Goal: Task Accomplishment & Management: Manage account settings

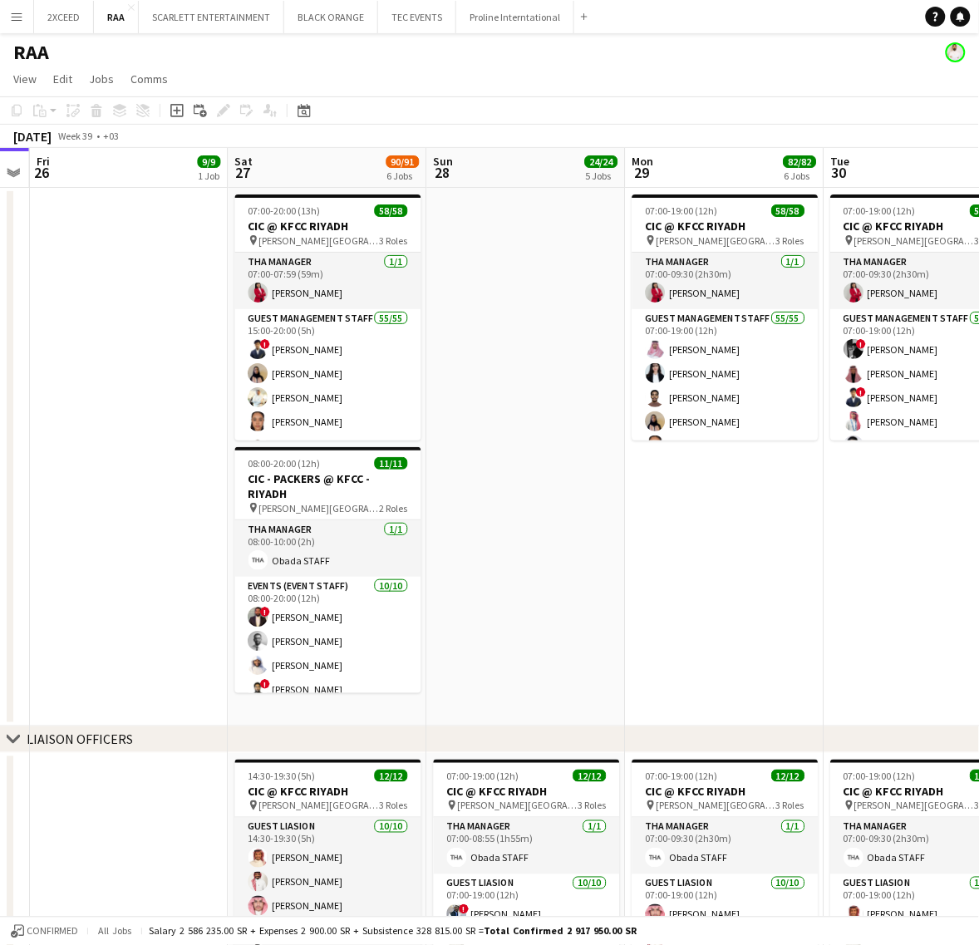
scroll to position [0, 568]
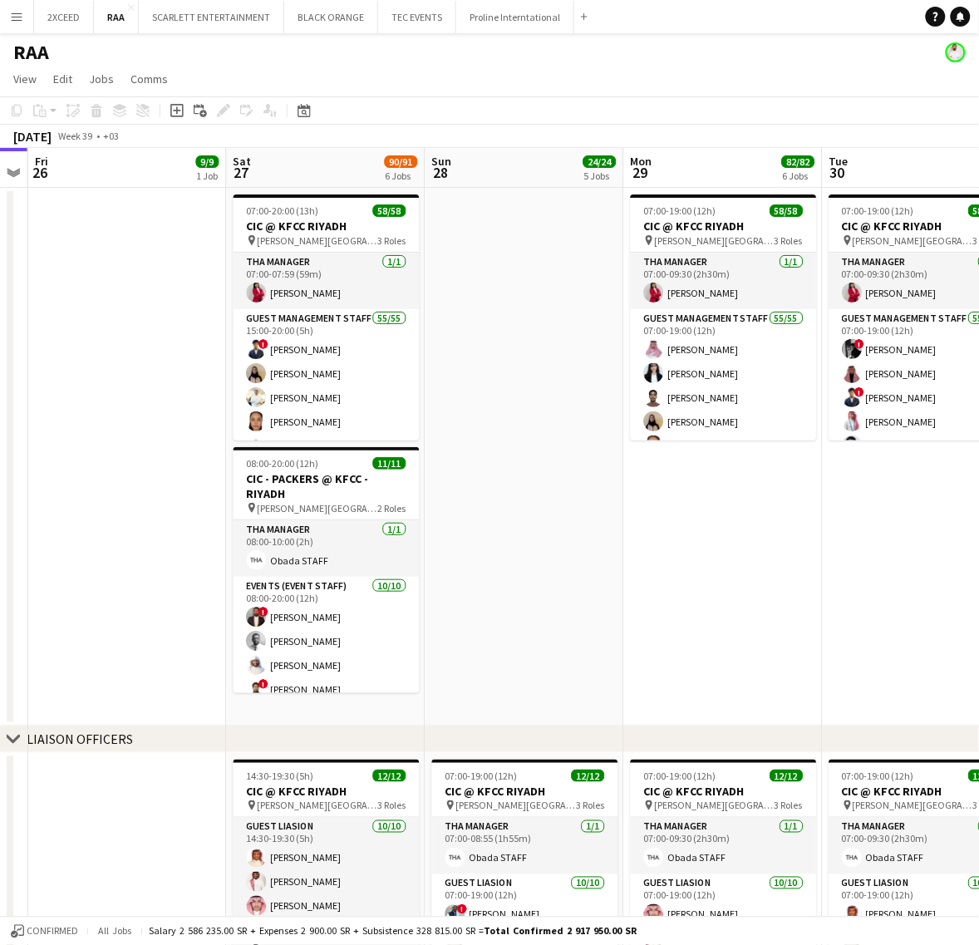
drag, startPoint x: 813, startPoint y: 572, endPoint x: 725, endPoint y: 575, distance: 87.3
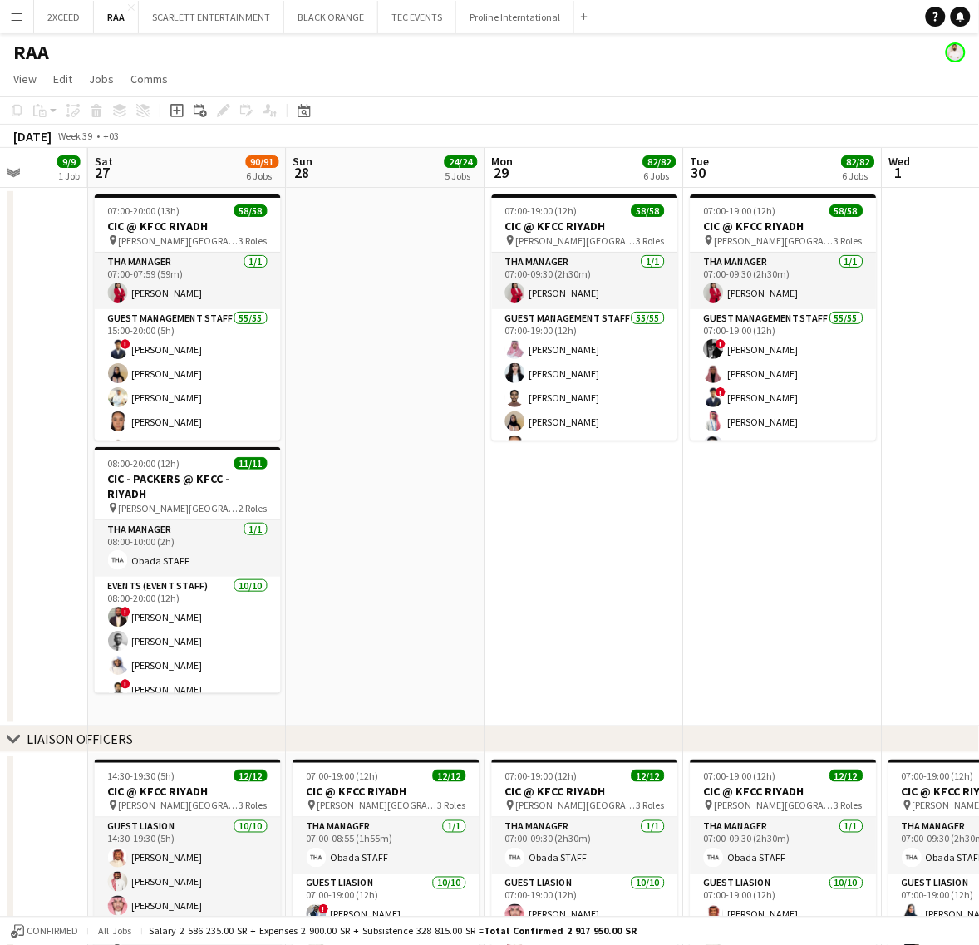
scroll to position [0, 504]
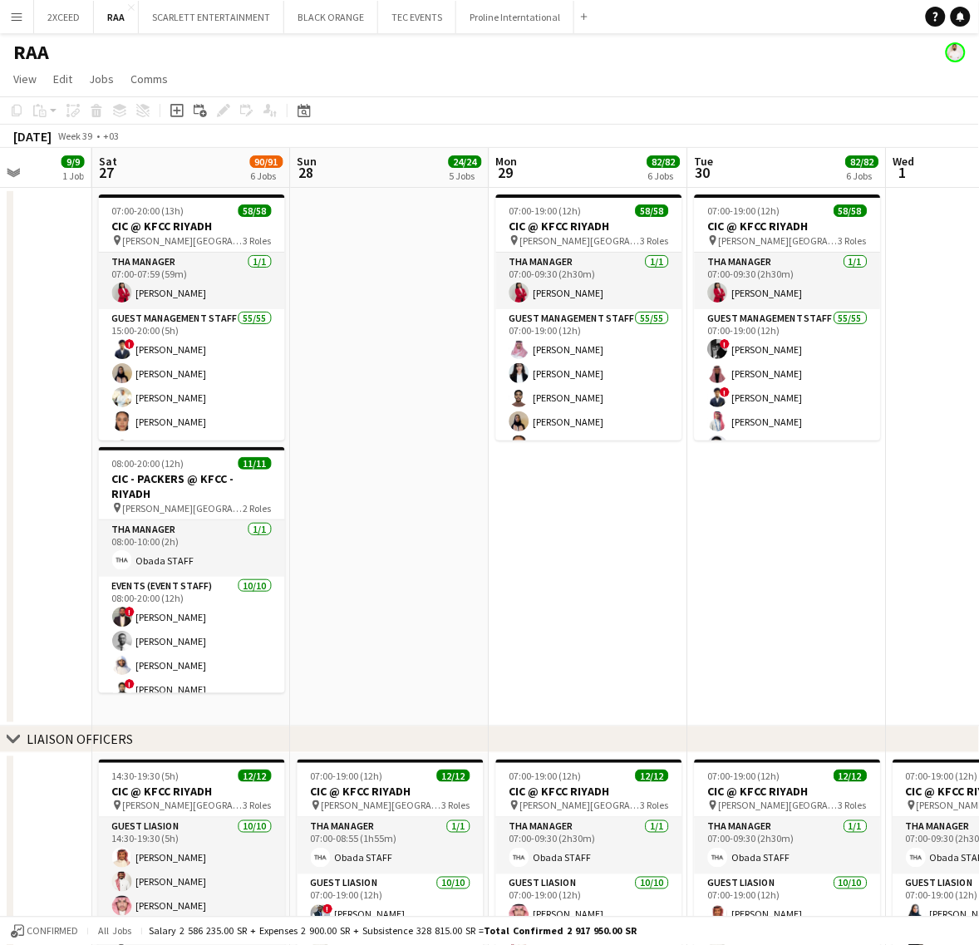
drag, startPoint x: 562, startPoint y: 271, endPoint x: 428, endPoint y: 304, distance: 137.8
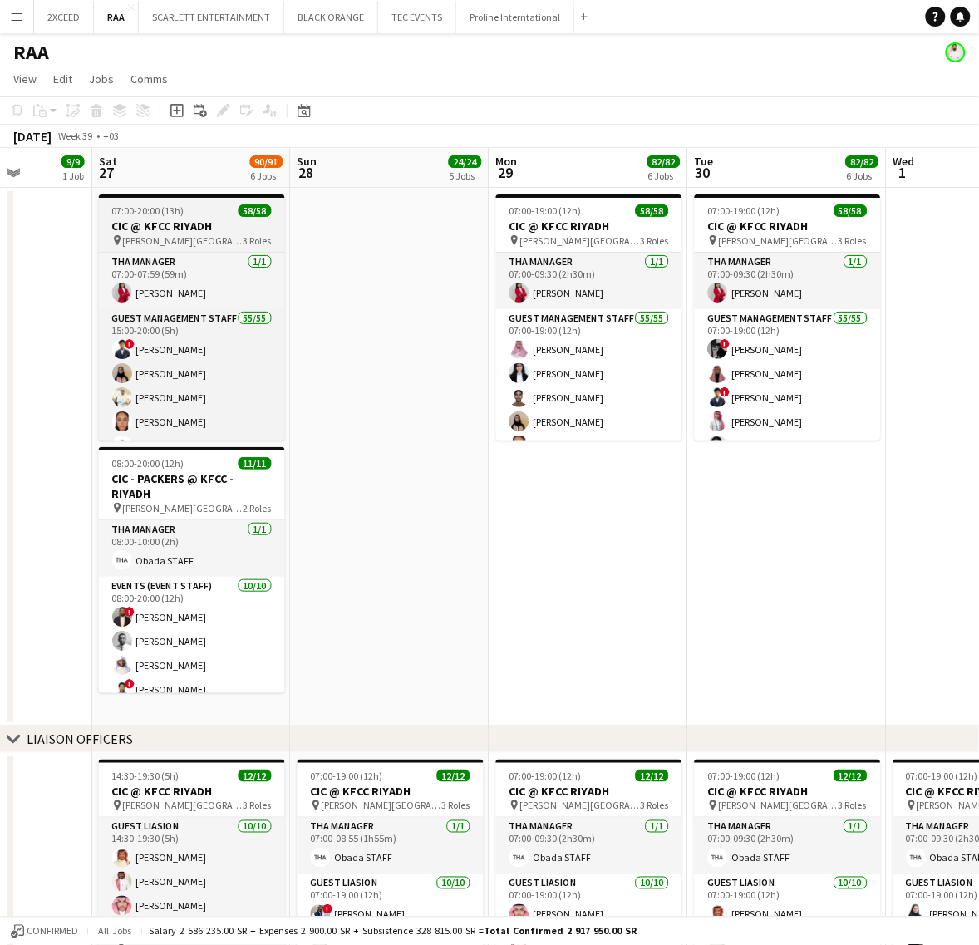
click at [210, 210] on div "07:00-20:00 (13h) 58/58" at bounding box center [192, 210] width 186 height 12
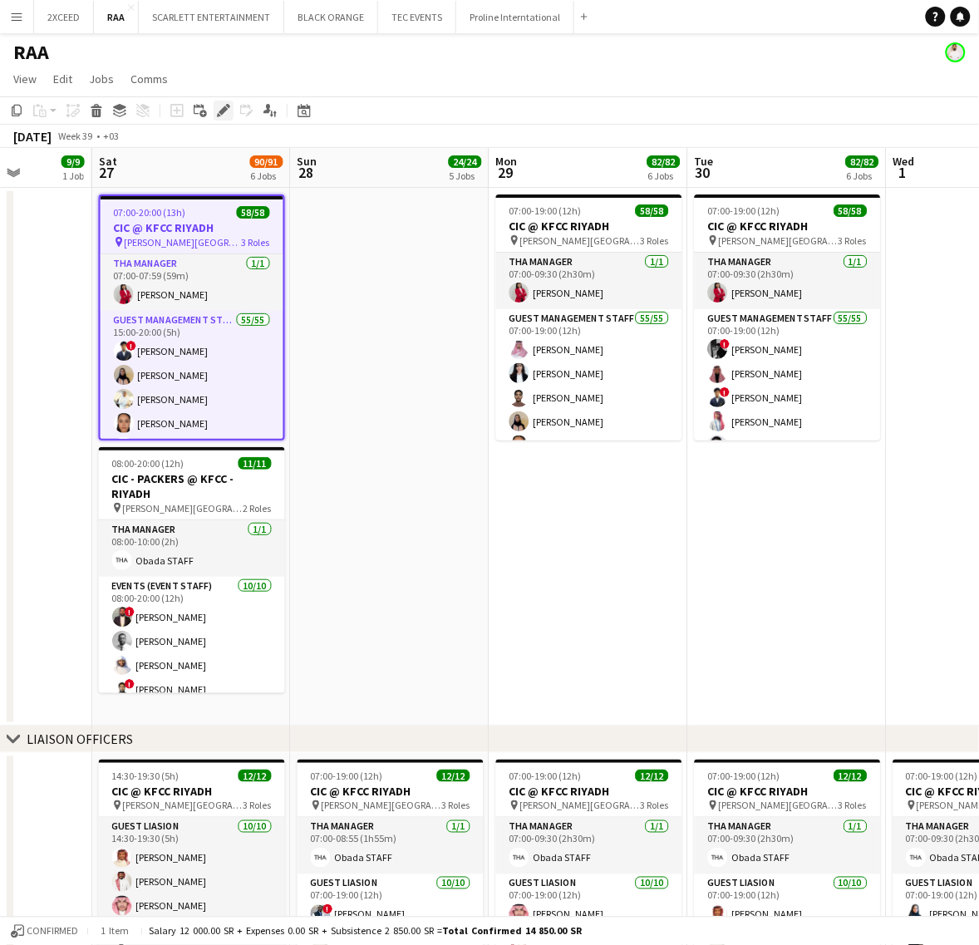
click at [221, 110] on icon at bounding box center [223, 110] width 9 height 9
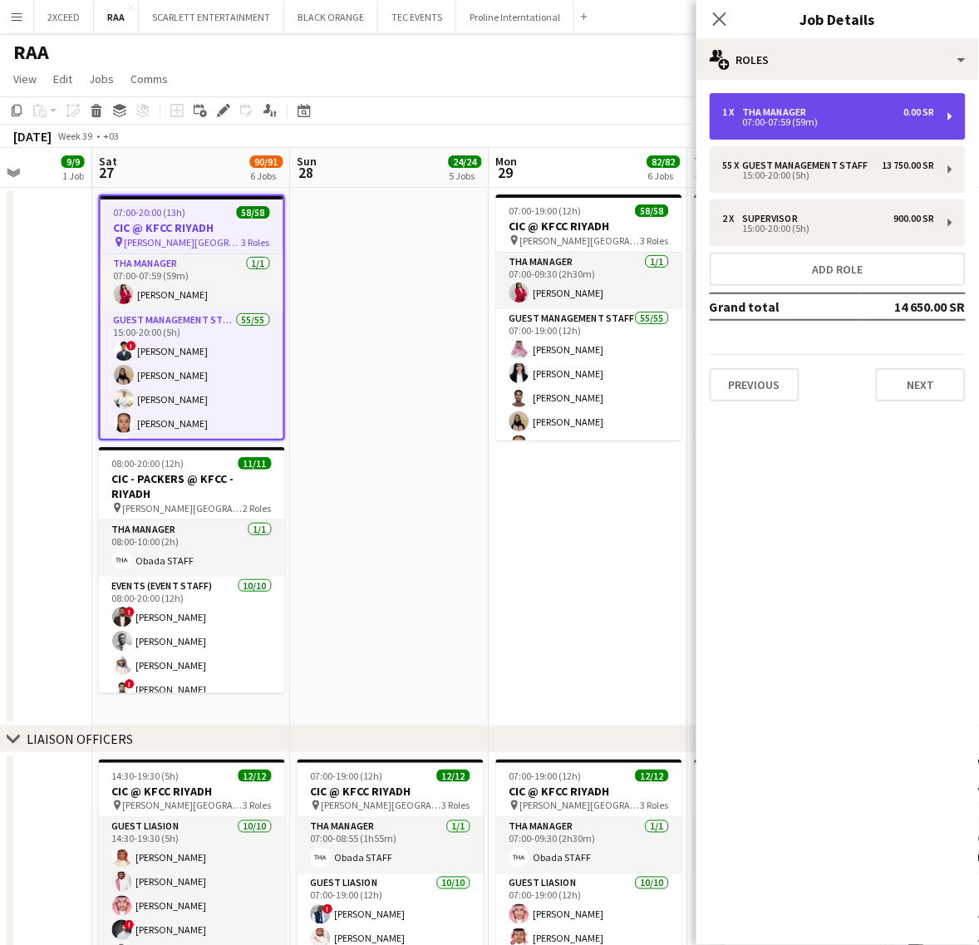
click at [836, 116] on div "1 x THA Manager 0.00 SR" at bounding box center [829, 112] width 212 height 12
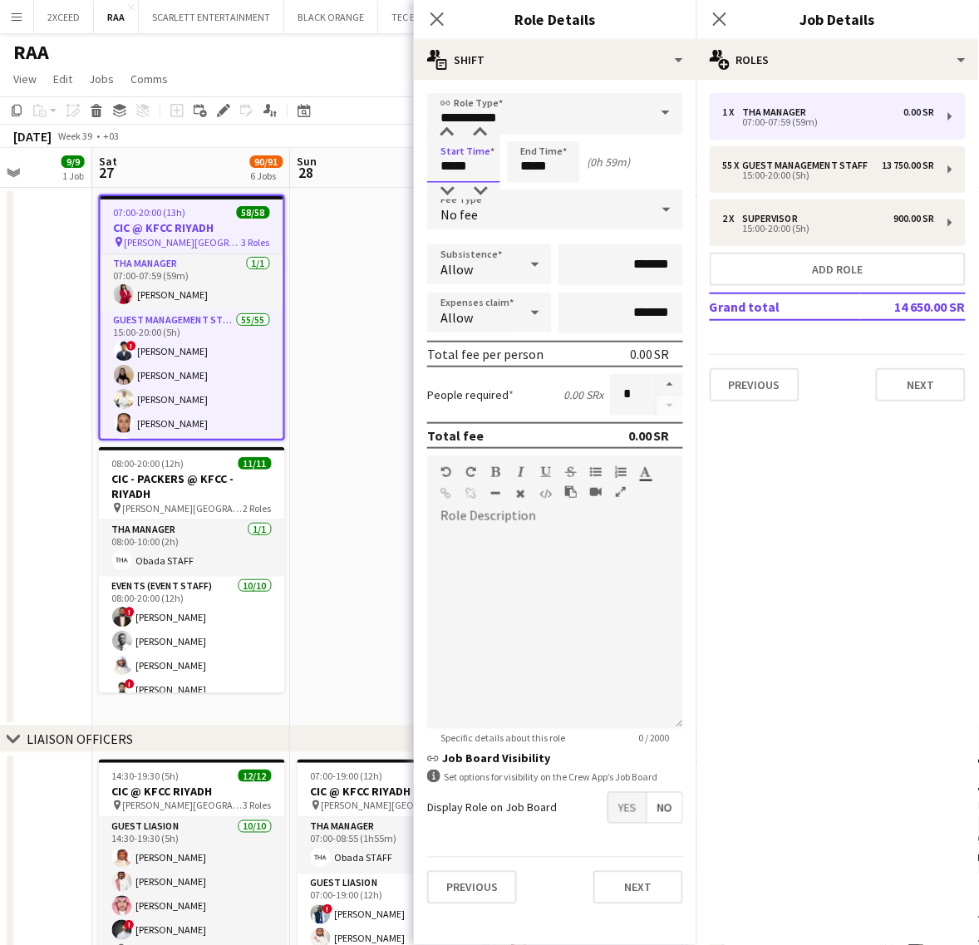
click at [450, 163] on input "*****" at bounding box center [463, 162] width 73 height 42
type input "*****"
drag, startPoint x: 551, startPoint y: 166, endPoint x: 503, endPoint y: 167, distance: 48.2
click at [503, 167] on div "Start Time ***** End Time ***** (16h 59m)" at bounding box center [555, 162] width 256 height 42
type input "*****"
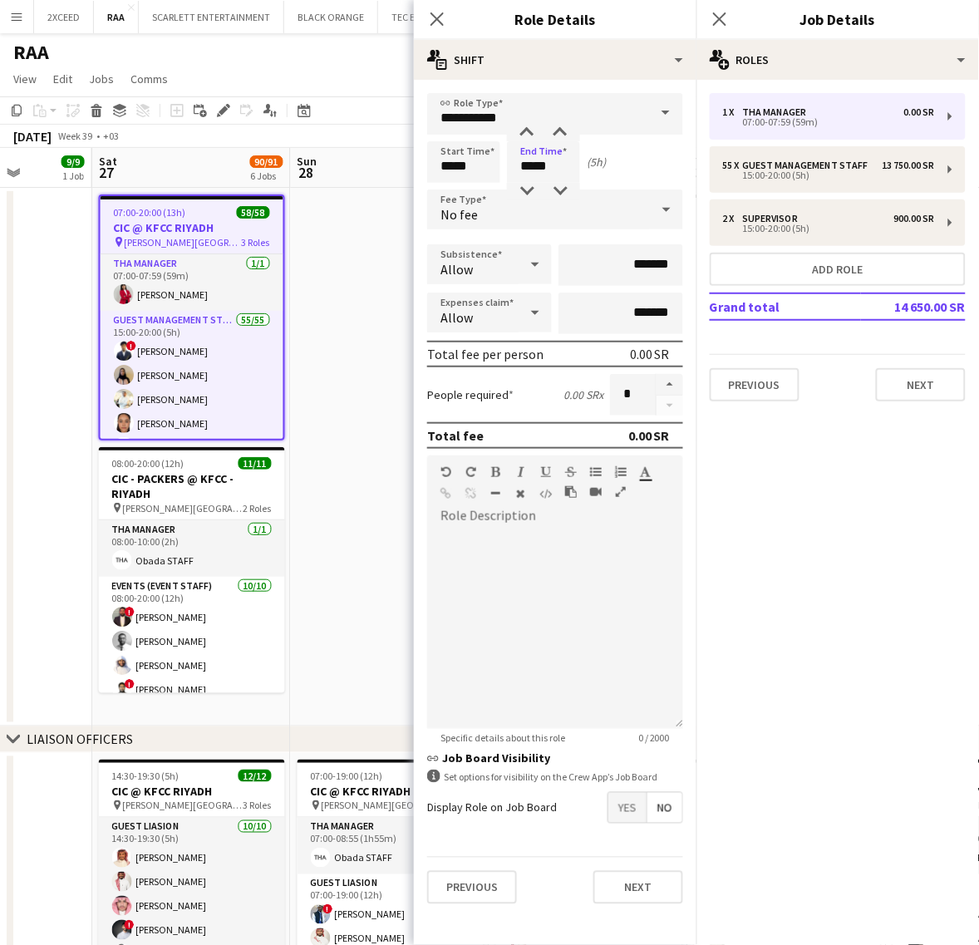
click at [638, 154] on div "Start Time ***** End Time ***** (5h)" at bounding box center [555, 162] width 256 height 42
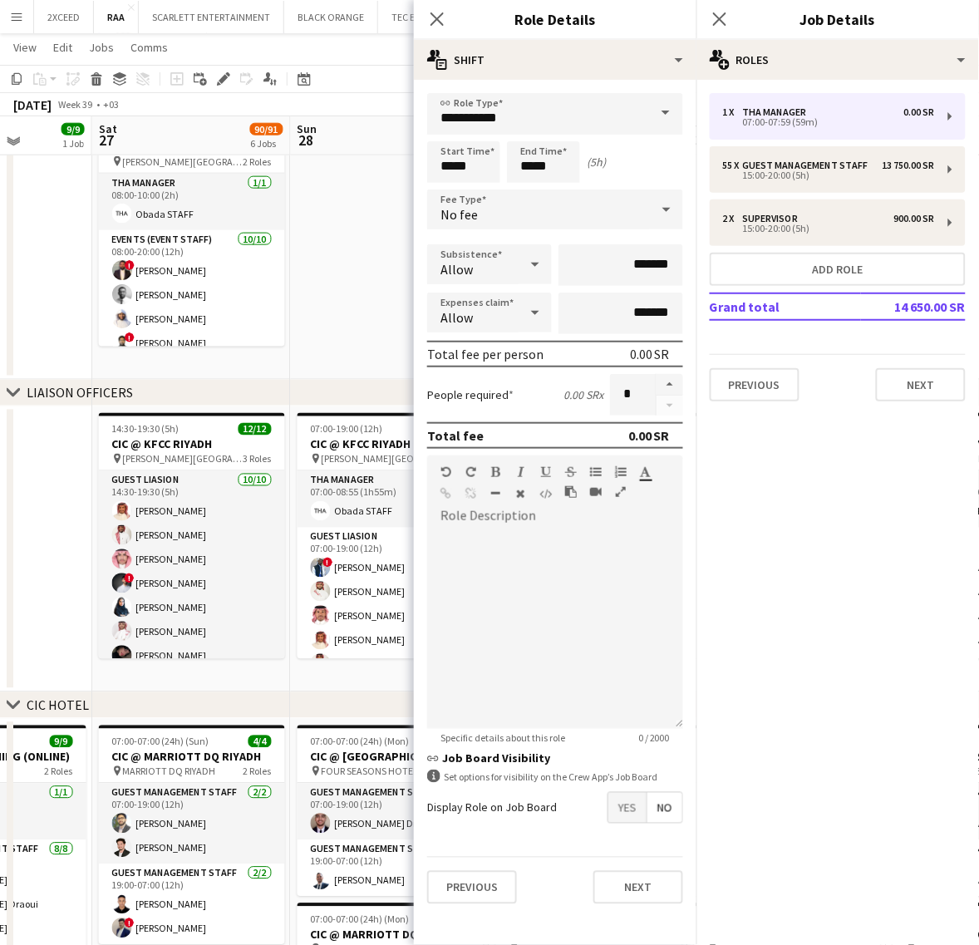
scroll to position [346, 0]
click at [922, 389] on button "Next" at bounding box center [921, 384] width 90 height 33
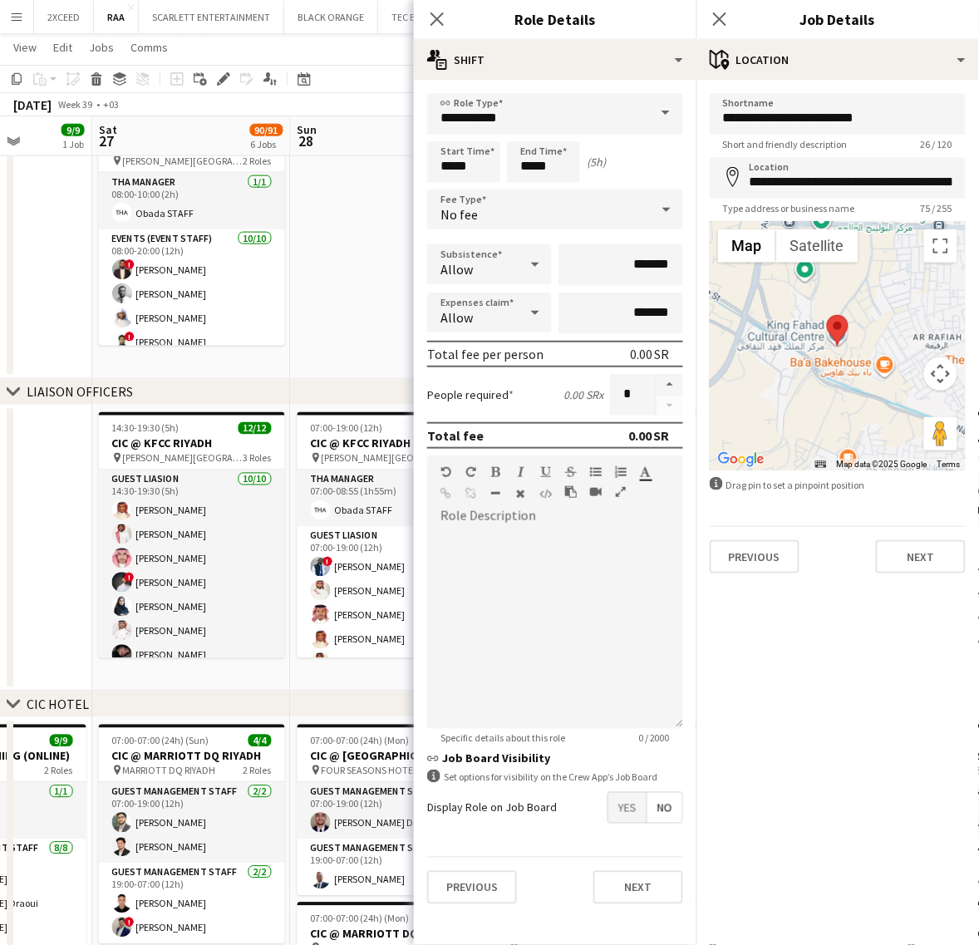
click at [371, 305] on app-date-cell at bounding box center [390, 109] width 199 height 538
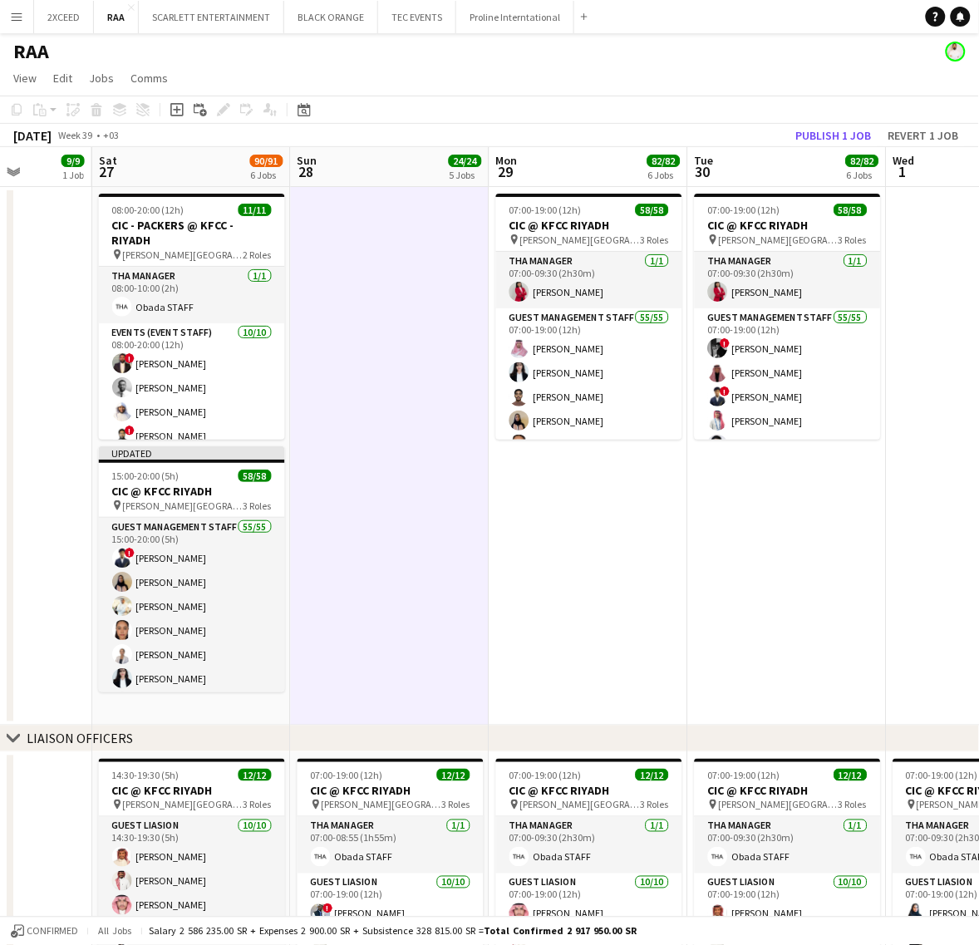
scroll to position [0, 0]
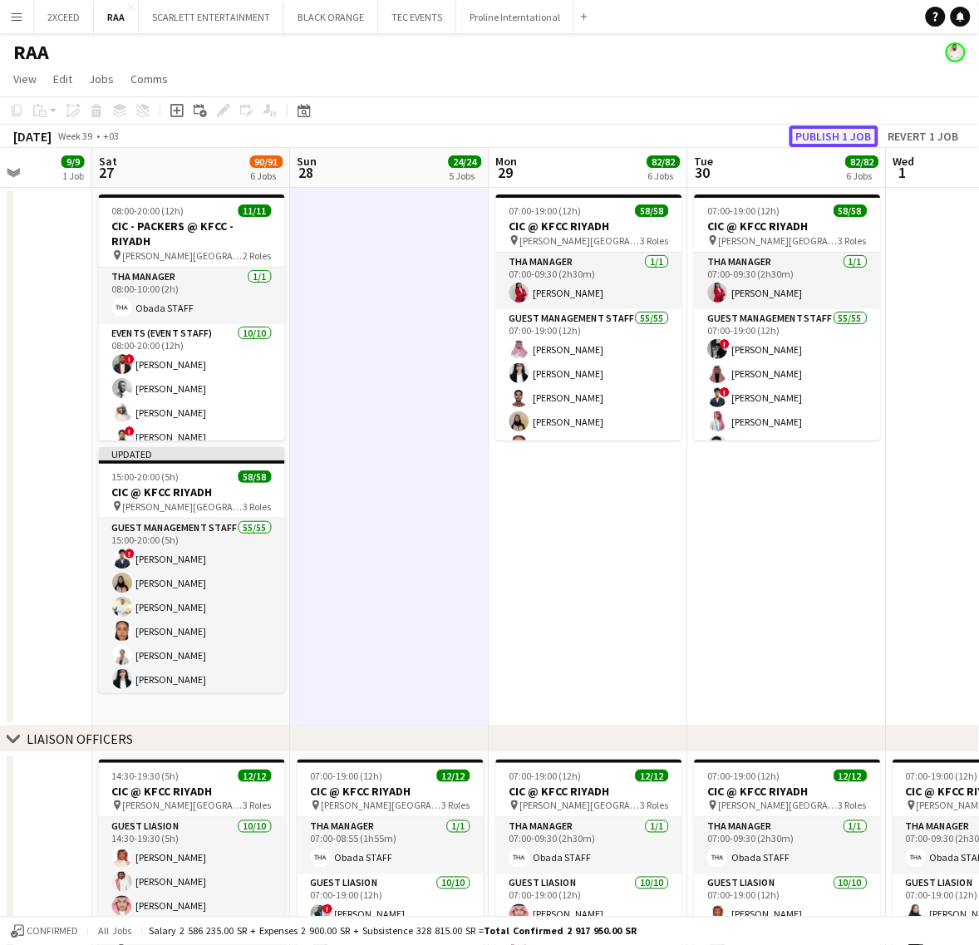
click at [823, 129] on button "Publish 1 job" at bounding box center [833, 136] width 89 height 22
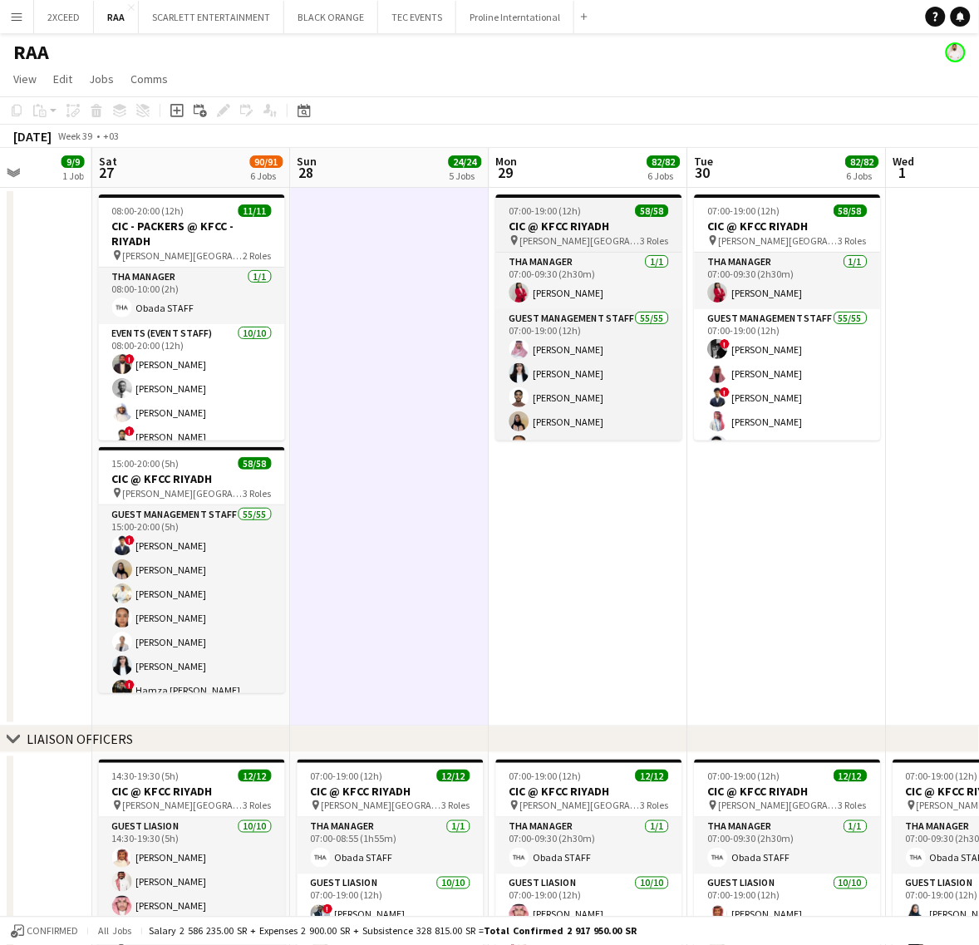
click at [588, 219] on h3 "CIC @ KFCC RIYADH" at bounding box center [589, 226] width 186 height 15
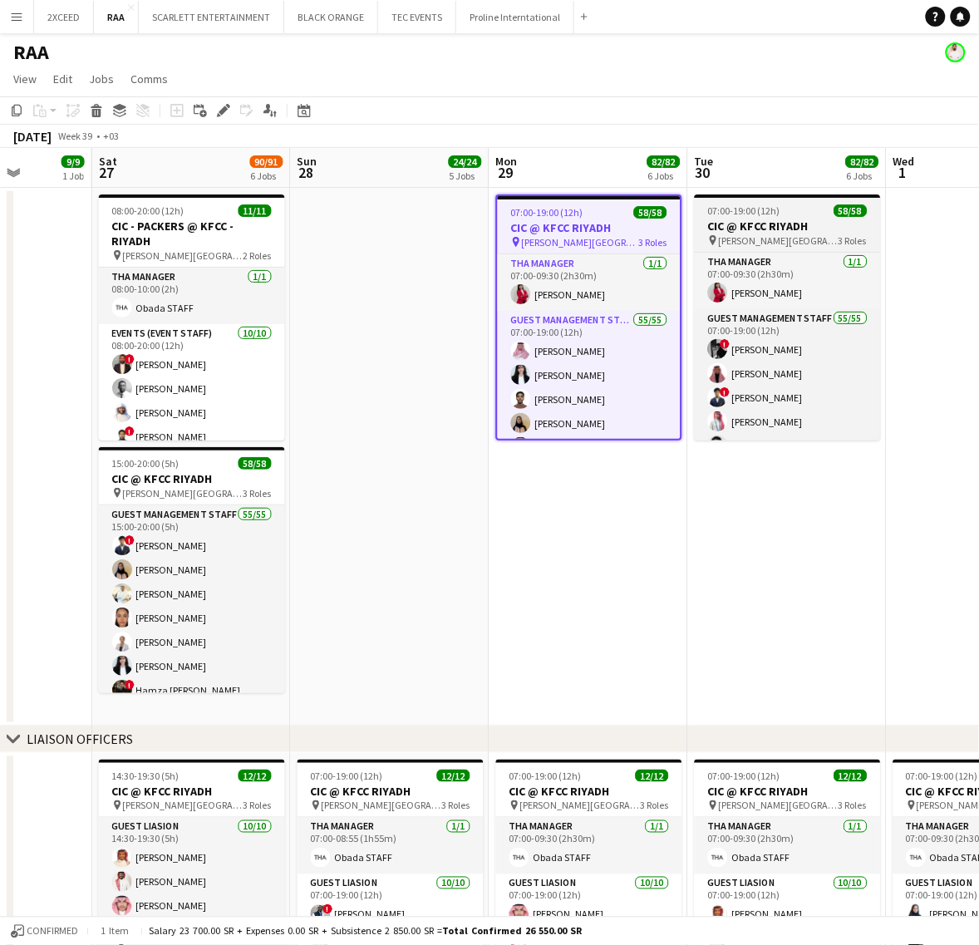
click at [774, 220] on h3 "CIC @ KFCC RIYADH" at bounding box center [788, 226] width 186 height 15
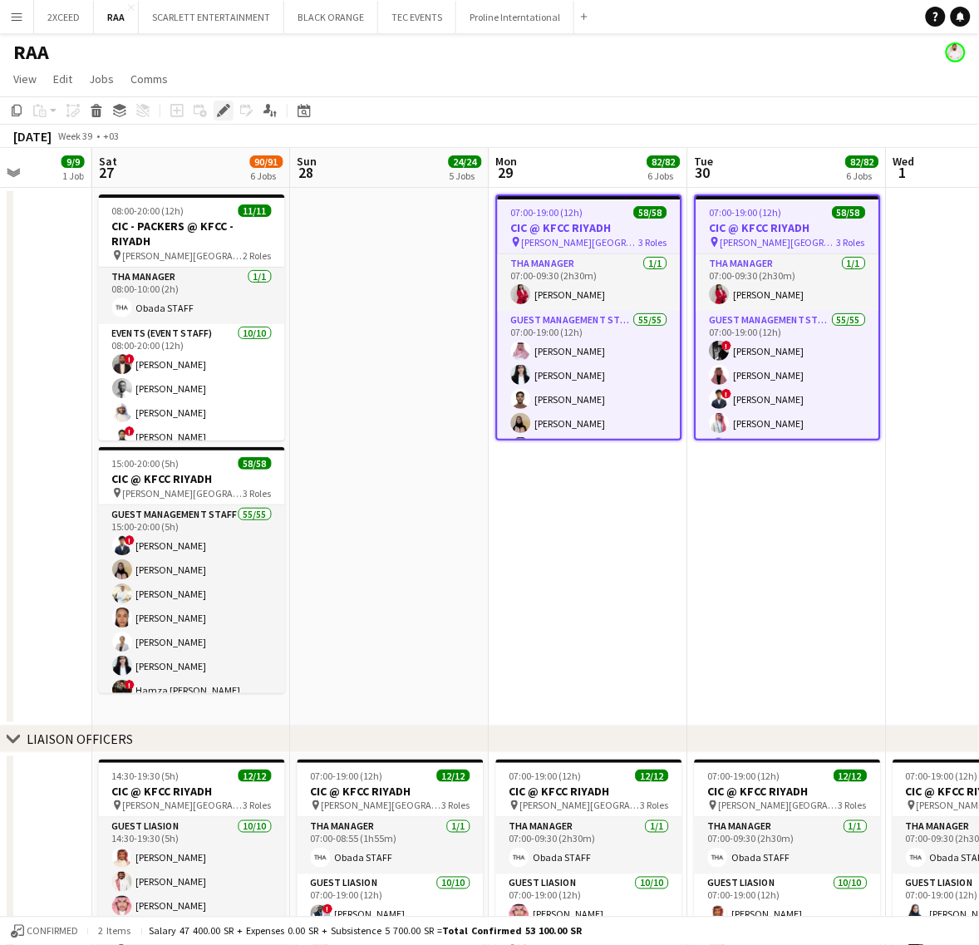
click at [225, 114] on icon "Edit" at bounding box center [223, 110] width 13 height 13
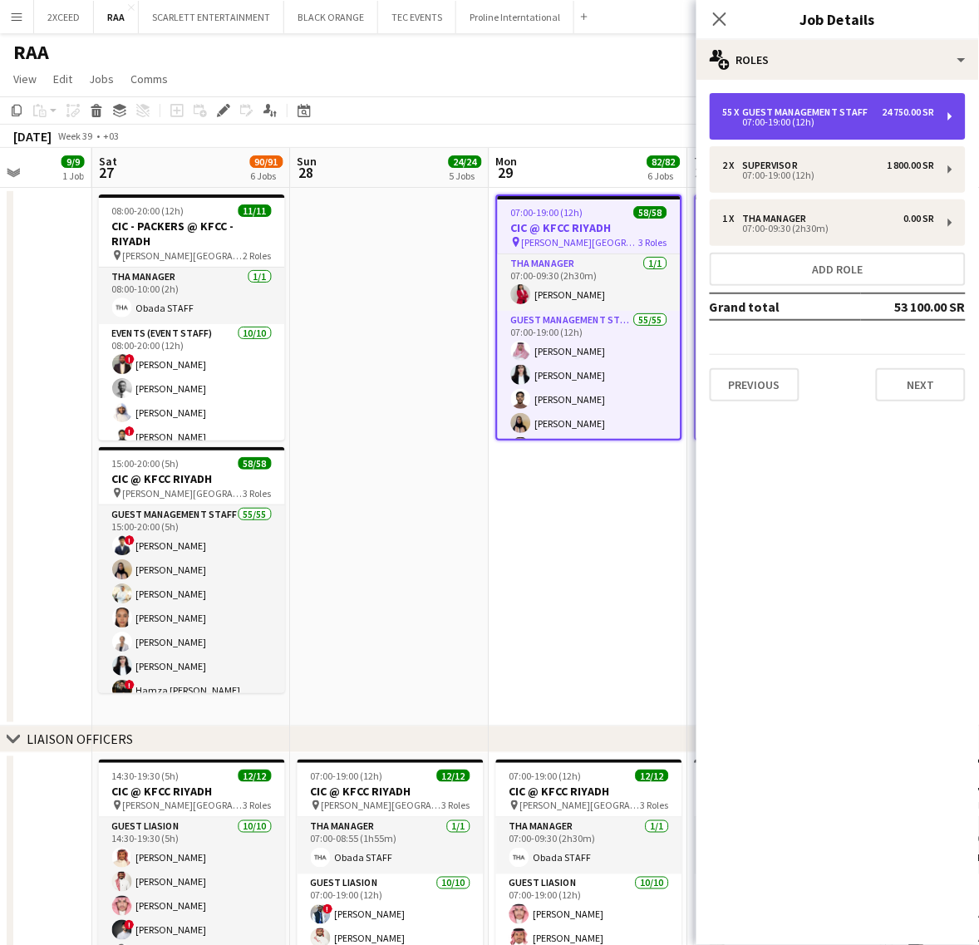
click at [791, 114] on div "Guest Management Staff" at bounding box center [809, 112] width 132 height 12
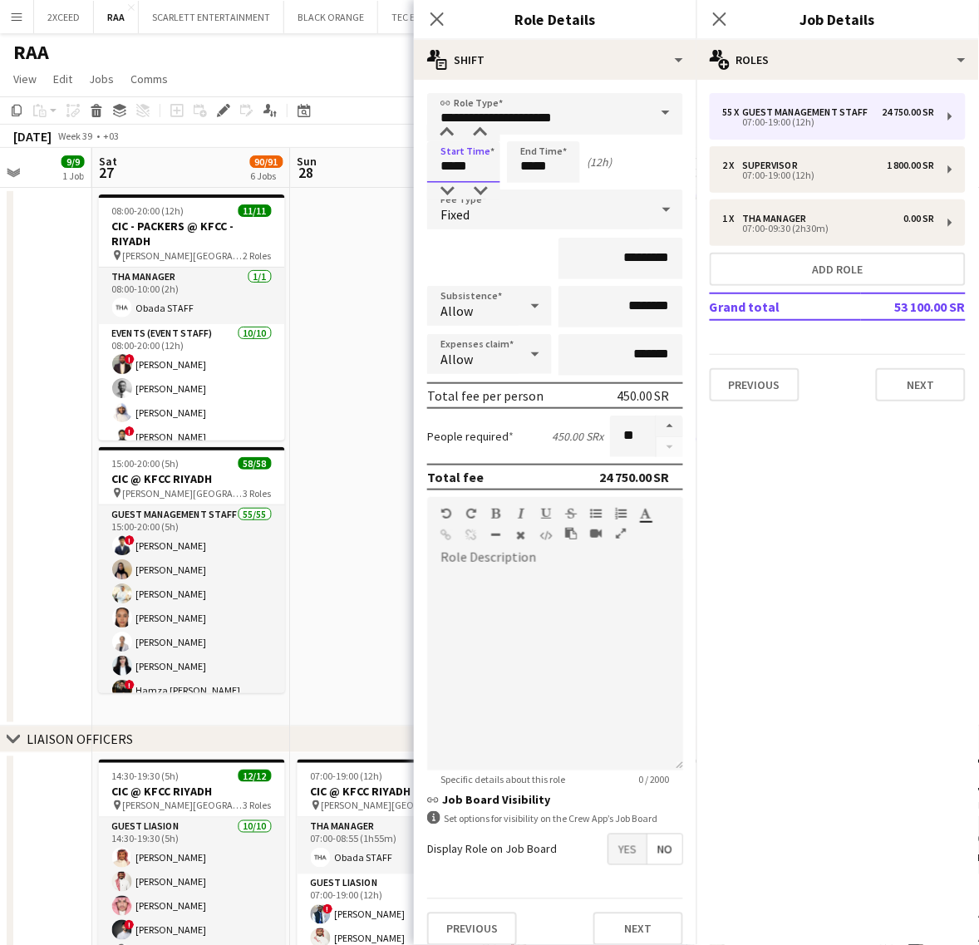
click at [453, 165] on input "*****" at bounding box center [463, 162] width 73 height 42
type input "*****"
drag, startPoint x: 533, startPoint y: 166, endPoint x: 522, endPoint y: 165, distance: 10.9
click at [522, 165] on input "*****" at bounding box center [543, 162] width 73 height 42
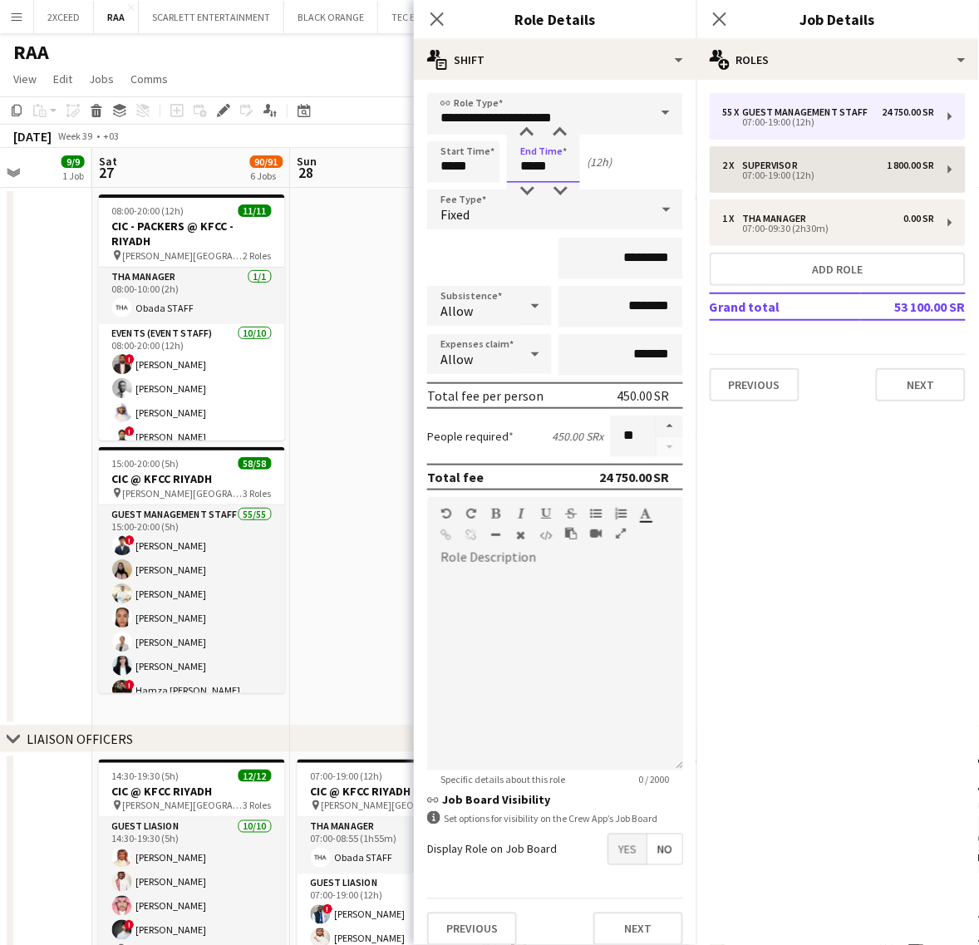
type input "*****"
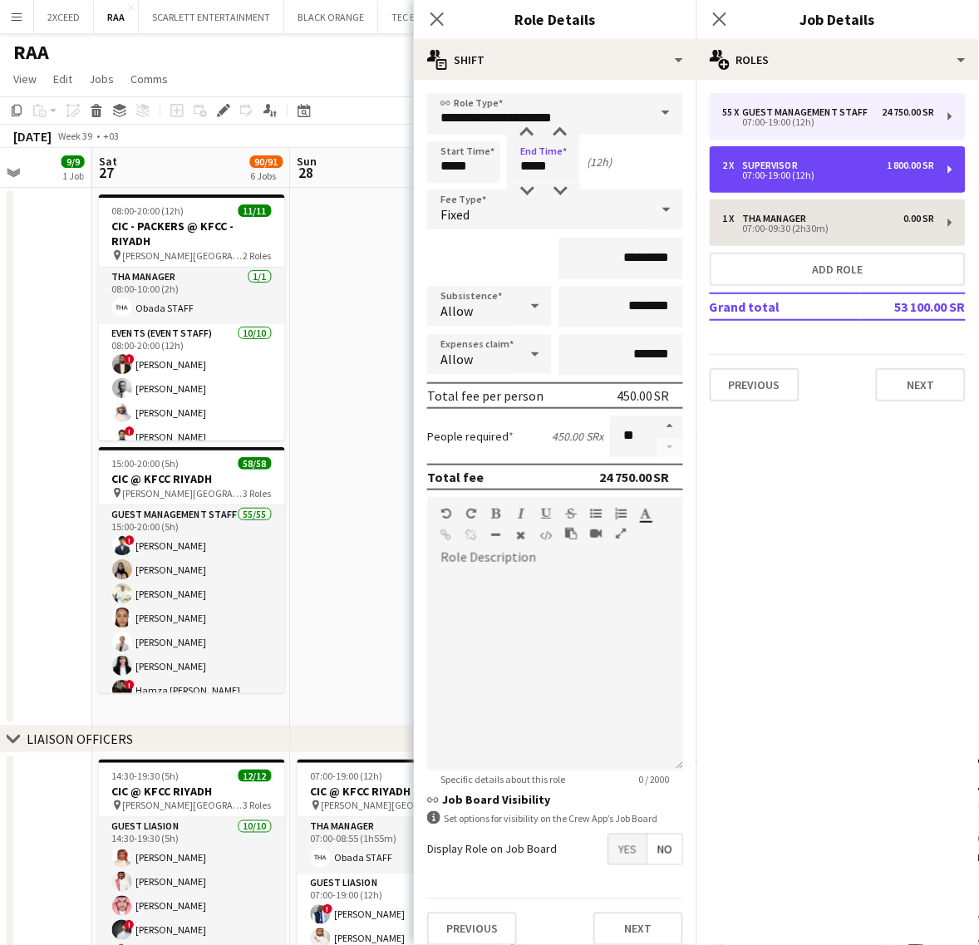
drag, startPoint x: 813, startPoint y: 155, endPoint x: 799, endPoint y: 175, distance: 24.0
click at [811, 158] on div "2 x Supervisor 1 800.00 SR 07:00-19:00 (12h)" at bounding box center [838, 169] width 256 height 47
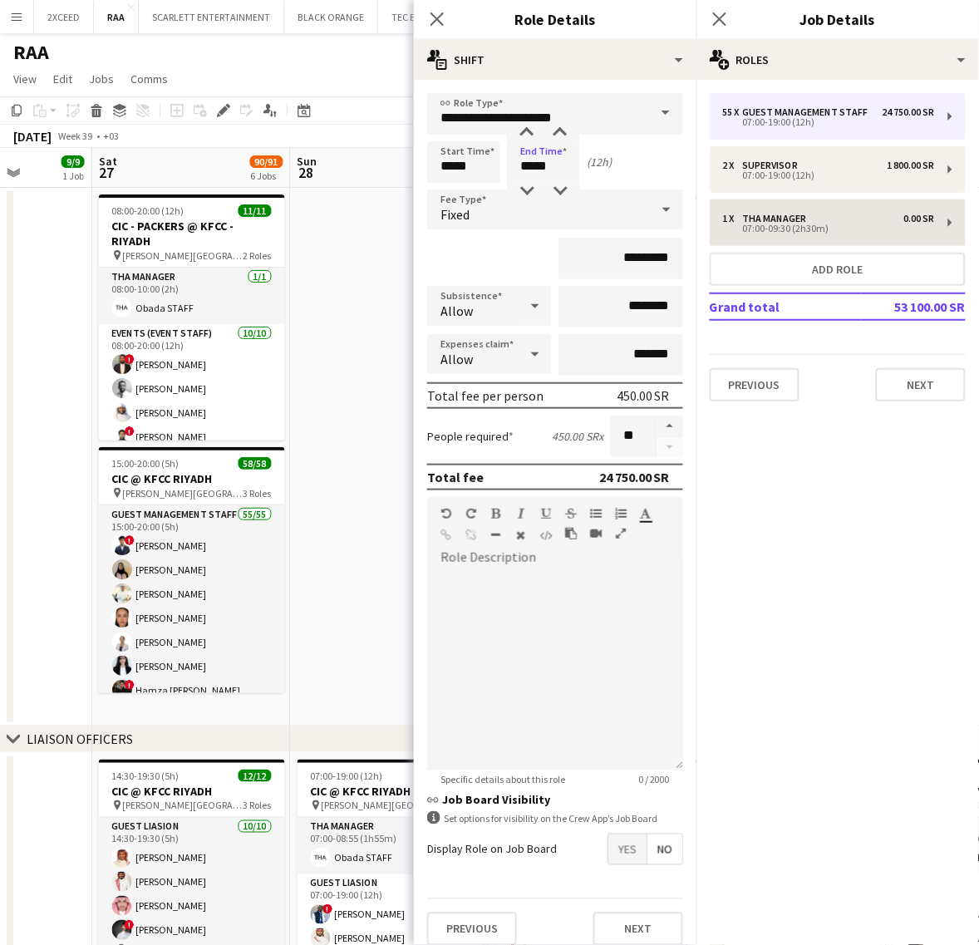
type input "**********"
type input "*****"
type input "*********"
type input "*"
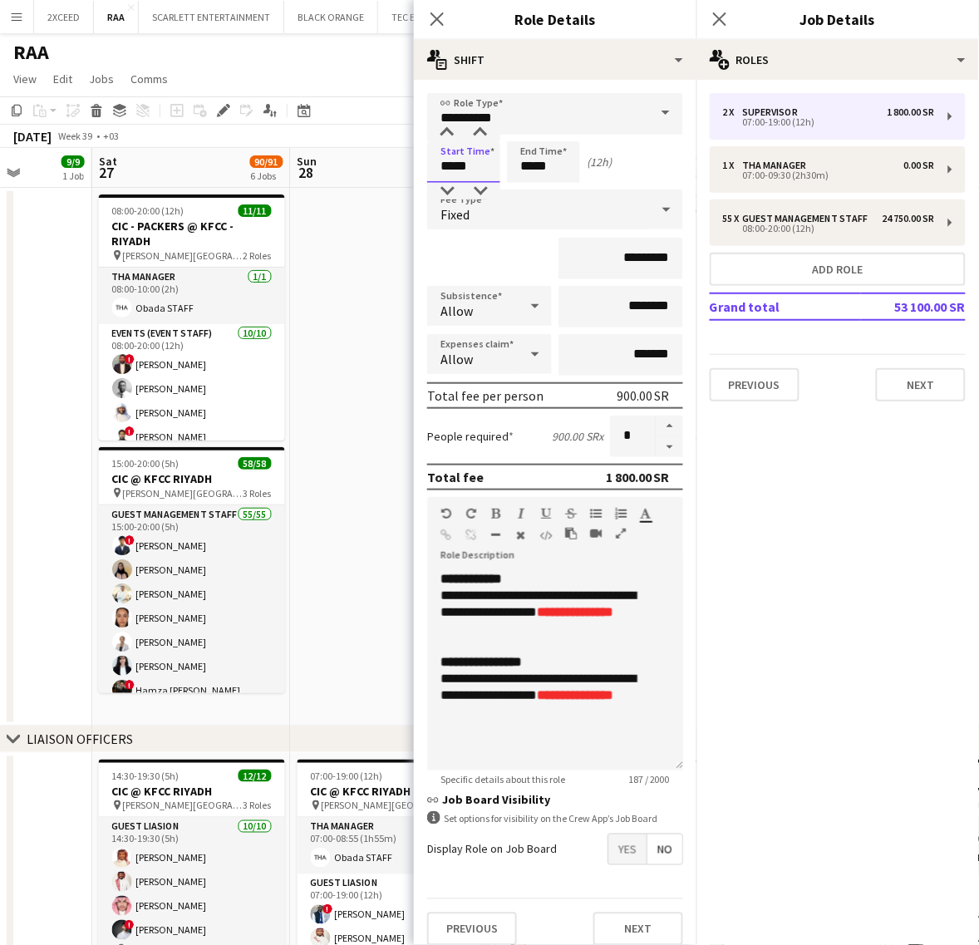
click at [449, 164] on input "*****" at bounding box center [463, 162] width 73 height 42
type input "*****"
drag, startPoint x: 533, startPoint y: 166, endPoint x: 523, endPoint y: 167, distance: 10.0
click at [523, 167] on input "*****" at bounding box center [543, 162] width 73 height 42
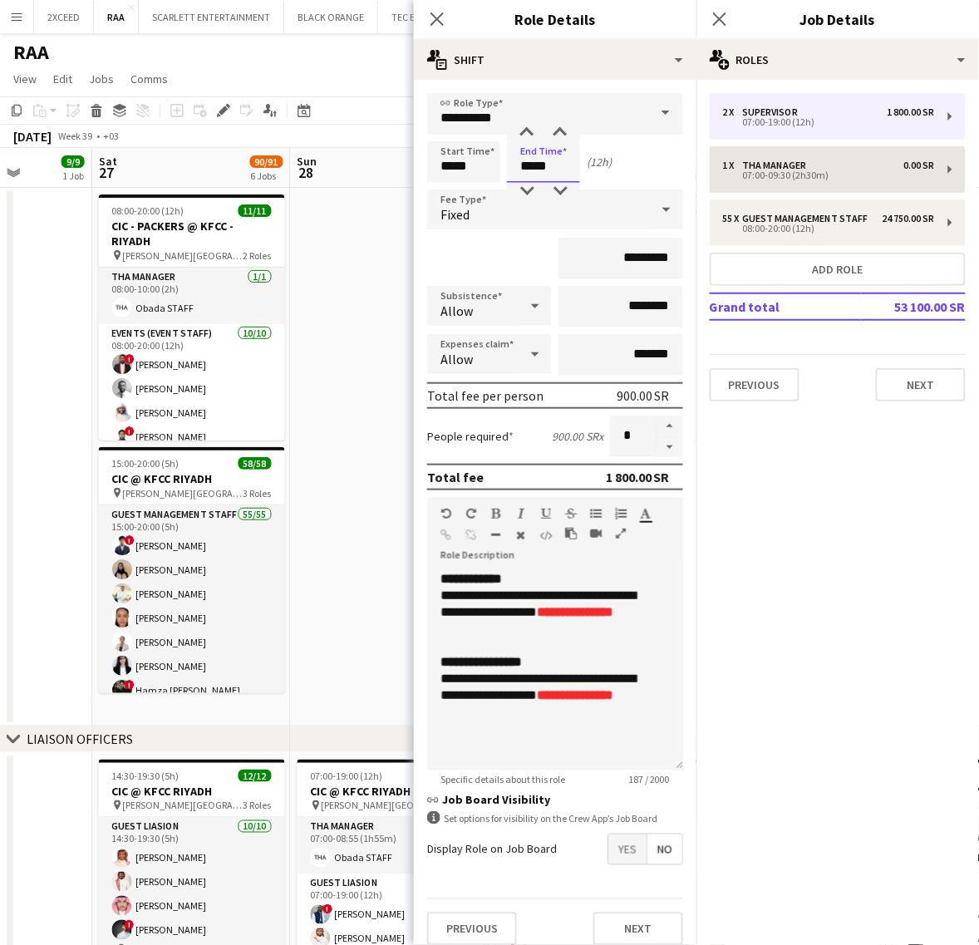
type input "*****"
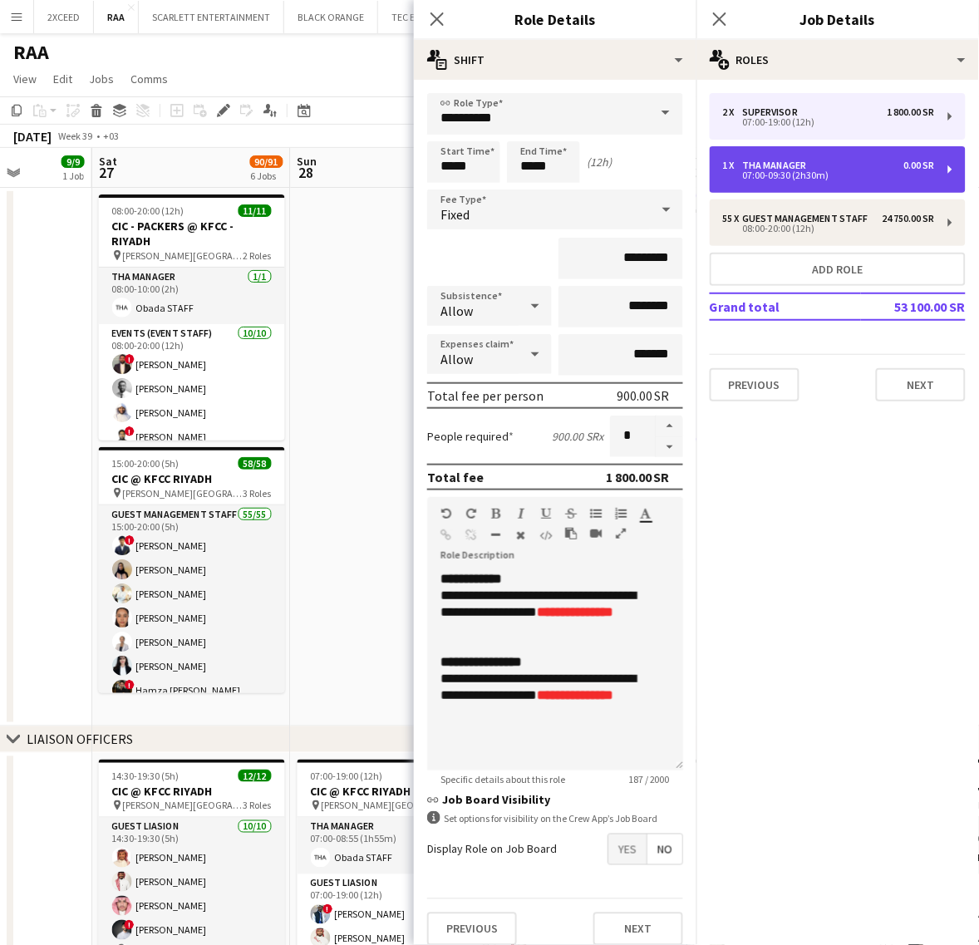
click at [836, 166] on div "1 x THA Manager 0.00 SR" at bounding box center [829, 166] width 212 height 12
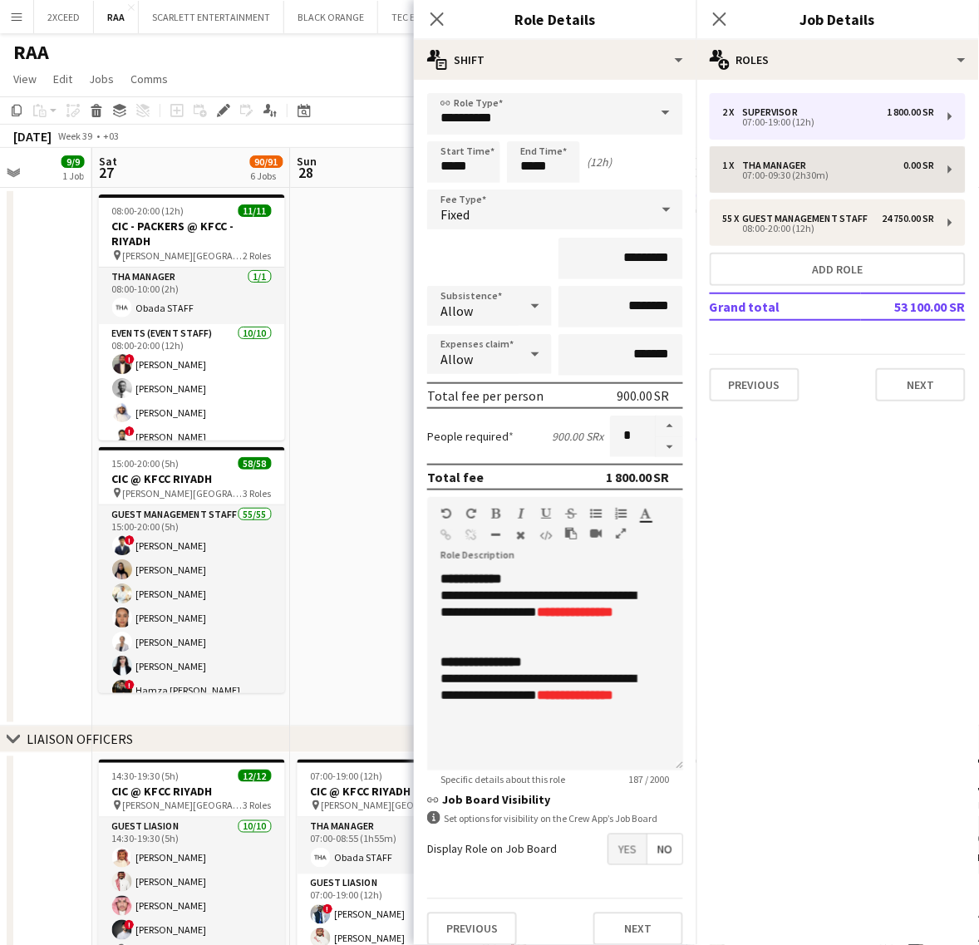
type input "**********"
type input "*****"
type input "*******"
type input "*"
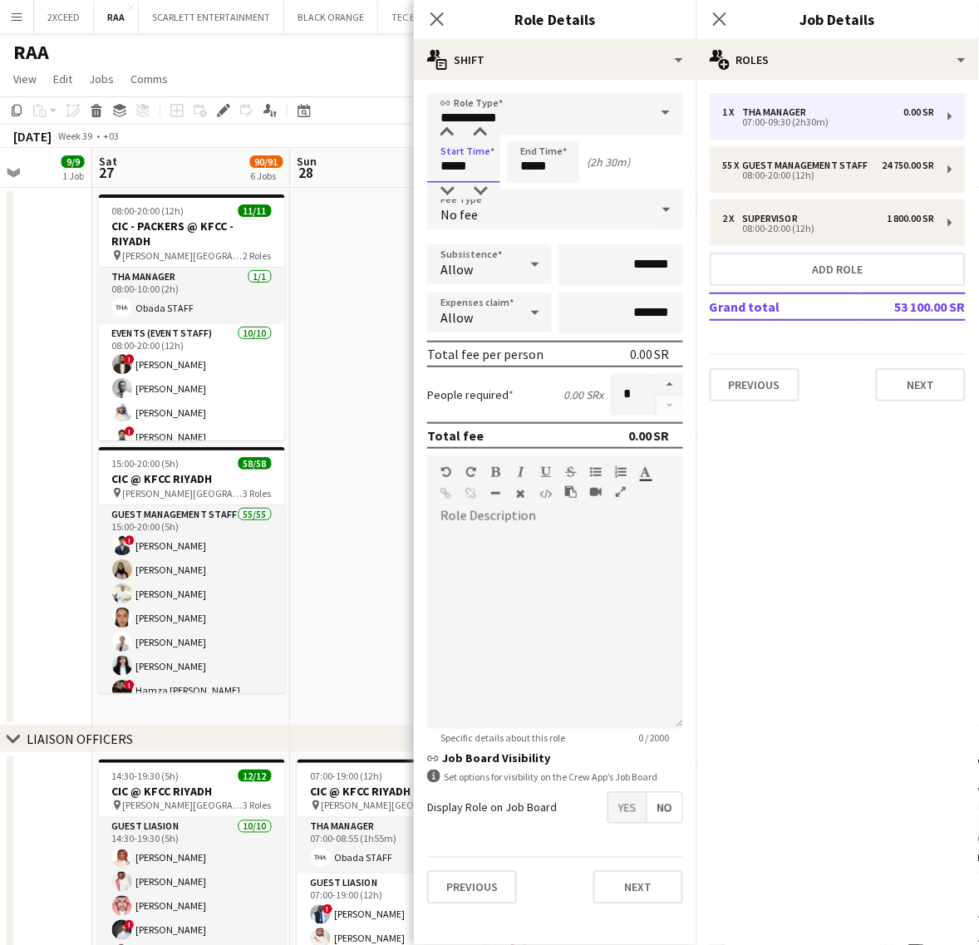
click at [454, 166] on input "*****" at bounding box center [463, 162] width 73 height 42
type input "*****"
click at [781, 491] on mat-expansion-panel "pencil3 General details 1 x THA Manager 0.00 SR 07:00-09:30 (2h30m) 55 x Guest …" at bounding box center [837, 512] width 283 height 865
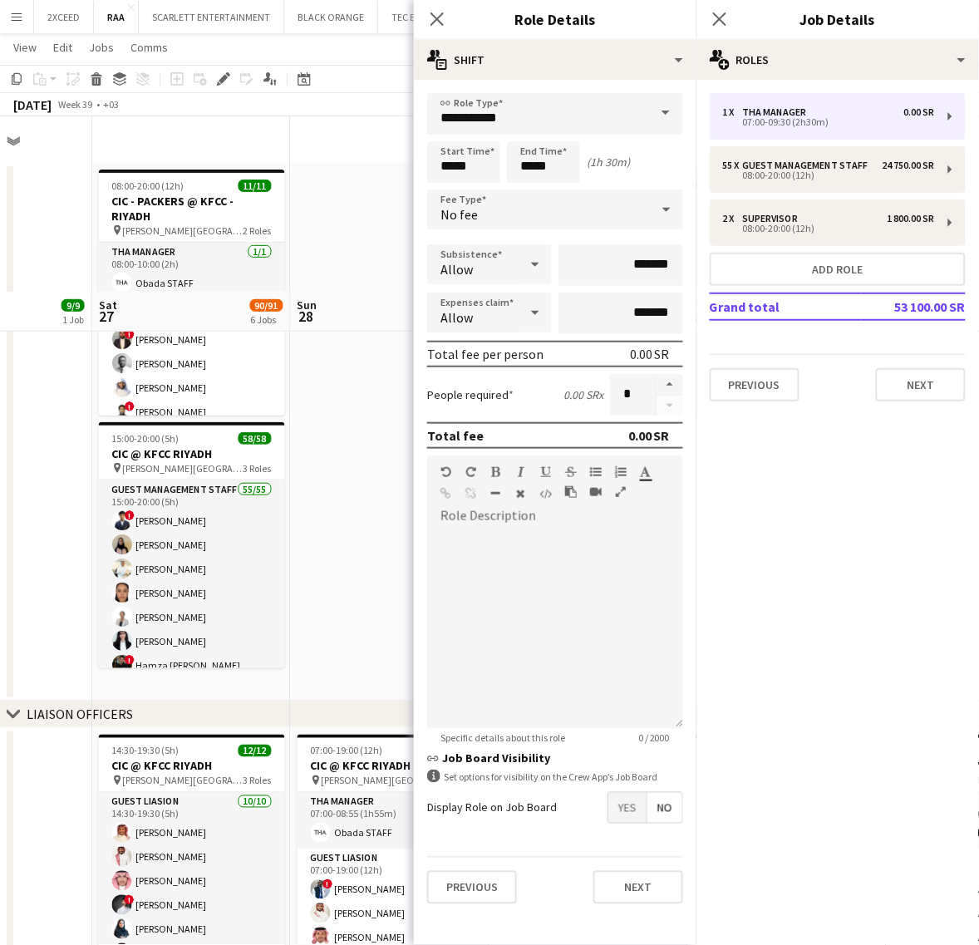
scroll to position [208, 0]
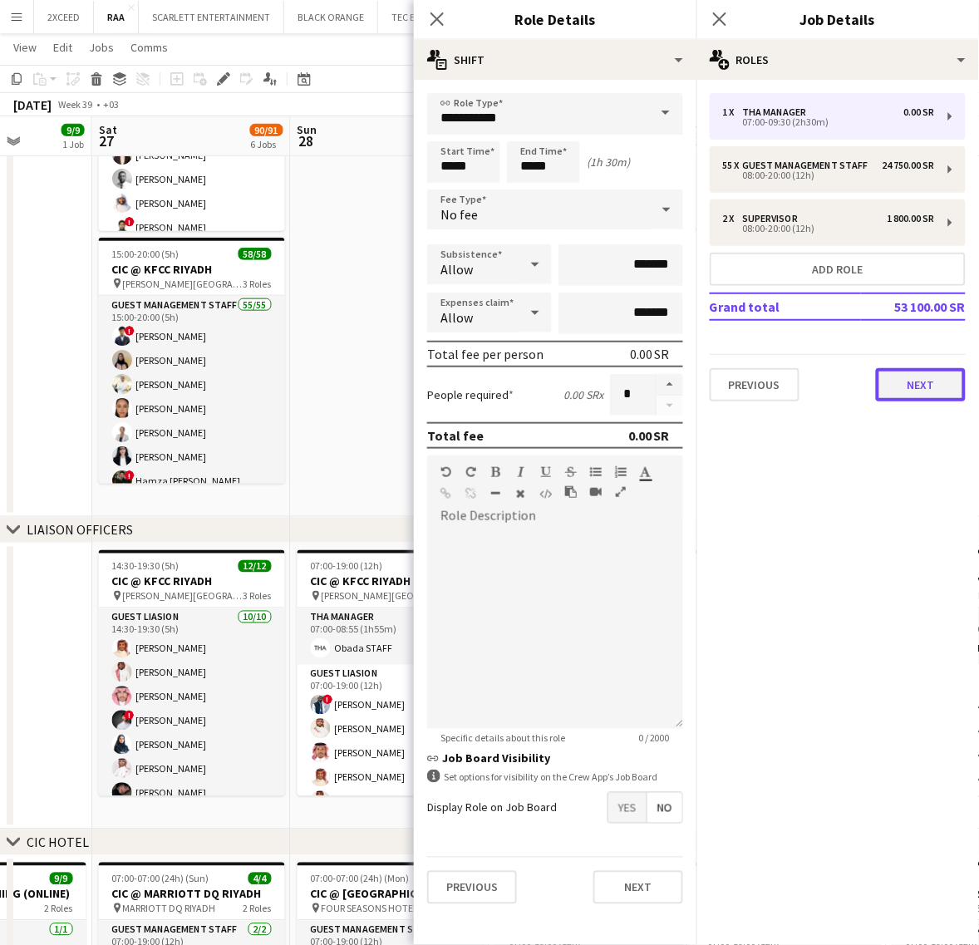
click at [917, 383] on button "Next" at bounding box center [921, 384] width 90 height 33
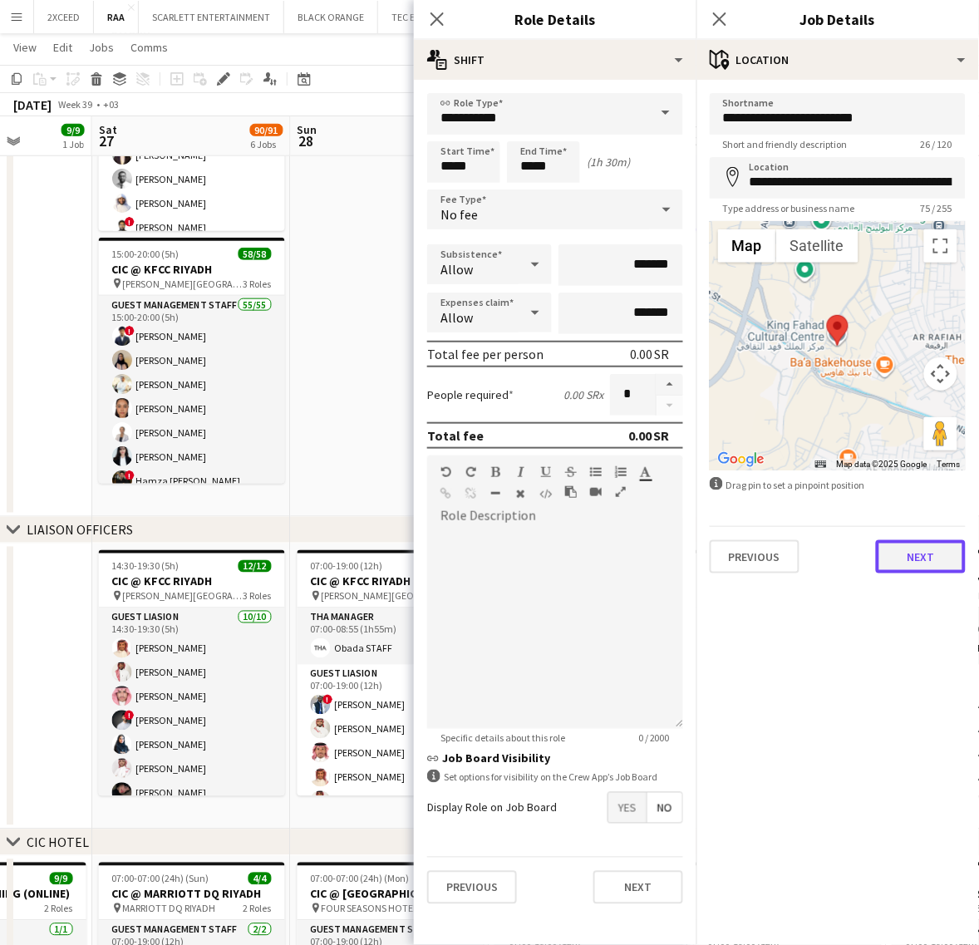
click at [903, 546] on button "Next" at bounding box center [921, 556] width 90 height 33
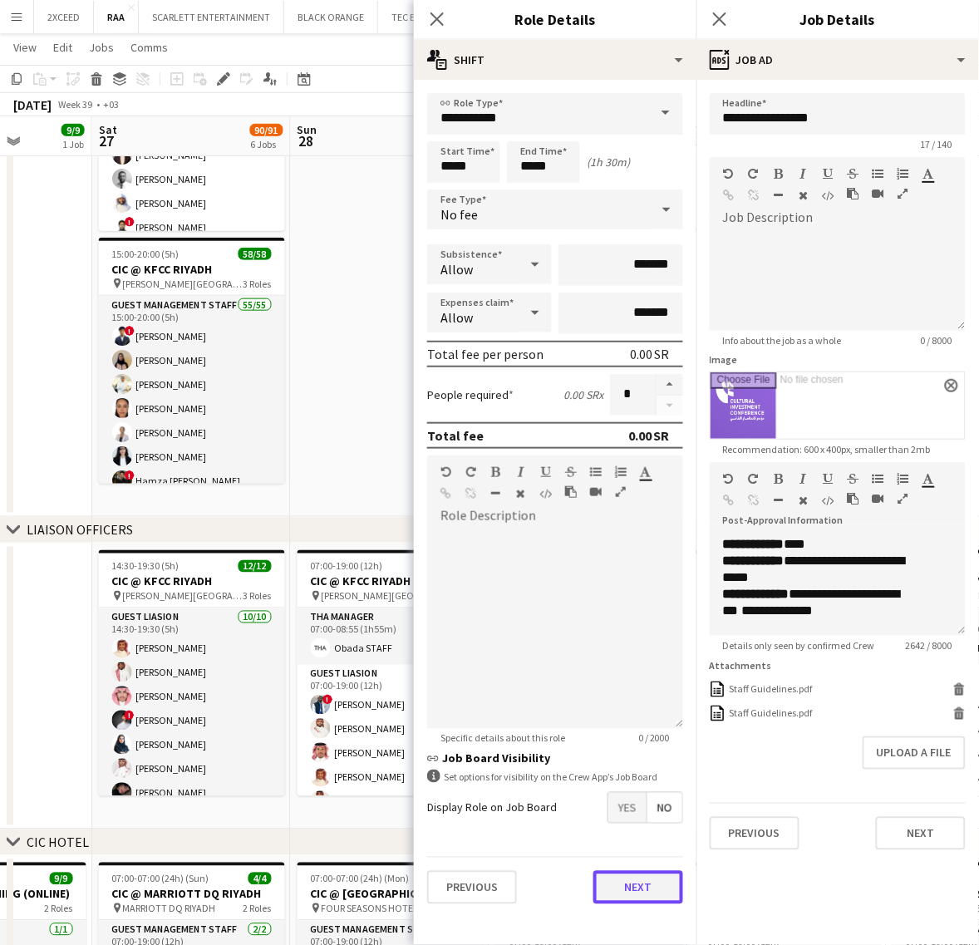
click at [632, 881] on button "Next" at bounding box center [638, 887] width 90 height 33
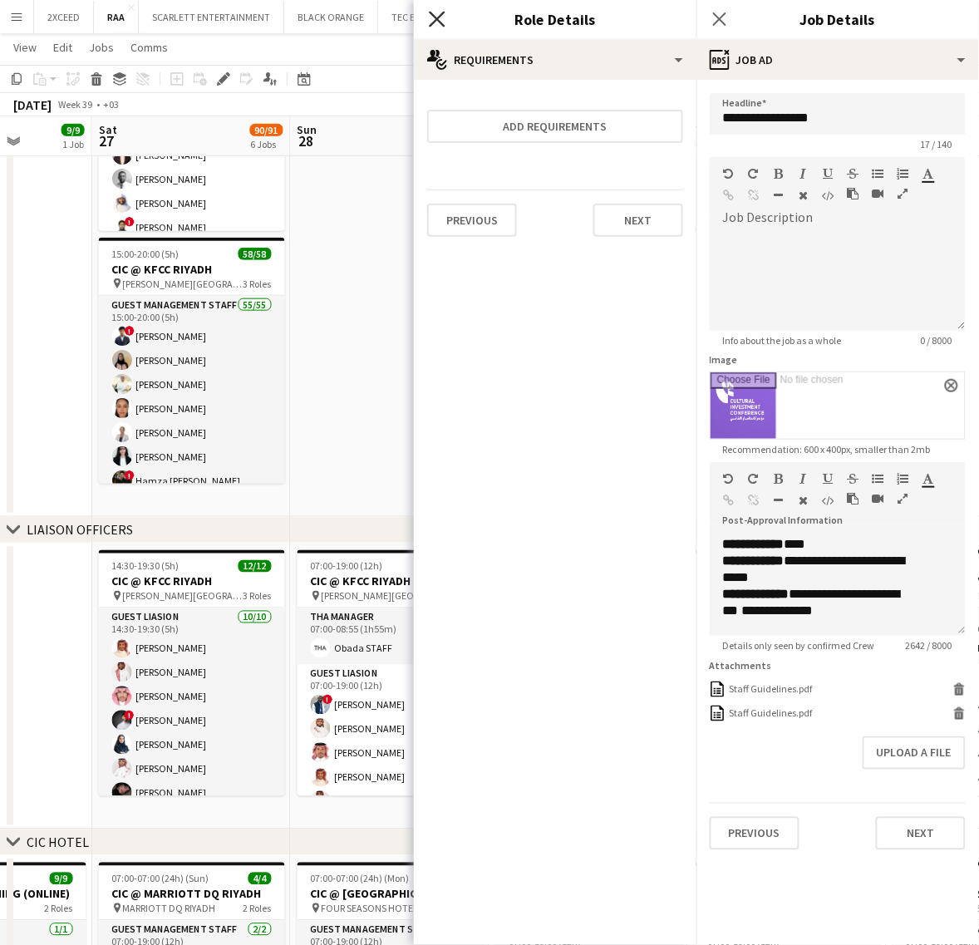
click at [445, 14] on icon "Close pop-in" at bounding box center [437, 19] width 16 height 16
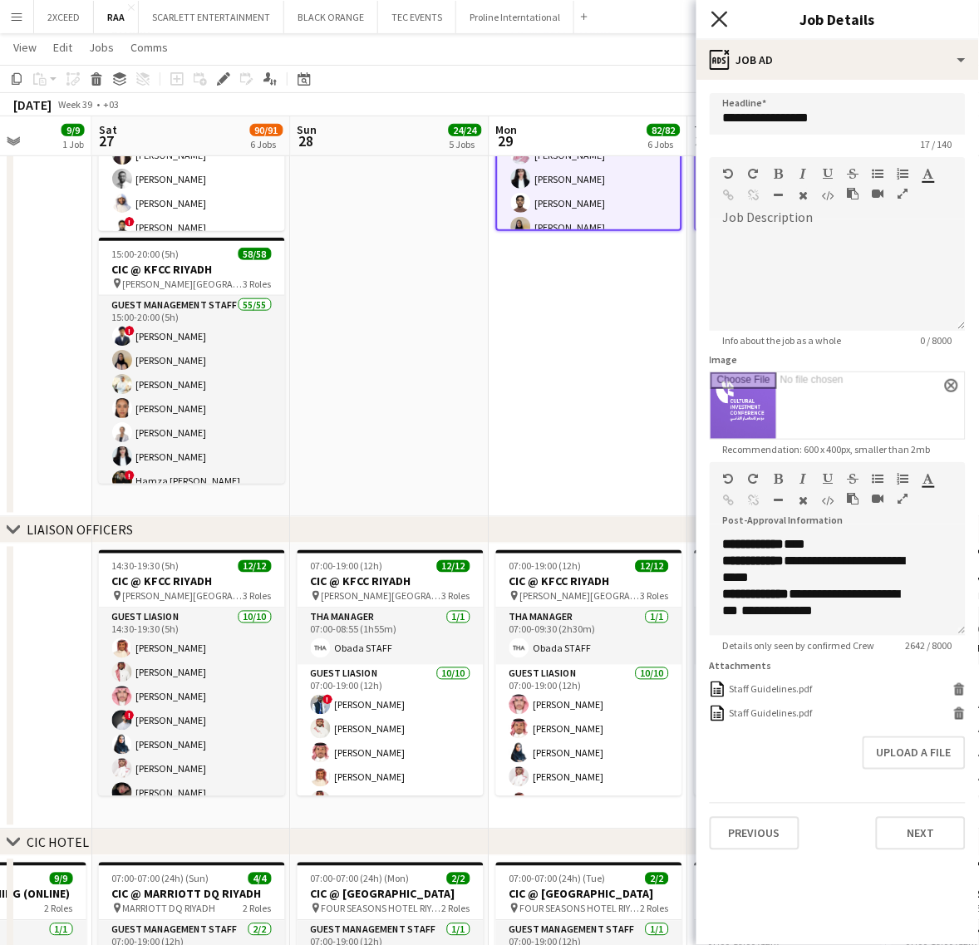
click at [720, 14] on icon "Close pop-in" at bounding box center [719, 19] width 16 height 16
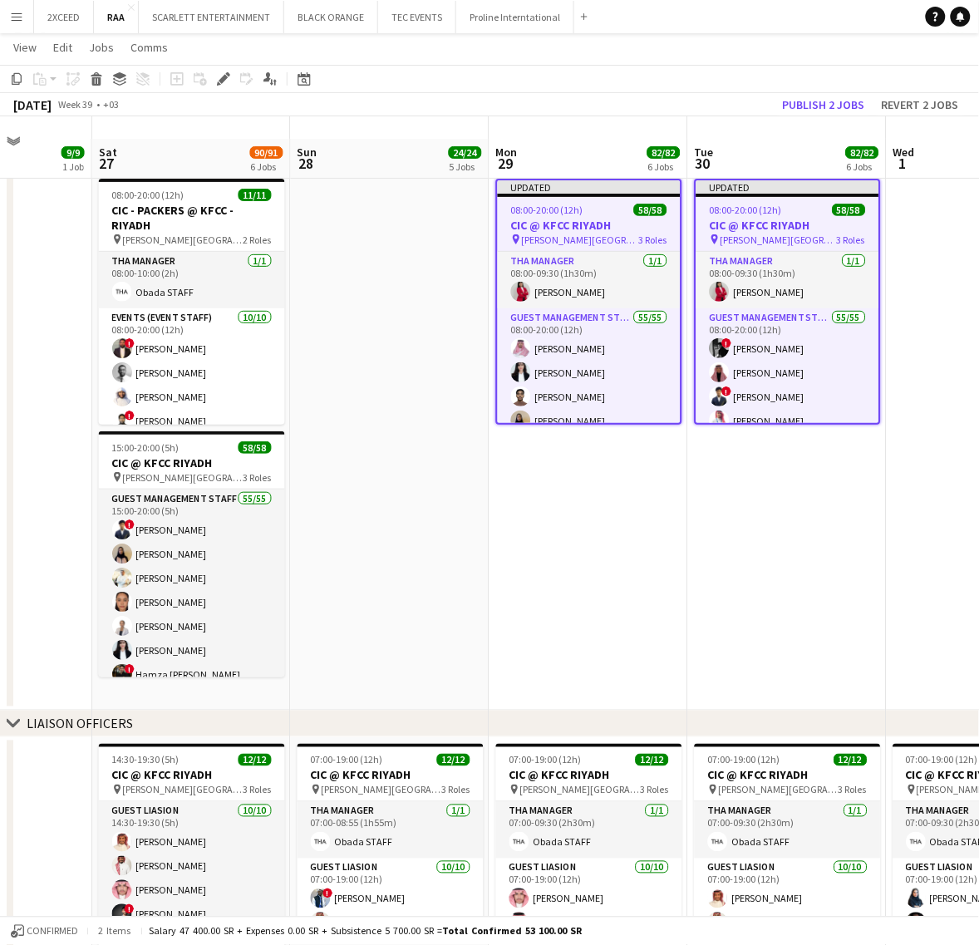
scroll to position [0, 0]
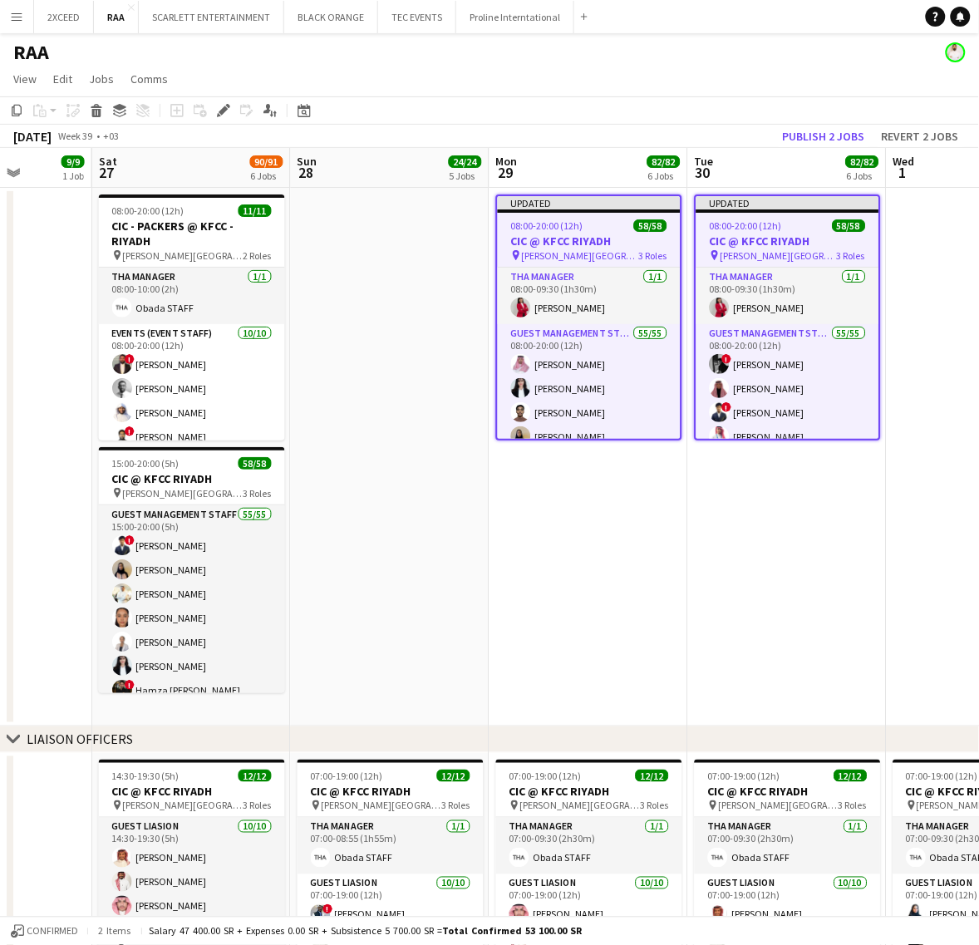
click at [653, 504] on app-date-cell "Updated 08:00-20:00 (12h) 58/58 CIC @ KFCC RIYADH pin [PERSON_NAME][GEOGRAPHIC_…" at bounding box center [588, 457] width 199 height 538
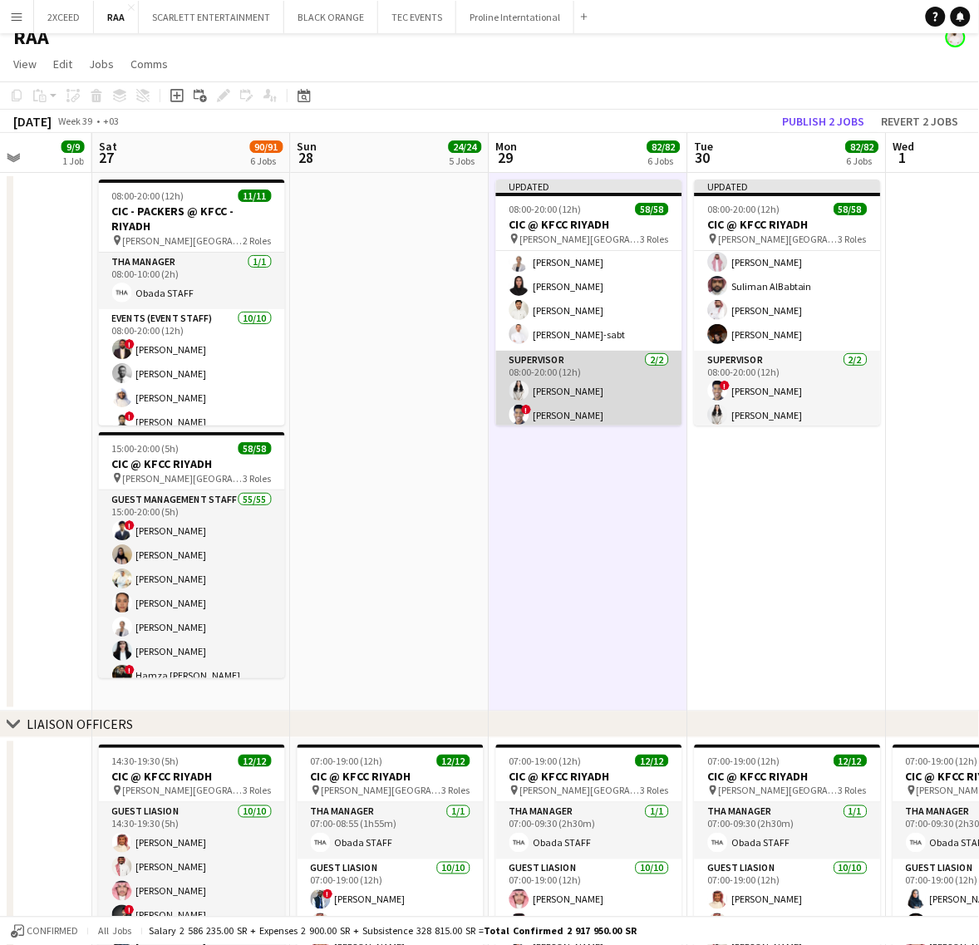
scroll to position [34, 0]
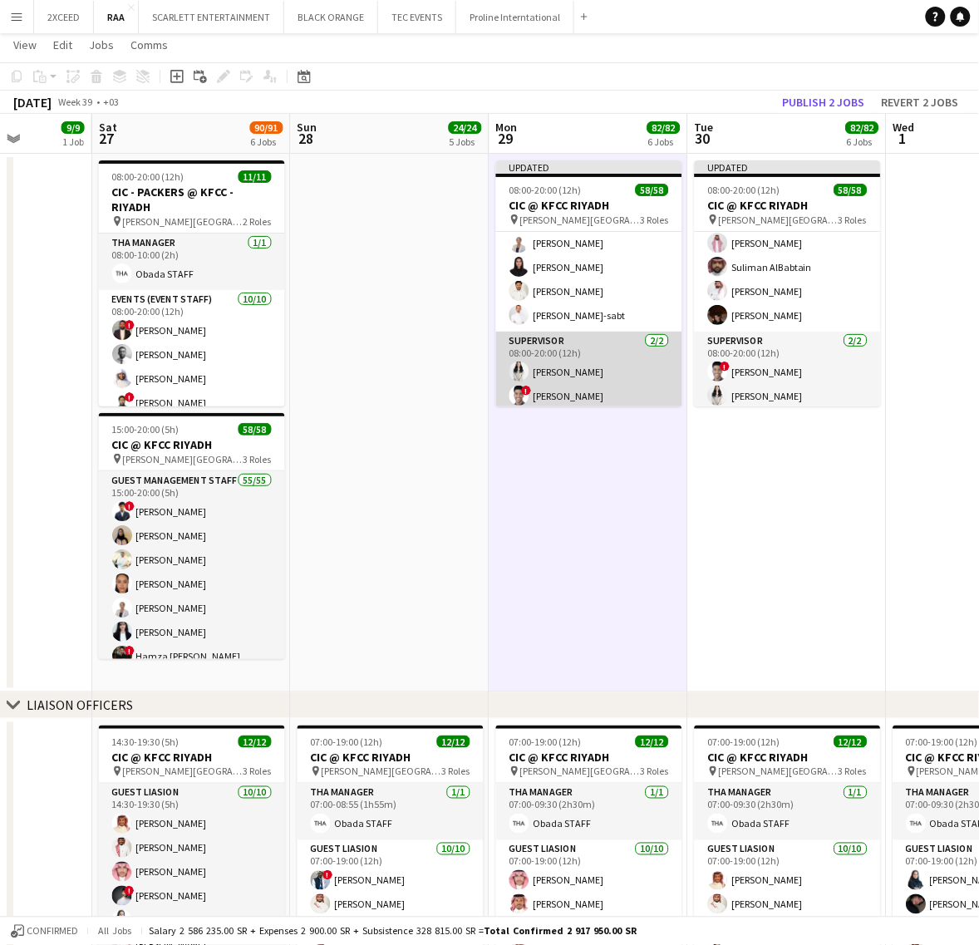
click at [582, 357] on app-card-role "Supervisor [DATE] 08:00-20:00 (12h) [PERSON_NAME] ! [PERSON_NAME]" at bounding box center [589, 372] width 186 height 81
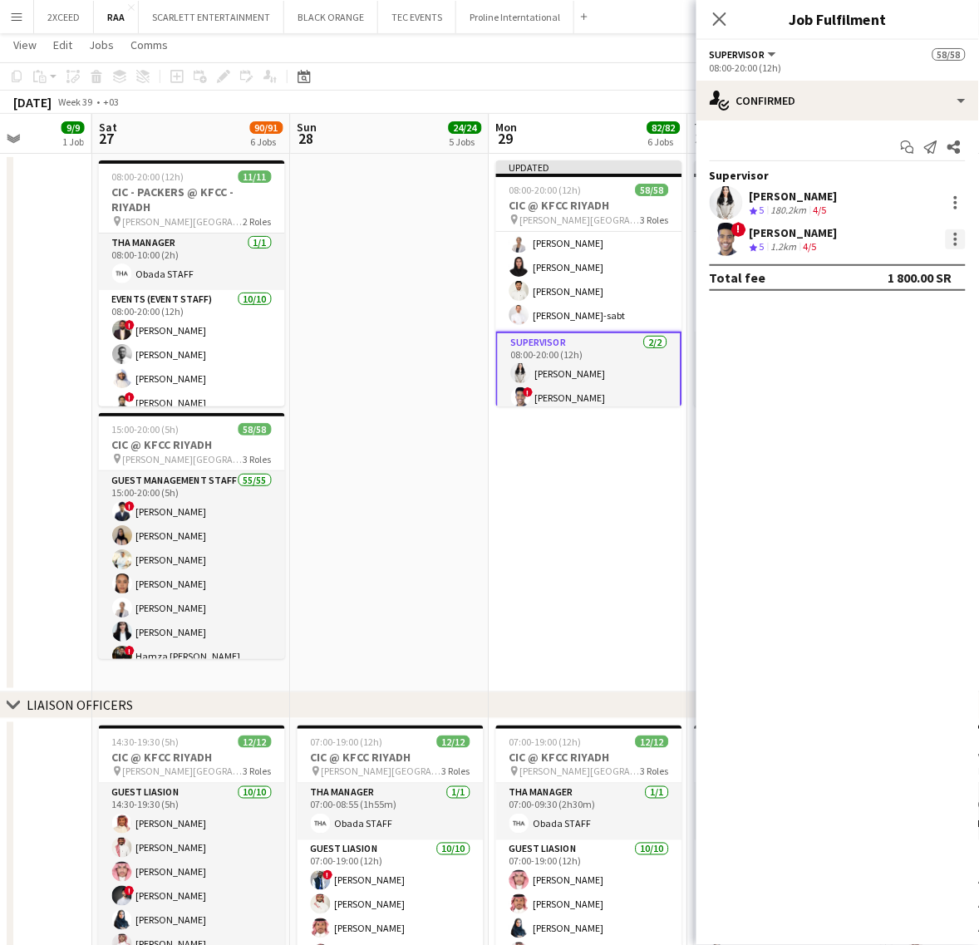
click at [956, 238] on div at bounding box center [955, 239] width 3 height 3
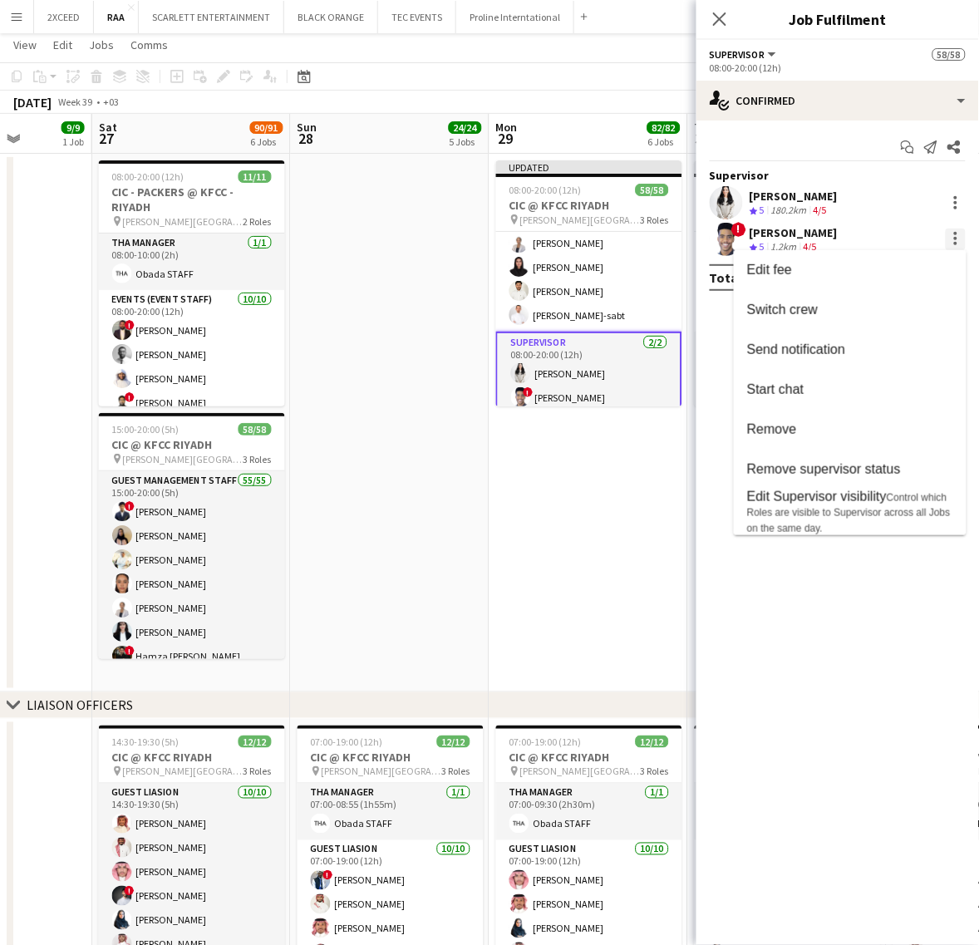
click at [956, 238] on div at bounding box center [489, 472] width 979 height 945
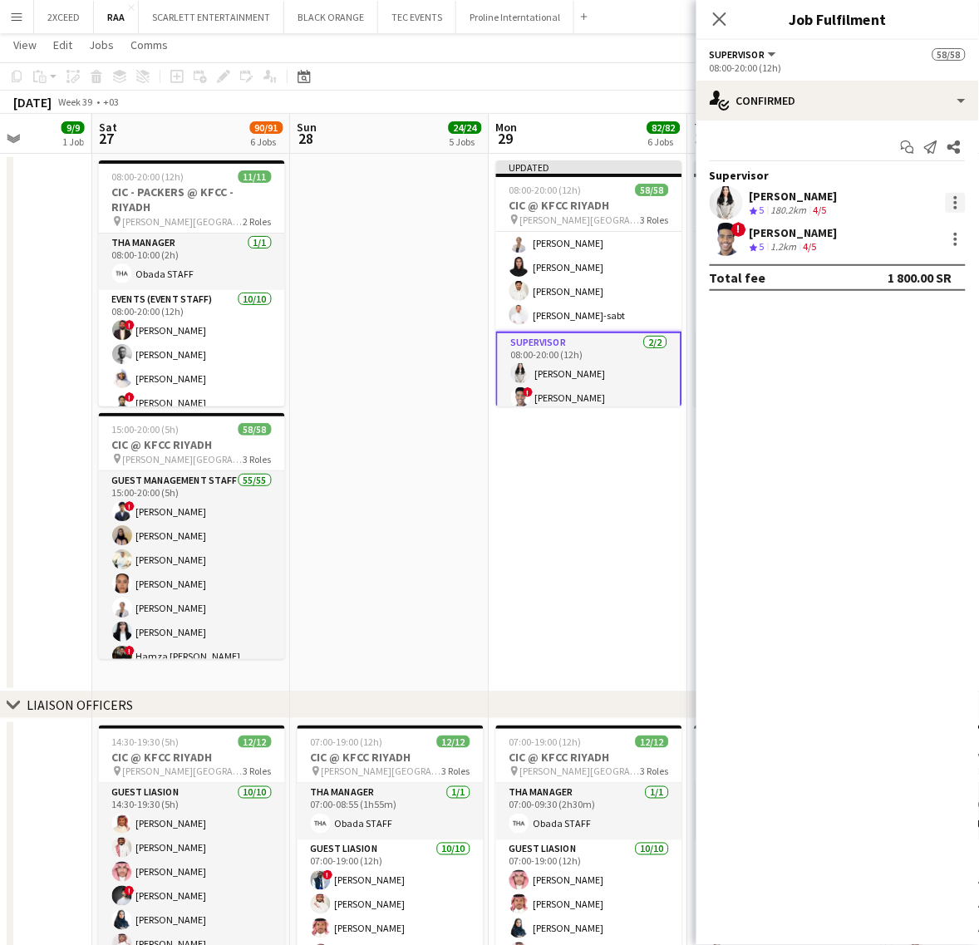
click at [954, 199] on div at bounding box center [956, 203] width 20 height 20
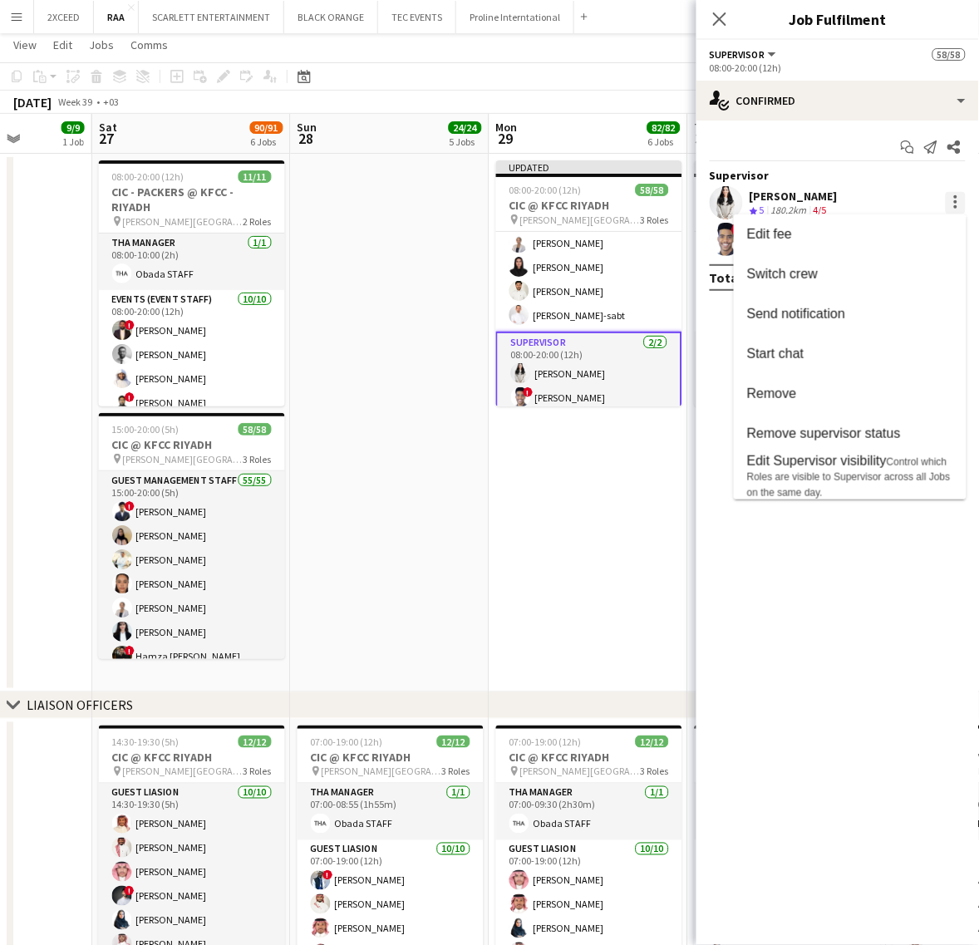
click at [954, 199] on div at bounding box center [489, 472] width 979 height 945
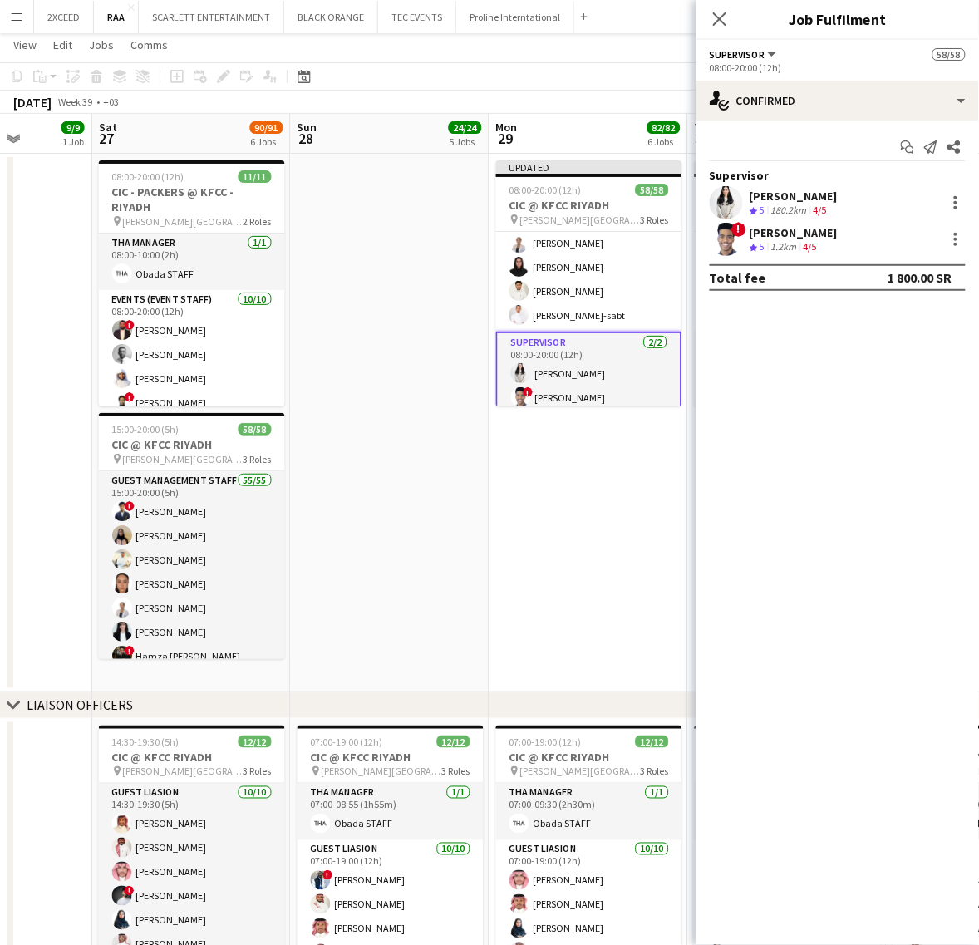
drag, startPoint x: 583, startPoint y: 500, endPoint x: 592, endPoint y: 493, distance: 11.2
click at [584, 500] on app-date-cell "Updated 08:00-20:00 (12h) 58/58 CIC @ KFCC RIYADH pin [PERSON_NAME][GEOGRAPHIC_…" at bounding box center [588, 423] width 199 height 538
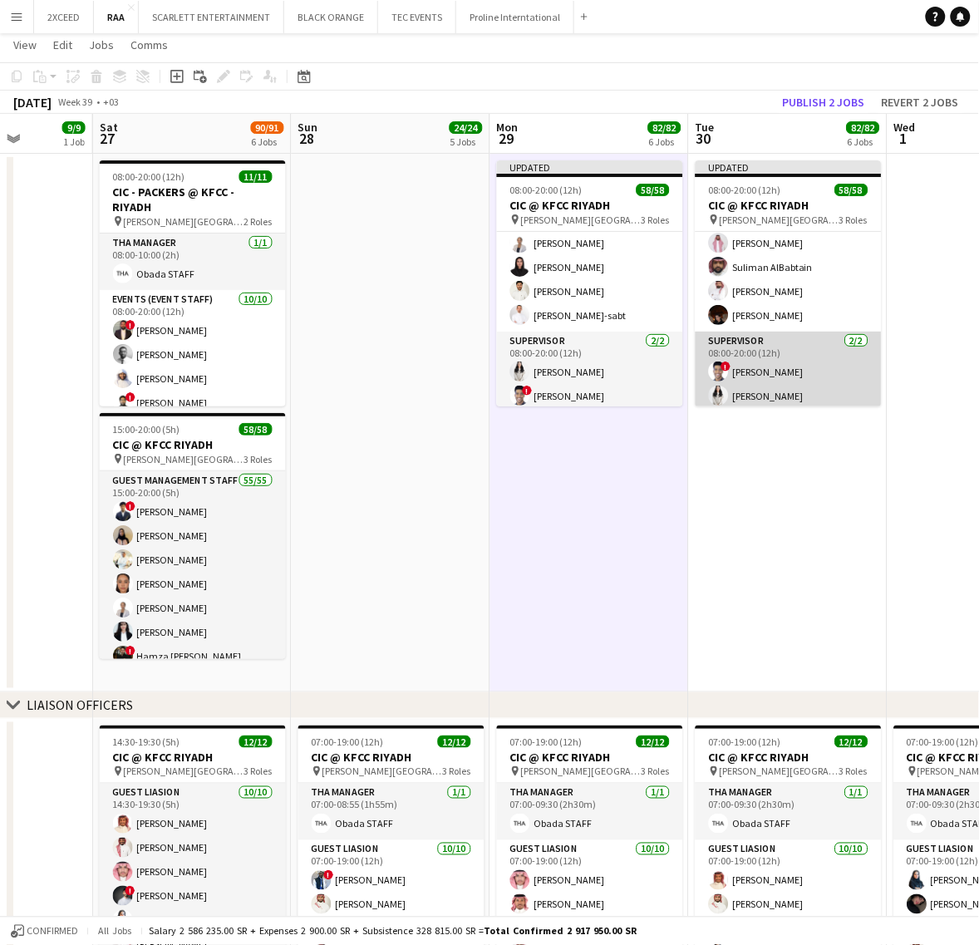
click at [790, 353] on app-card-role "Supervisor [DATE] 08:00-20:00 (12h) ! [PERSON_NAME] [PERSON_NAME]" at bounding box center [788, 372] width 186 height 81
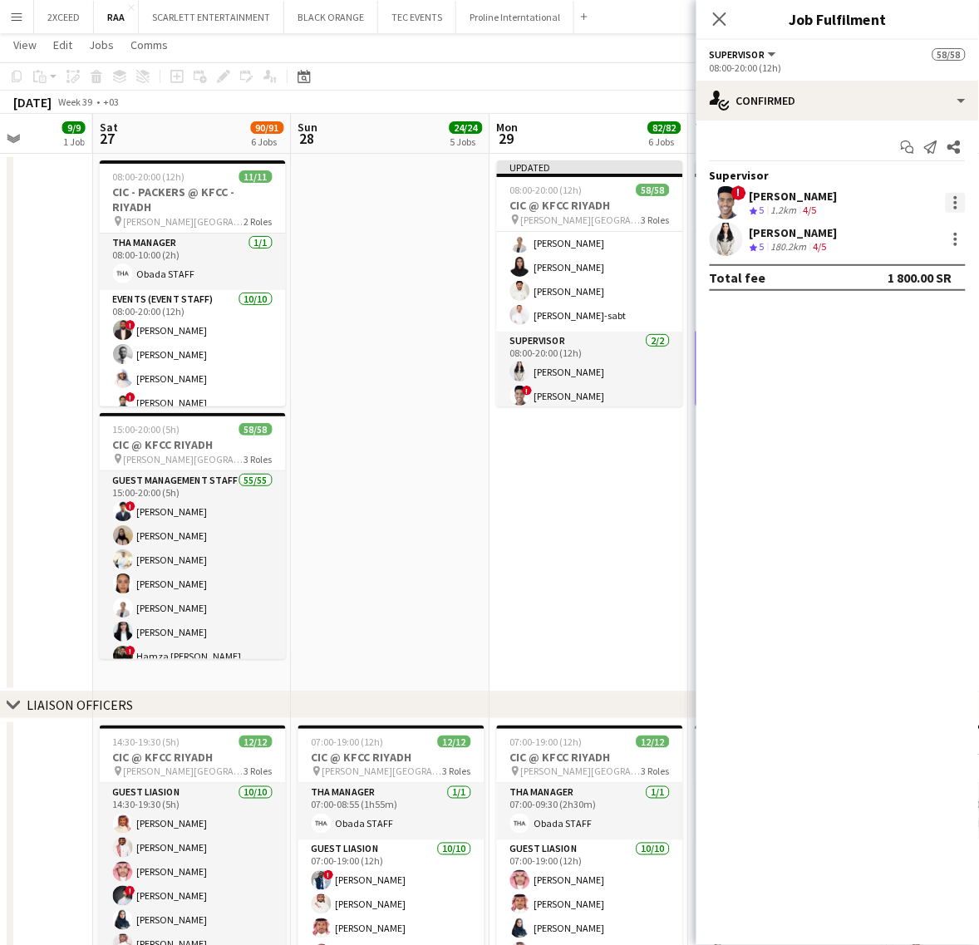
click at [958, 213] on div at bounding box center [956, 203] width 20 height 20
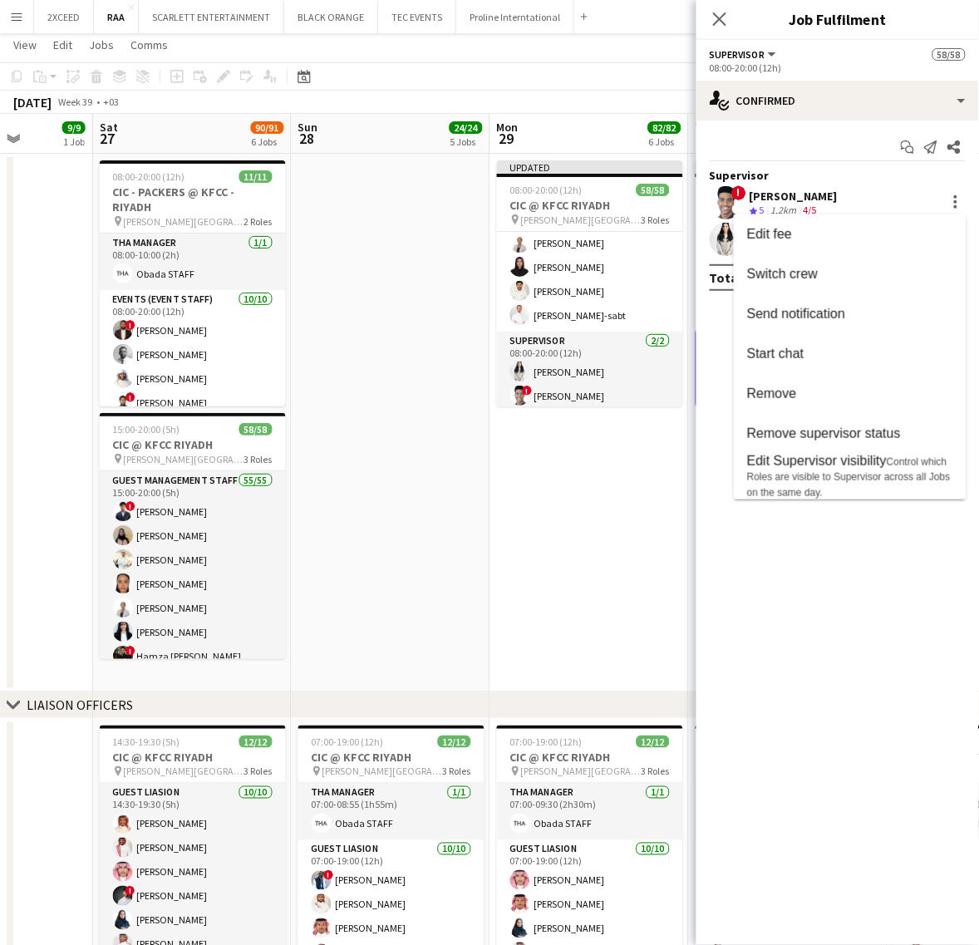
click at [958, 201] on div at bounding box center [489, 472] width 979 height 945
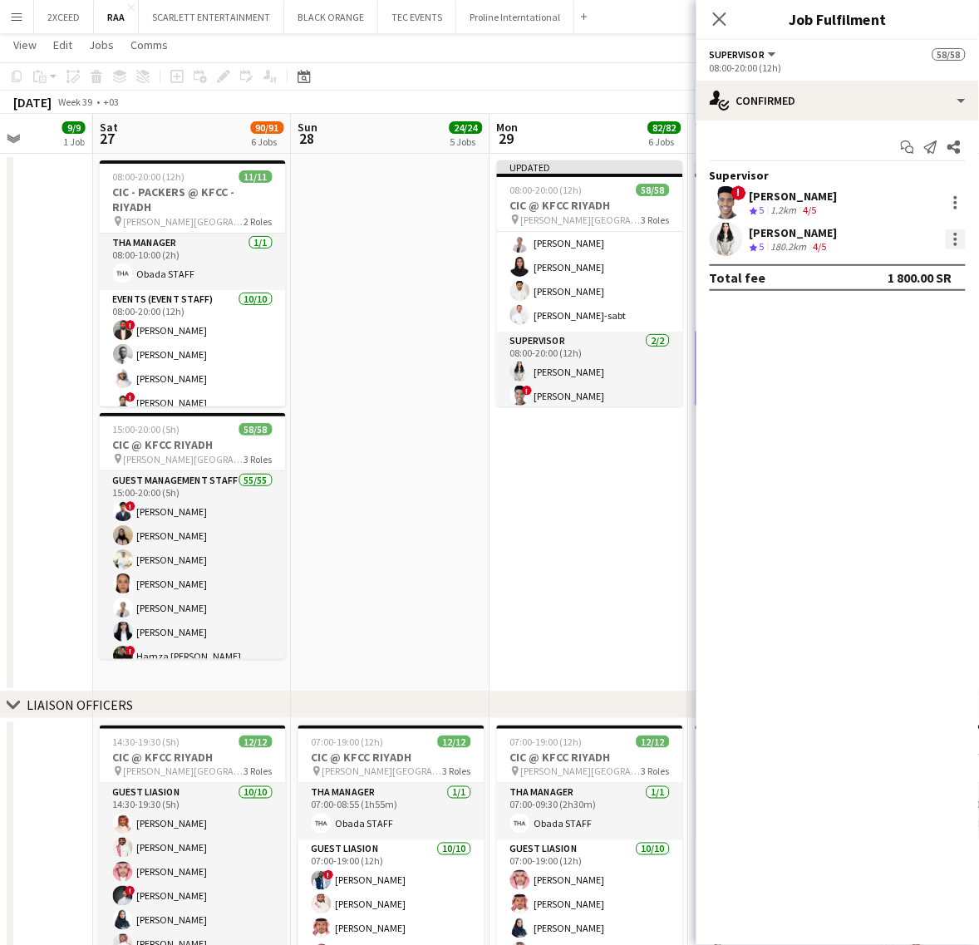
click at [957, 243] on div at bounding box center [955, 244] width 3 height 3
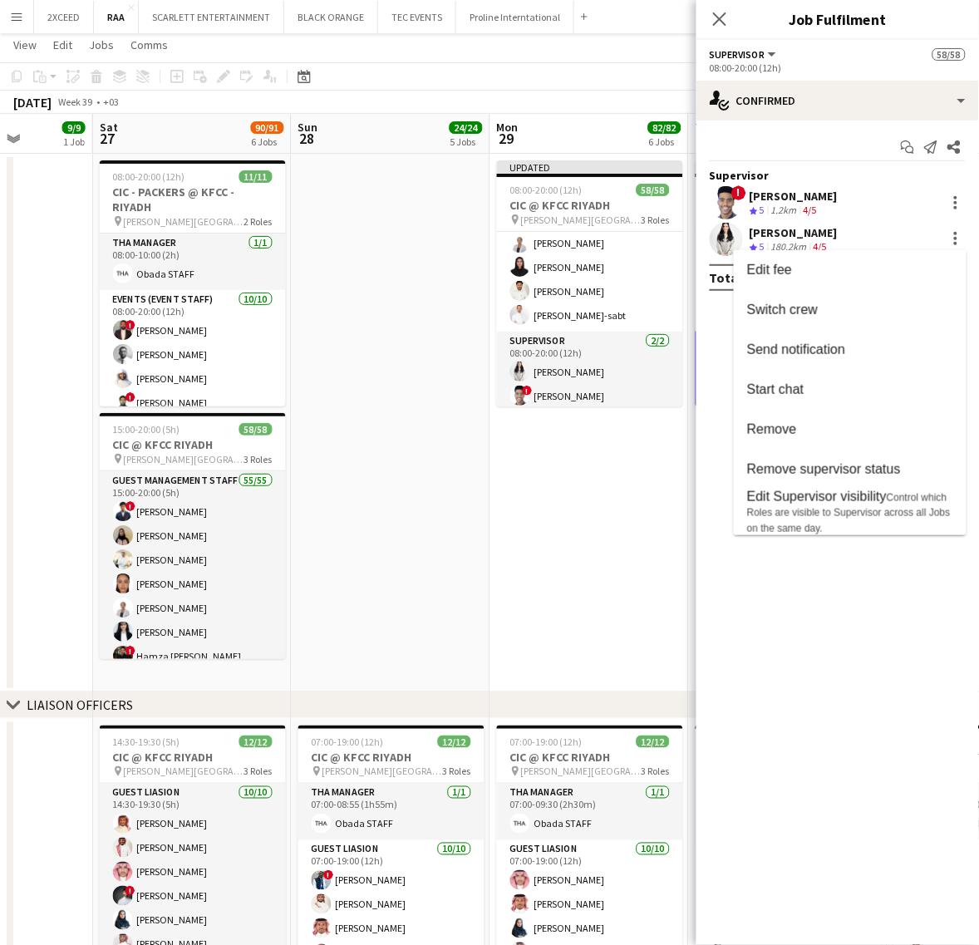
click at [958, 243] on div at bounding box center [489, 472] width 979 height 945
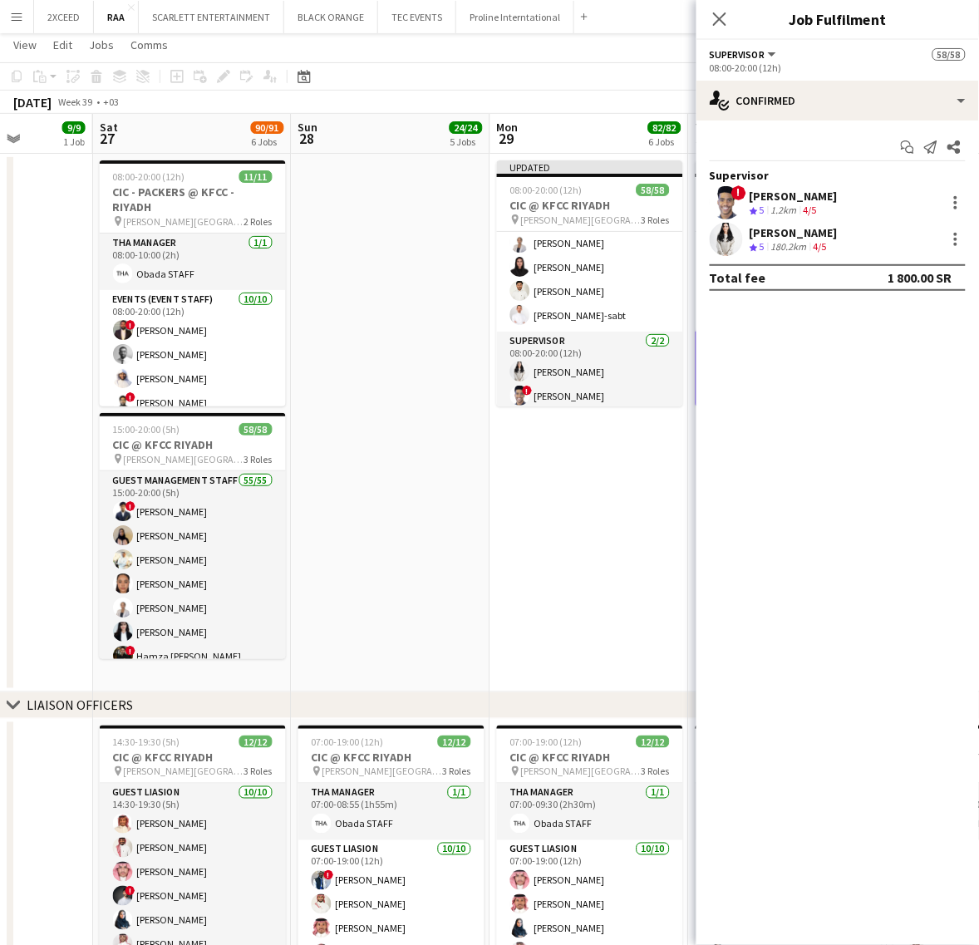
click at [528, 508] on app-date-cell "Updated 08:00-20:00 (12h) 58/58 CIC @ KFCC RIYADH pin [PERSON_NAME][GEOGRAPHIC_…" at bounding box center [589, 423] width 199 height 538
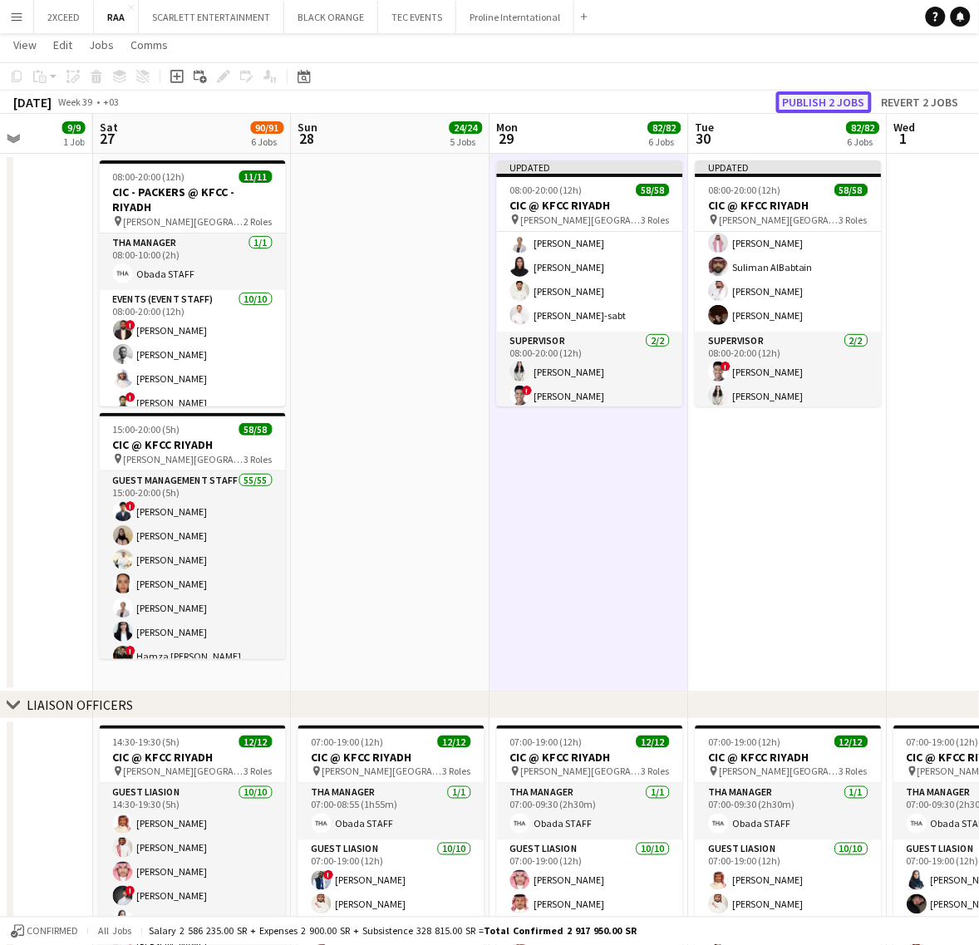
click at [833, 97] on button "Publish 2 jobs" at bounding box center [824, 102] width 96 height 22
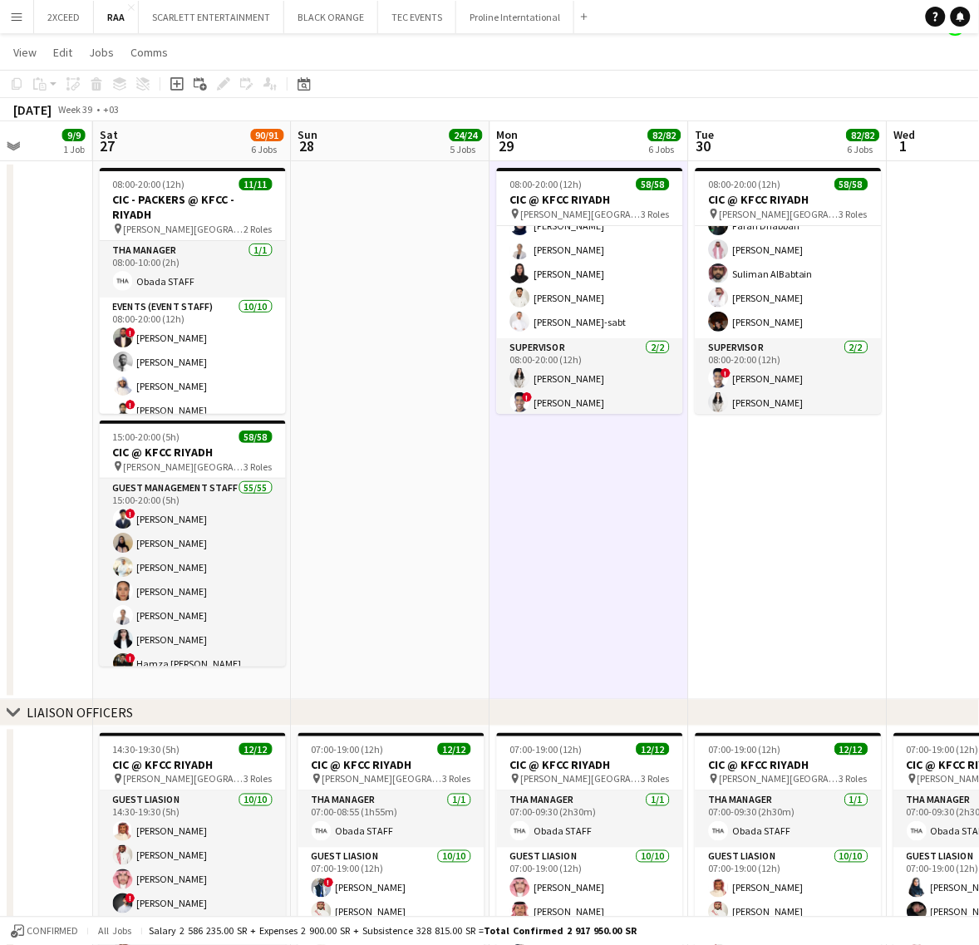
scroll to position [0, 0]
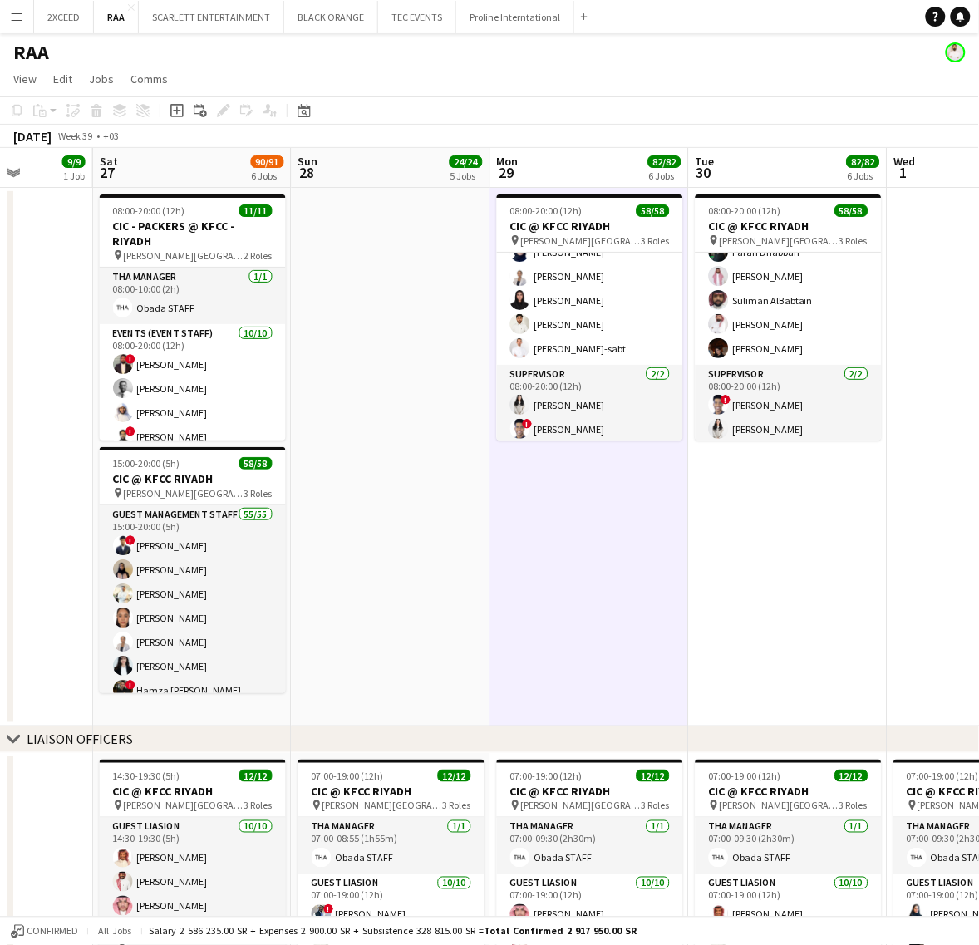
click at [617, 545] on app-date-cell "08:00-20:00 (12h) 58/58 CIC @ KFCC RIYADH pin [PERSON_NAME][GEOGRAPHIC_DATA] 3 …" at bounding box center [589, 457] width 199 height 538
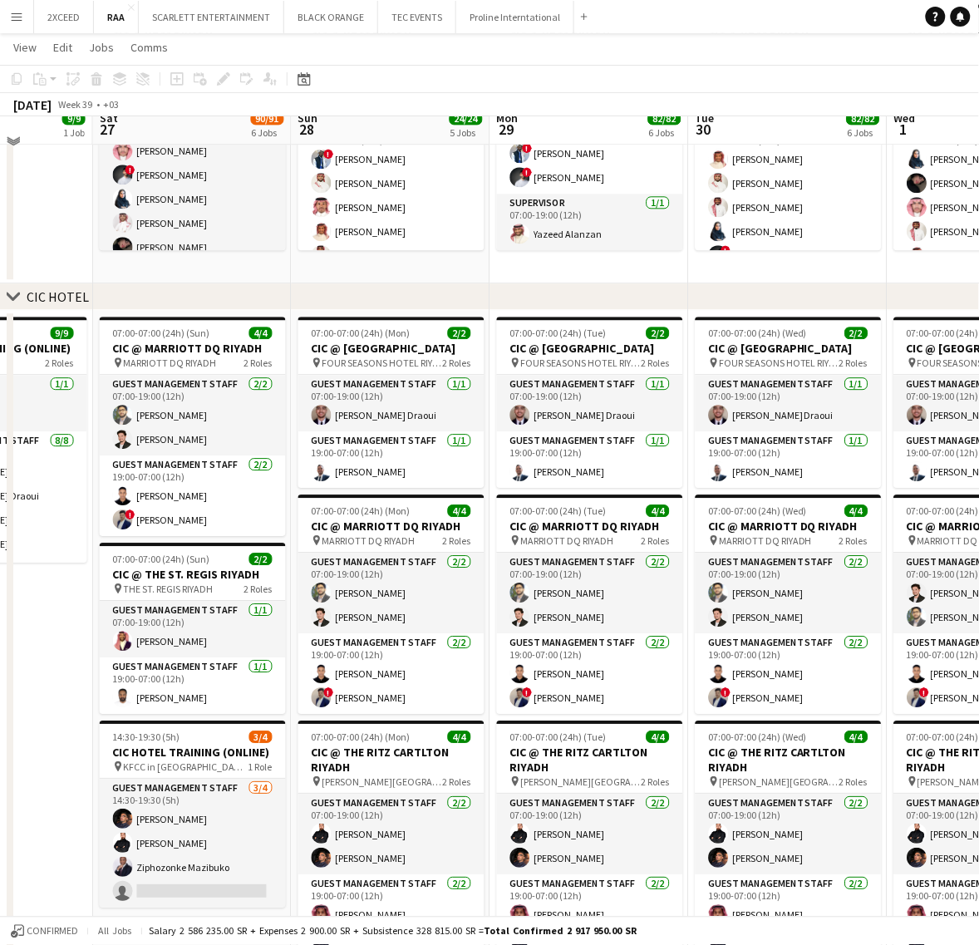
scroll to position [761, 0]
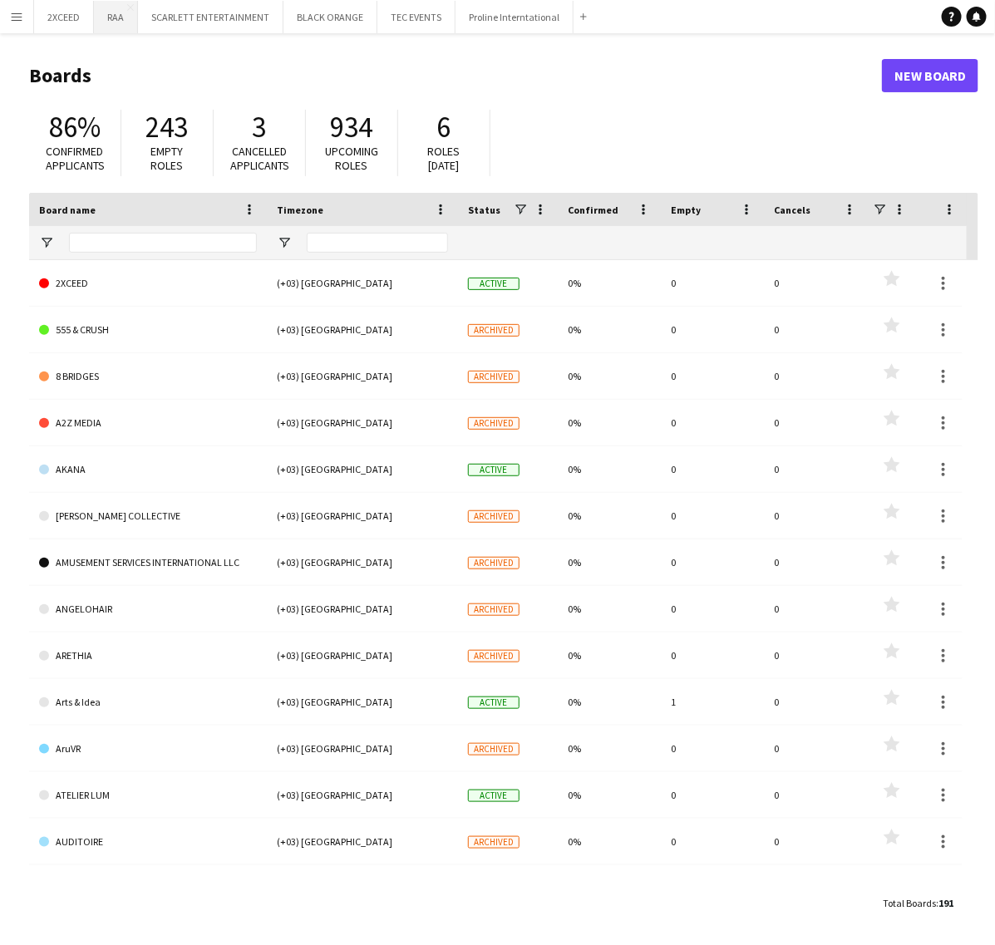
click at [115, 15] on button "RAA Close" at bounding box center [116, 17] width 44 height 32
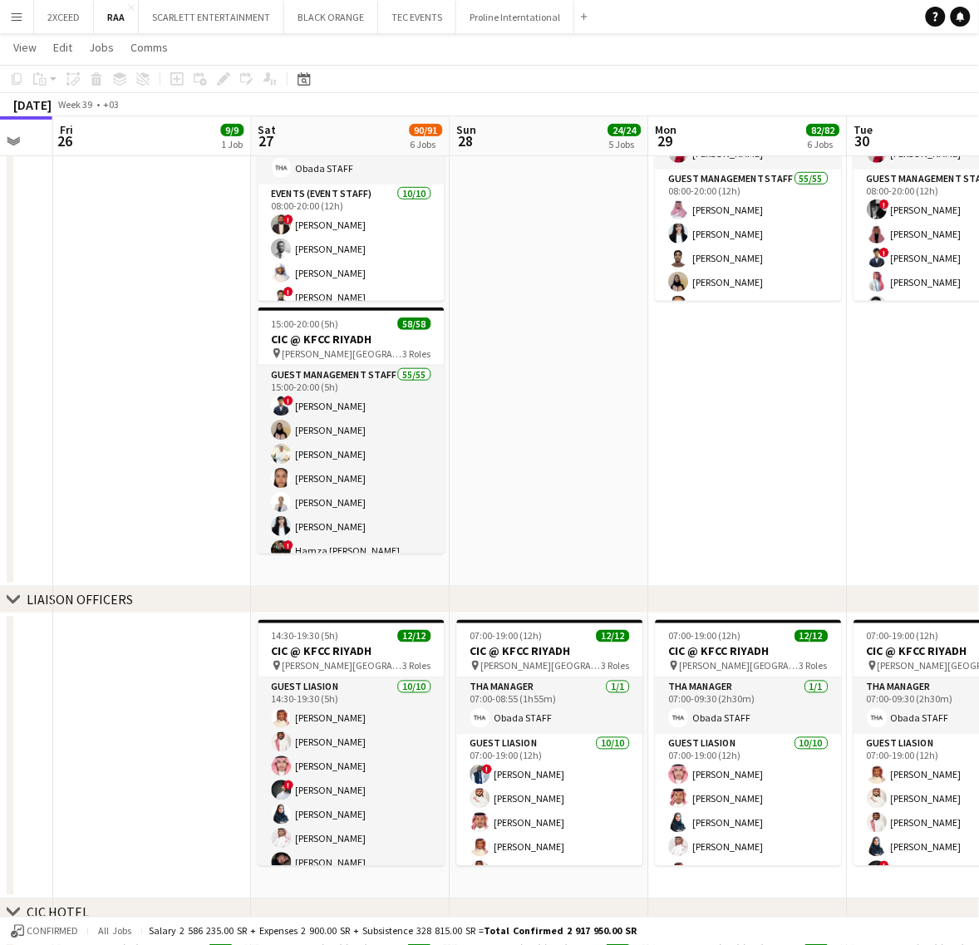
scroll to position [0, 628]
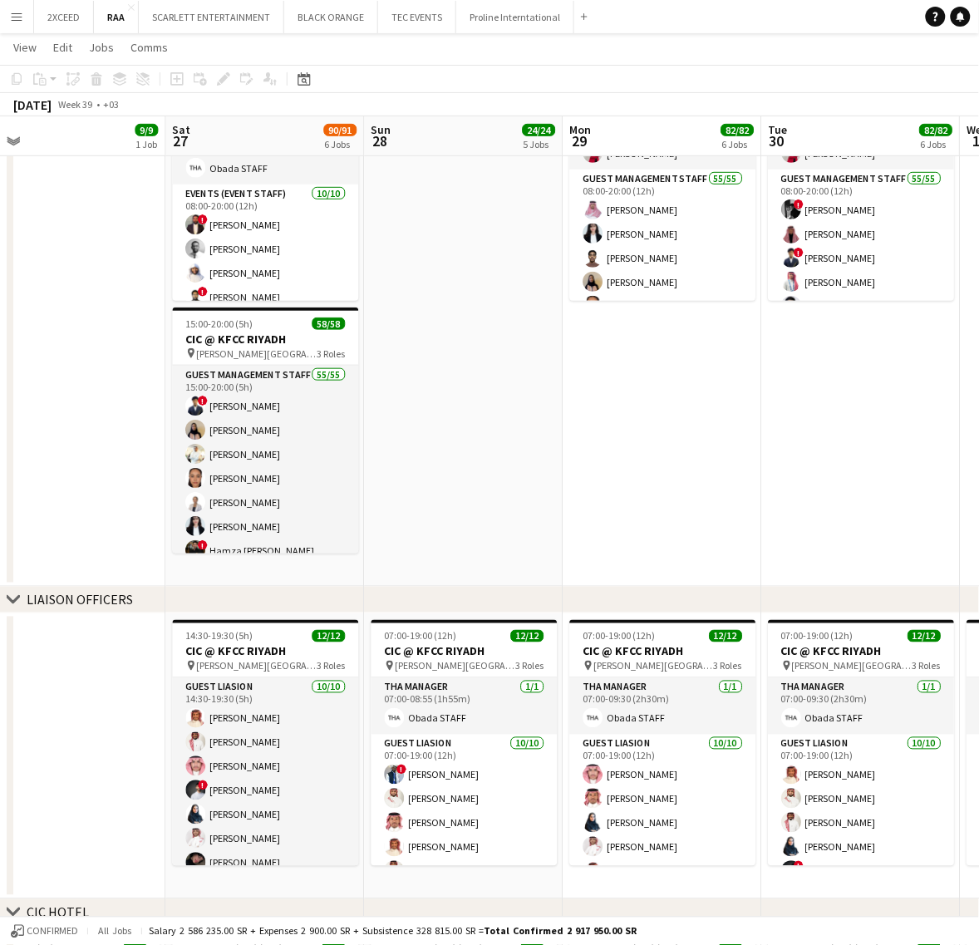
drag, startPoint x: 867, startPoint y: 521, endPoint x: 451, endPoint y: 540, distance: 415.9
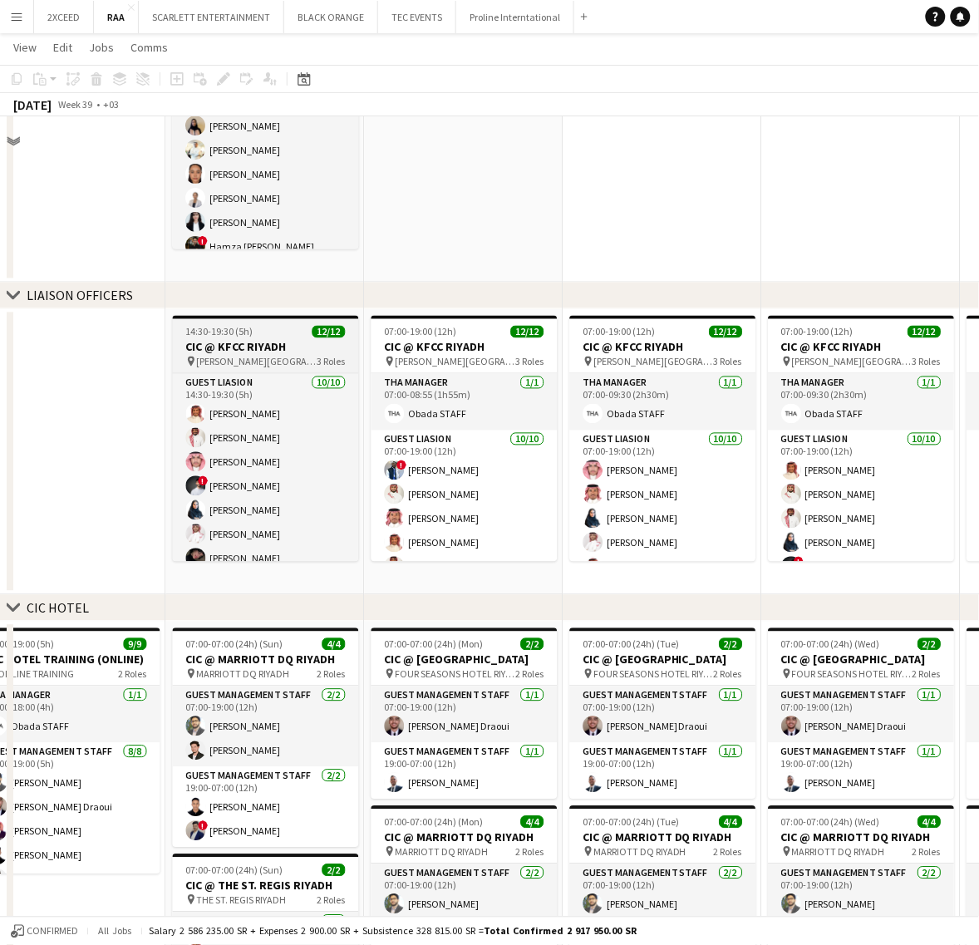
scroll to position [450, 0]
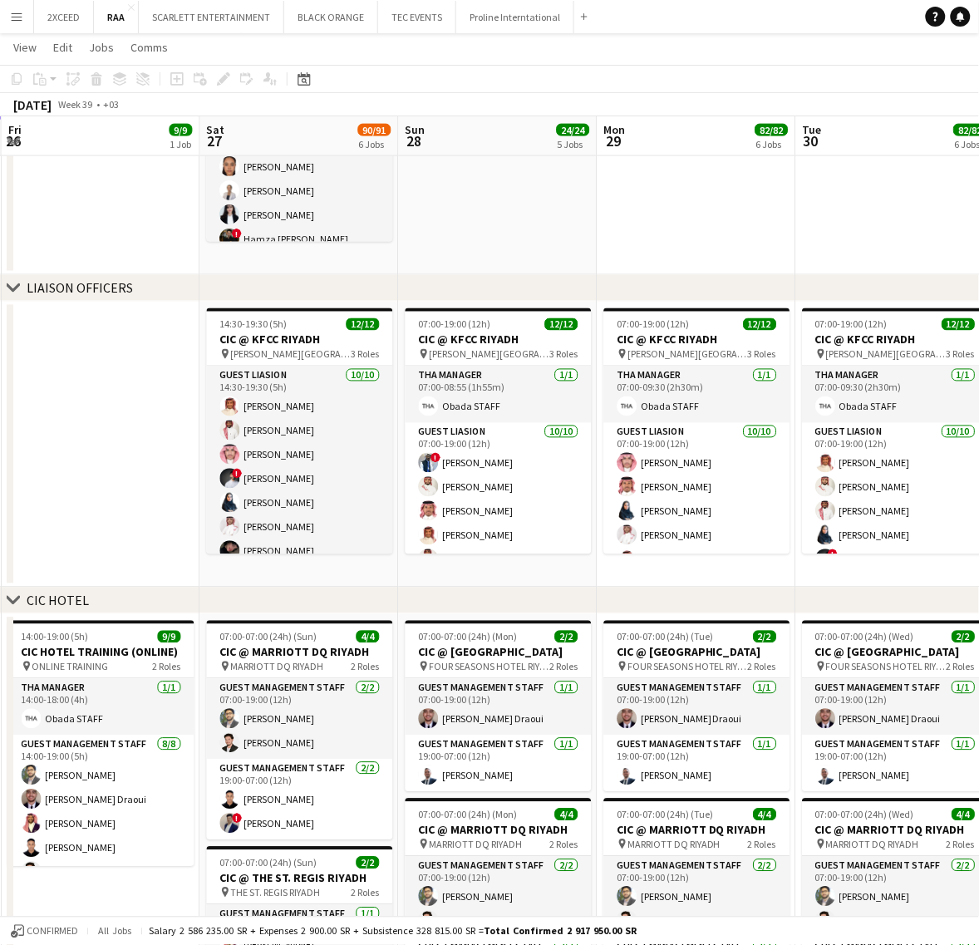
drag, startPoint x: 135, startPoint y: 426, endPoint x: 145, endPoint y: 439, distance: 16.0
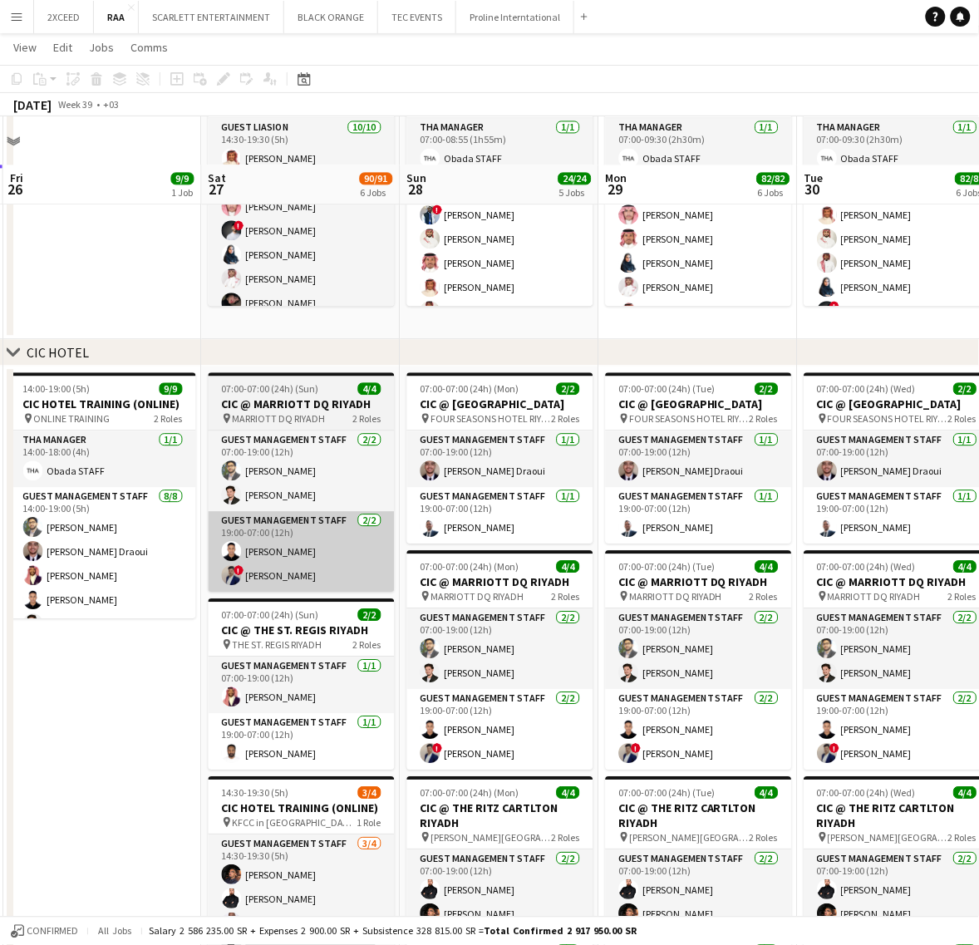
scroll to position [761, 0]
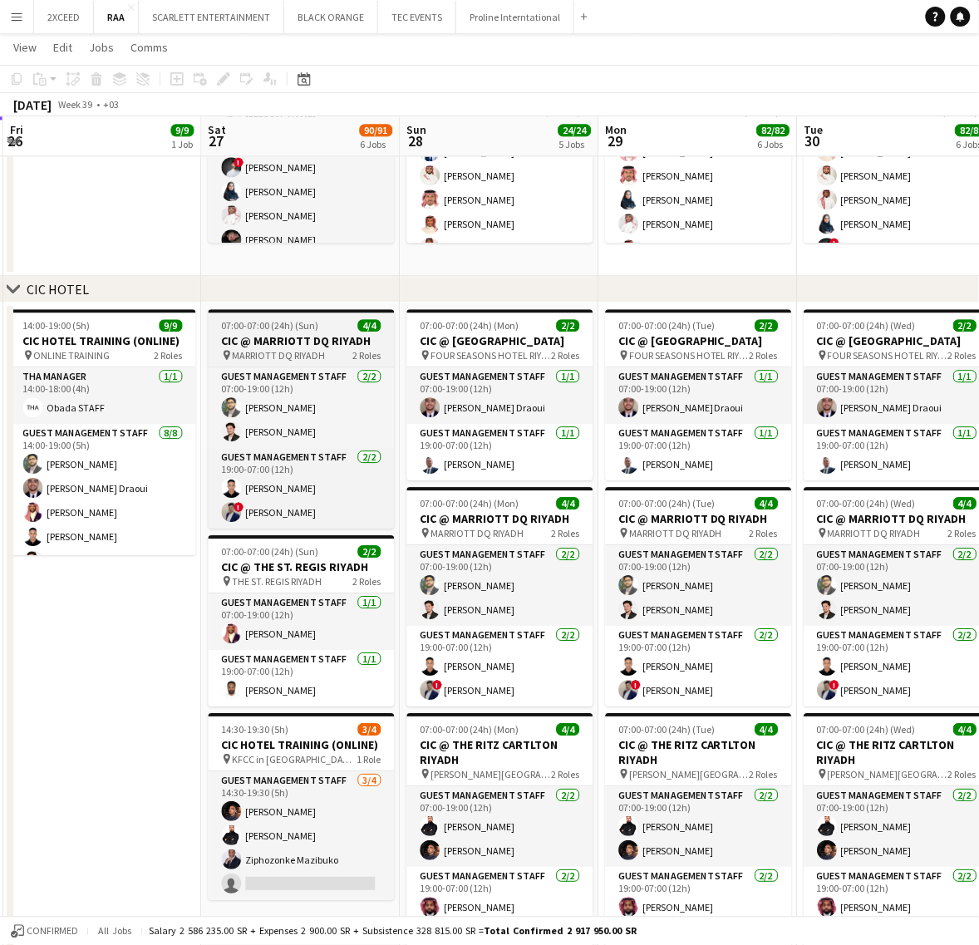
click at [320, 342] on h3 "CIC @ MARRIOTT DQ RIYADH" at bounding box center [302, 340] width 186 height 15
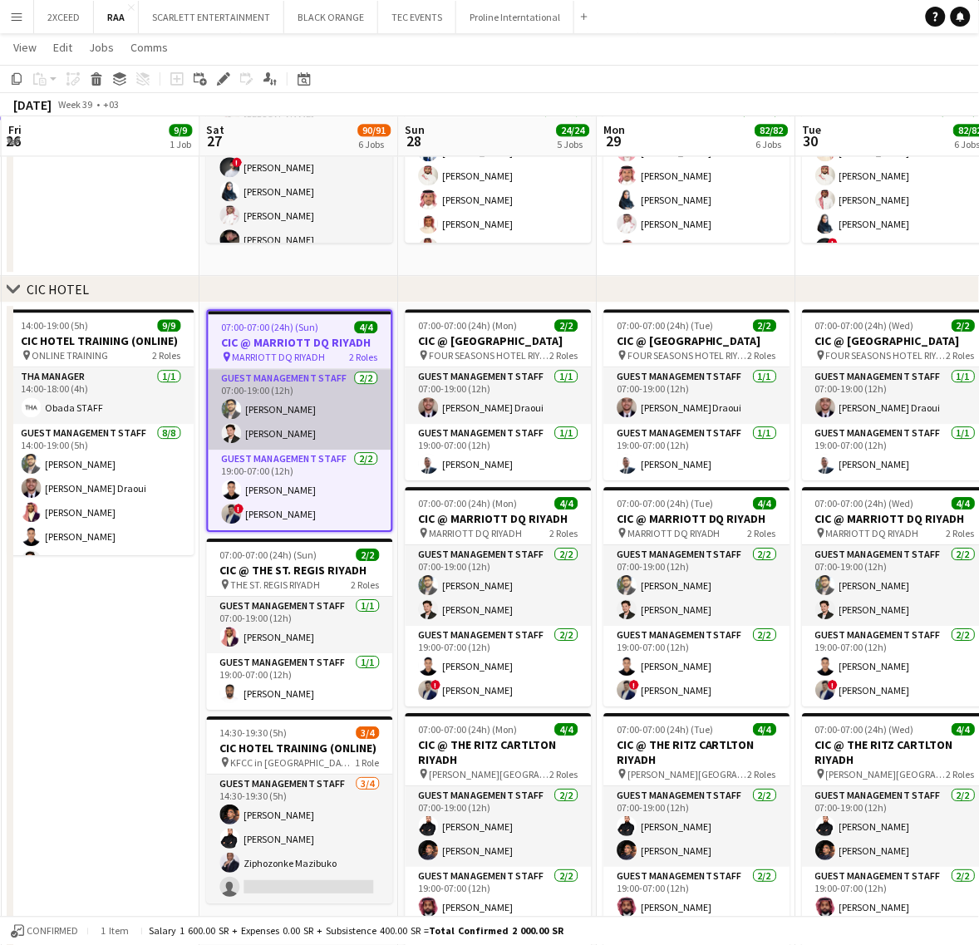
click at [317, 408] on app-card-role "Guest Management Staff 2/2 07:00-19:00 (12h) Abdullah Altawil Jawhar Omar" at bounding box center [300, 409] width 183 height 81
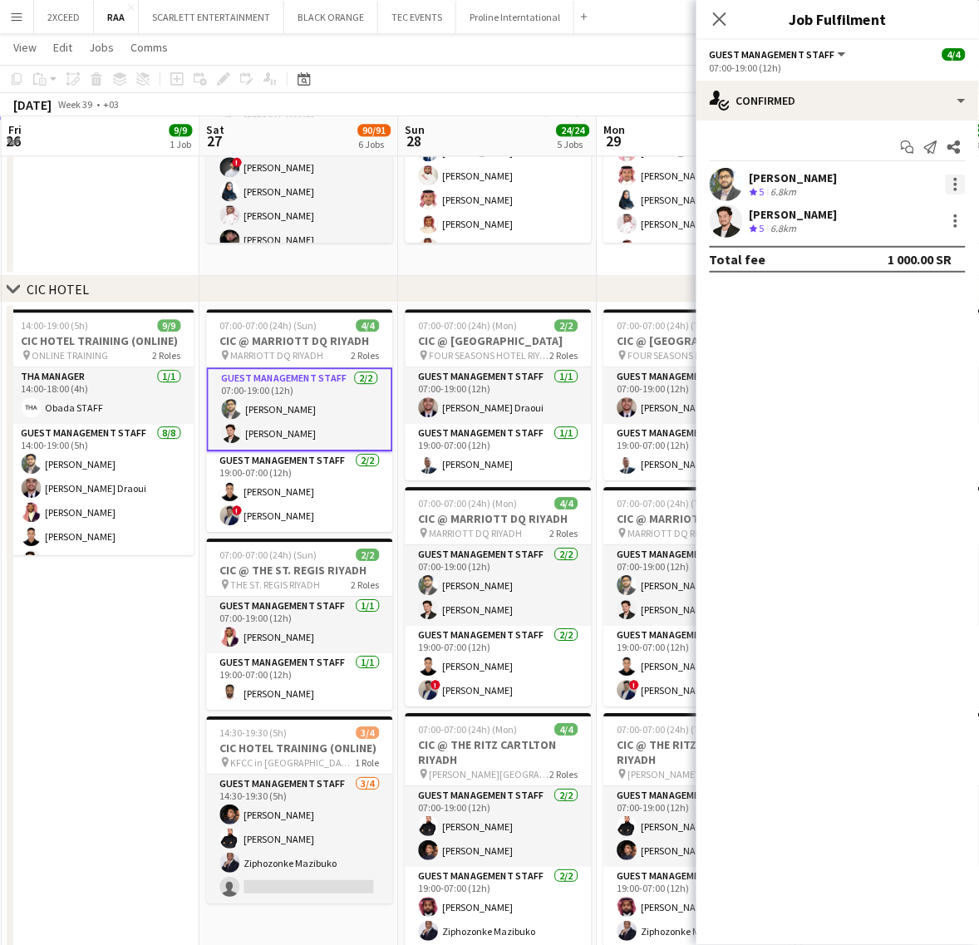
click at [954, 184] on div at bounding box center [955, 184] width 3 height 3
click at [916, 248] on span "Switch crew" at bounding box center [885, 255] width 71 height 14
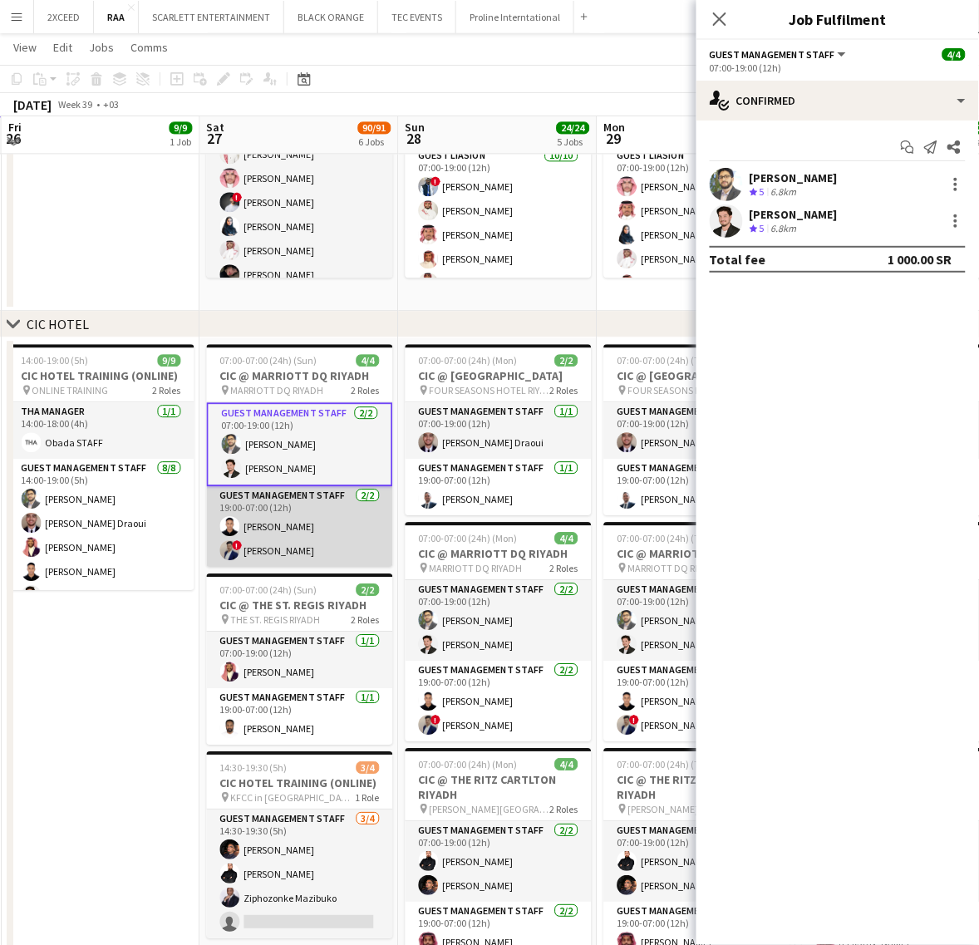
click at [306, 519] on app-card-role "Guest Management Staff 2/2 19:00-07:00 (12h) Ahmed Alsheikh ! Hamza Omar" at bounding box center [300, 526] width 186 height 81
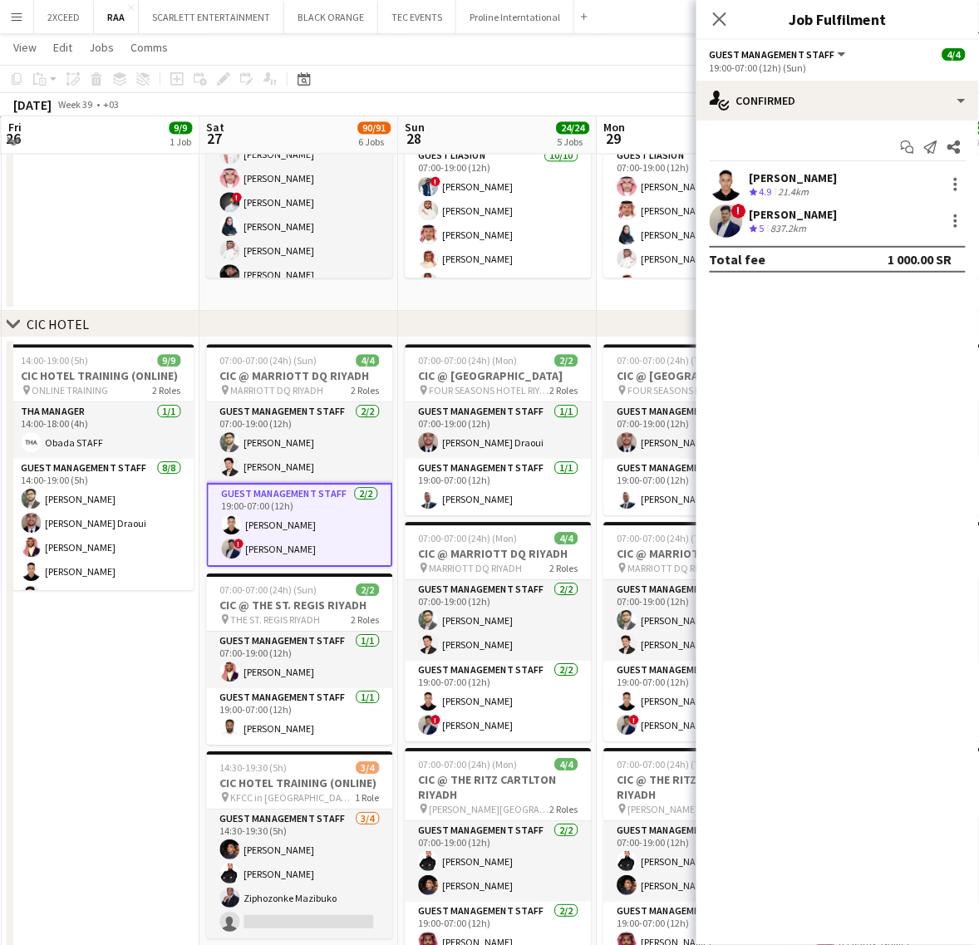
scroll to position [0, 592]
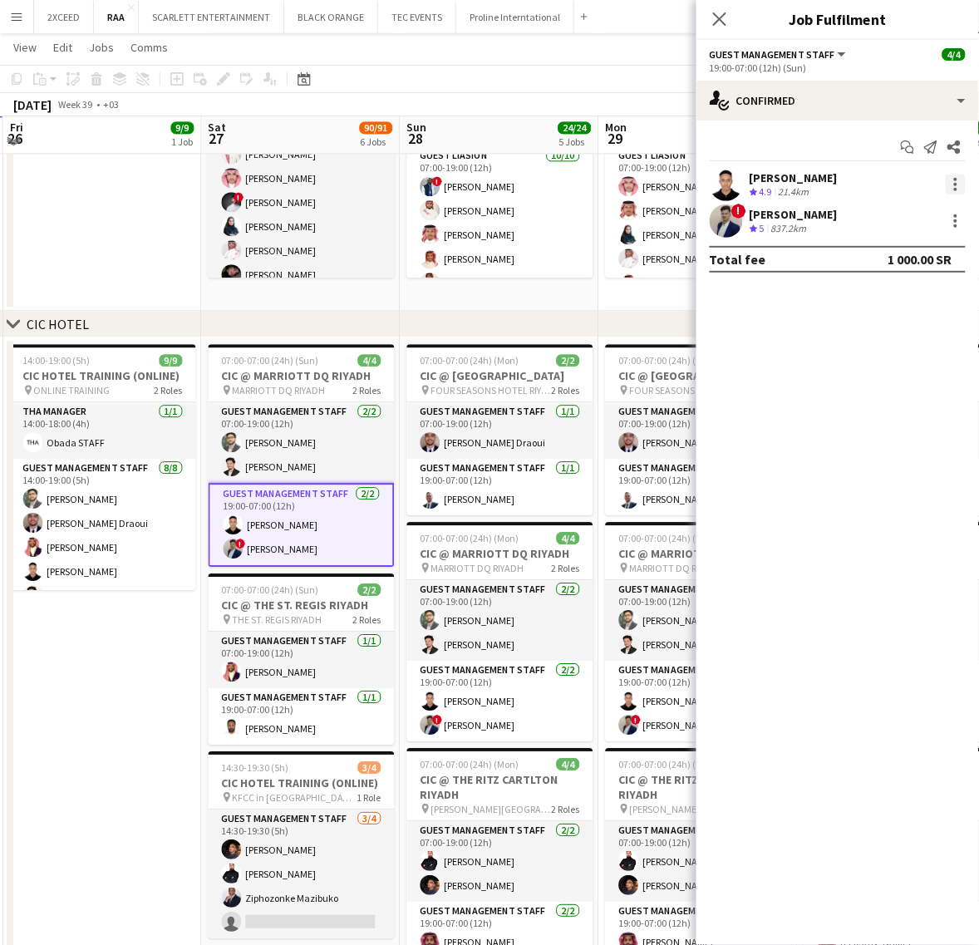
click at [958, 179] on div at bounding box center [956, 184] width 20 height 20
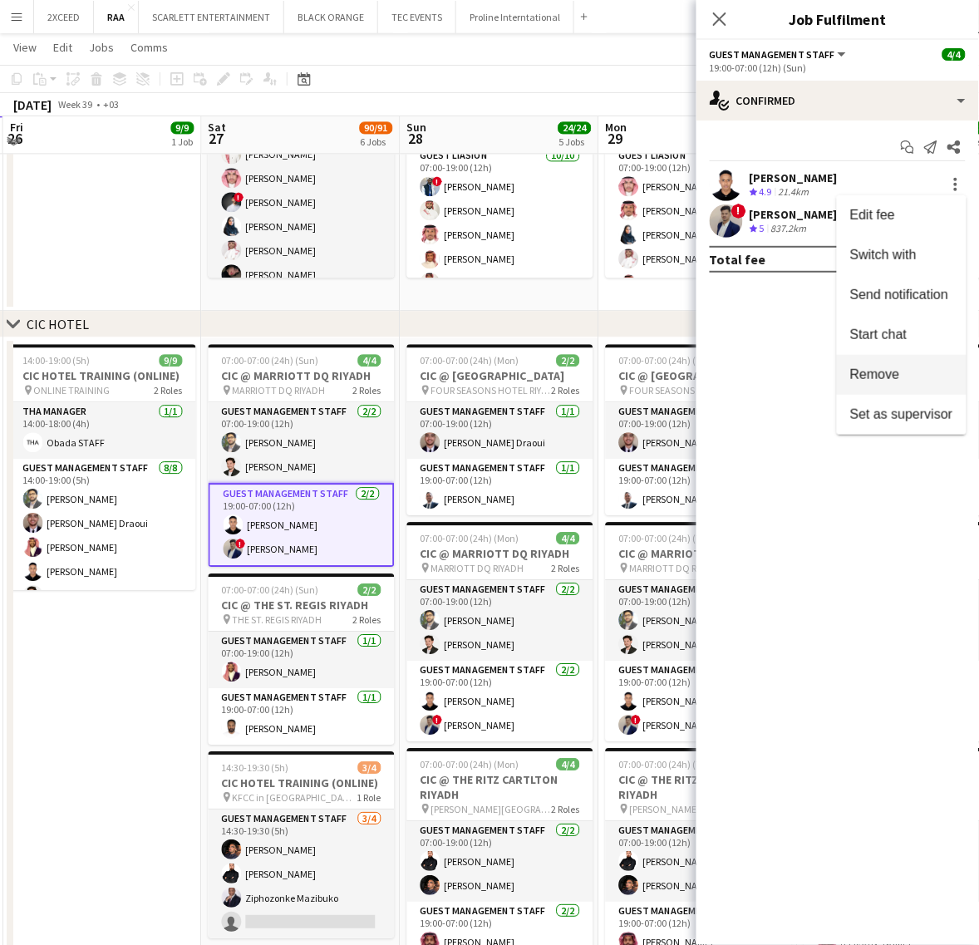
click at [918, 363] on button "Remove" at bounding box center [902, 375] width 130 height 40
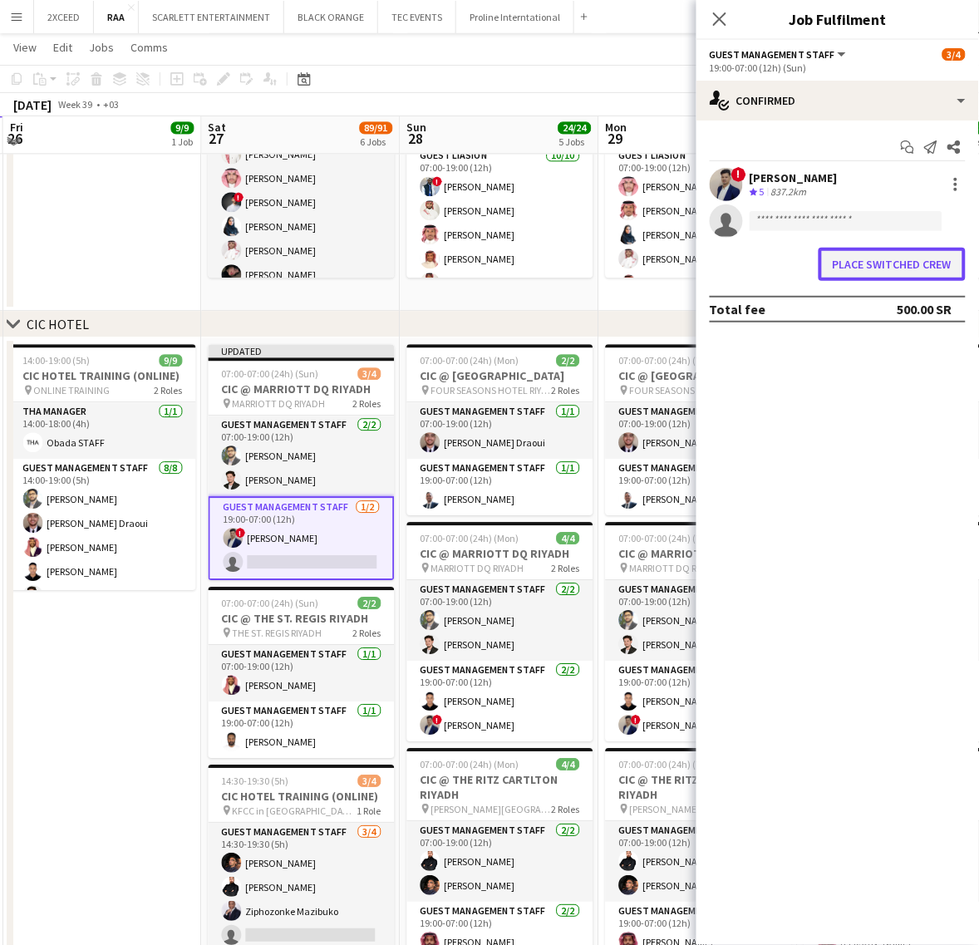
click at [896, 260] on button "Place switched crew" at bounding box center [891, 264] width 147 height 33
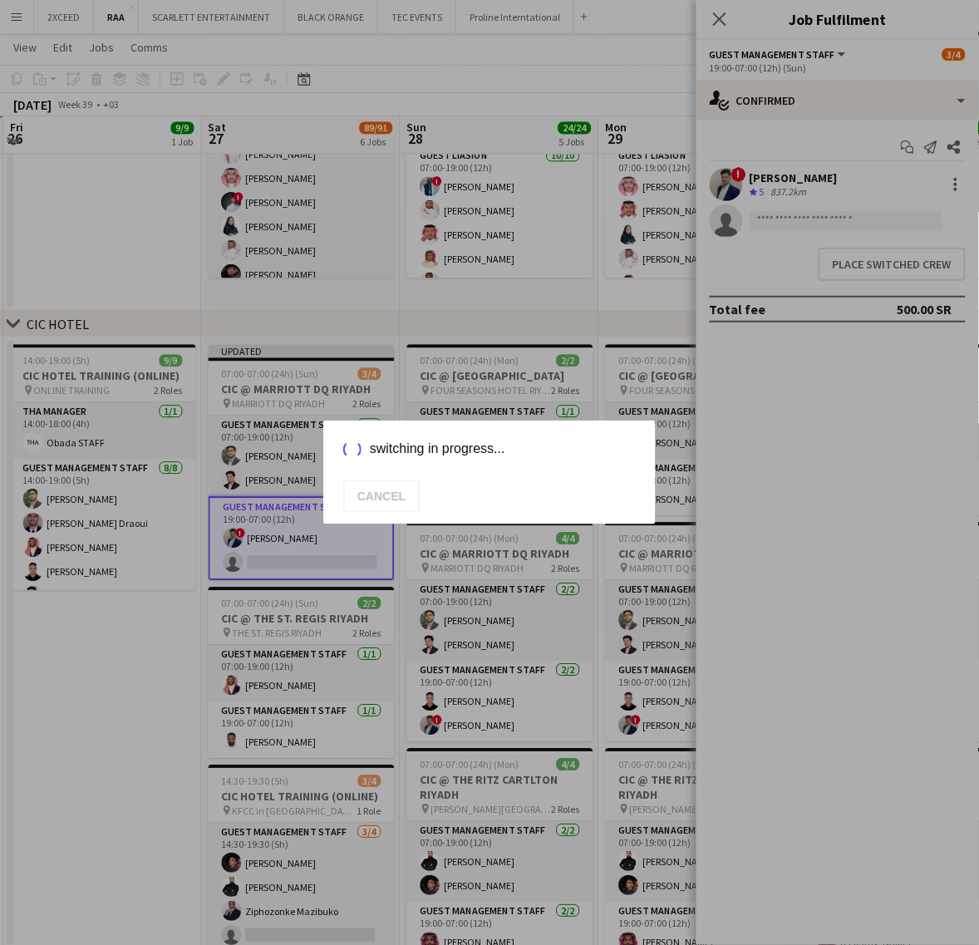
scroll to position [761, 0]
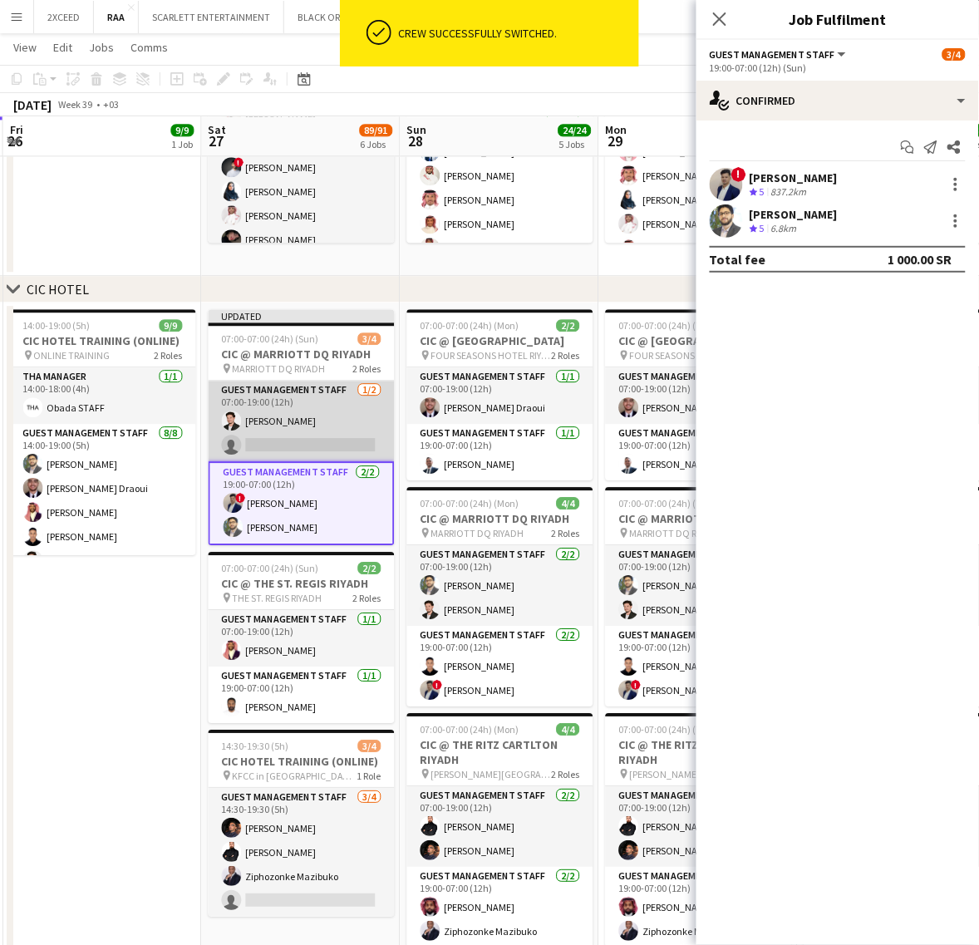
click at [309, 430] on app-card-role "Guest Management Staff 1/2 07:00-19:00 (12h) Jawhar Omar single-neutral-actions" at bounding box center [302, 421] width 186 height 81
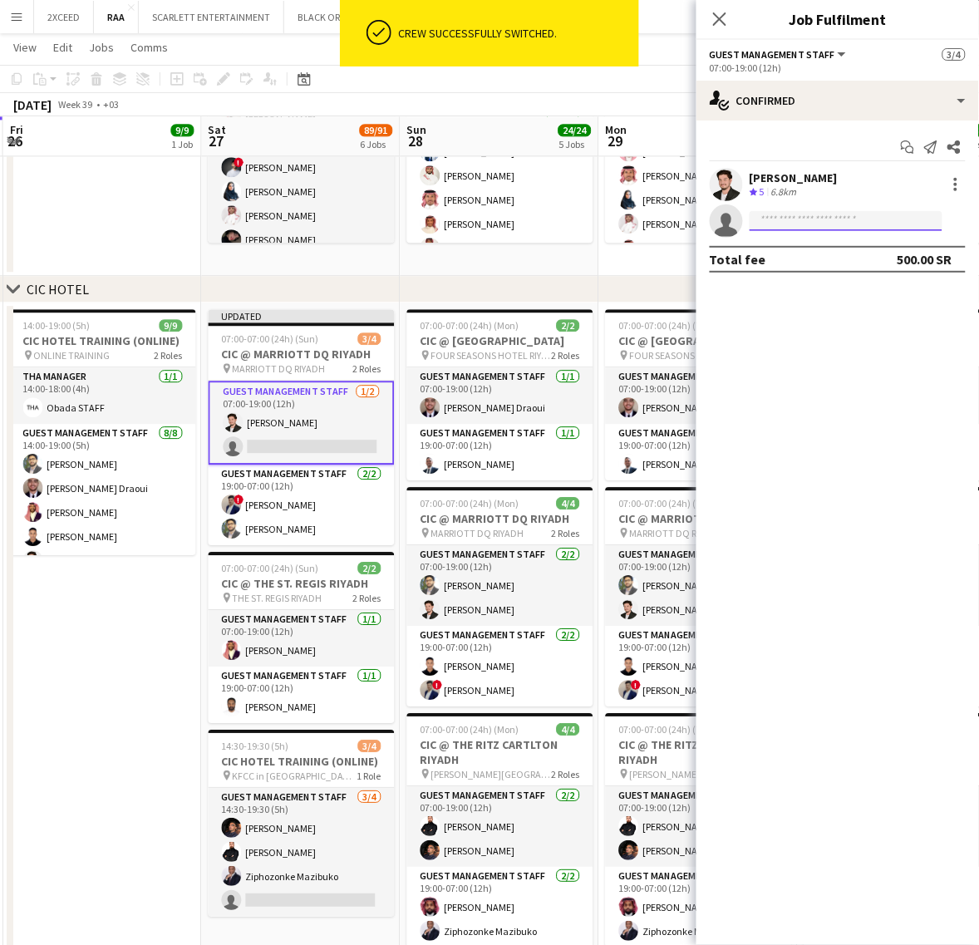
click at [798, 221] on input at bounding box center [845, 221] width 193 height 20
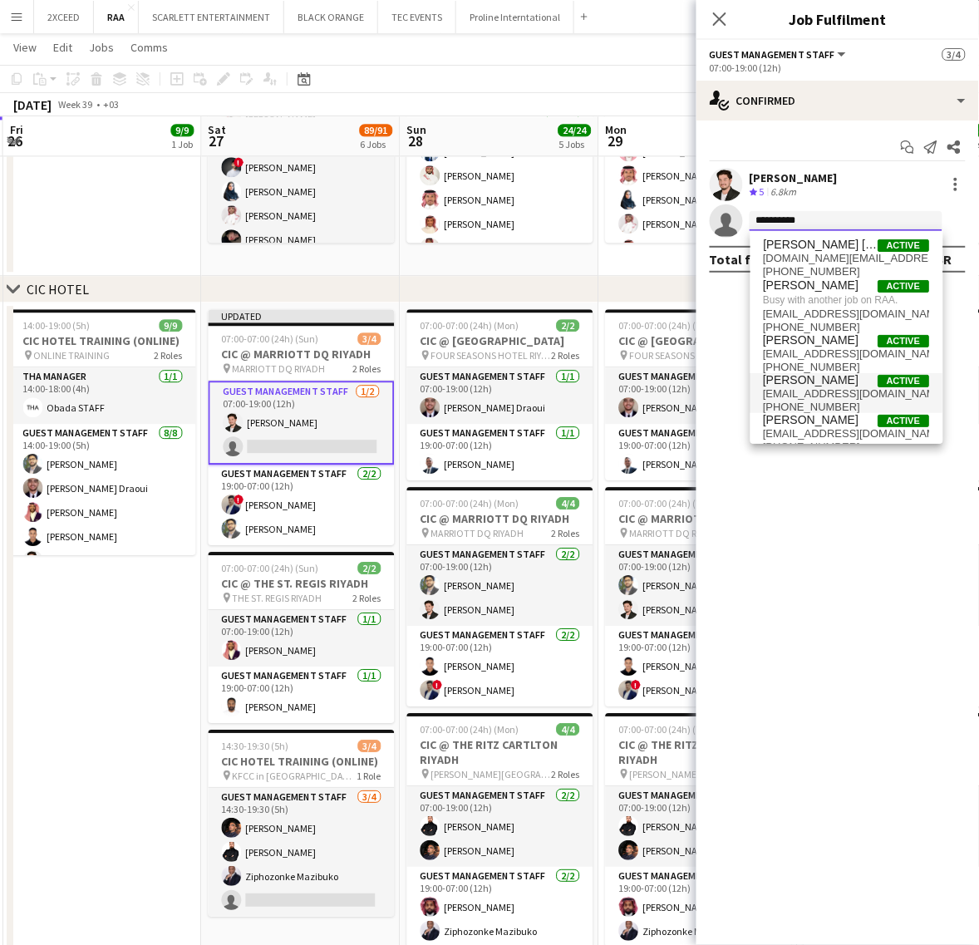
type input "**********"
click at [839, 375] on span "[PERSON_NAME]" at bounding box center [812, 380] width 96 height 14
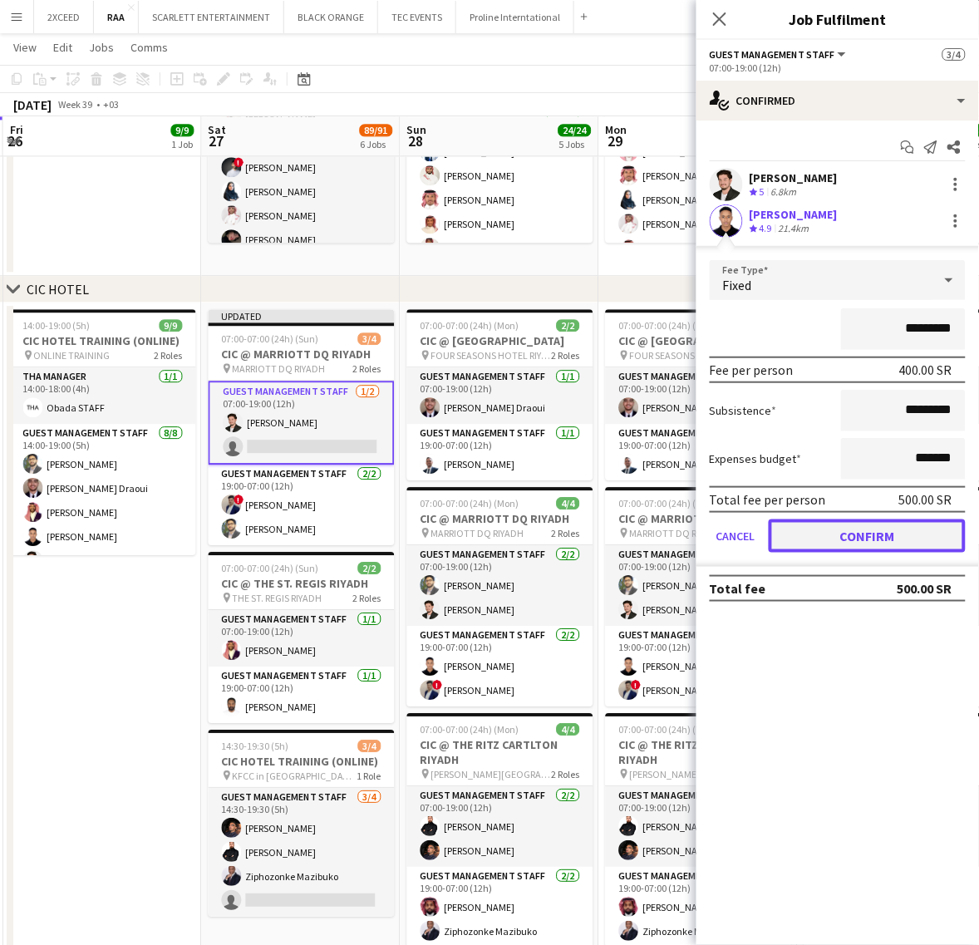
click at [863, 525] on button "Confirm" at bounding box center [867, 535] width 197 height 33
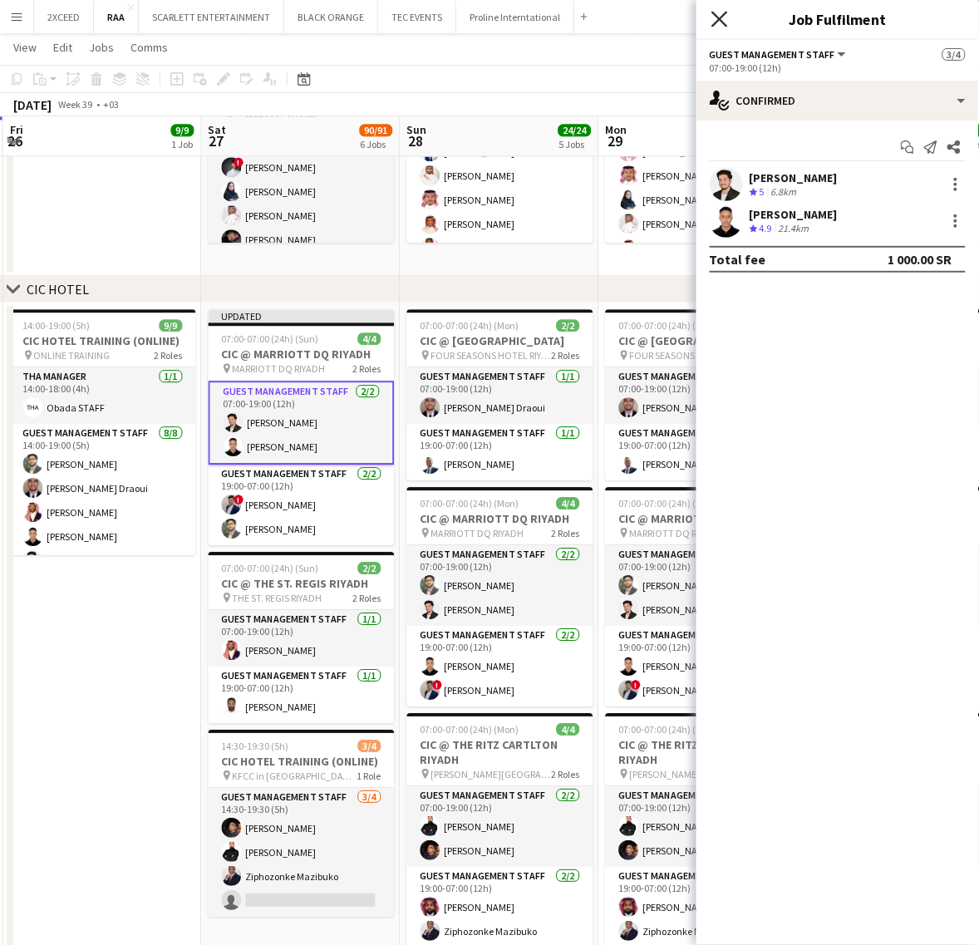
click at [723, 17] on icon at bounding box center [719, 19] width 16 height 16
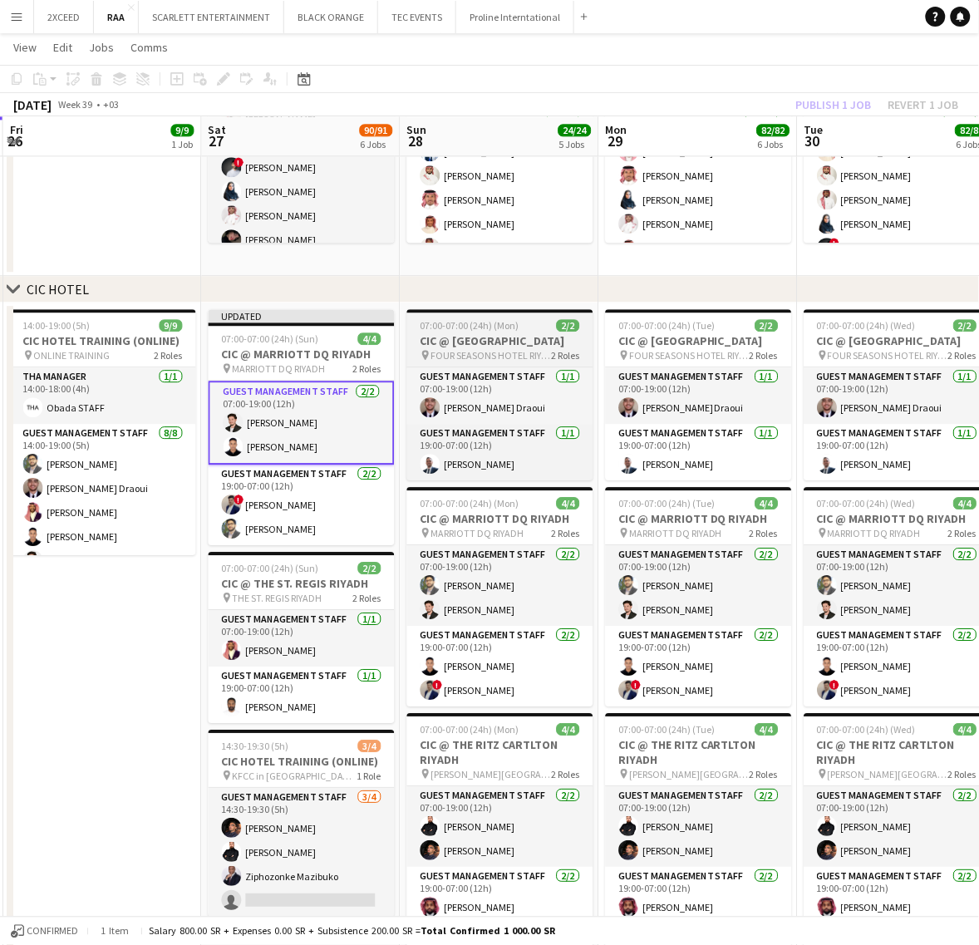
click at [462, 324] on span "07:00-07:00 (24h) (Mon)" at bounding box center [469, 325] width 99 height 12
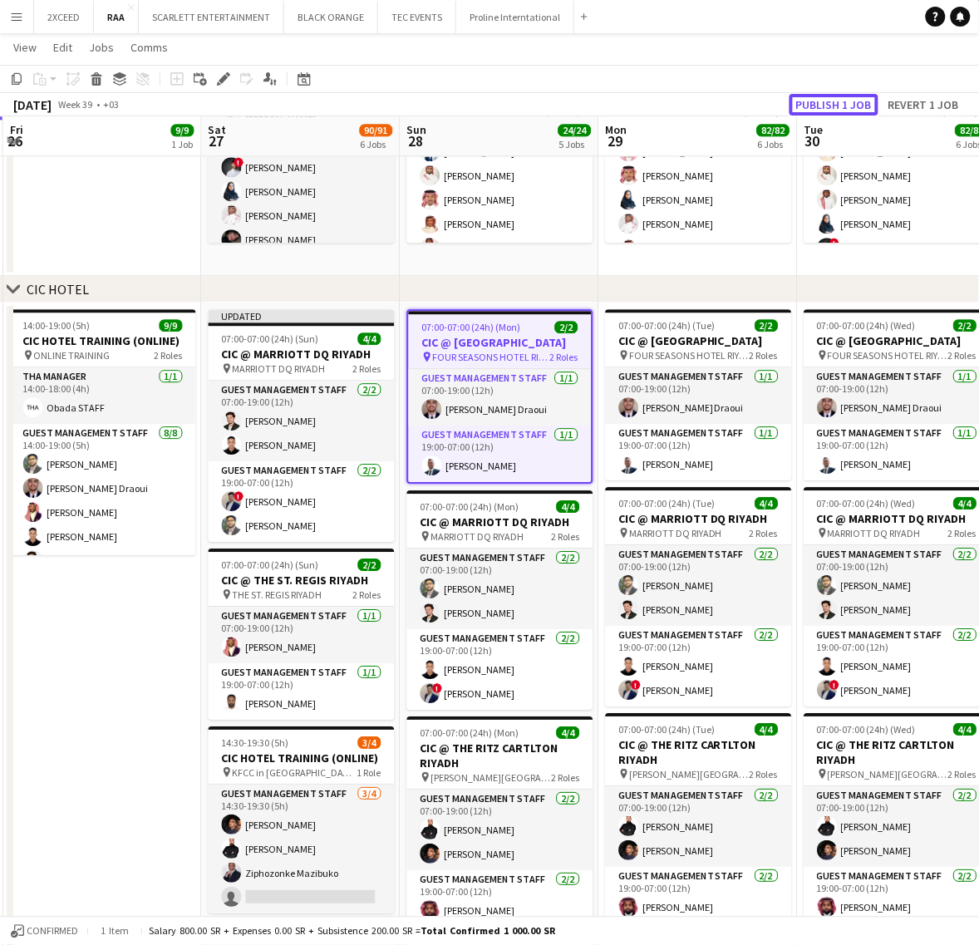
click at [835, 100] on button "Publish 1 job" at bounding box center [833, 105] width 89 height 22
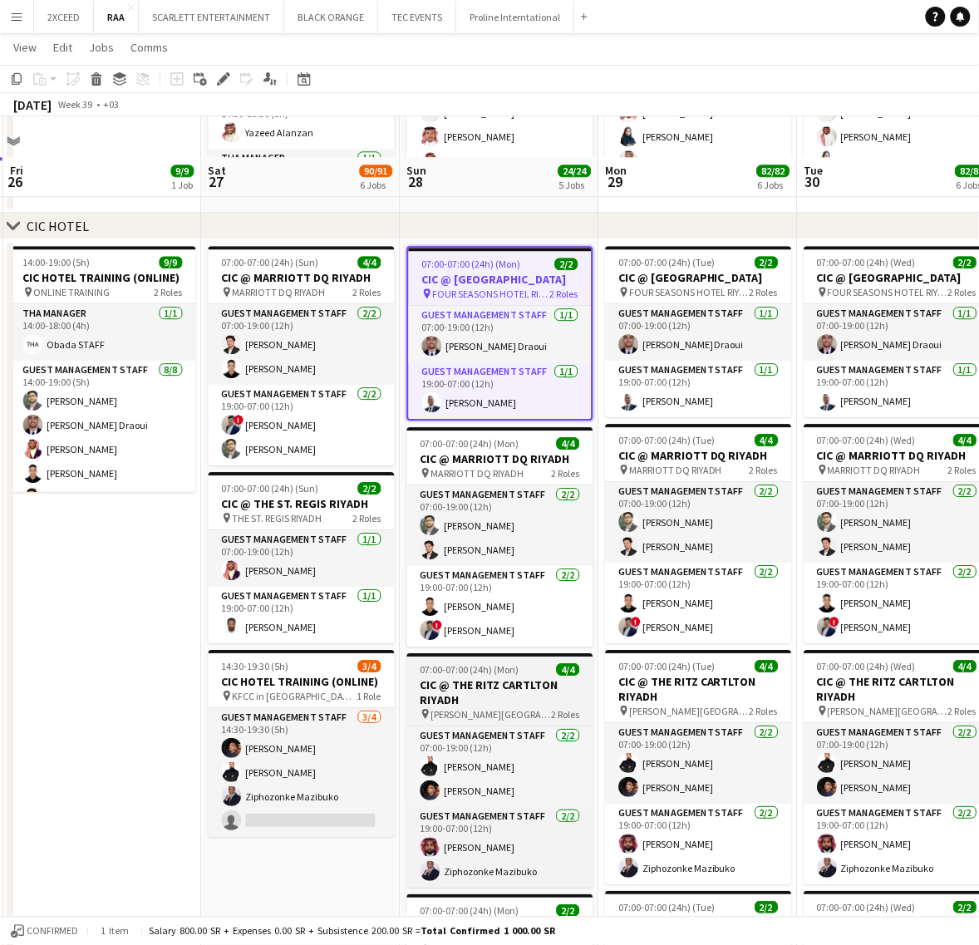
scroll to position [865, 0]
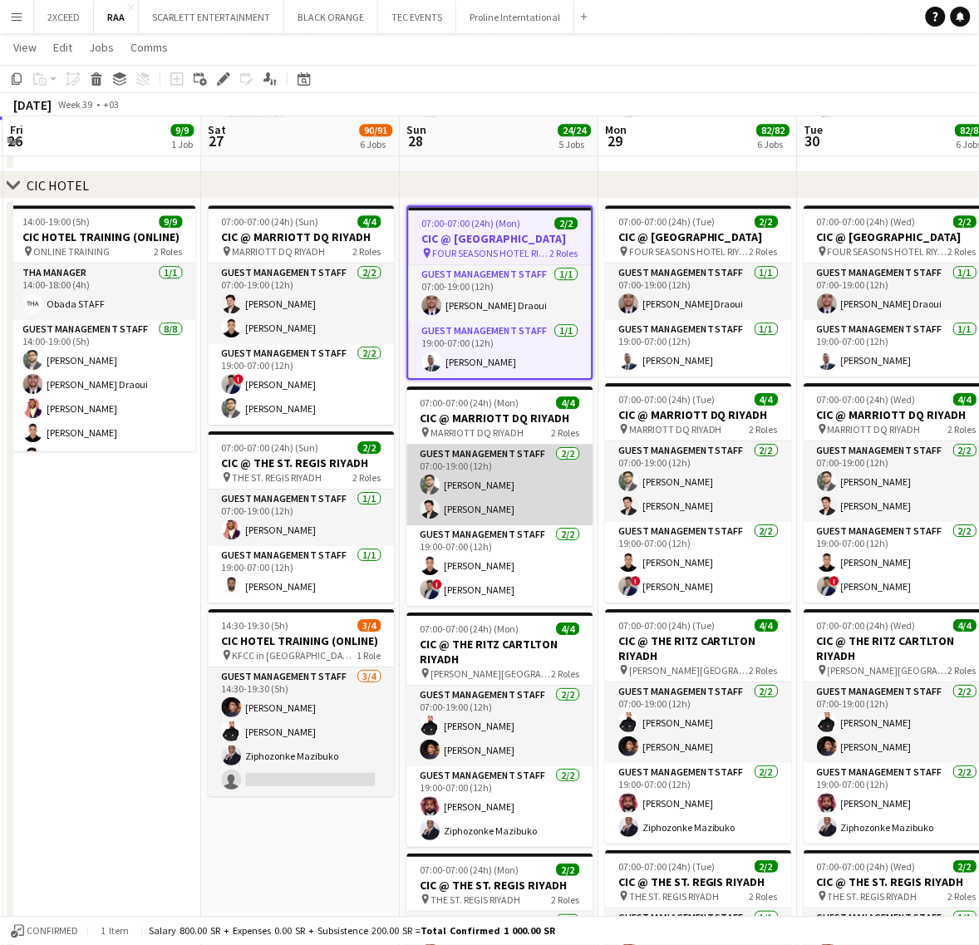
click at [496, 513] on app-card-role "Guest Management Staff 2/2 07:00-19:00 (12h) Abdullah Altawil Jawhar Omar" at bounding box center [500, 485] width 186 height 81
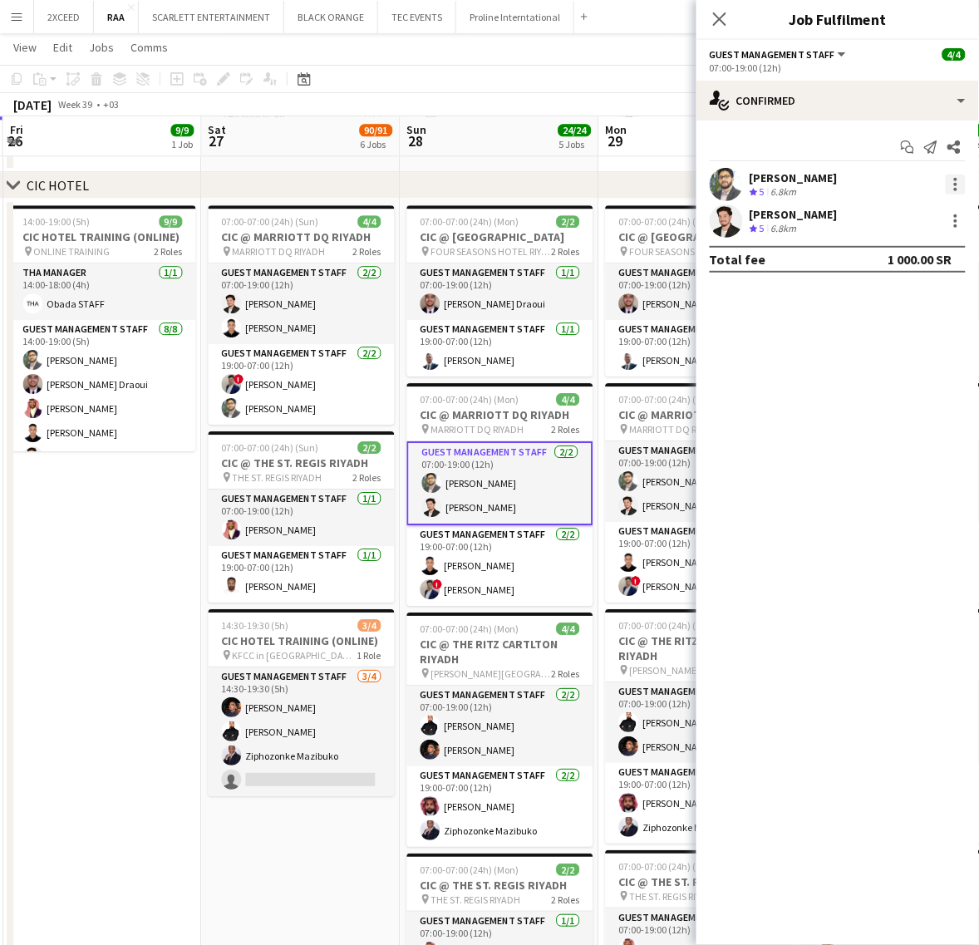
click at [961, 184] on div at bounding box center [956, 184] width 20 height 20
click at [671, 499] on div at bounding box center [489, 472] width 979 height 945
click at [671, 499] on app-card-role "Guest Management Staff 2/2 07:00-19:00 (12h) Abdullah Altawil Jawhar Omar" at bounding box center [699, 481] width 186 height 81
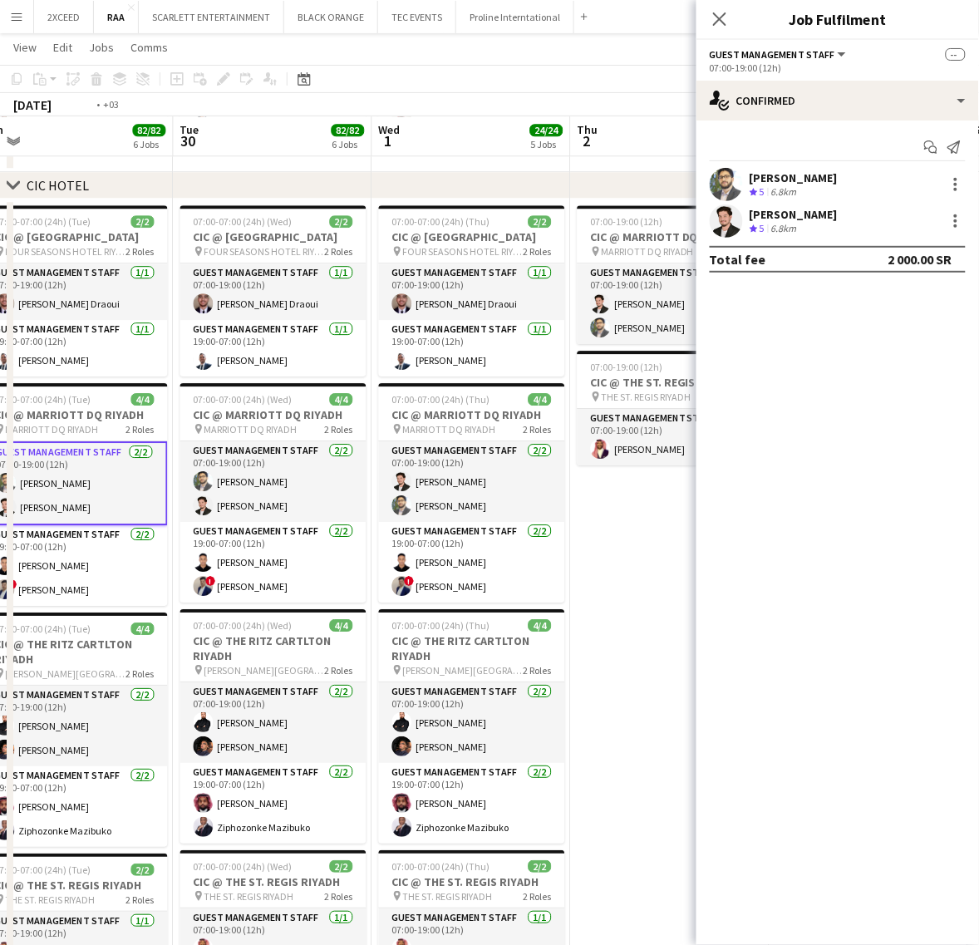
scroll to position [0, 627]
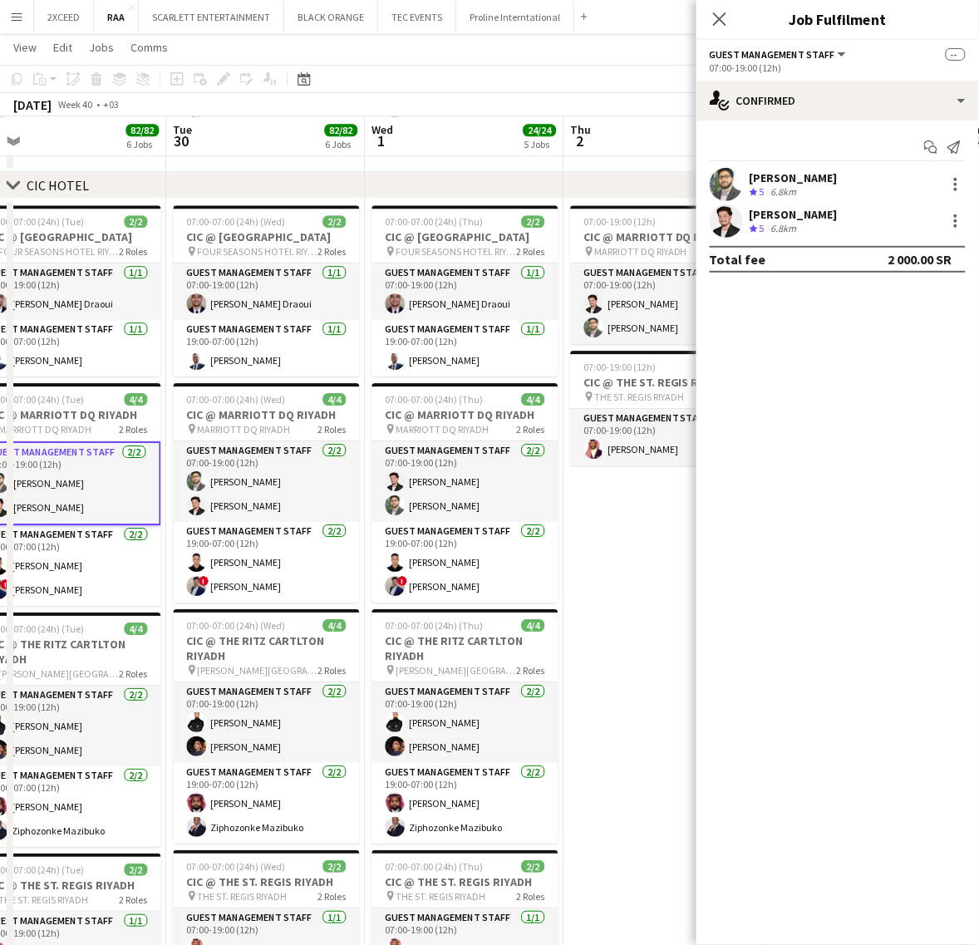
drag, startPoint x: 634, startPoint y: 594, endPoint x: 7, endPoint y: 641, distance: 629.1
click at [7, 641] on div "chevron-right LIAISON OFFICERS chevron-right CIC HOTEL chevron-right KAICC chev…" at bounding box center [489, 572] width 979 height 2745
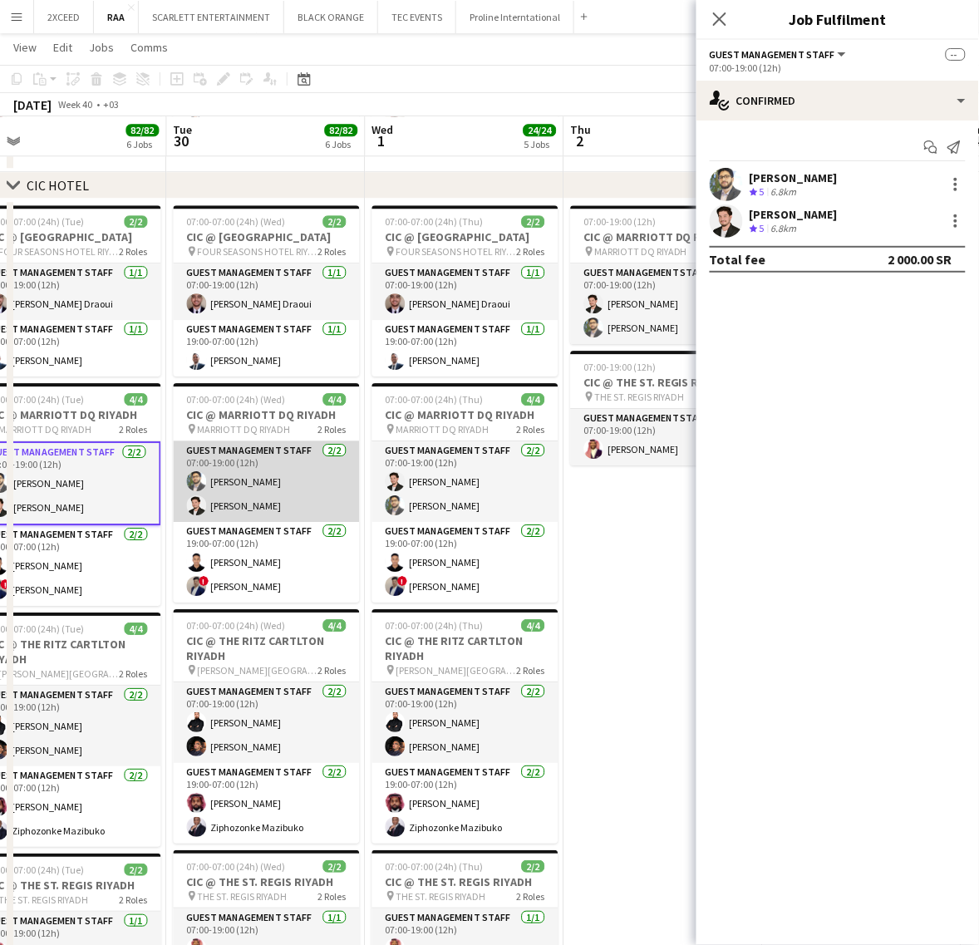
click at [255, 496] on app-card-role "Guest Management Staff 2/2 07:00-19:00 (12h) Abdullah Altawil Jawhar Omar" at bounding box center [267, 481] width 186 height 81
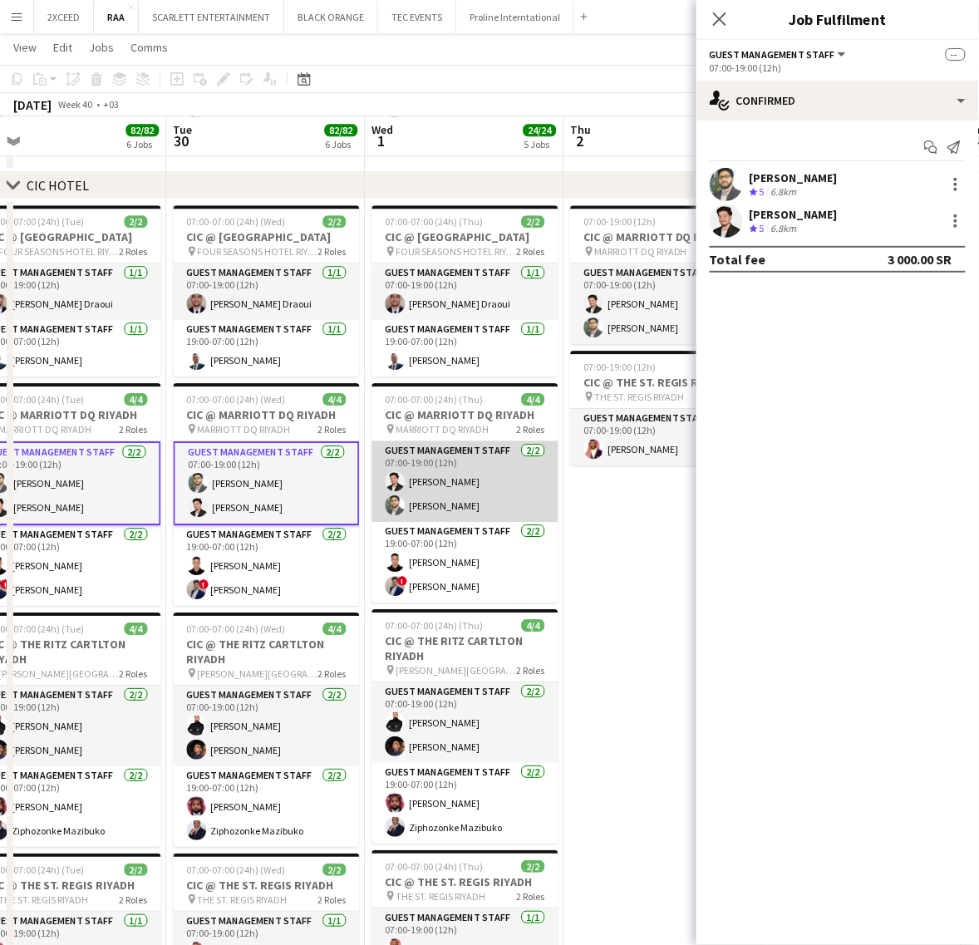
click at [441, 505] on app-card-role "Guest Management Staff 2/2 07:00-19:00 (12h) Jawhar Omar Abdullah Altawil" at bounding box center [465, 481] width 186 height 81
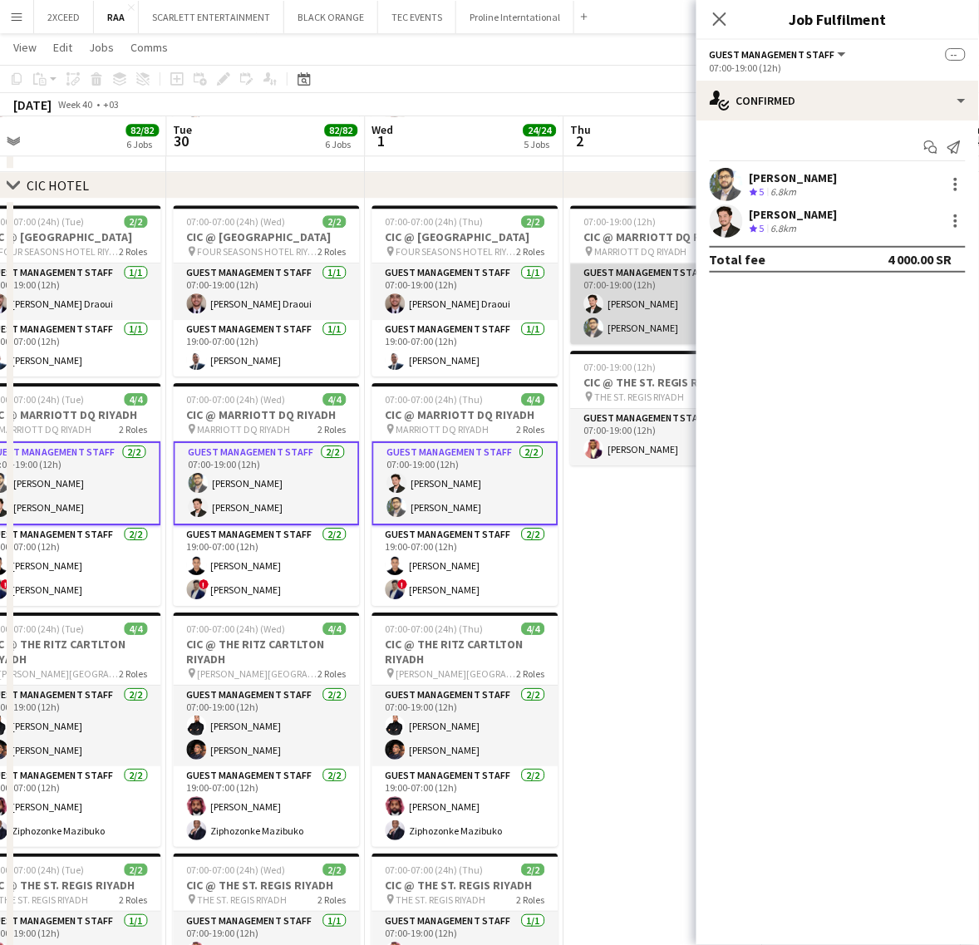
click at [625, 307] on app-card-role "Guest Management Staff 2/2 07:00-19:00 (12h) Jawhar Omar Abdullah Altawil" at bounding box center [664, 303] width 186 height 81
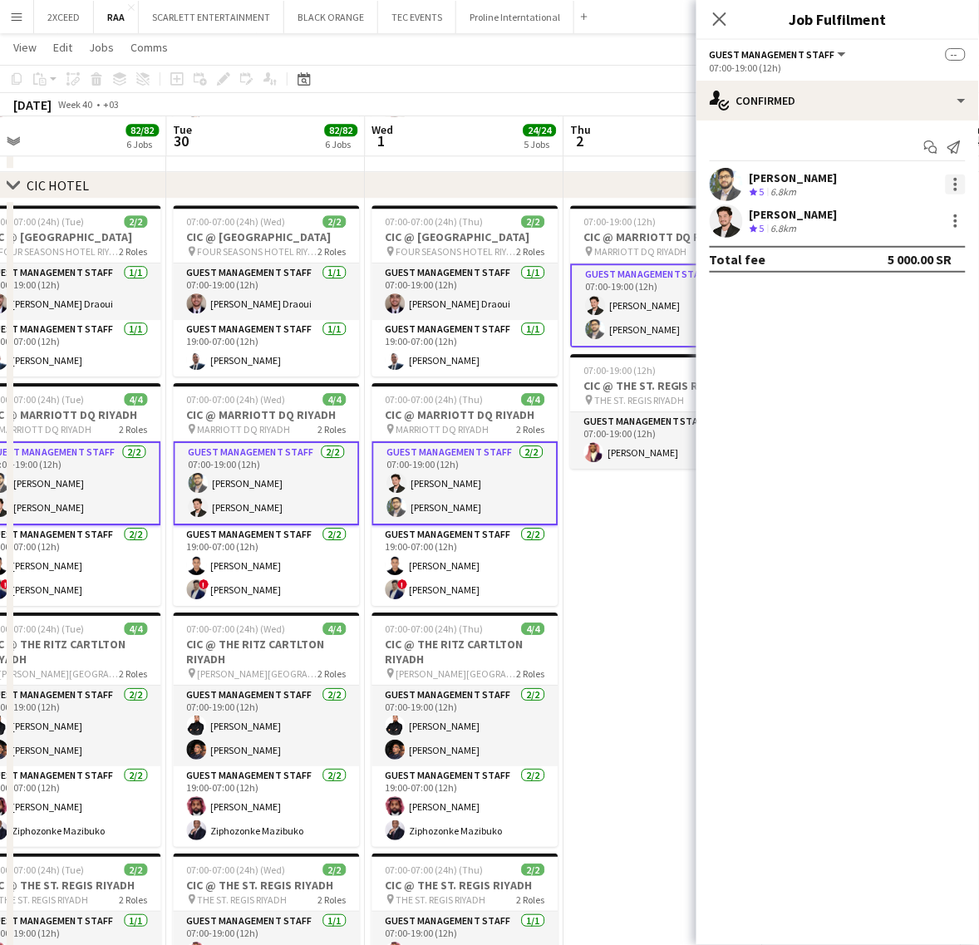
click at [964, 185] on div at bounding box center [956, 184] width 20 height 20
click at [914, 329] on span "Remove" at bounding box center [901, 334] width 103 height 15
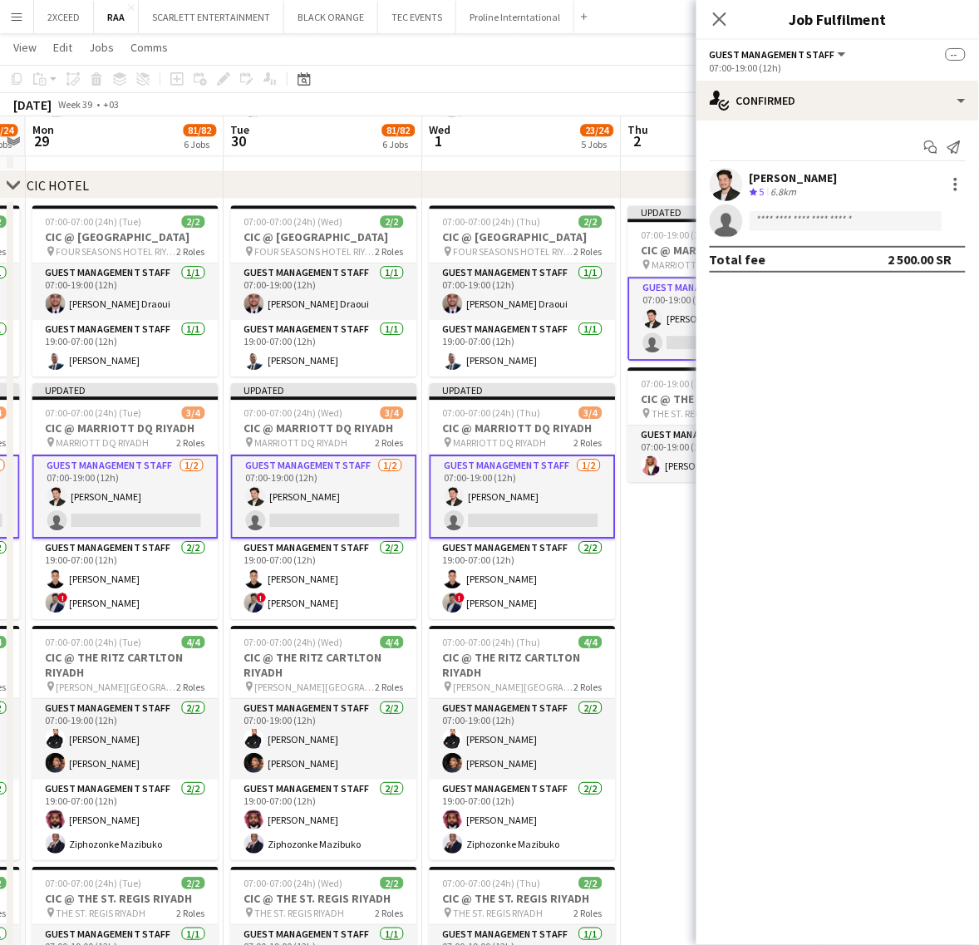
drag, startPoint x: 615, startPoint y: 617, endPoint x: 669, endPoint y: 607, distance: 55.1
click at [669, 607] on app-calendar-viewport "Fri 26 9/9 1 Job Sat 27 90/91 6 Jobs Sun 28 23/24 5 Jobs Mon 29 81/82 6 Jobs Tu…" at bounding box center [489, 572] width 979 height 2745
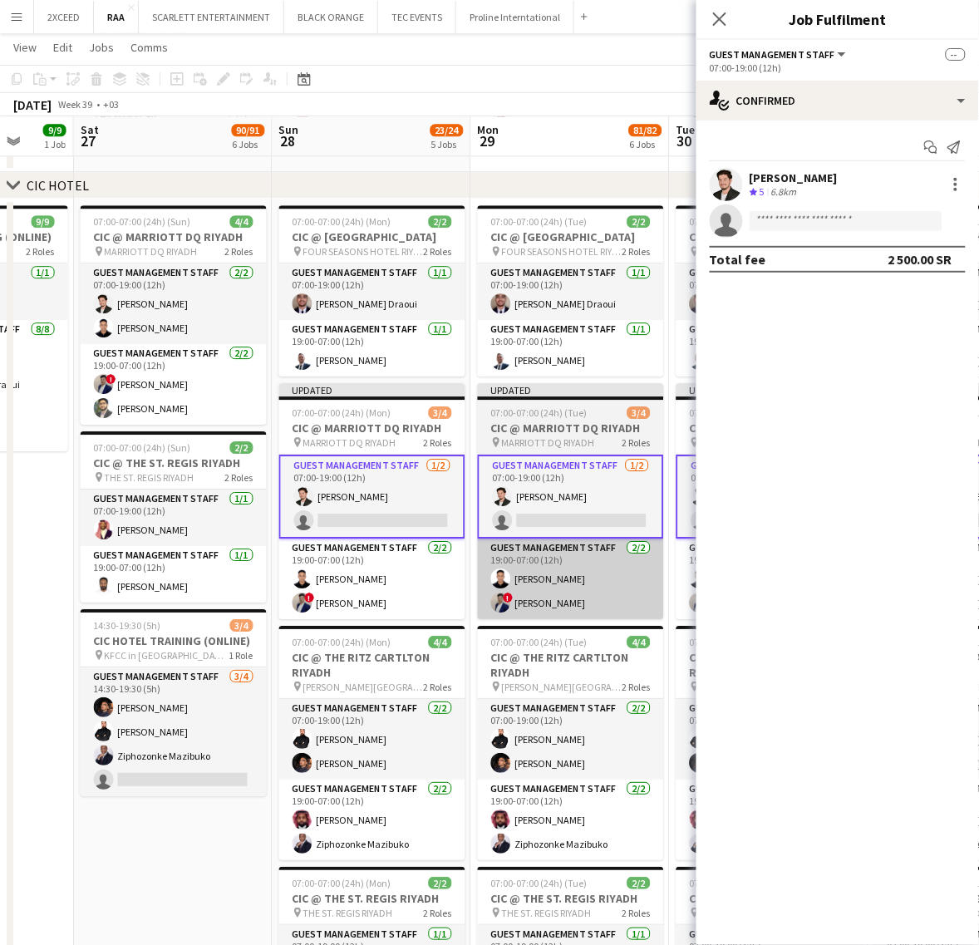
scroll to position [0, 511]
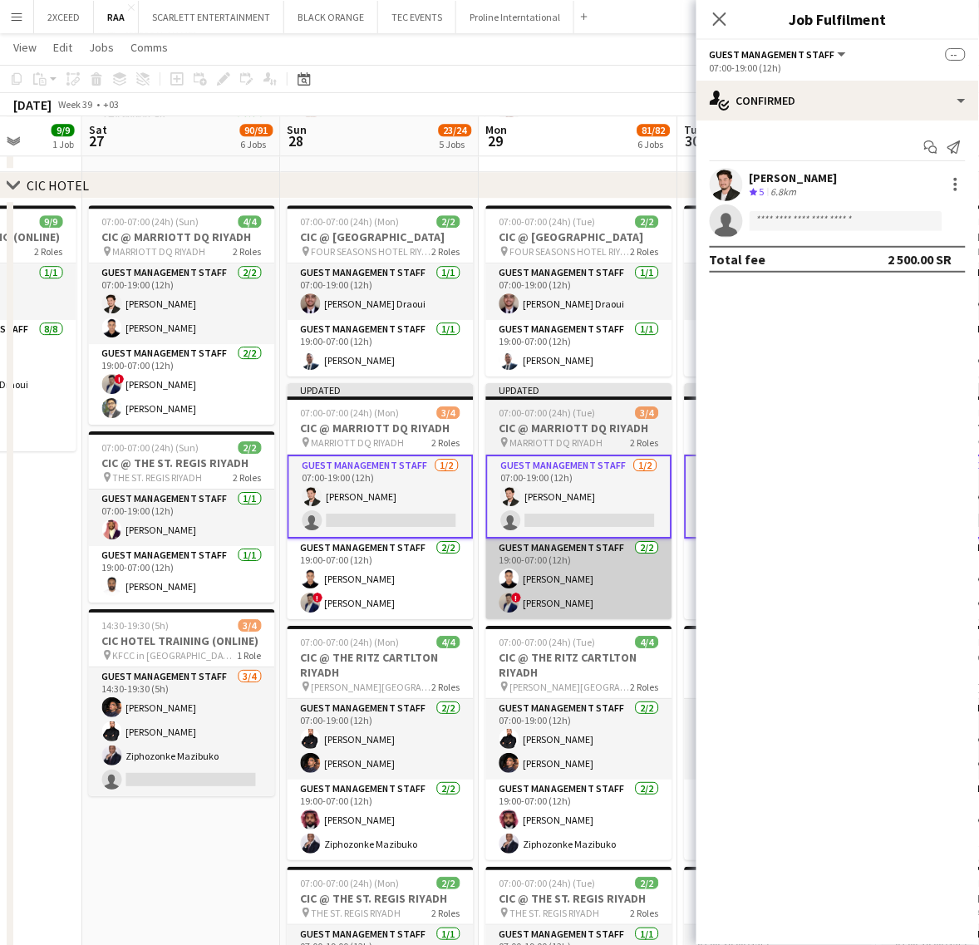
drag, startPoint x: 121, startPoint y: 602, endPoint x: 537, endPoint y: 569, distance: 416.8
click at [553, 569] on app-calendar-viewport "Wed 24 Thu 25 Fri 26 9/9 1 Job Sat 27 90/91 6 Jobs Sun 28 23/24 5 Jobs Mon 29 8…" at bounding box center [489, 572] width 979 height 2745
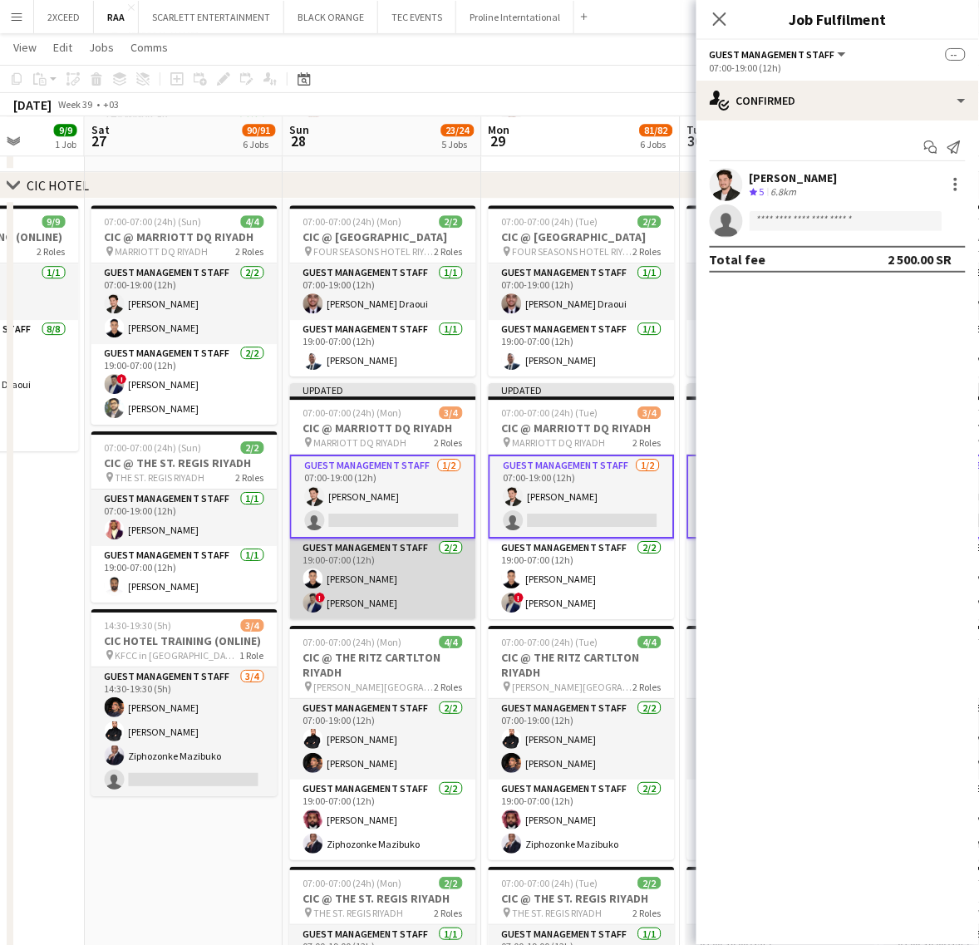
click at [391, 600] on app-card-role "Guest Management Staff 2/2 19:00-07:00 (12h) Ahmed Alsheikh ! Hamza Omar" at bounding box center [383, 578] width 186 height 81
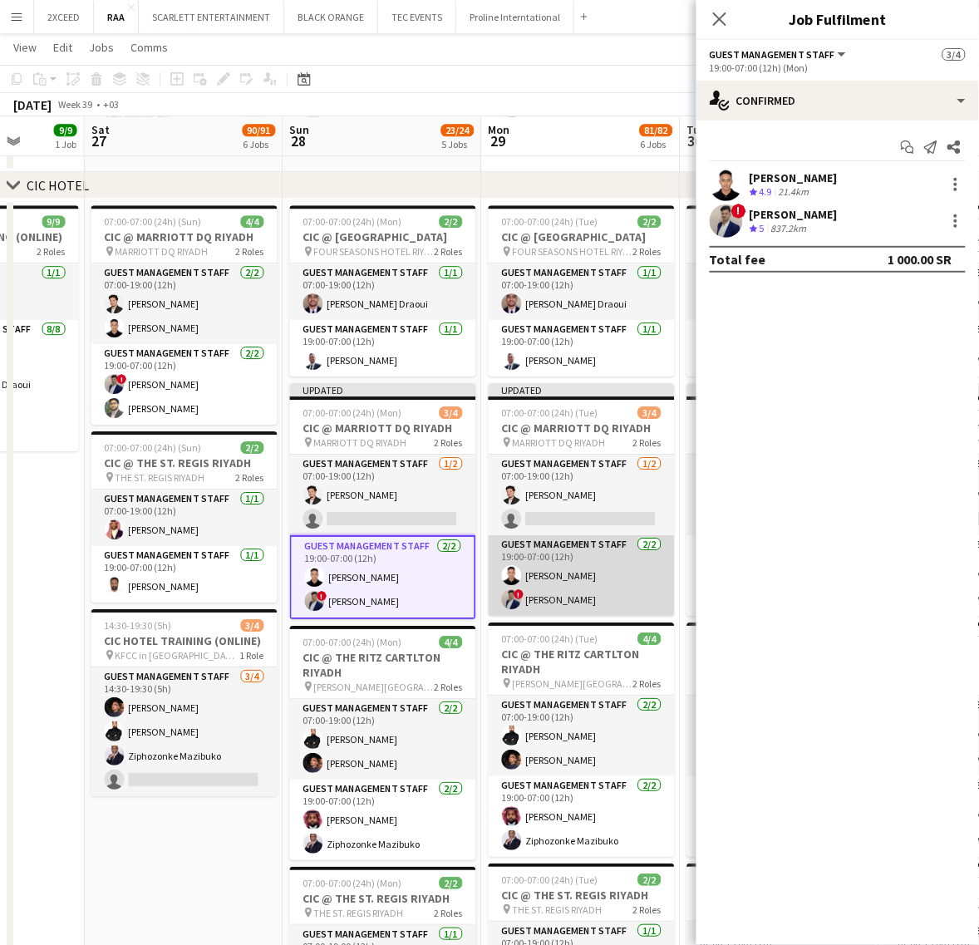
click at [565, 595] on app-card-role "Guest Management Staff 2/2 19:00-07:00 (12h) Ahmed Alsheikh ! Hamza Omar" at bounding box center [582, 575] width 186 height 81
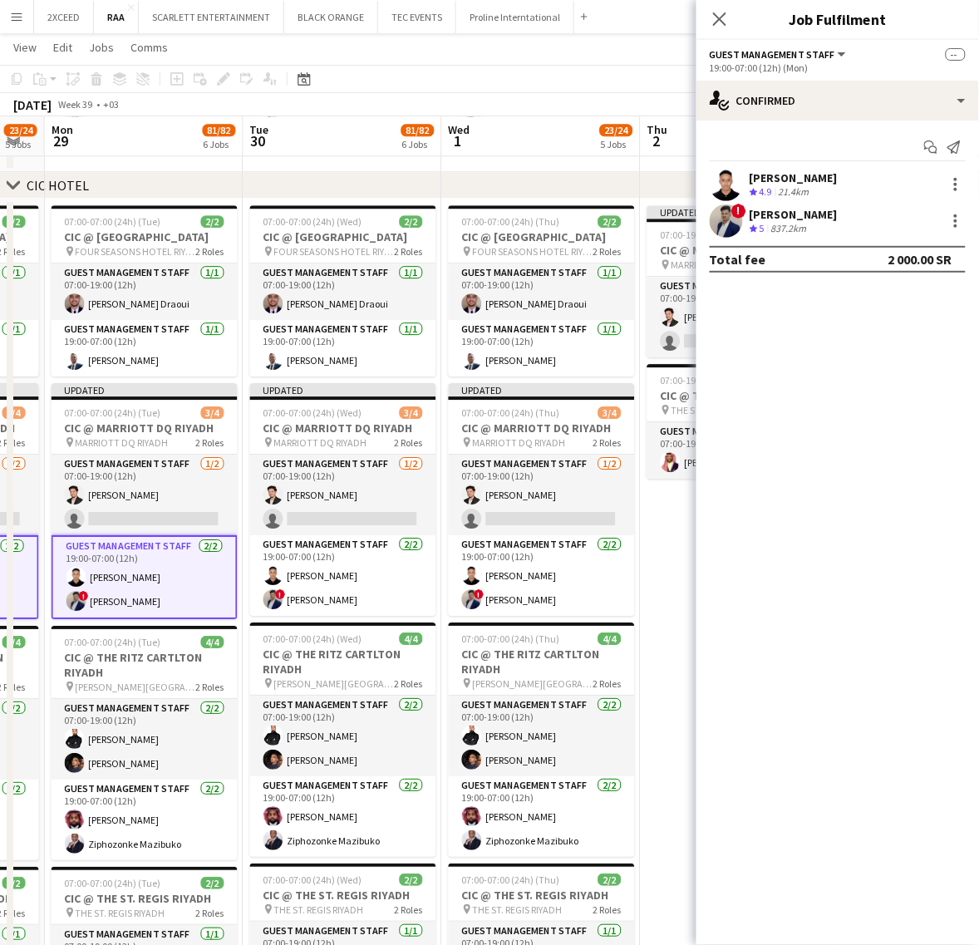
scroll to position [0, 587]
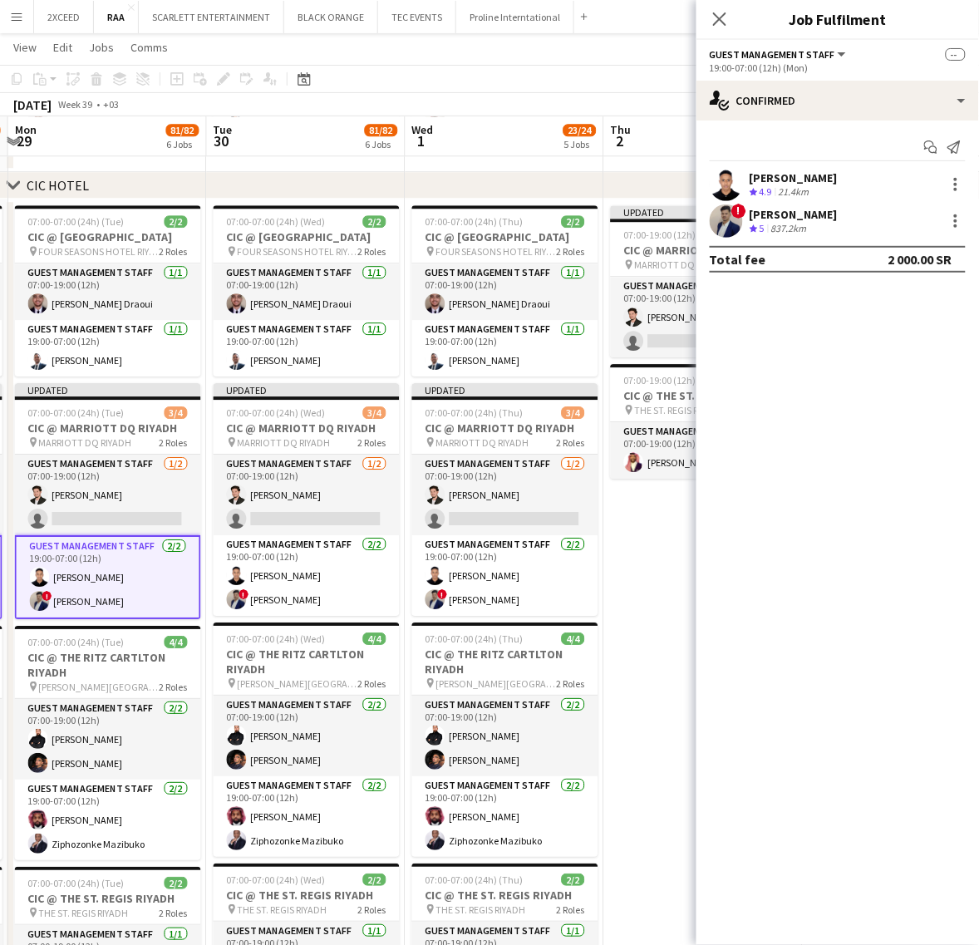
drag, startPoint x: 608, startPoint y: 601, endPoint x: 135, endPoint y: 604, distance: 473.6
click at [135, 604] on app-calendar-viewport "Fri 26 9/9 1 Job Sat 27 90/91 6 Jobs Sun 28 23/24 5 Jobs Mon 29 81/82 6 Jobs Tu…" at bounding box center [489, 578] width 979 height 2756
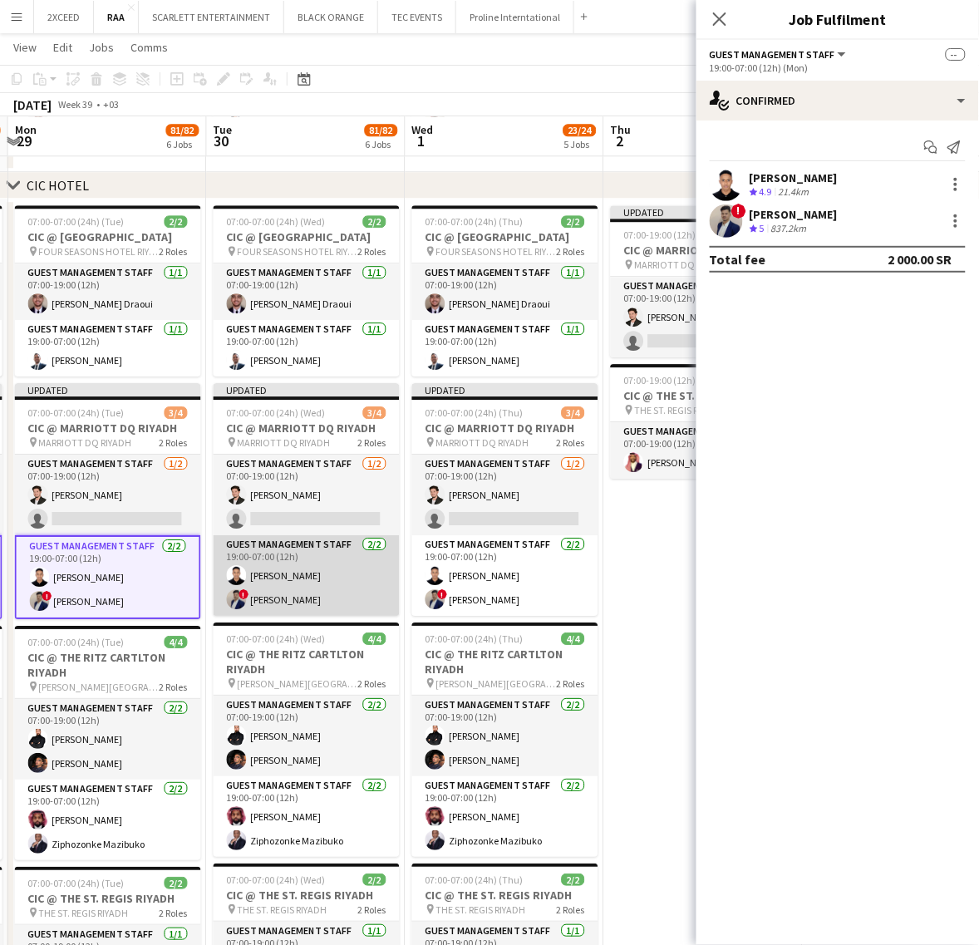
click at [295, 592] on app-card-role "Guest Management Staff 2/2 19:00-07:00 (12h) Ahmed Alsheikh ! Hamza Omar" at bounding box center [307, 575] width 186 height 81
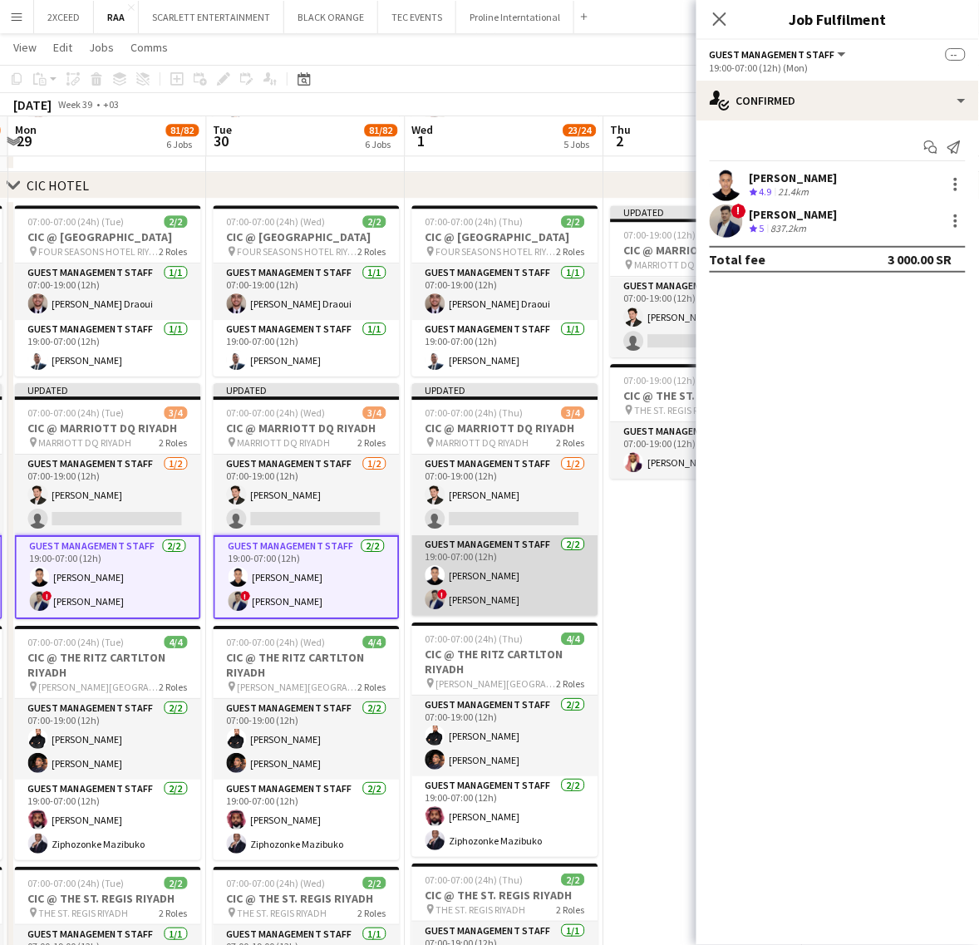
click at [472, 603] on app-card-role "Guest Management Staff 2/2 19:00-07:00 (12h) Ahmed Alsheikh ! Hamza Omar" at bounding box center [505, 575] width 186 height 81
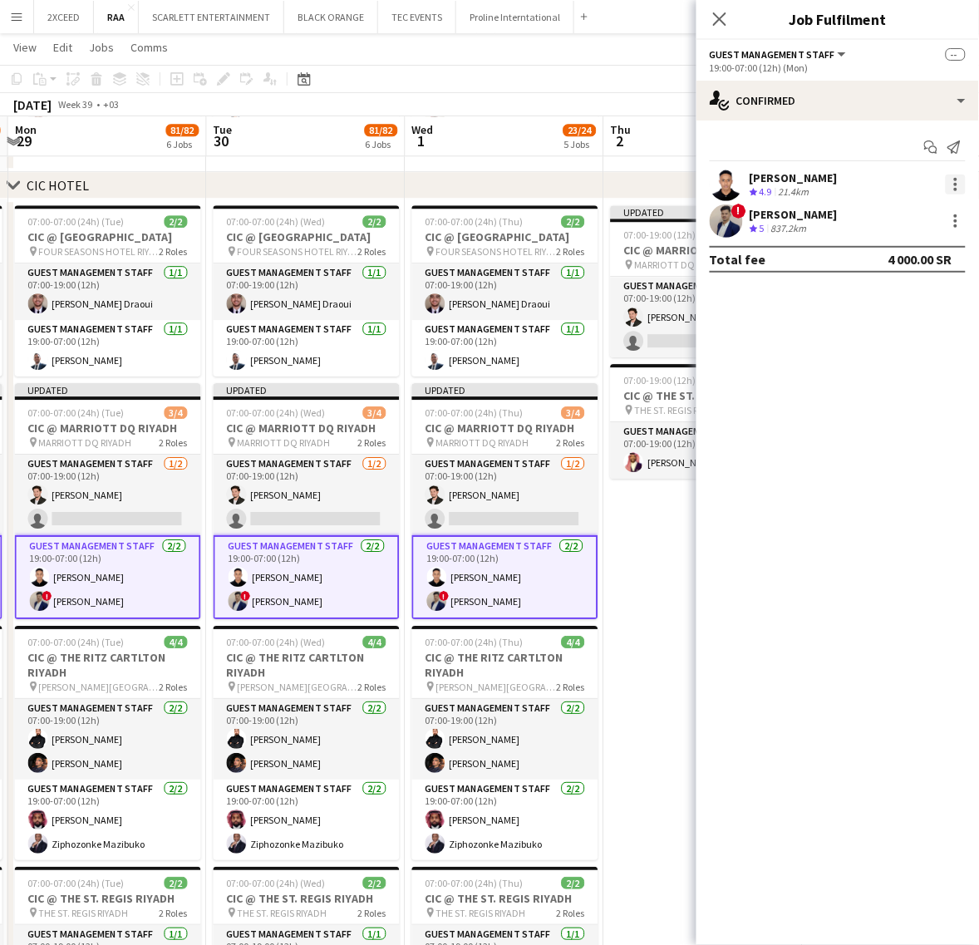
click at [956, 187] on div at bounding box center [956, 184] width 20 height 20
click at [779, 351] on div at bounding box center [489, 472] width 979 height 945
click at [956, 183] on div at bounding box center [955, 184] width 3 height 3
click at [769, 400] on div at bounding box center [489, 472] width 979 height 945
click at [951, 188] on div at bounding box center [956, 184] width 20 height 20
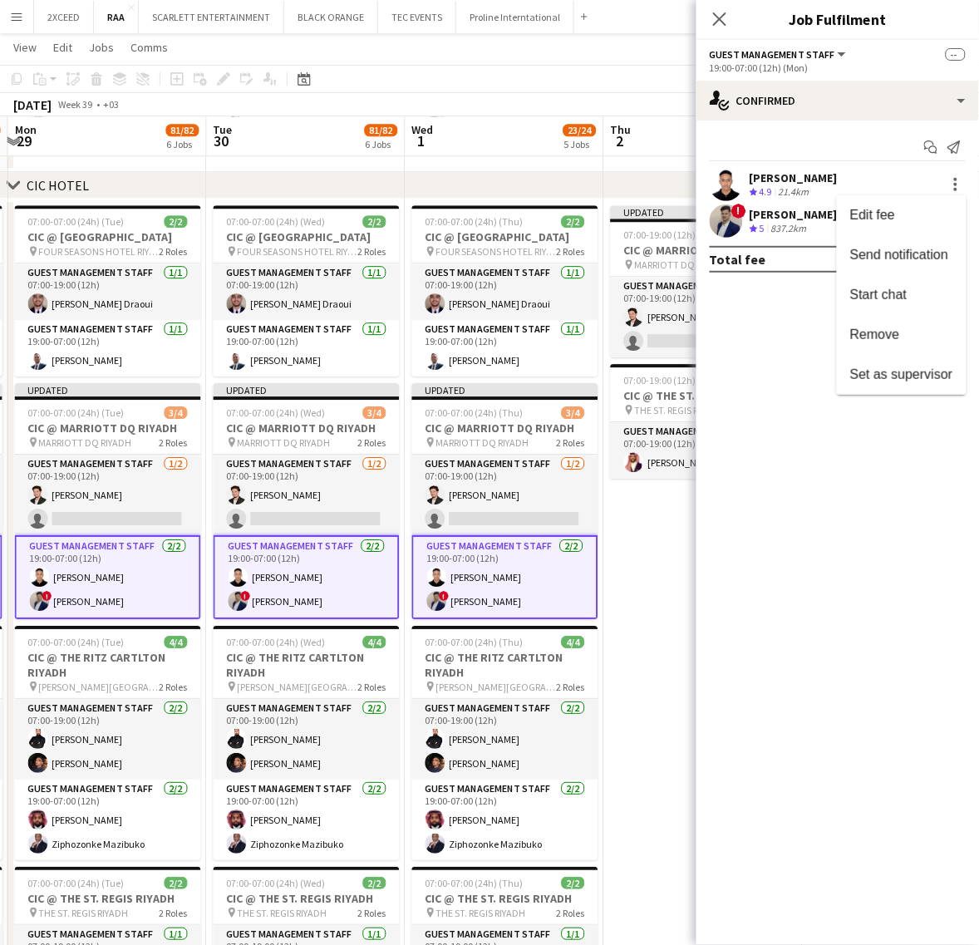
drag, startPoint x: 612, startPoint y: 546, endPoint x: 709, endPoint y: 496, distance: 108.5
click at [709, 496] on div at bounding box center [489, 472] width 979 height 945
click at [275, 586] on app-card-role "Guest Management Staff 2/2 19:00-07:00 (12h) Ahmed Alsheikh ! Hamza Omar" at bounding box center [307, 577] width 186 height 84
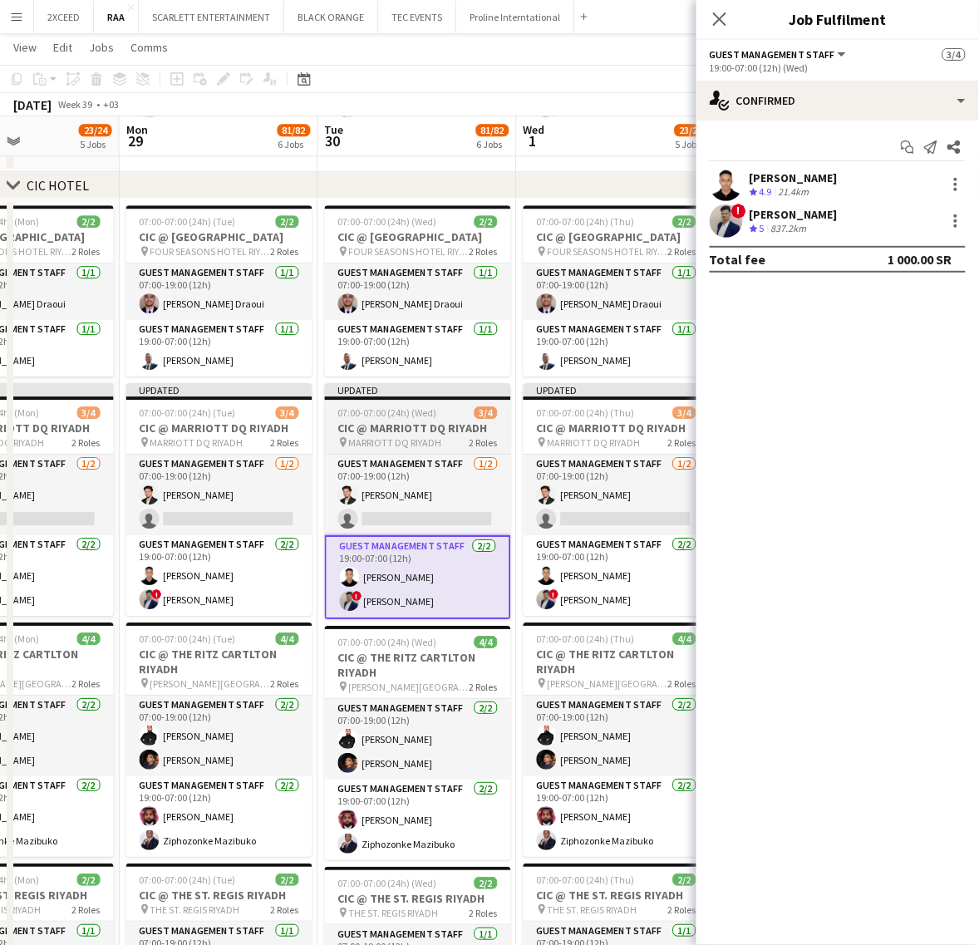
drag, startPoint x: 295, startPoint y: 587, endPoint x: 566, endPoint y: 590, distance: 270.9
click at [582, 582] on app-calendar-viewport "Fri 26 9/9 1 Job Sat 27 90/91 6 Jobs Sun 28 23/24 5 Jobs Mon 29 81/82 6 Jobs Tu…" at bounding box center [489, 578] width 979 height 2756
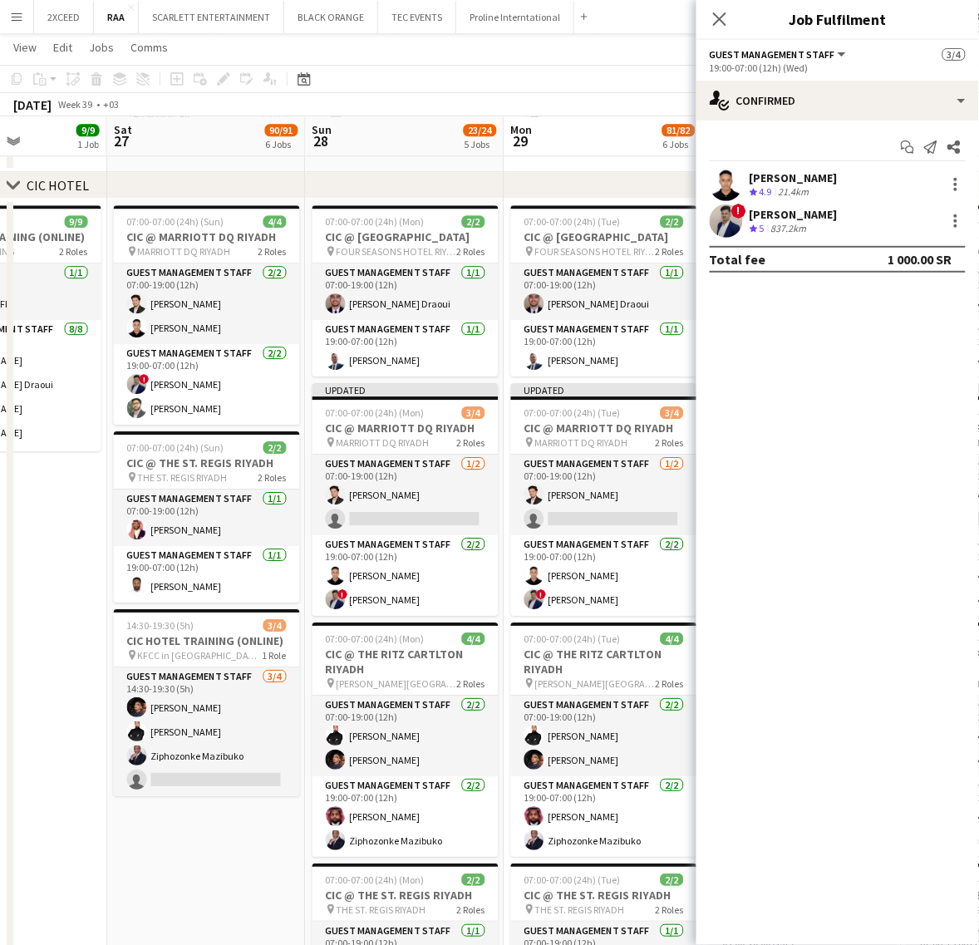
drag, startPoint x: 271, startPoint y: 596, endPoint x: 458, endPoint y: 558, distance: 190.8
click at [458, 558] on app-calendar-viewport "Wed 24 Thu 25 Fri 26 9/9 1 Job Sat 27 90/91 6 Jobs Sun 28 23/24 5 Jobs Mon 29 8…" at bounding box center [489, 578] width 979 height 2756
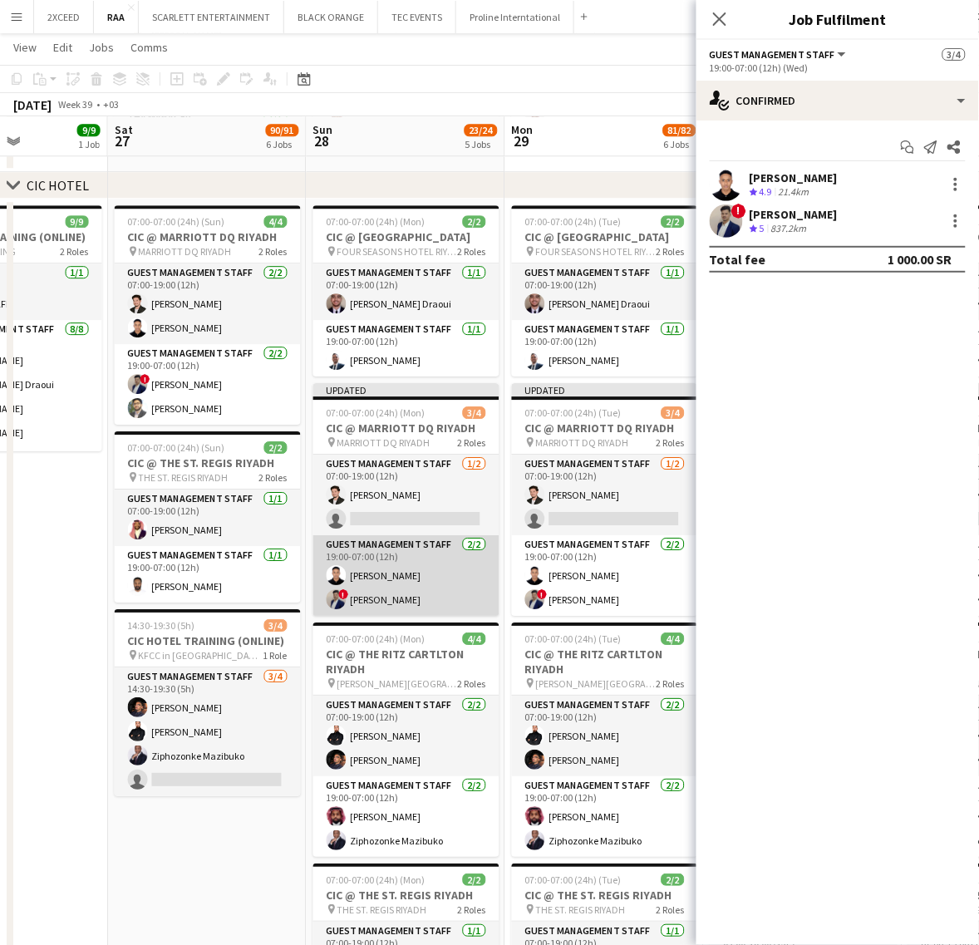
click at [413, 596] on app-card-role "Guest Management Staff 2/2 19:00-07:00 (12h) Ahmed Alsheikh ! Hamza Omar" at bounding box center [406, 575] width 186 height 81
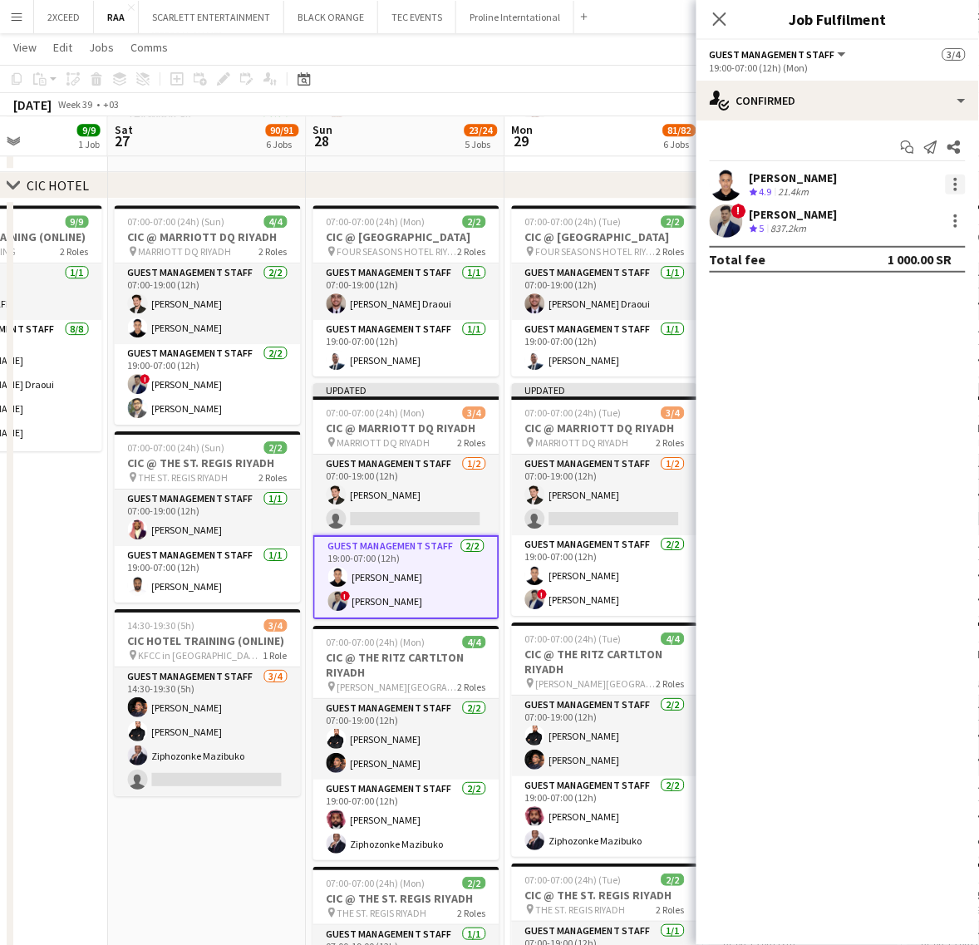
click at [953, 187] on div at bounding box center [956, 184] width 20 height 20
click at [559, 594] on div at bounding box center [489, 472] width 979 height 945
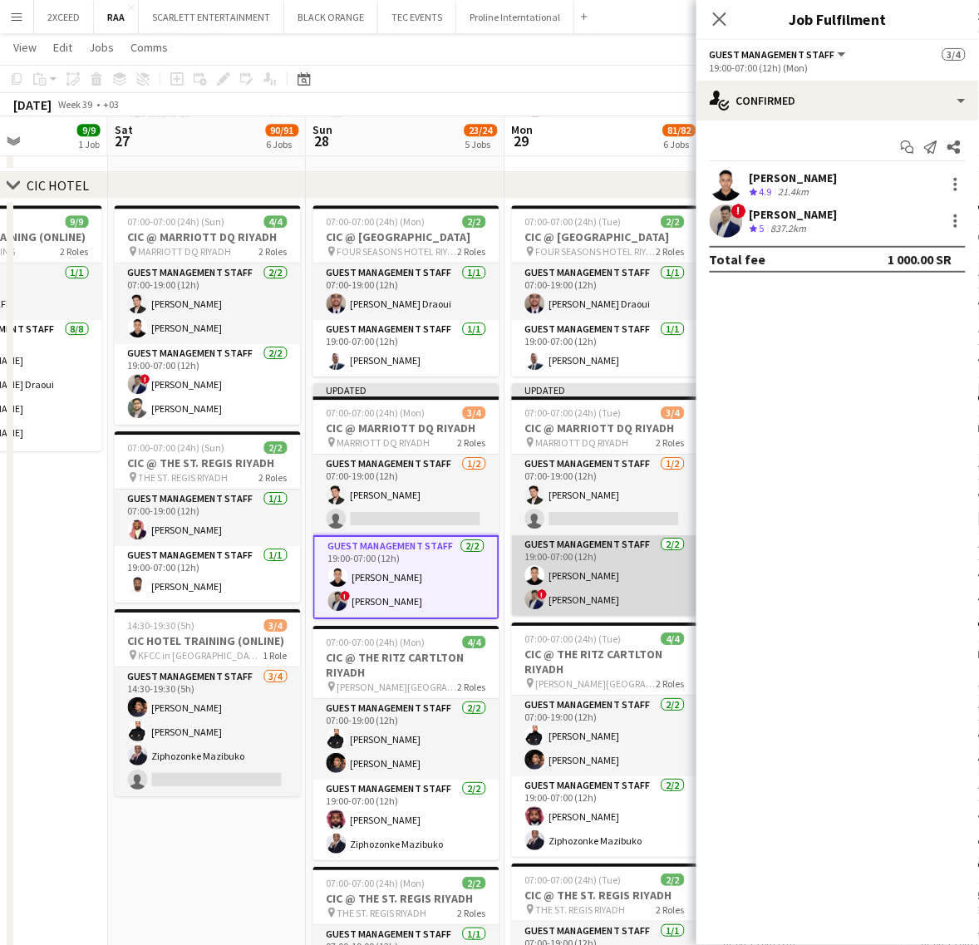
click at [559, 592] on app-card-role "Guest Management Staff 2/2 19:00-07:00 (12h) Ahmed Alsheikh ! Hamza Omar" at bounding box center [605, 575] width 186 height 81
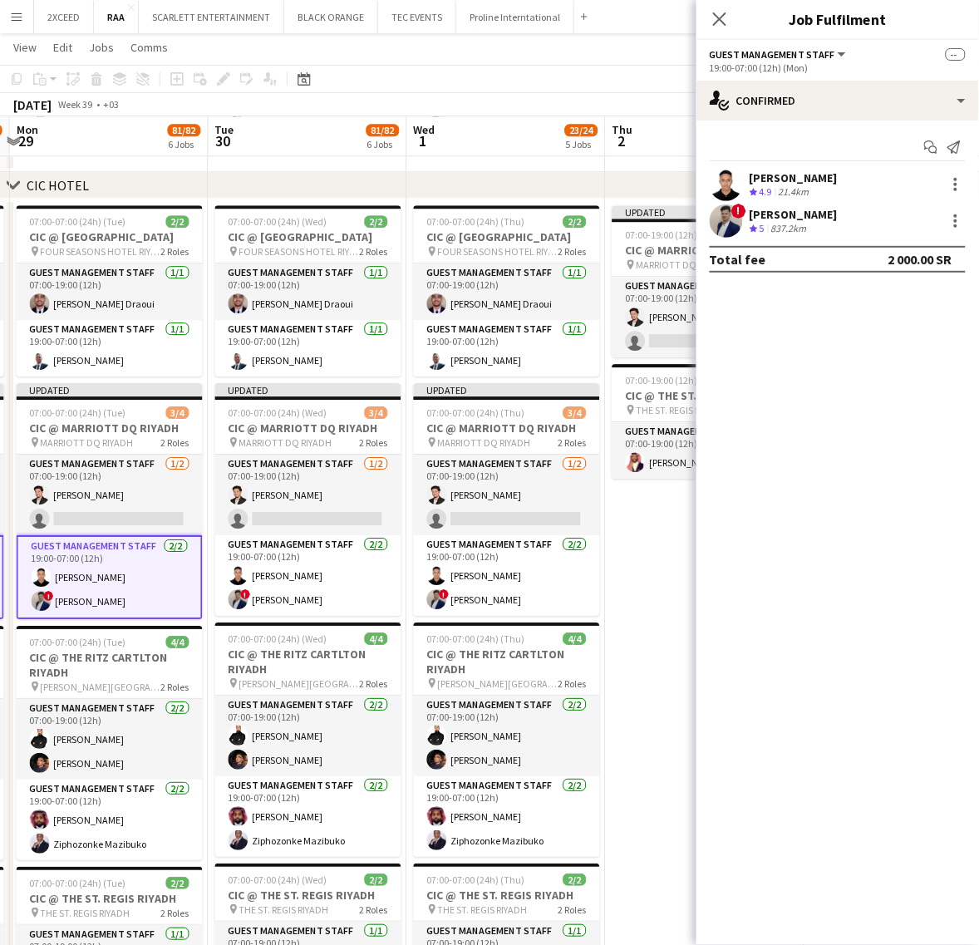
drag, startPoint x: 637, startPoint y: 641, endPoint x: 163, endPoint y: 649, distance: 474.5
click at [159, 650] on app-calendar-viewport "Fri 26 9/9 1 Job Sat 27 90/91 6 Jobs Sun 28 23/24 5 Jobs Mon 29 81/82 6 Jobs Tu…" at bounding box center [489, 578] width 979 height 2756
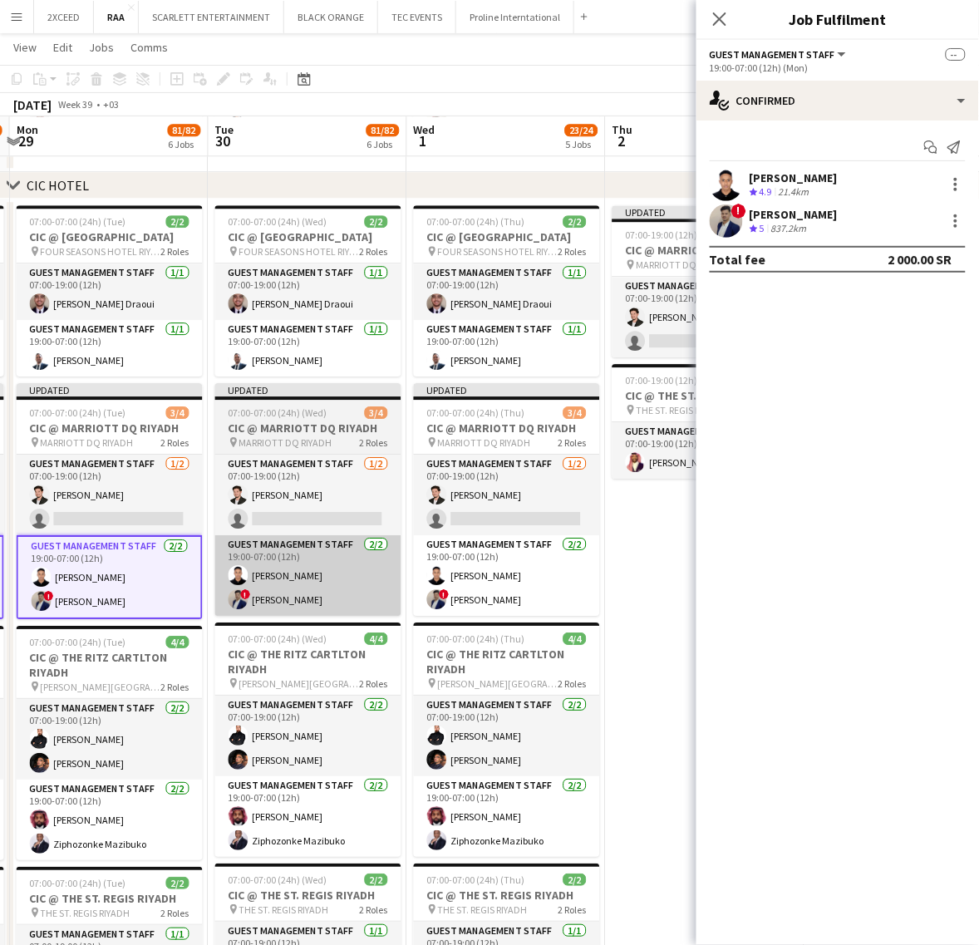
scroll to position [0, 569]
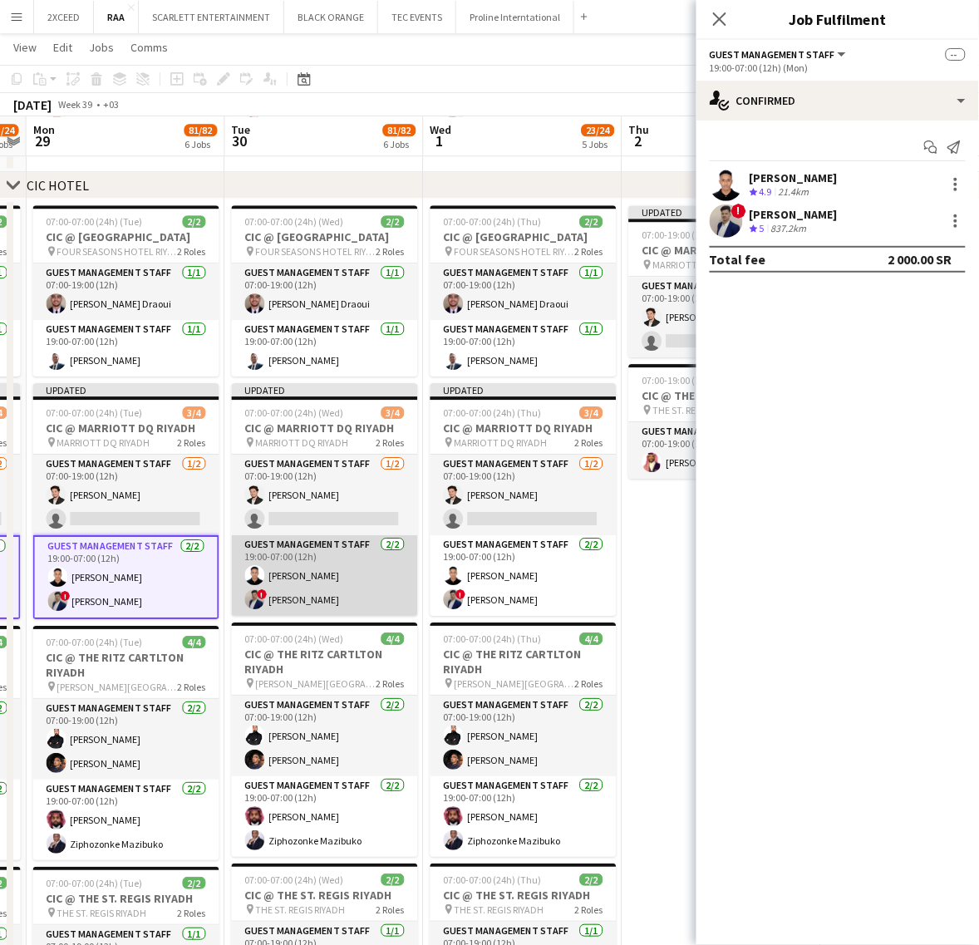
click at [325, 586] on app-card-role "Guest Management Staff 2/2 19:00-07:00 (12h) Ahmed Alsheikh ! Hamza Omar" at bounding box center [325, 575] width 186 height 81
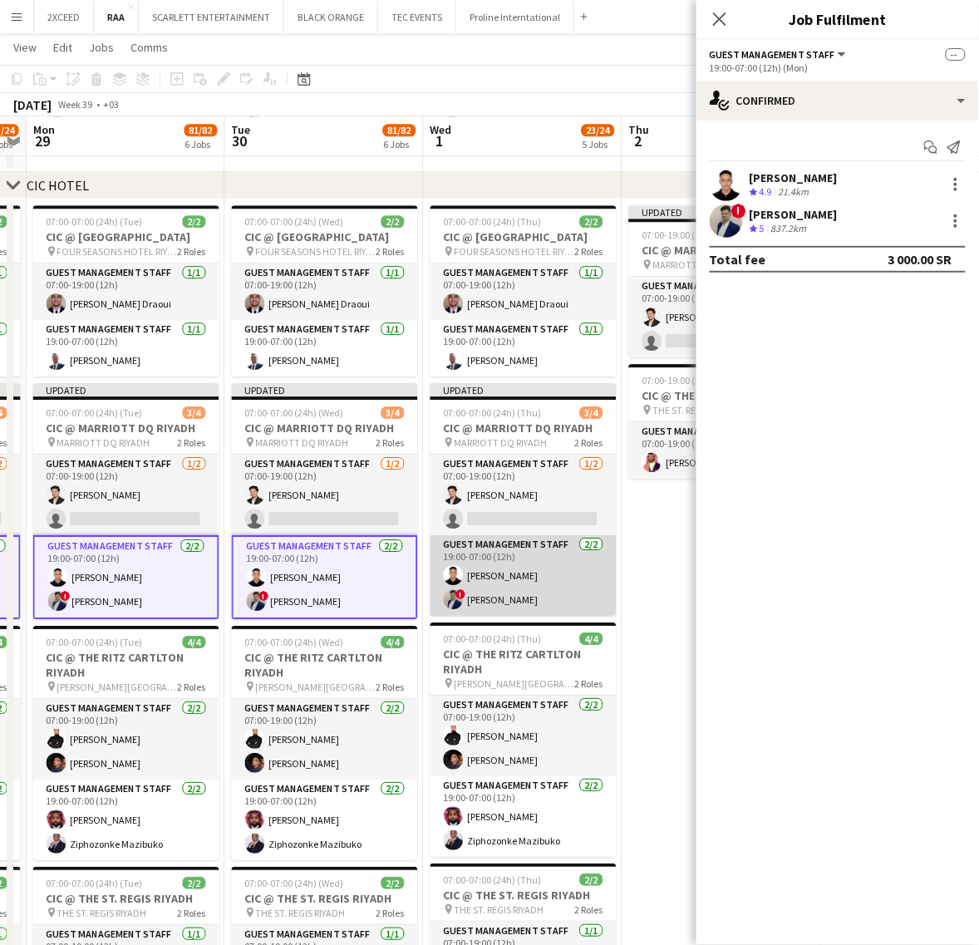
click at [508, 599] on app-card-role "Guest Management Staff 2/2 19:00-07:00 (12h) Ahmed Alsheikh ! Hamza Omar" at bounding box center [523, 575] width 186 height 81
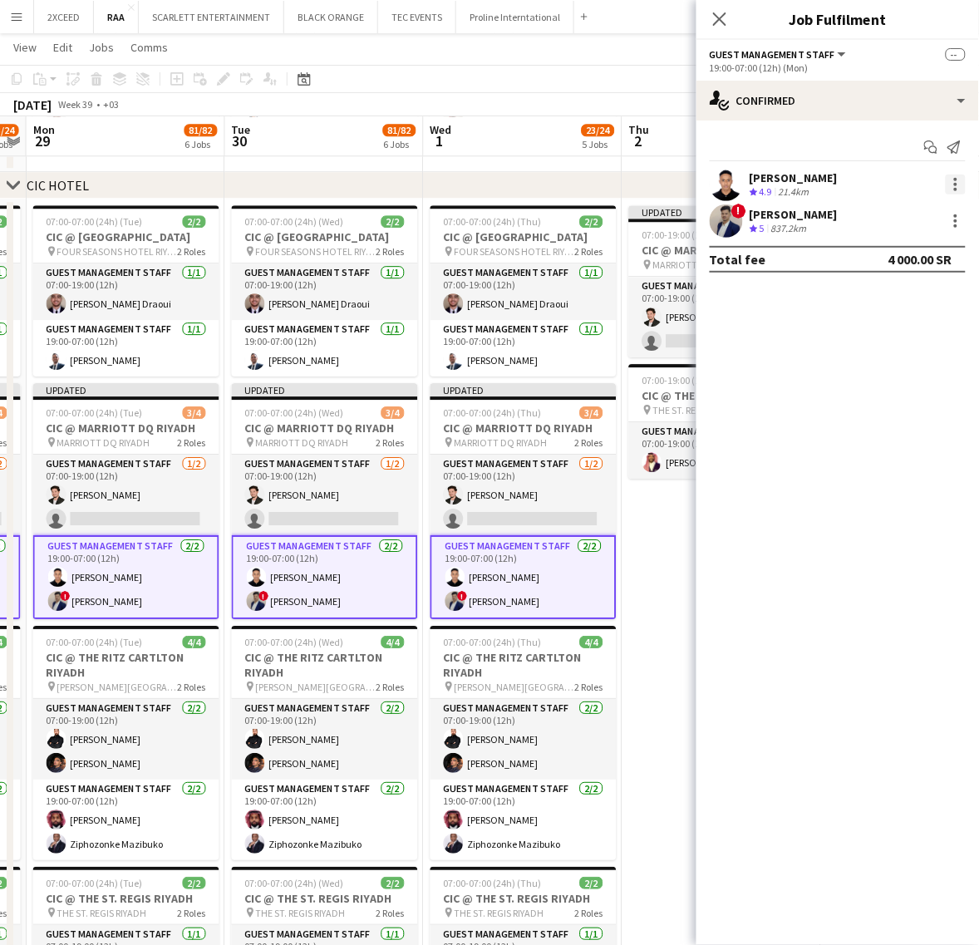
click at [962, 179] on div at bounding box center [956, 184] width 20 height 20
click at [583, 597] on div at bounding box center [489, 472] width 979 height 945
click at [649, 580] on app-date-cell "Updated 07:00-19:00 (12h) 1/2 CIC @ MARRIOTT DQ RIYADH pin MARRIOTT DQ RIYADH 1…" at bounding box center [721, 657] width 199 height 917
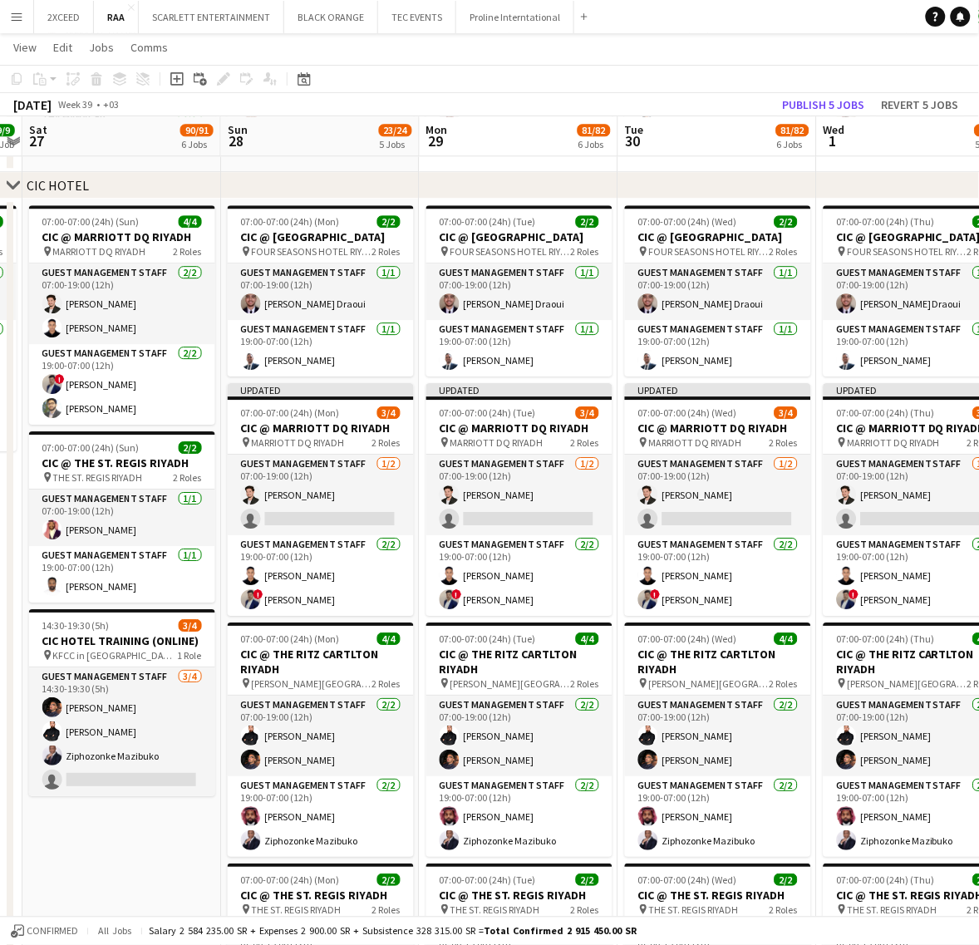
drag, startPoint x: 258, startPoint y: 597, endPoint x: 597, endPoint y: 596, distance: 339.0
click at [597, 596] on app-calendar-viewport "Thu 25 Fri 26 9/9 1 Job Sat 27 90/91 6 Jobs Sun 28 23/24 5 Jobs Mon 29 81/82 6 …" at bounding box center [489, 578] width 979 height 2756
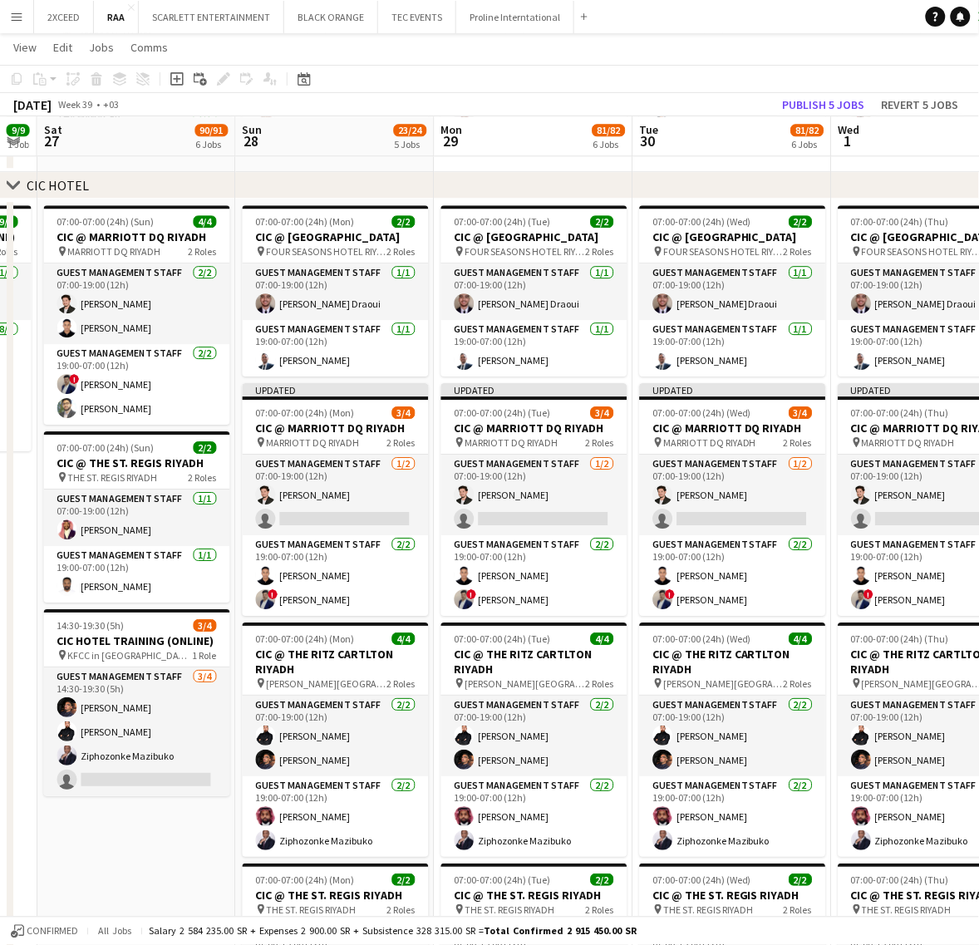
scroll to position [0, 561]
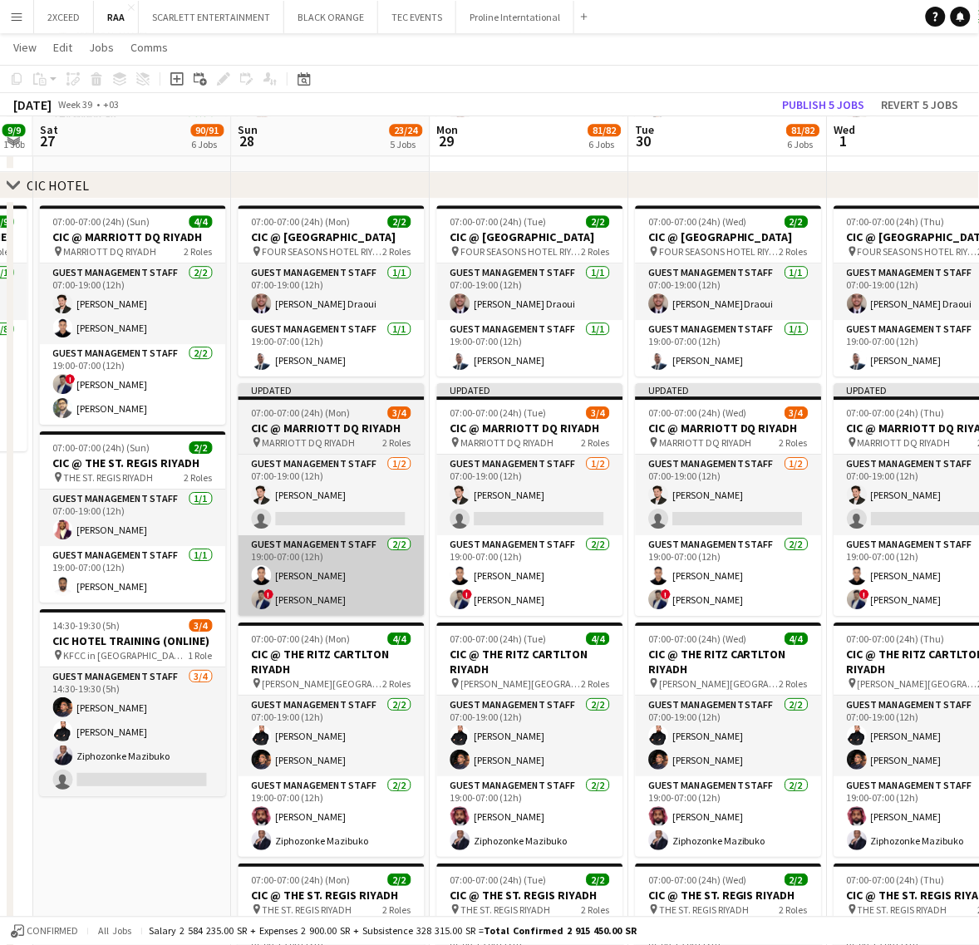
drag, startPoint x: 174, startPoint y: 559, endPoint x: 277, endPoint y: 595, distance: 108.3
click at [150, 571] on app-calendar-viewport "Wed 24 Thu 25 Fri 26 9/9 1 Job Sat 27 90/91 6 Jobs Sun 28 23/24 5 Jobs Mon 29 8…" at bounding box center [489, 578] width 979 height 2756
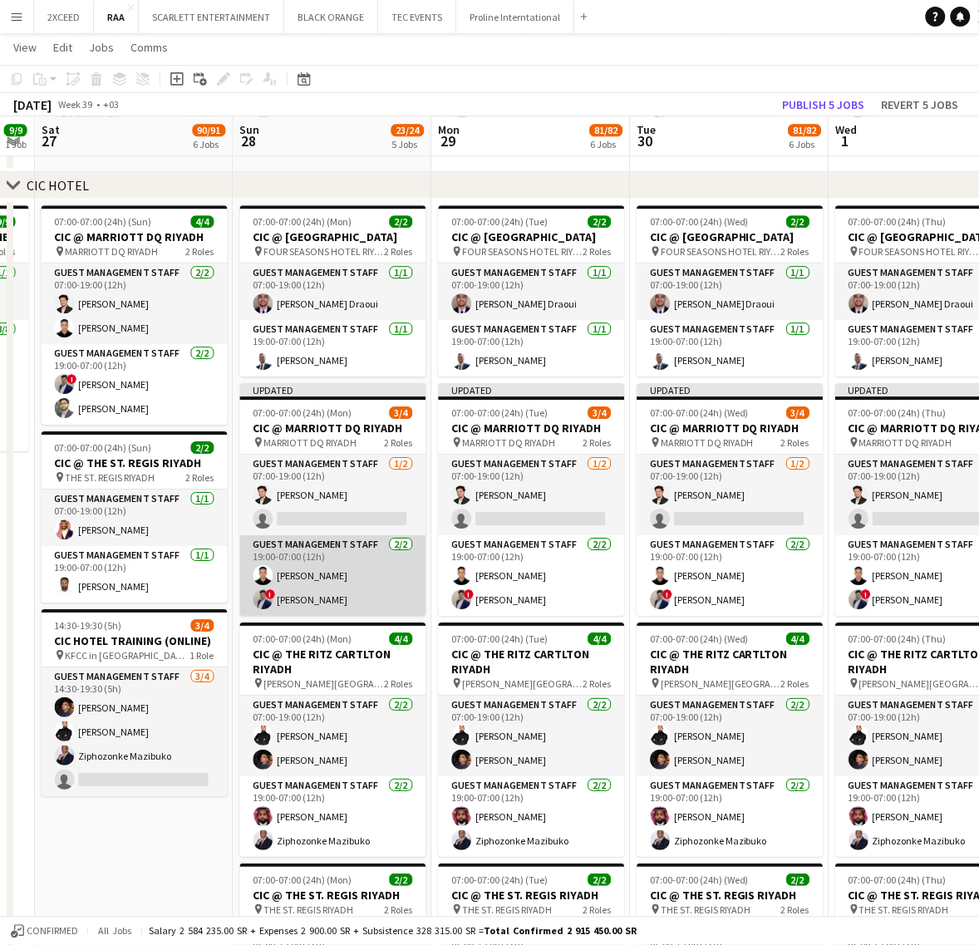
click at [313, 600] on app-card-role "Guest Management Staff 2/2 19:00-07:00 (12h) Ahmed Alsheikh ! Hamza Omar" at bounding box center [333, 575] width 186 height 81
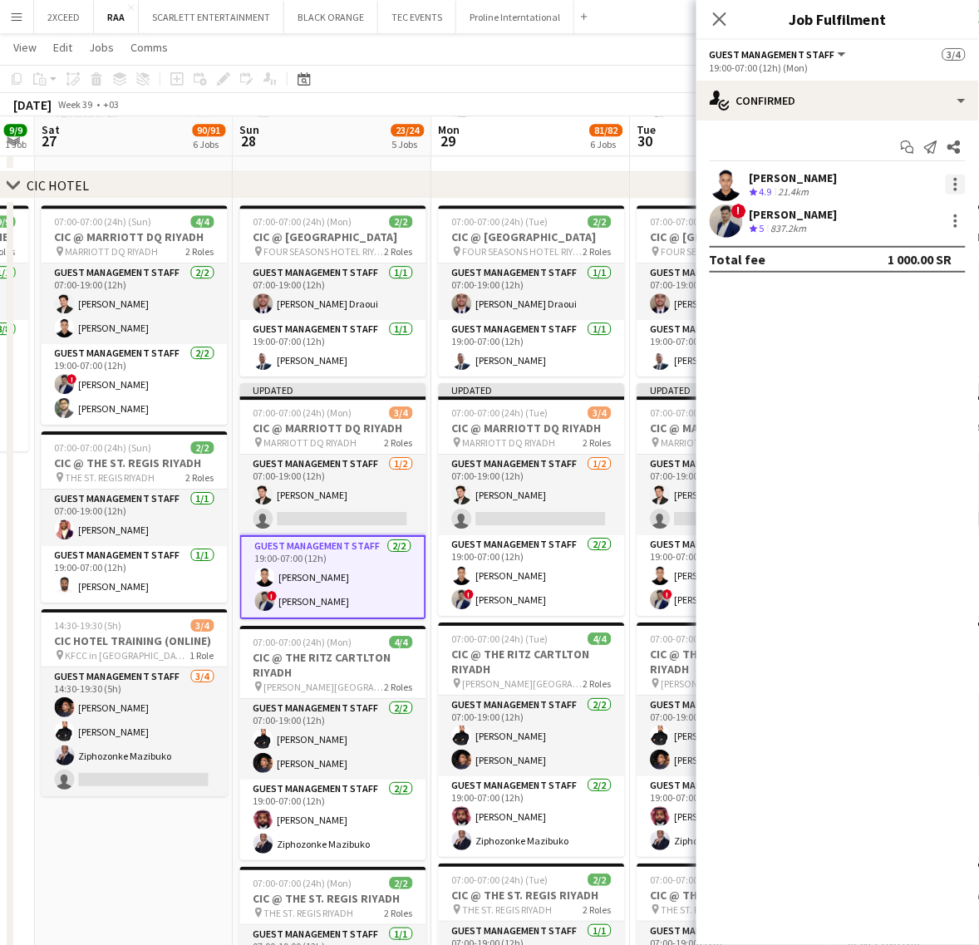
click at [954, 179] on div at bounding box center [955, 179] width 3 height 3
click at [928, 253] on span "Switch crew" at bounding box center [901, 255] width 103 height 15
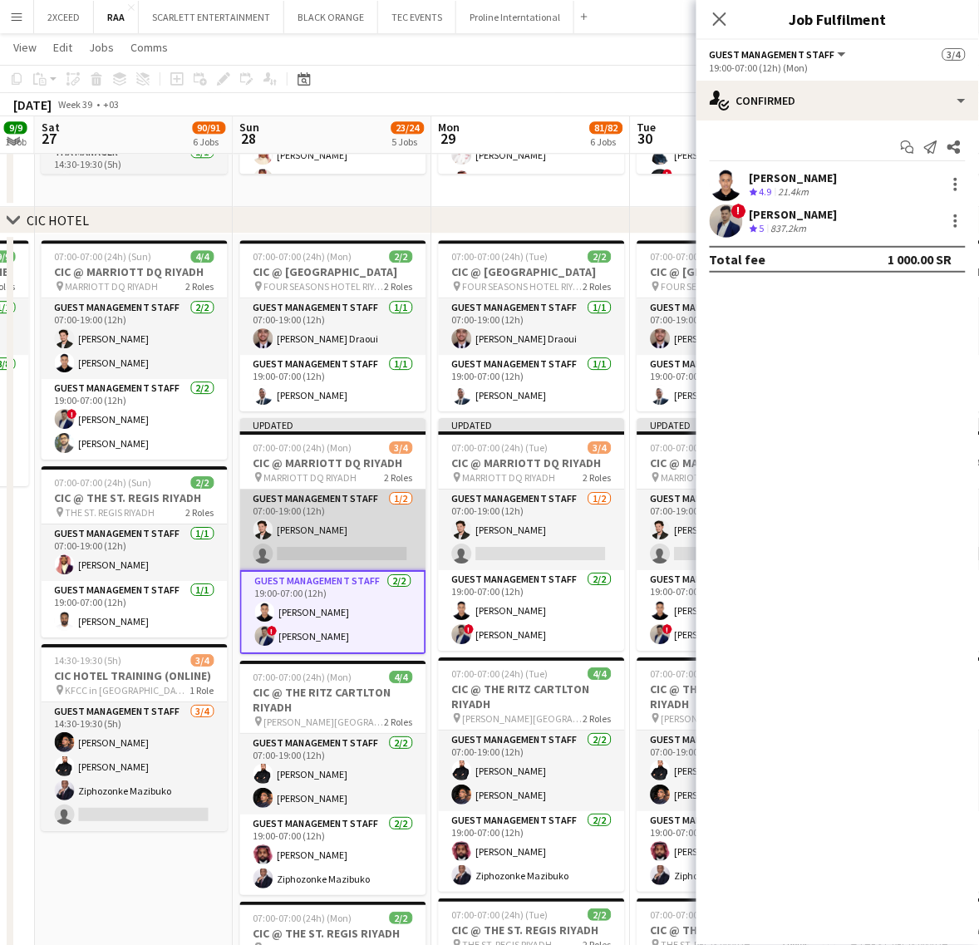
click at [343, 559] on app-card-role "Guest Management Staff 1/2 07:00-19:00 (12h) Jawhar Omar single-neutral-actions" at bounding box center [333, 529] width 186 height 81
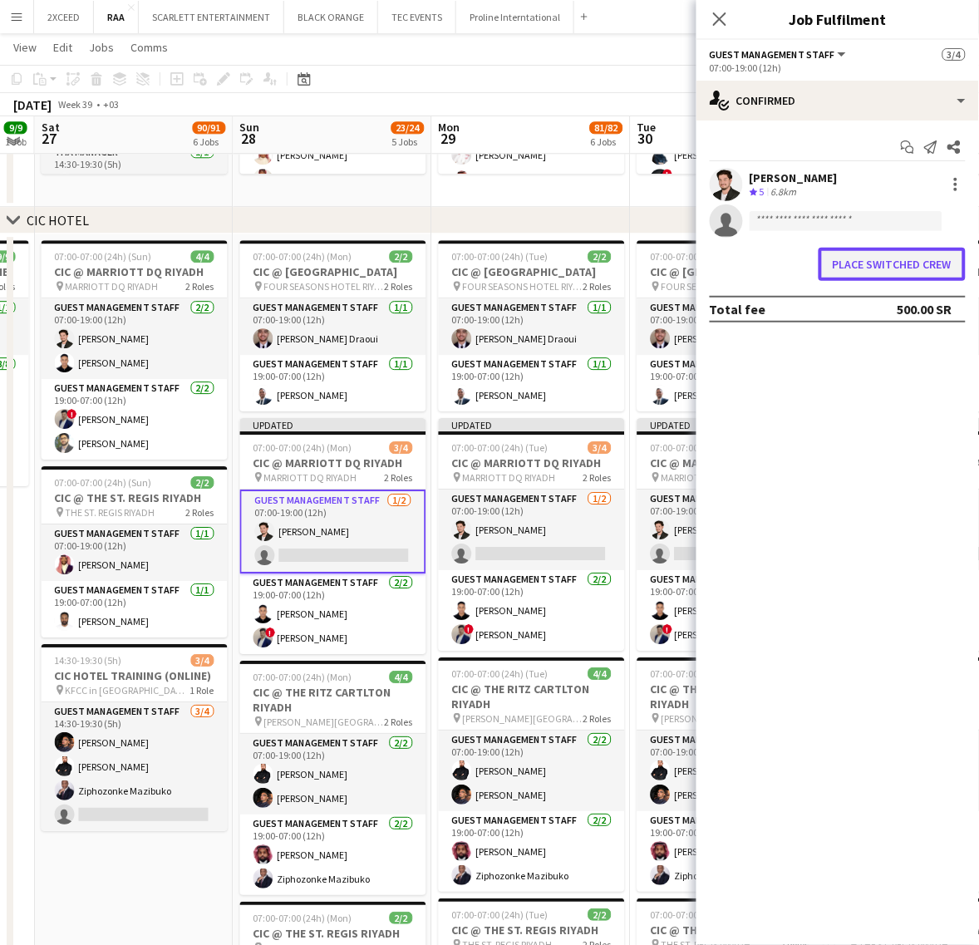
click at [869, 259] on button "Place switched crew" at bounding box center [891, 264] width 147 height 33
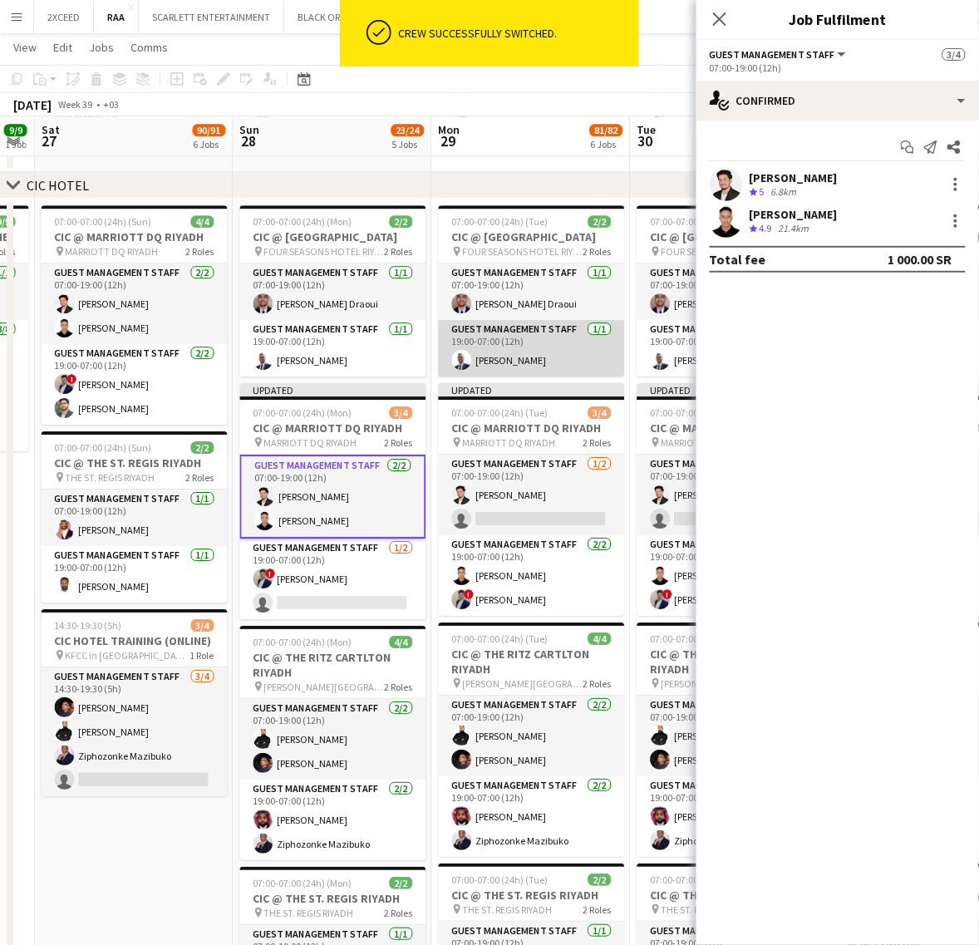
scroll to position [865, 0]
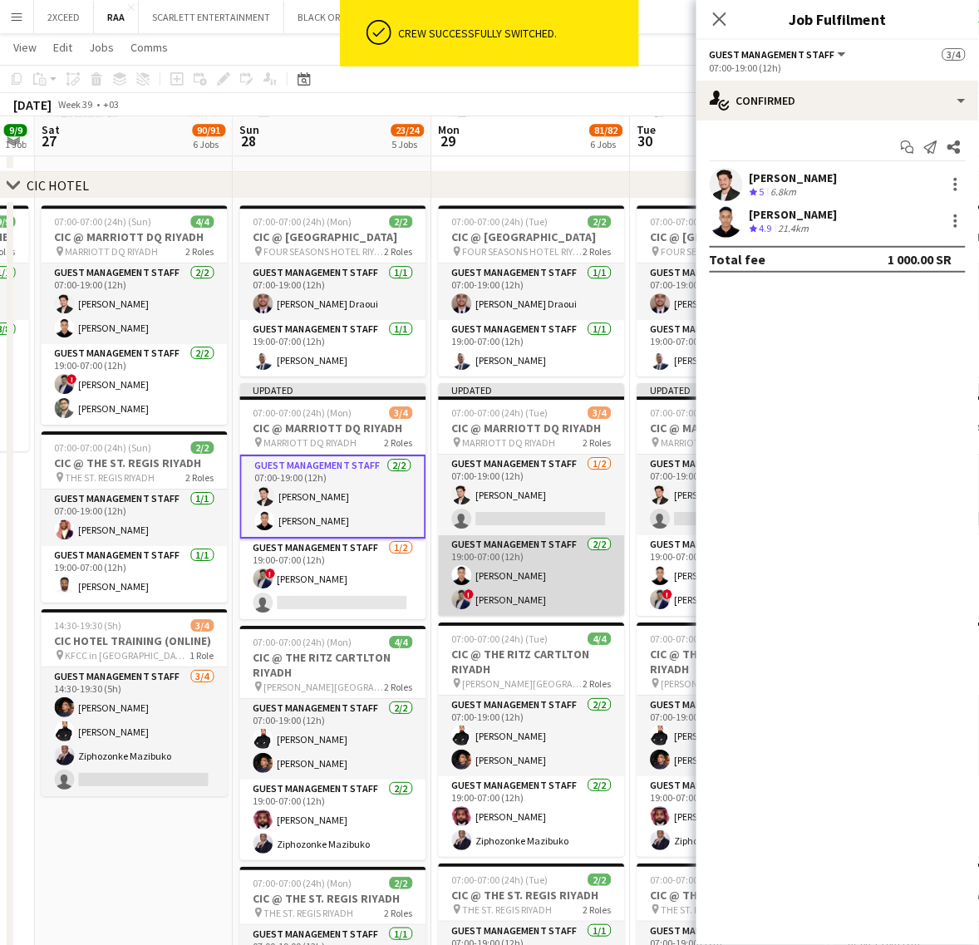
click at [542, 591] on app-card-role "Guest Management Staff 2/2 19:00-07:00 (12h) Ahmed Alsheikh ! Hamza Omar" at bounding box center [532, 575] width 186 height 81
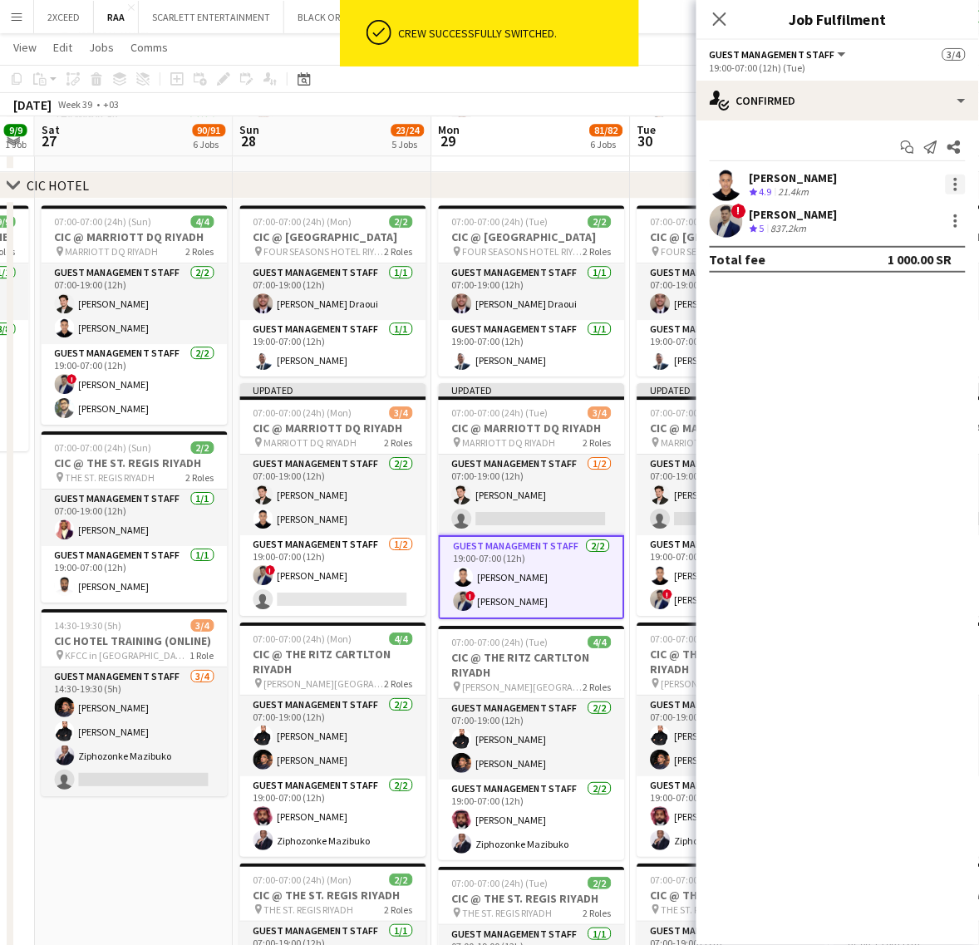
click at [954, 184] on div at bounding box center [955, 184] width 3 height 3
click at [916, 253] on span "Switch crew" at bounding box center [885, 255] width 71 height 14
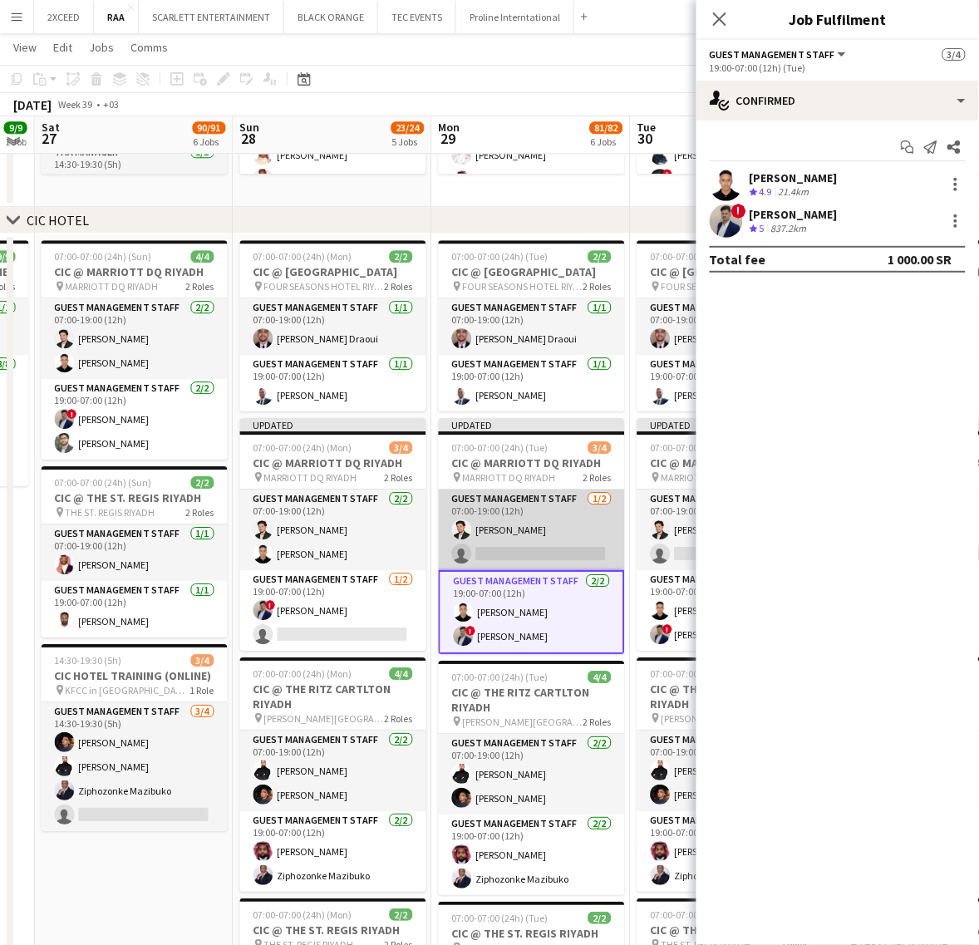
click at [565, 524] on app-card-role "Guest Management Staff 1/2 07:00-19:00 (12h) Jawhar Omar single-neutral-actions" at bounding box center [532, 529] width 186 height 81
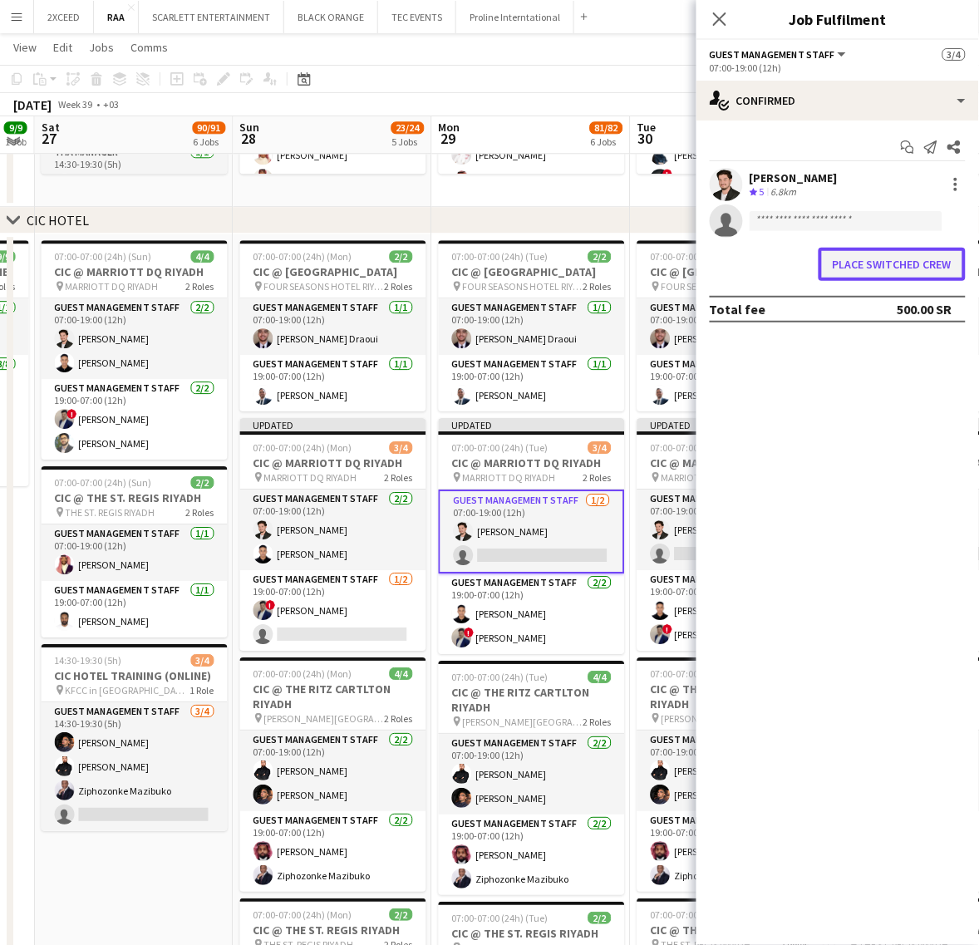
click at [894, 254] on button "Place switched crew" at bounding box center [891, 264] width 147 height 33
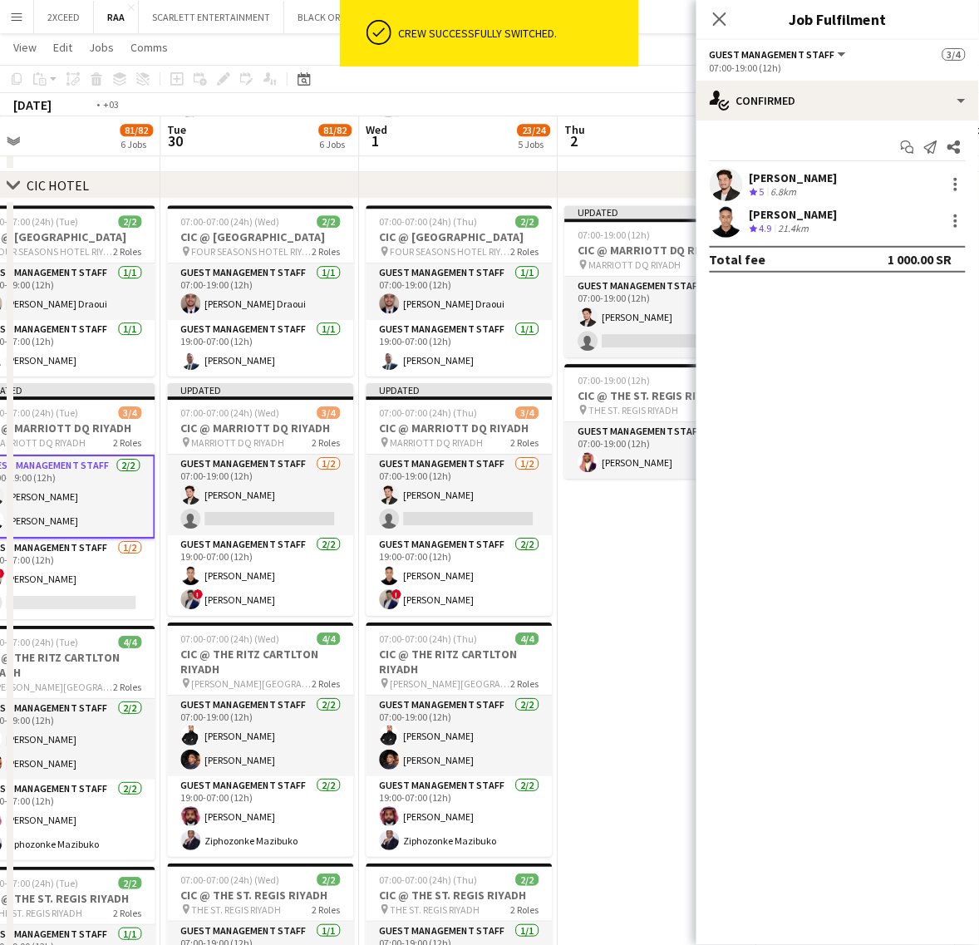
drag, startPoint x: 580, startPoint y: 592, endPoint x: 114, endPoint y: 567, distance: 466.9
click at [114, 567] on app-calendar-viewport "Fri 26 9/9 1 Job Sat 27 90/91 6 Jobs Sun 28 23/24 5 Jobs Mon 29 81/82 6 Jobs Tu…" at bounding box center [489, 578] width 979 height 2756
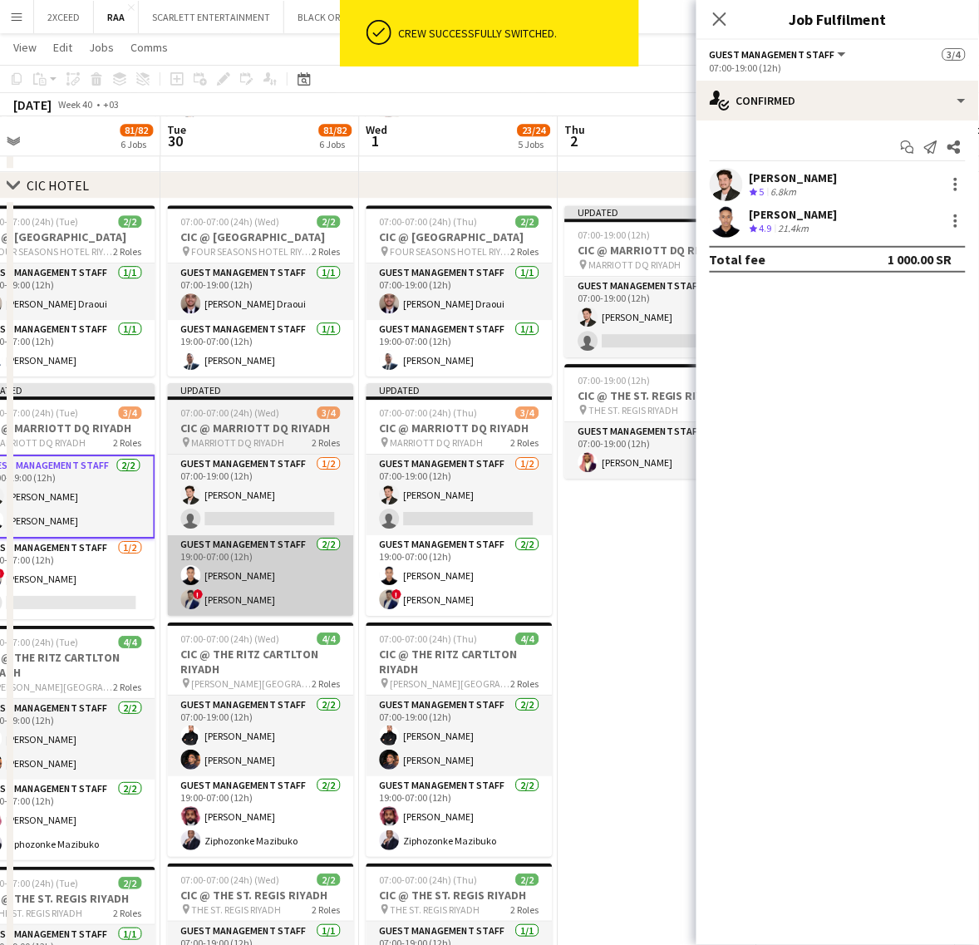
scroll to position [0, 629]
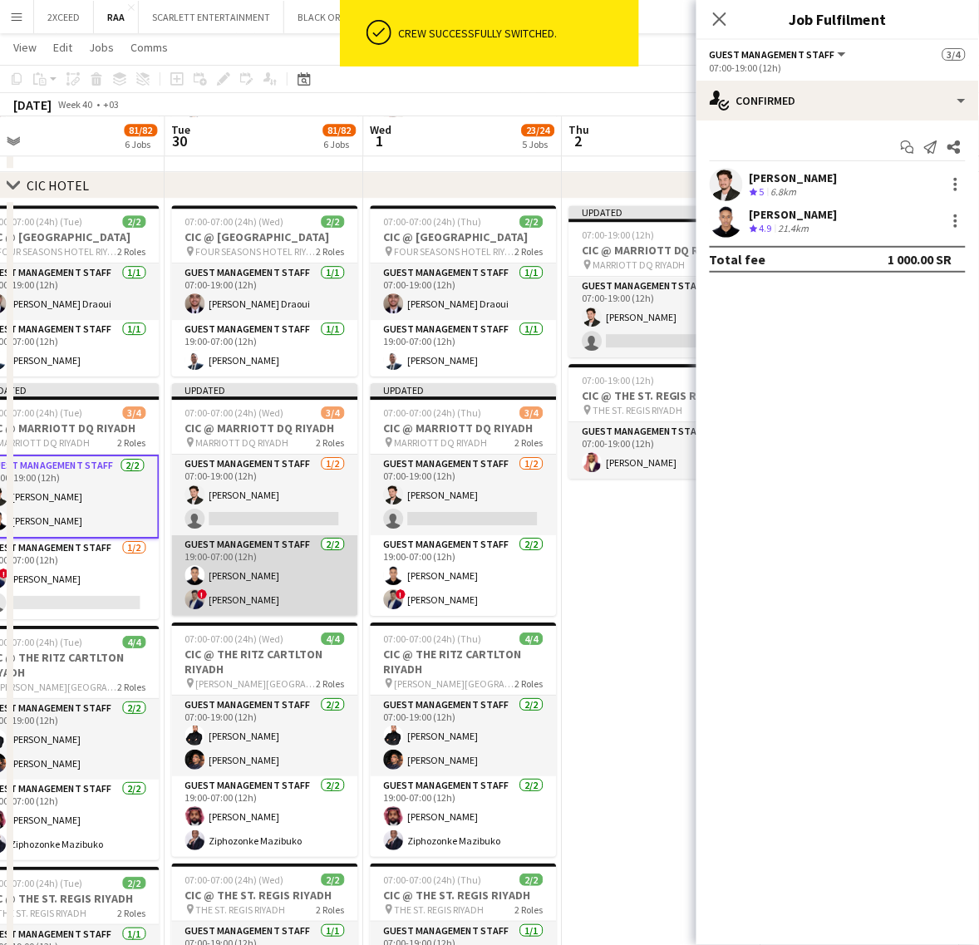
click at [259, 577] on app-card-role "Guest Management Staff 2/2 19:00-07:00 (12h) Ahmed Alsheikh ! Hamza Omar" at bounding box center [265, 575] width 186 height 81
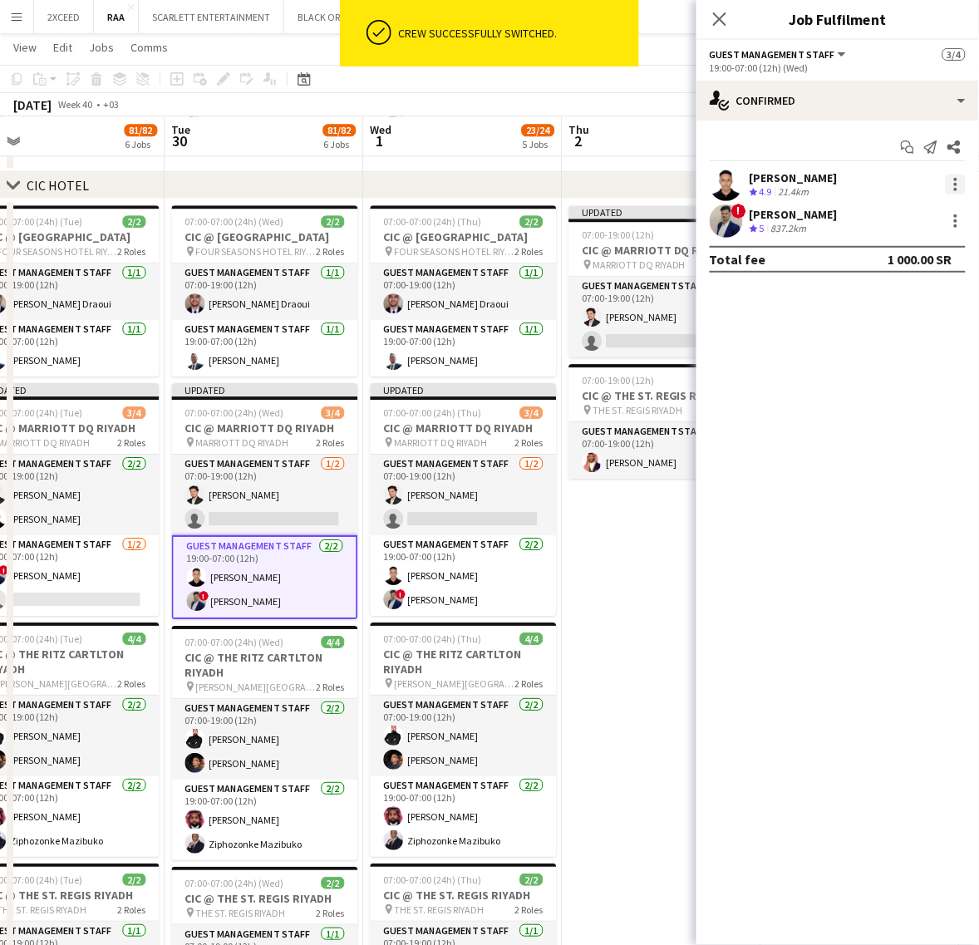
click at [962, 179] on div at bounding box center [956, 184] width 20 height 20
click at [908, 249] on span "Switch crew" at bounding box center [885, 255] width 71 height 14
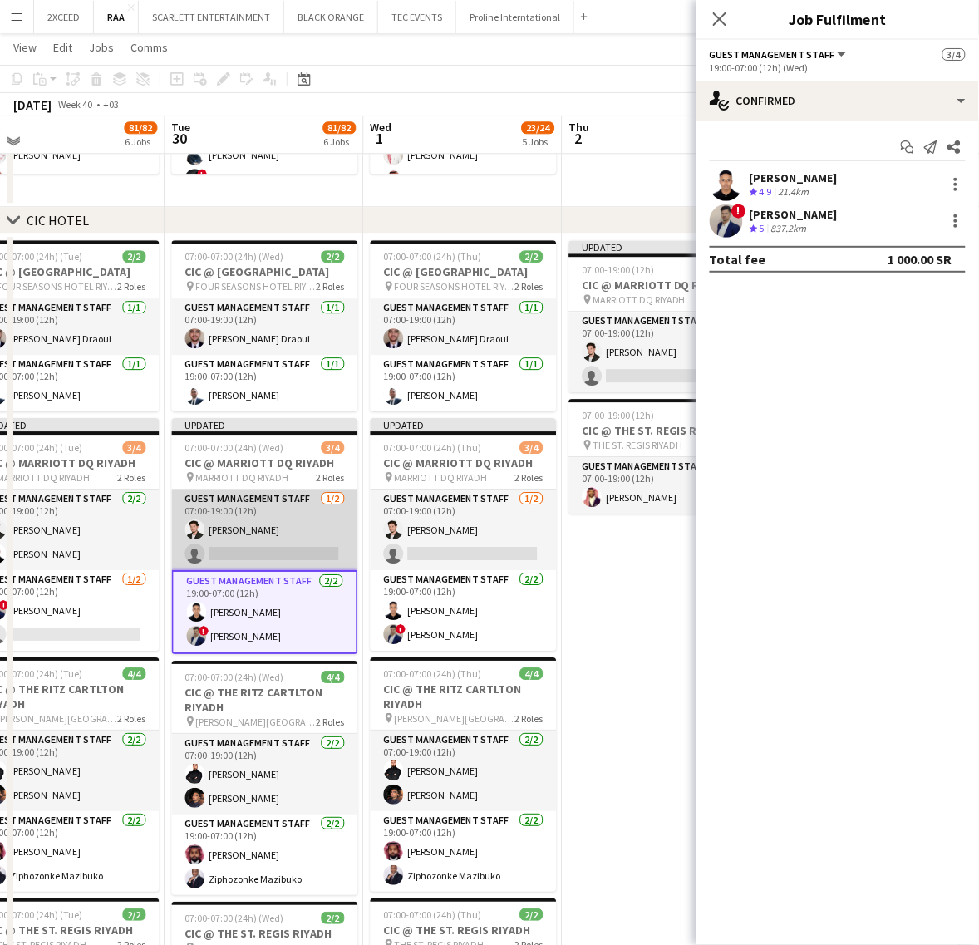
click at [279, 538] on app-card-role "Guest Management Staff 1/2 07:00-19:00 (12h) Jawhar Omar single-neutral-actions" at bounding box center [265, 529] width 186 height 81
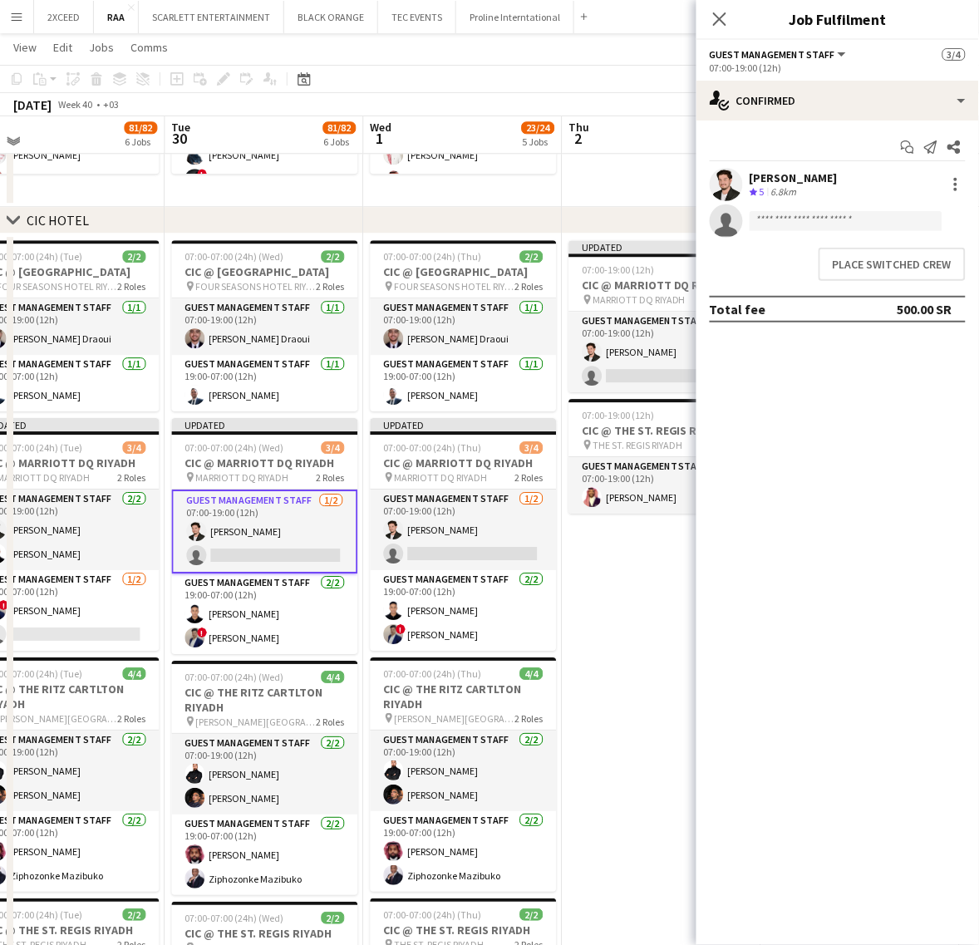
scroll to position [0, 628]
click at [869, 263] on button "Place switched crew" at bounding box center [891, 264] width 147 height 33
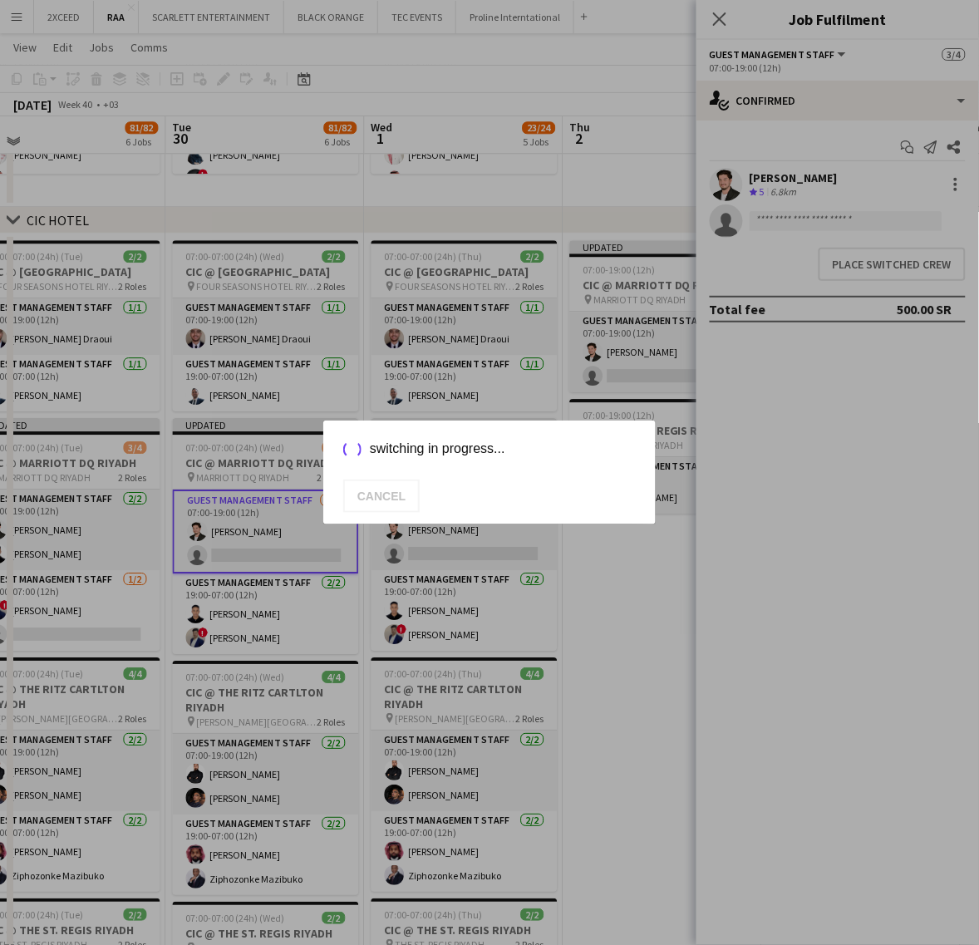
scroll to position [865, 0]
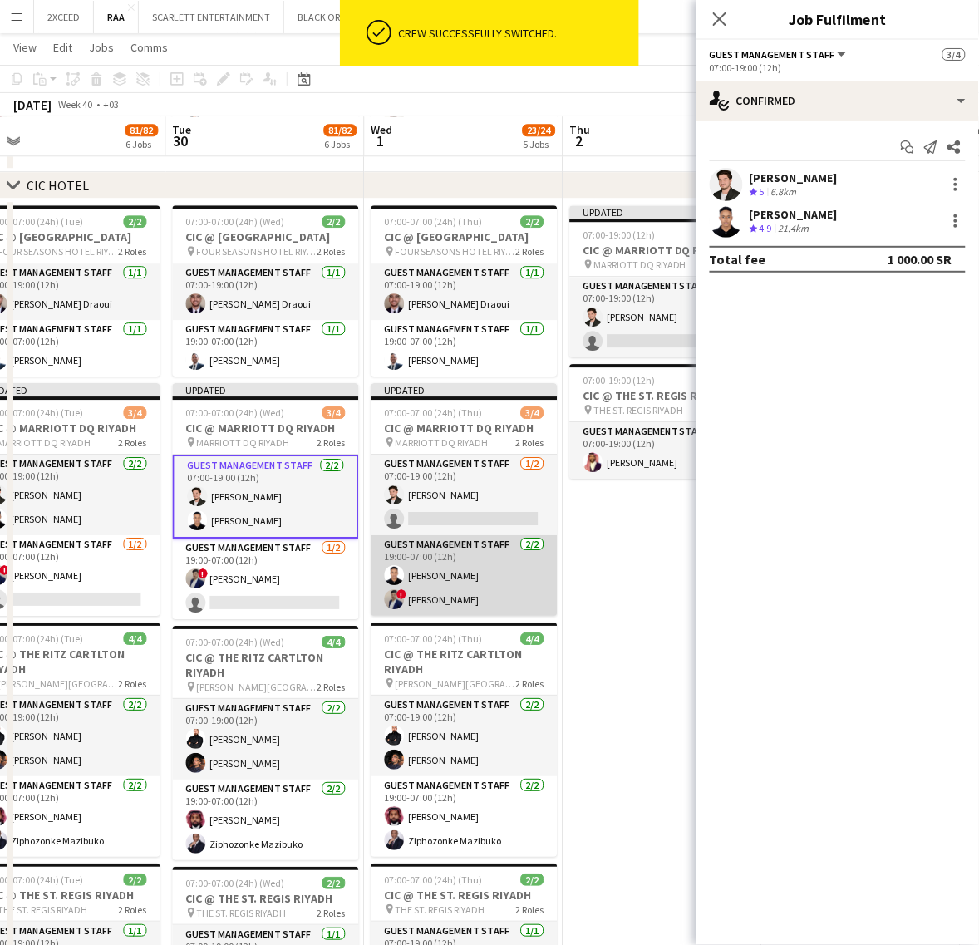
click at [476, 575] on app-card-role "Guest Management Staff 2/2 19:00-07:00 (12h) Ahmed Alsheikh ! Hamza Omar" at bounding box center [464, 575] width 186 height 81
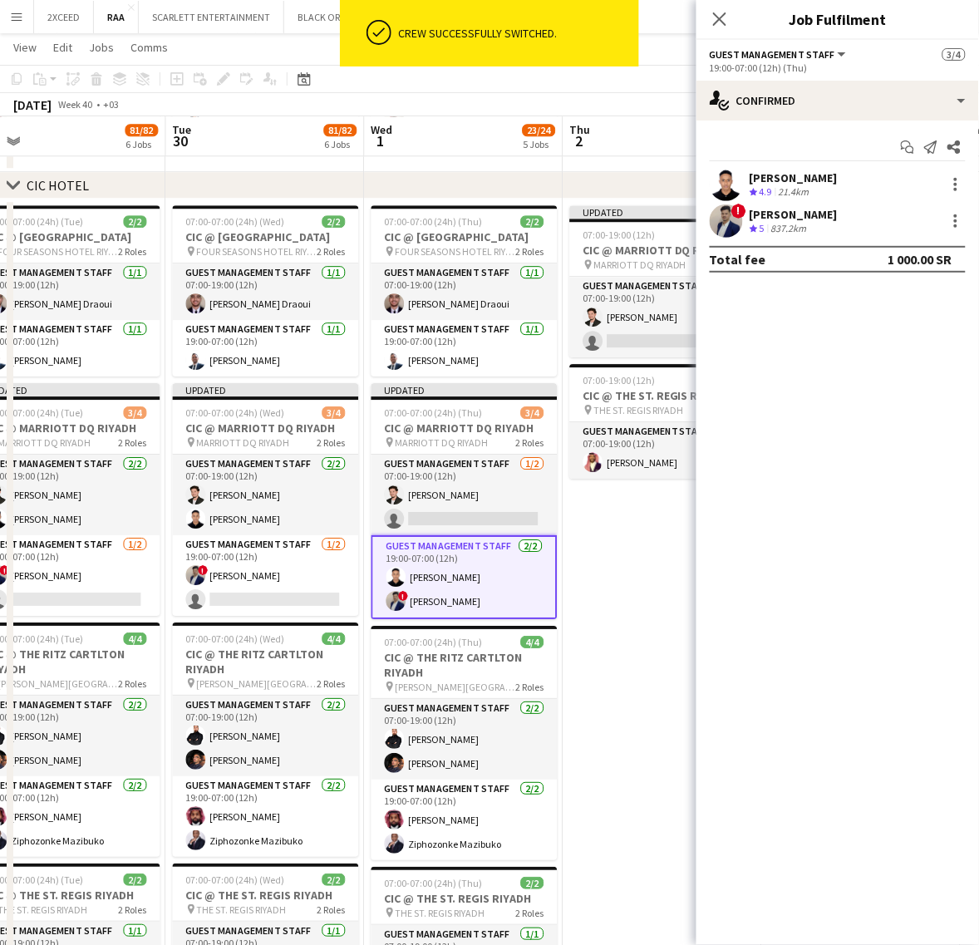
scroll to position [0, 627]
click at [958, 189] on div at bounding box center [956, 184] width 20 height 20
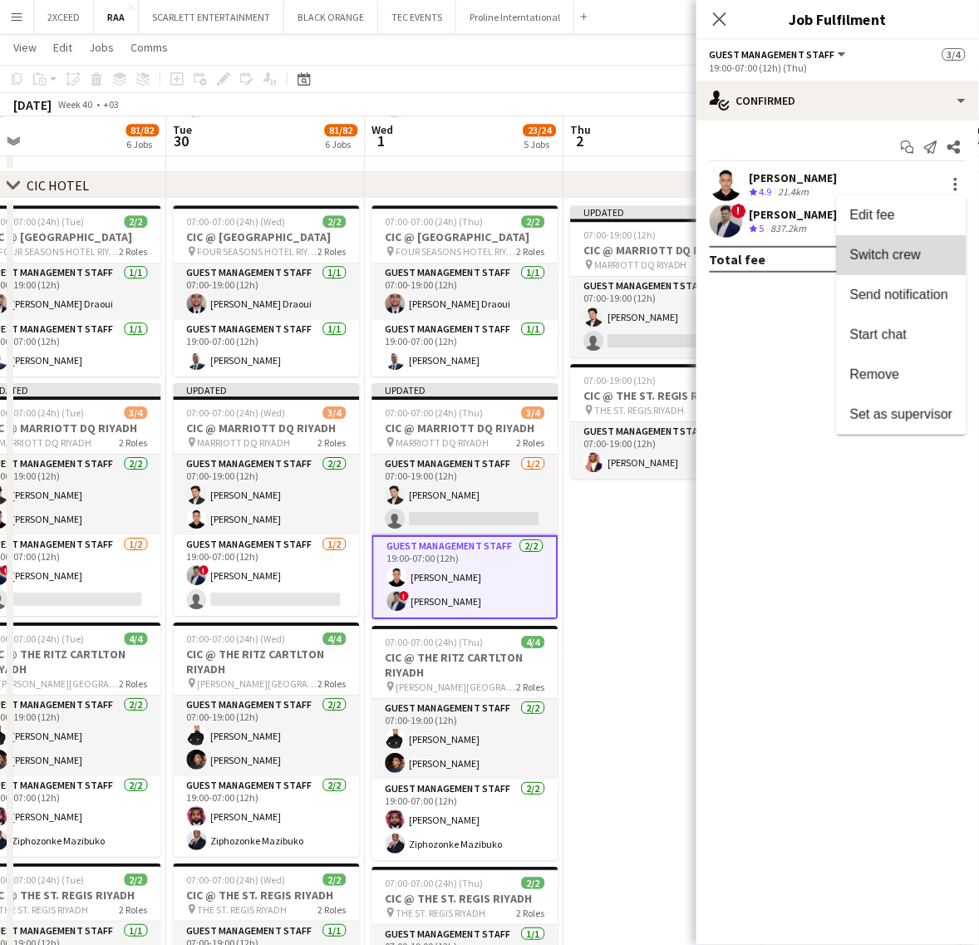
click at [923, 255] on span "Switch crew" at bounding box center [901, 255] width 103 height 15
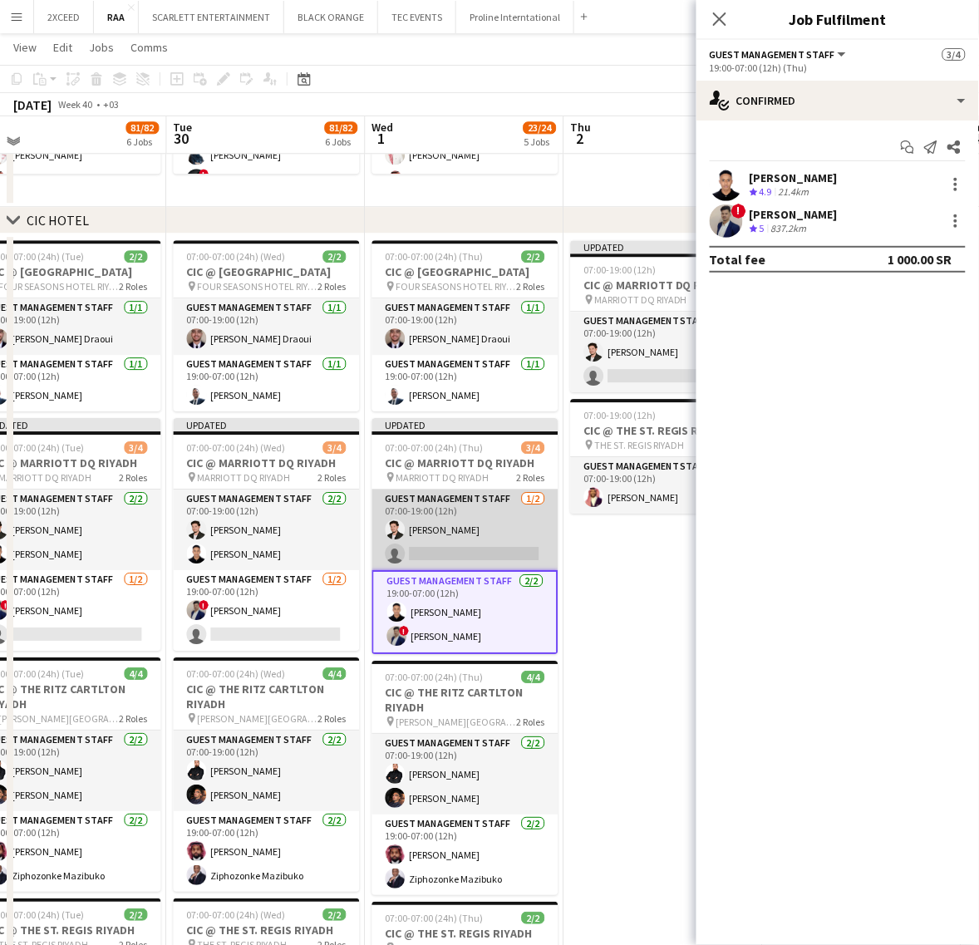
click at [490, 545] on app-card-role "Guest Management Staff 1/2 07:00-19:00 (12h) Jawhar Omar single-neutral-actions" at bounding box center [465, 529] width 186 height 81
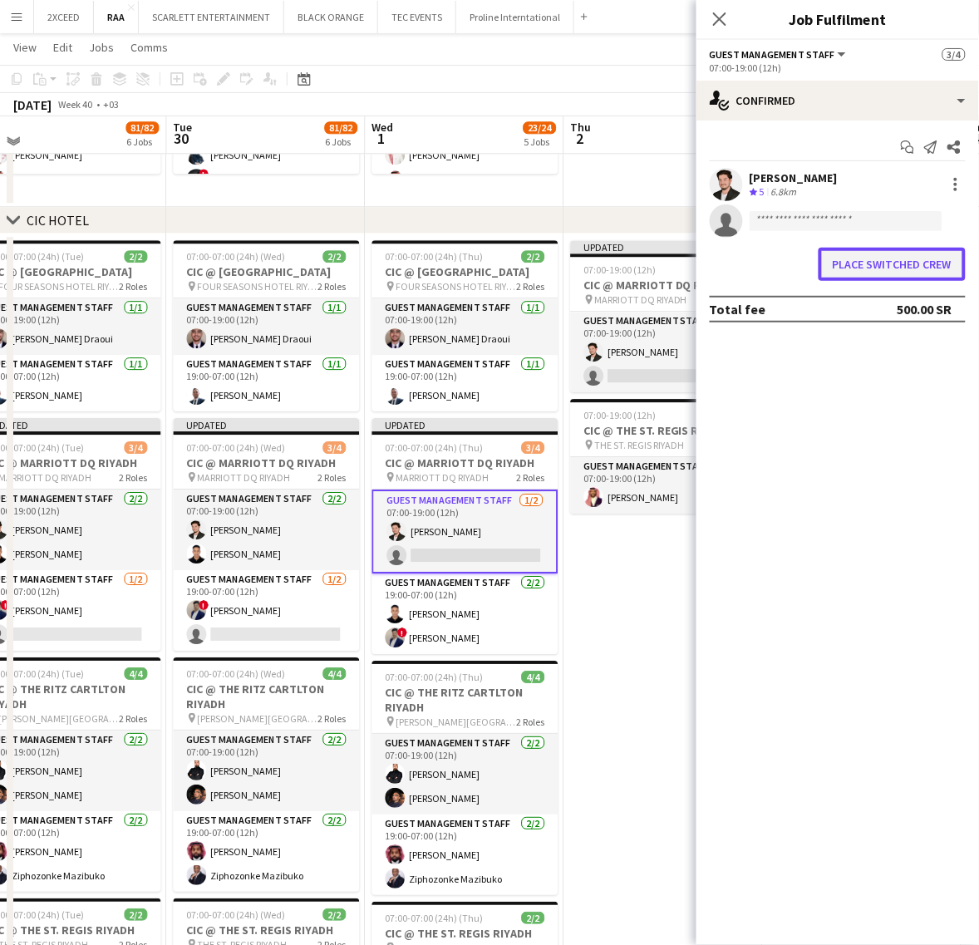
click at [882, 255] on button "Place switched crew" at bounding box center [891, 264] width 147 height 33
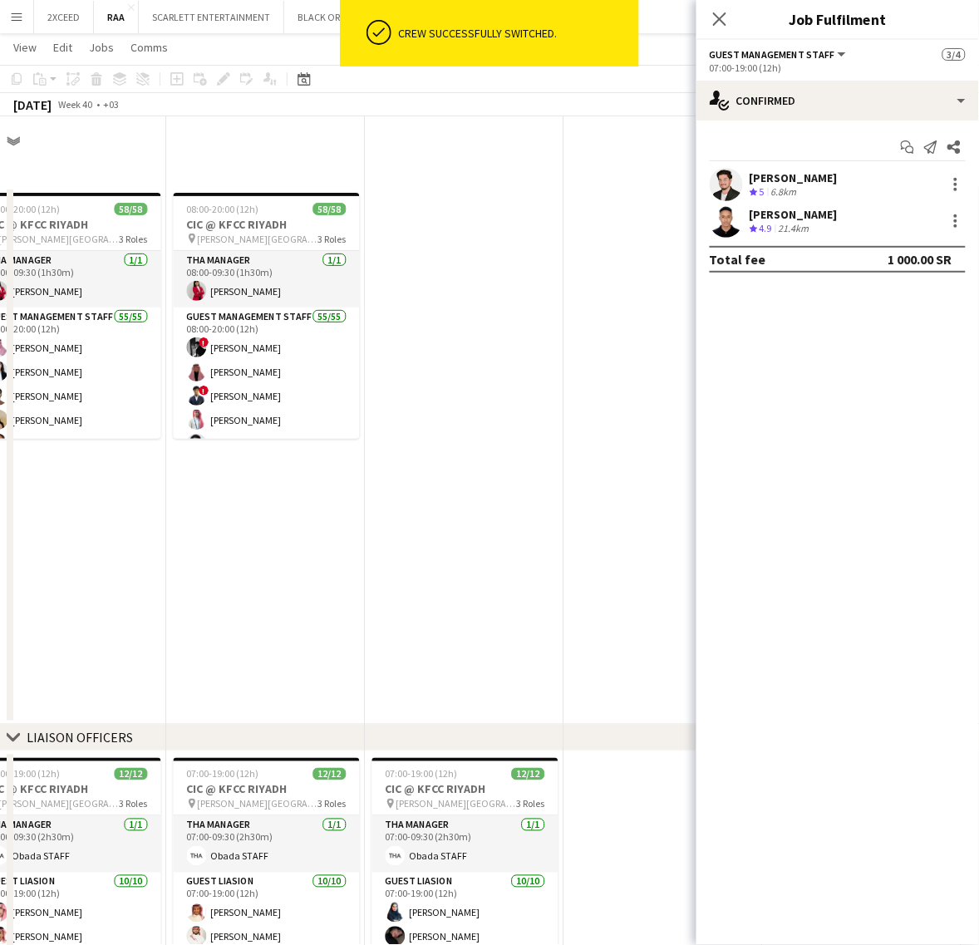
scroll to position [865, 0]
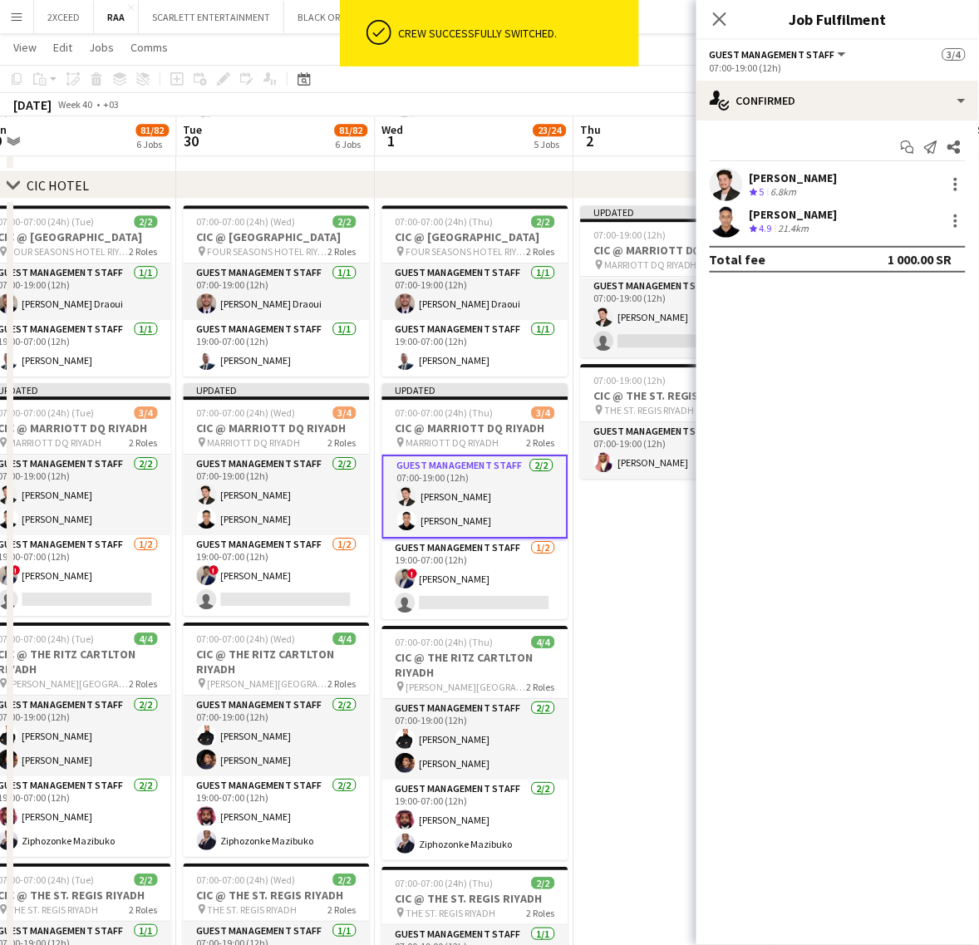
drag, startPoint x: 607, startPoint y: 553, endPoint x: 418, endPoint y: 541, distance: 189.0
click at [417, 544] on app-calendar-viewport "Fri 26 9/9 1 Job Sat 27 90/91 6 Jobs Sun 28 23/24 5 Jobs Mon 29 81/82 6 Jobs Tu…" at bounding box center [489, 578] width 979 height 2756
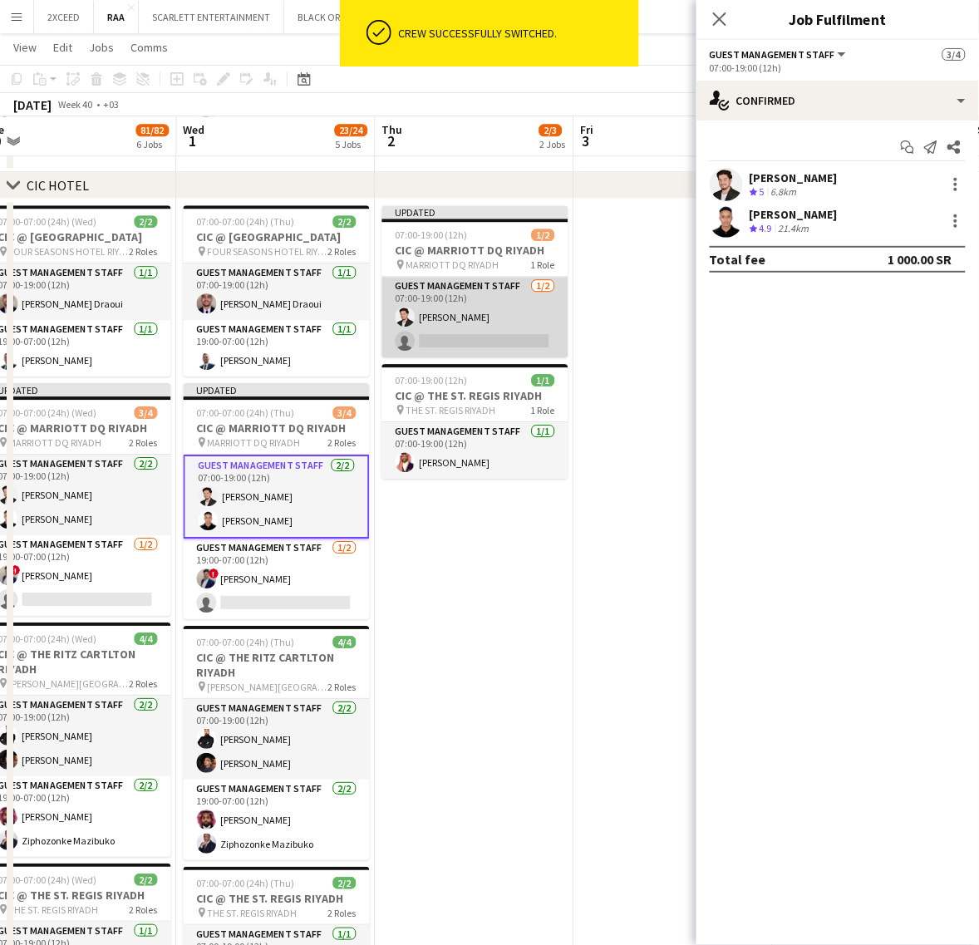
click at [463, 313] on app-card-role "Guest Management Staff 1/2 07:00-19:00 (12h) Jawhar Omar single-neutral-actions" at bounding box center [475, 317] width 186 height 81
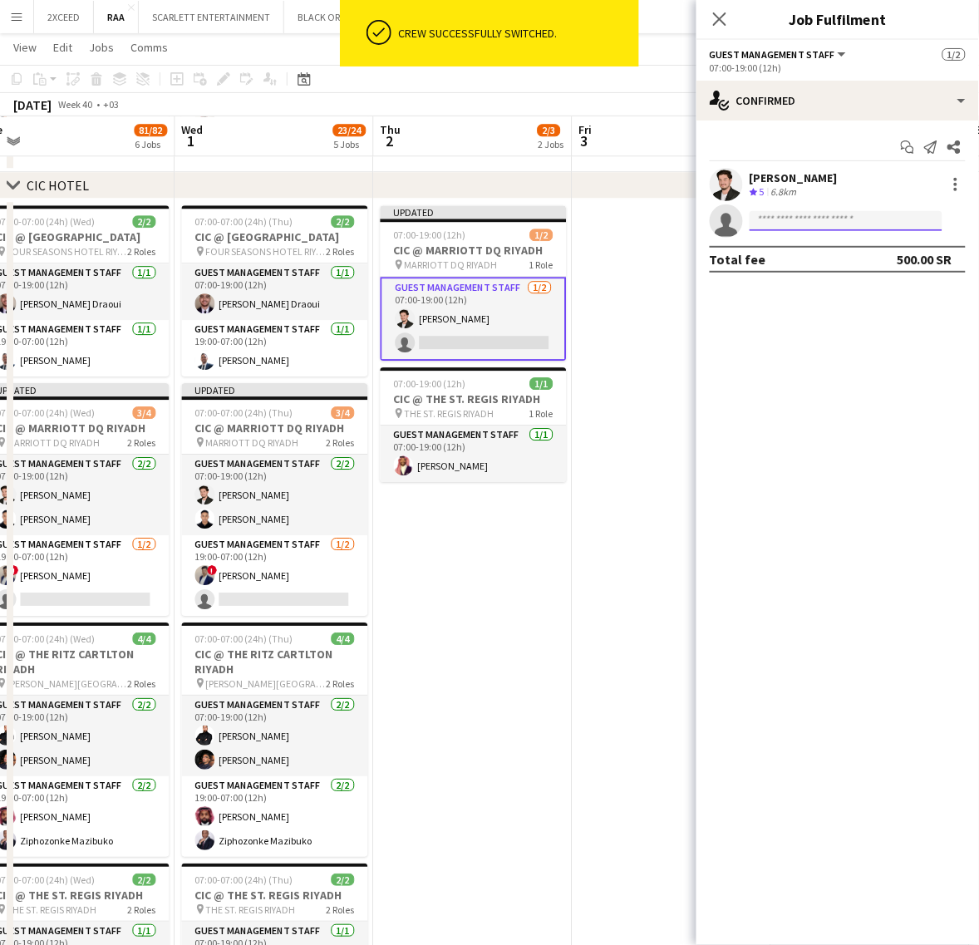
click at [773, 220] on input at bounding box center [845, 221] width 193 height 20
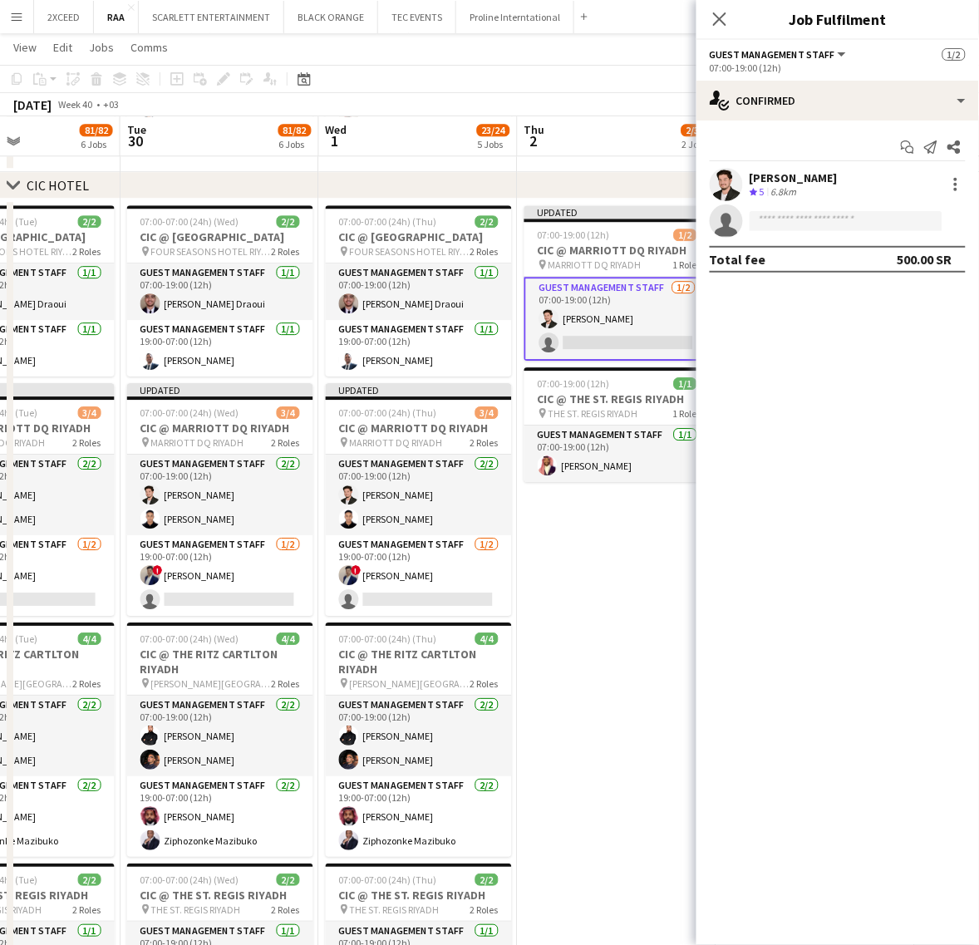
scroll to position [0, 499]
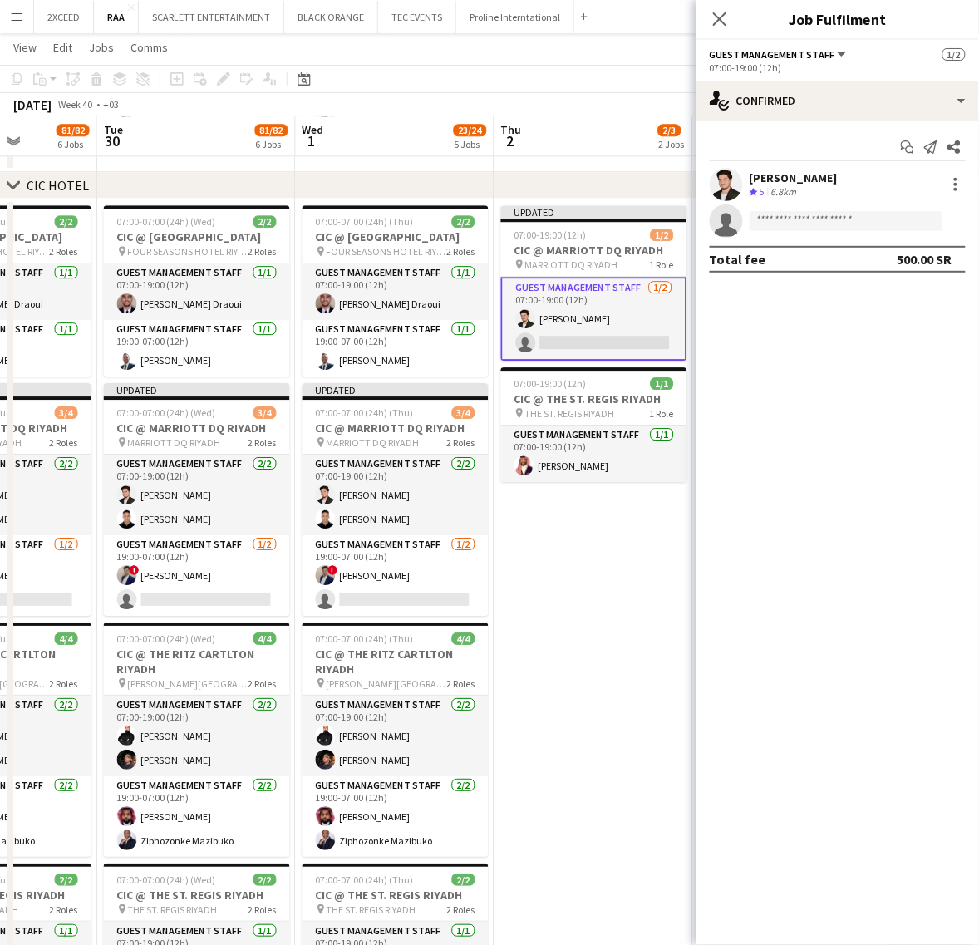
drag, startPoint x: 397, startPoint y: 592, endPoint x: 508, endPoint y: 543, distance: 120.9
click at [508, 543] on app-calendar-viewport "Sat 27 90/91 6 Jobs Sun 28 23/24 5 Jobs Mon 29 81/82 6 Jobs Tue 30 81/82 6 Jobs…" at bounding box center [489, 578] width 979 height 2756
click at [816, 217] on input at bounding box center [845, 221] width 193 height 20
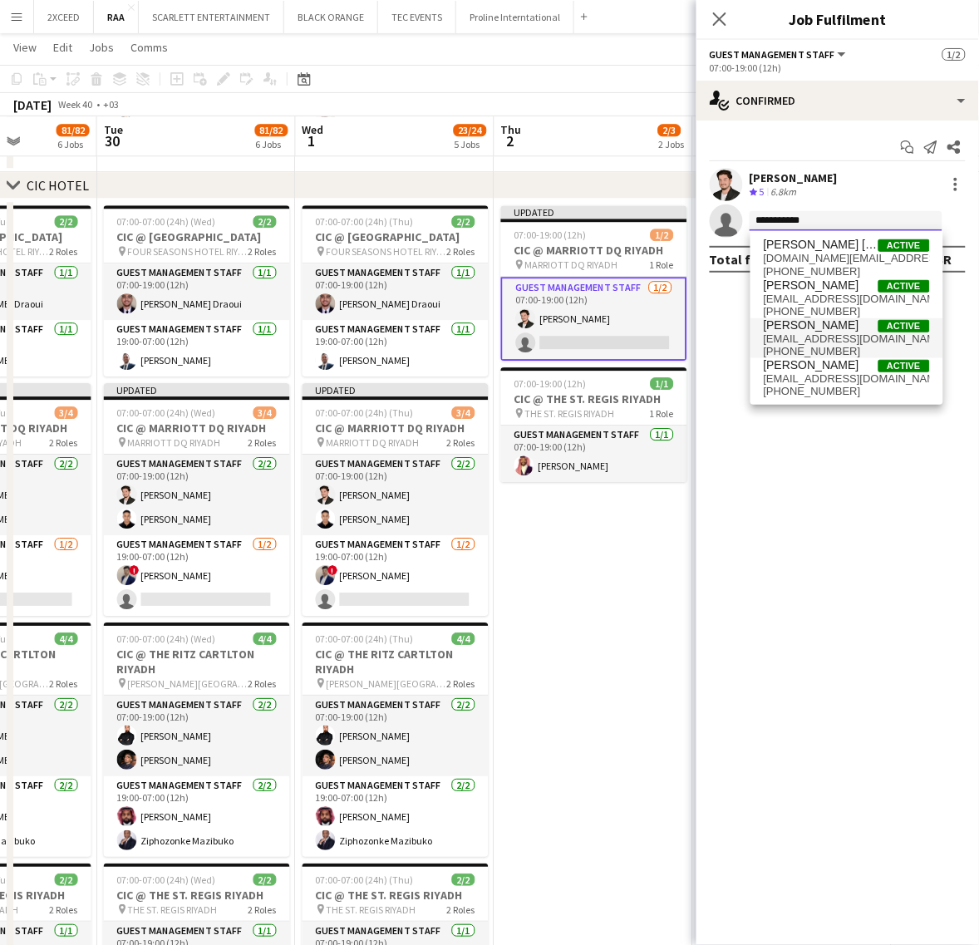
type input "**********"
click at [875, 341] on span "dr.ahmedalsheikh316@gmail.com" at bounding box center [847, 338] width 166 height 13
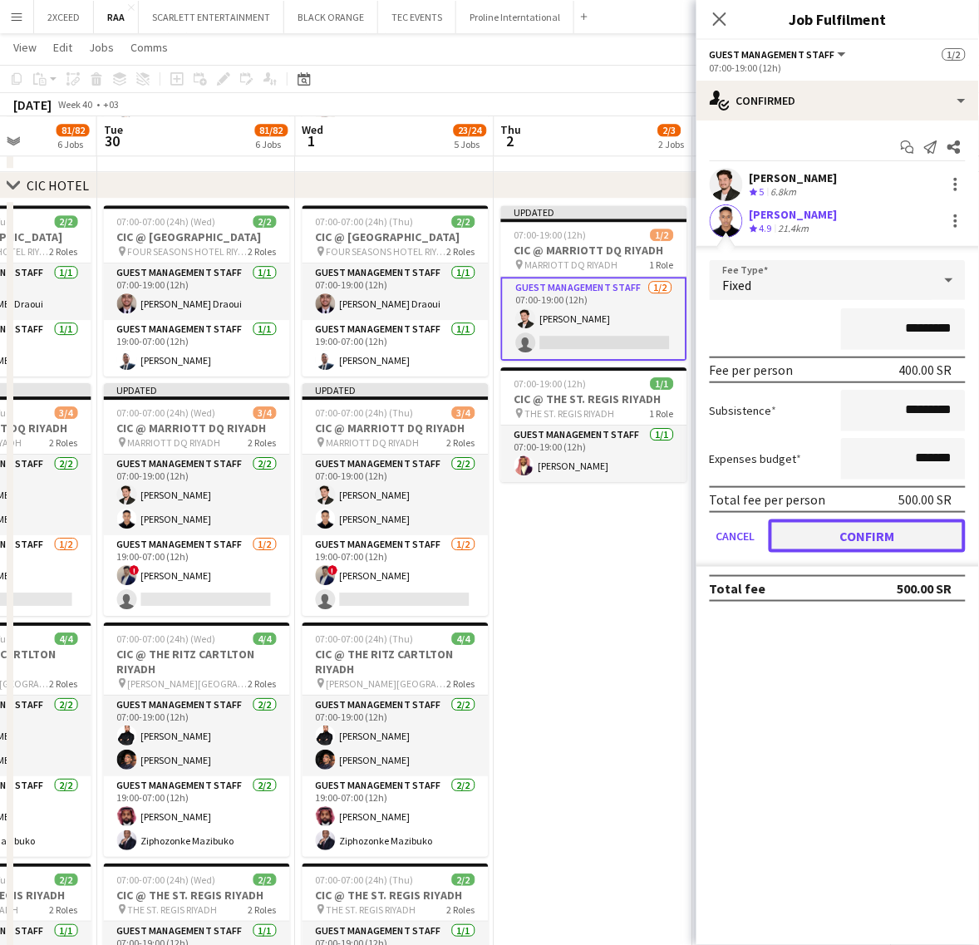
click at [823, 541] on button "Confirm" at bounding box center [867, 535] width 197 height 33
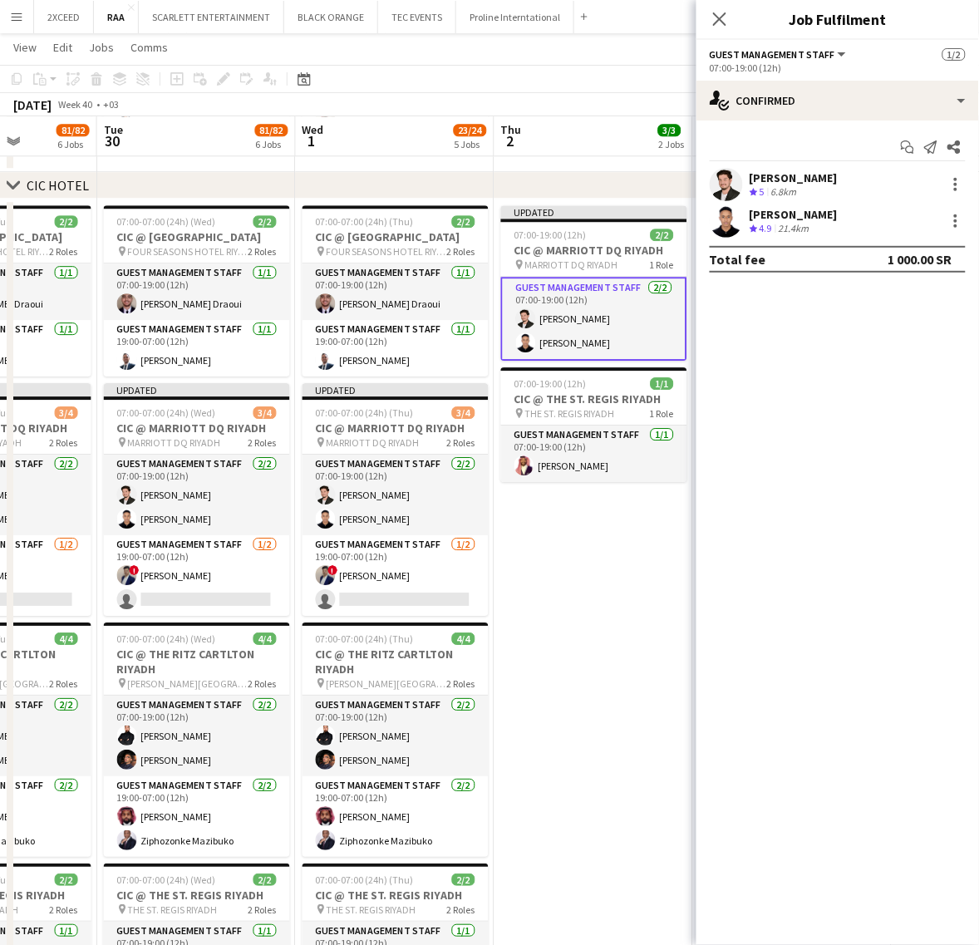
click at [583, 568] on app-date-cell "Updated 07:00-19:00 (12h) 2/2 CIC @ MARRIOTT DQ RIYADH pin MARRIOTT DQ RIYADH 1…" at bounding box center [593, 657] width 199 height 917
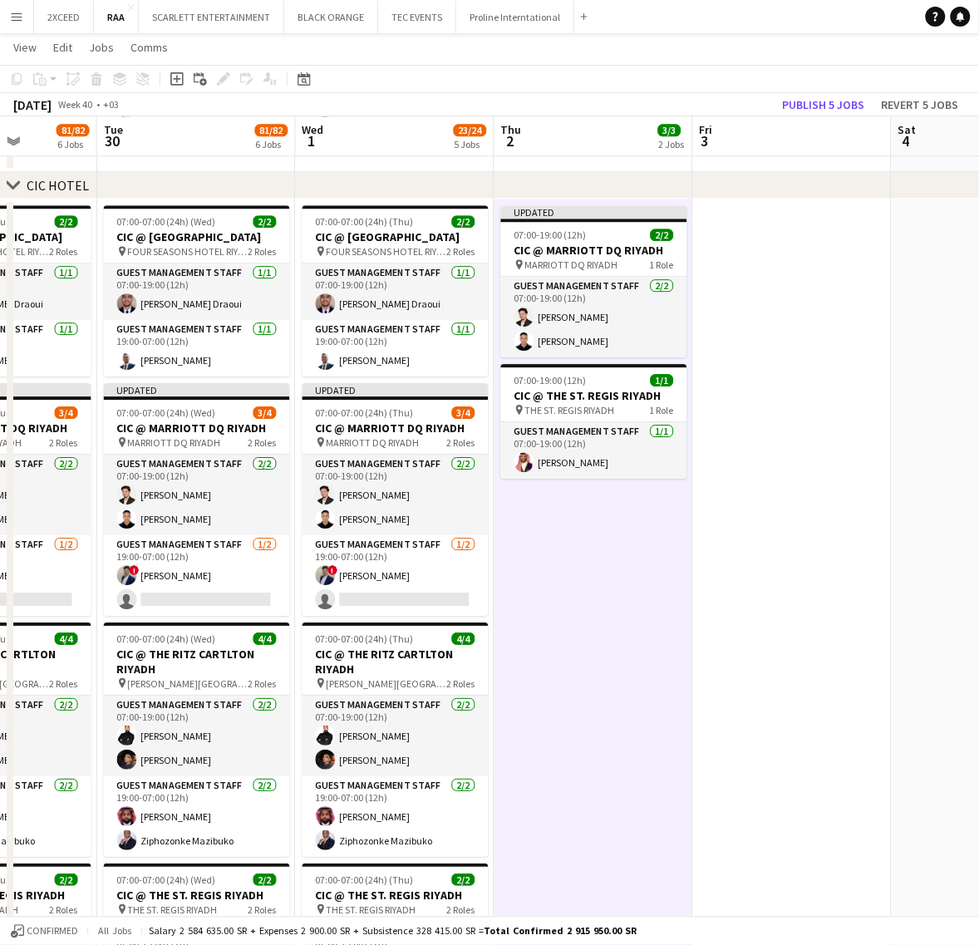
scroll to position [0, 497]
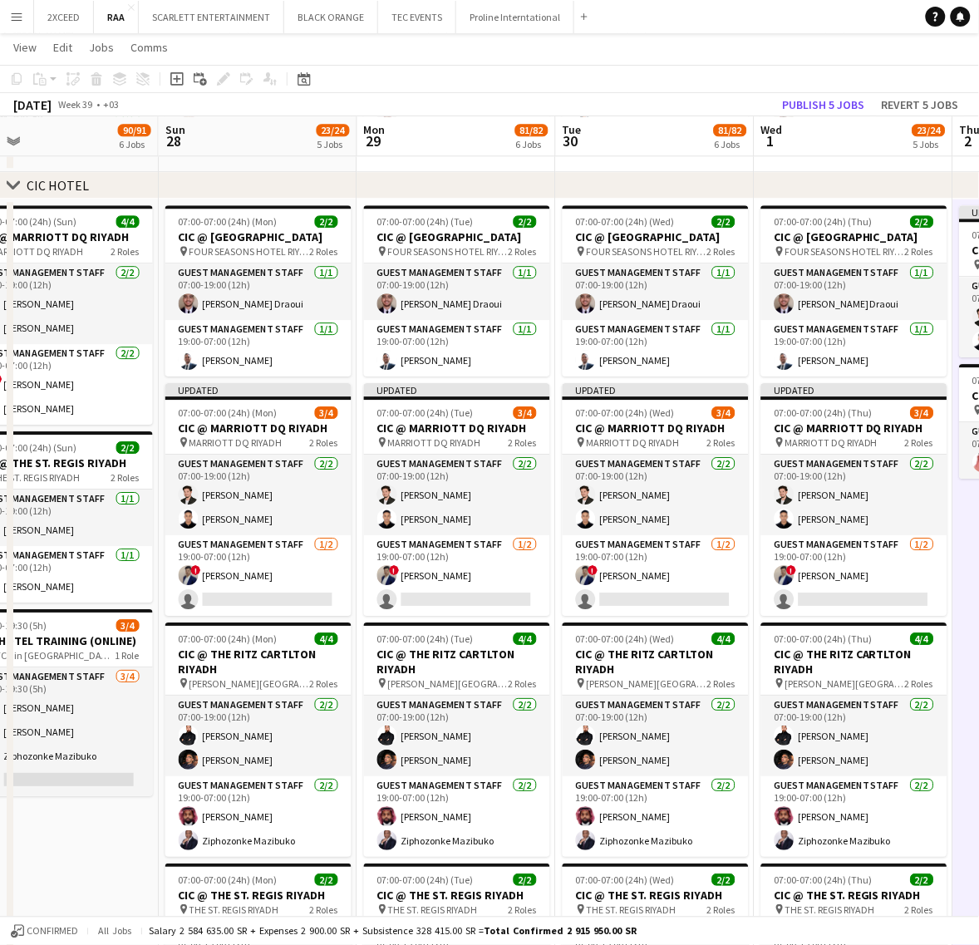
drag, startPoint x: 356, startPoint y: 597, endPoint x: 814, endPoint y: 574, distance: 459.2
click at [814, 574] on app-calendar-viewport "Thu 25 Fri 26 9/9 1 Job Sat 27 90/91 6 Jobs Sun 28 23/24 5 Jobs Mon 29 81/82 6 …" at bounding box center [489, 578] width 979 height 2756
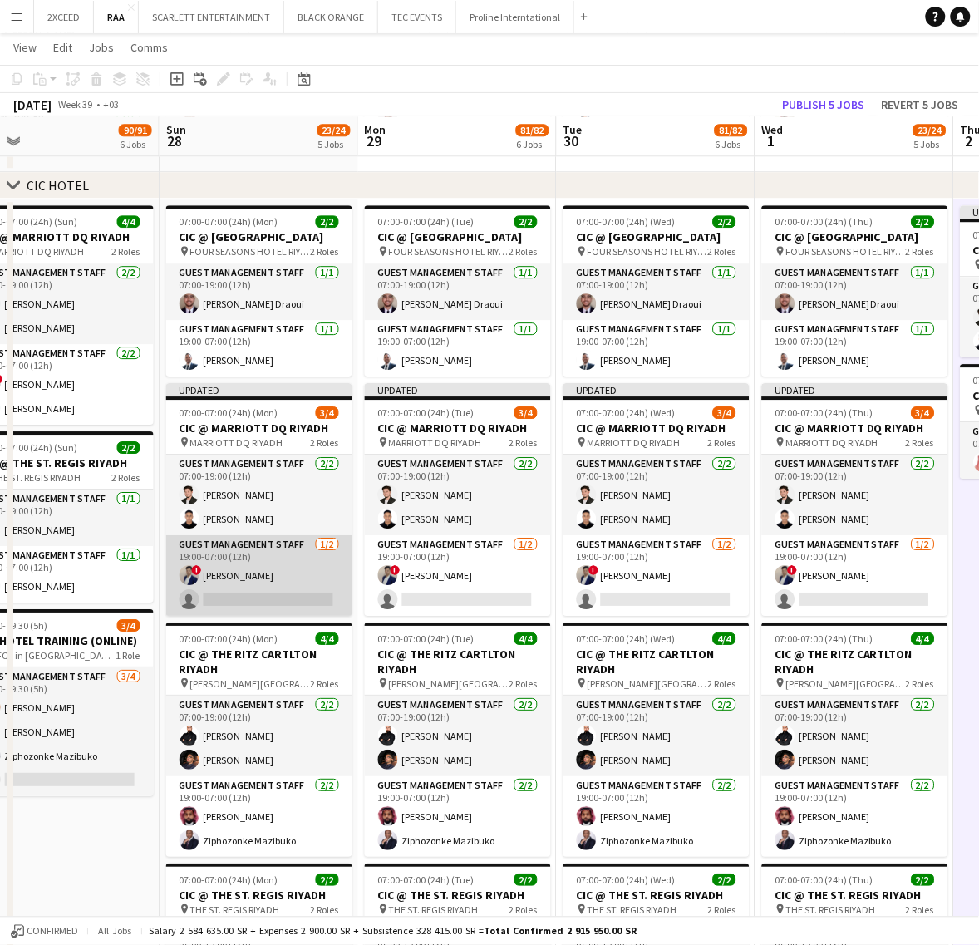
click at [256, 599] on app-card-role "Guest Management Staff 1/2 19:00-07:00 (12h) ! Hamza Omar single-neutral-actions" at bounding box center [259, 575] width 186 height 81
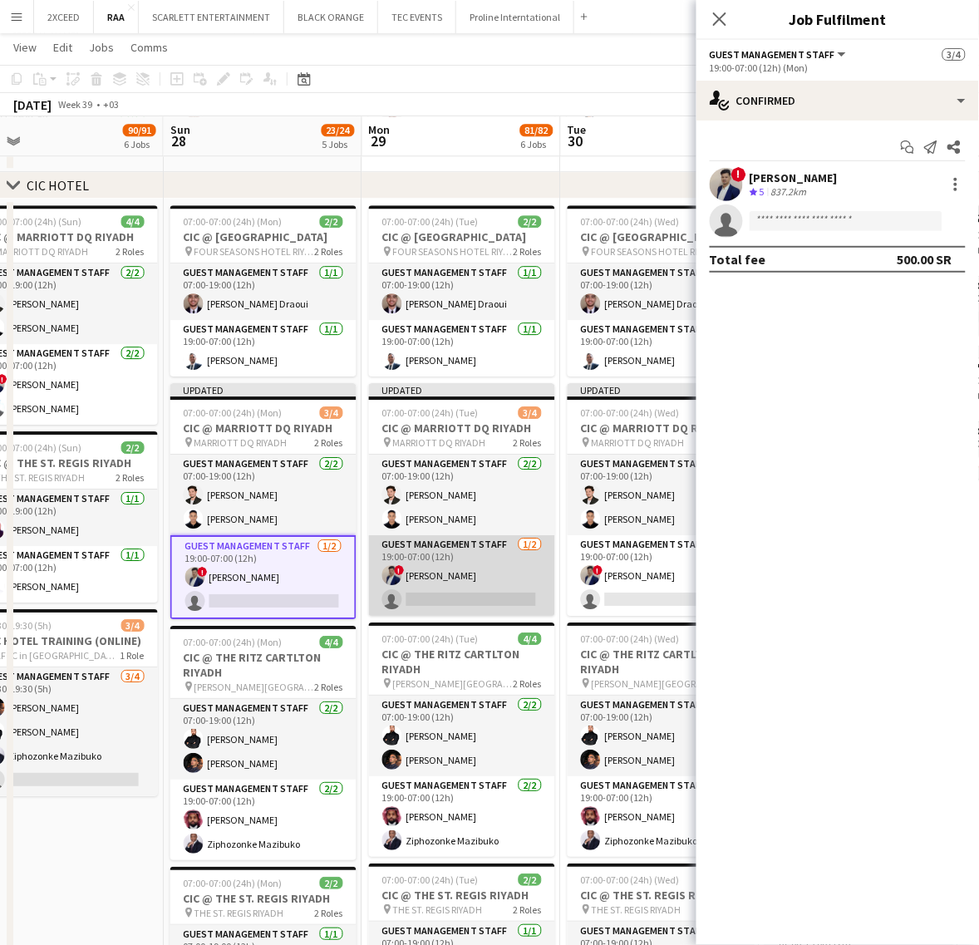
click at [467, 598] on app-card-role "Guest Management Staff 1/2 19:00-07:00 (12h) ! Hamza Omar single-neutral-actions" at bounding box center [462, 575] width 186 height 81
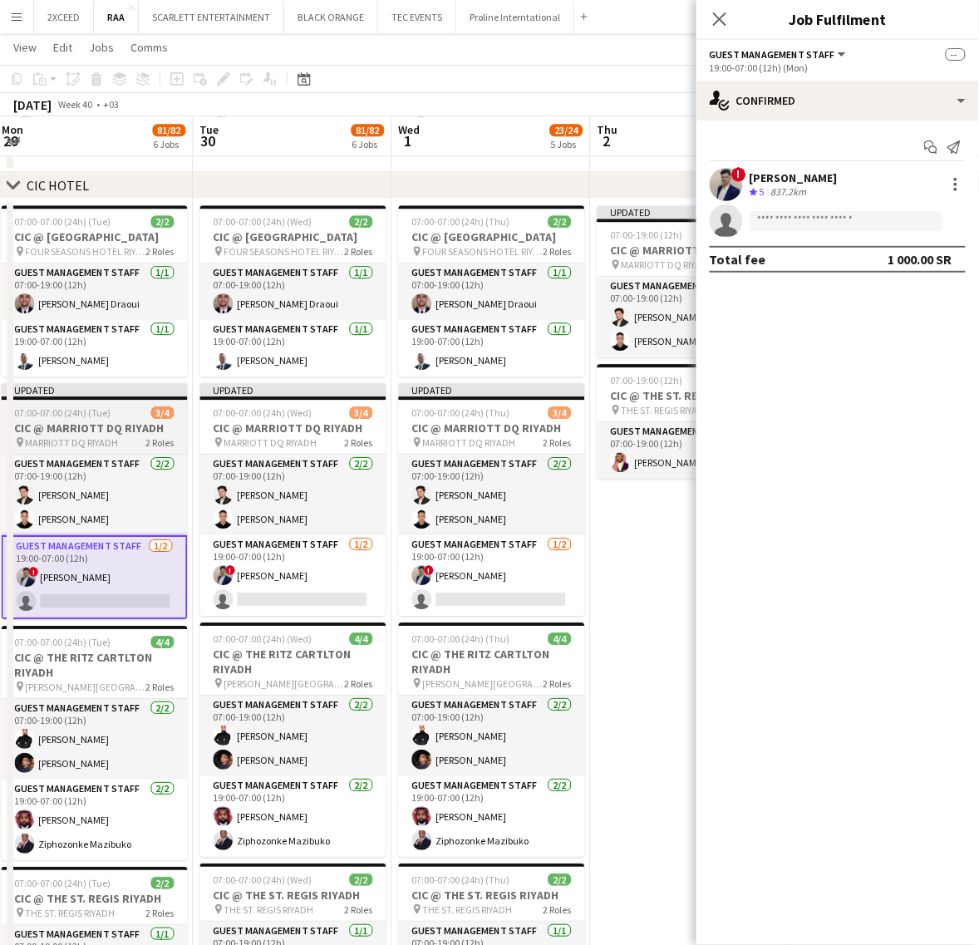
scroll to position [0, 612]
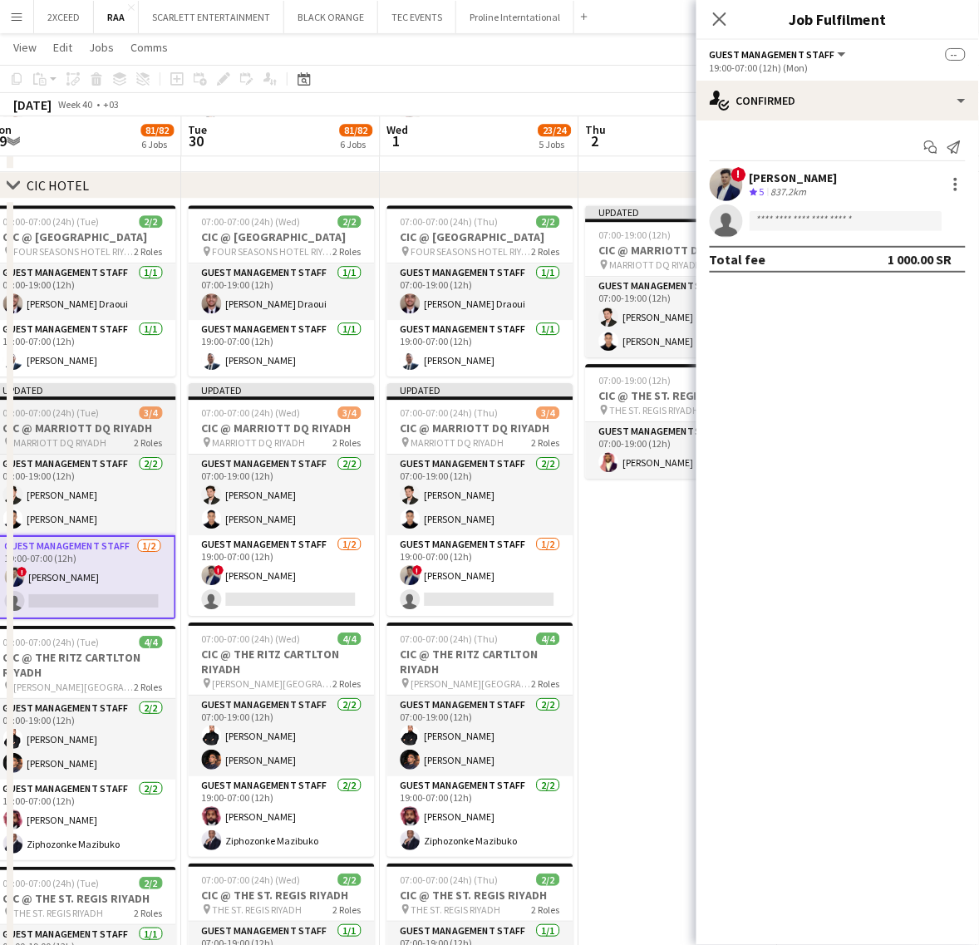
drag, startPoint x: 499, startPoint y: 617, endPoint x: 119, endPoint y: 603, distance: 380.0
click at [119, 607] on app-calendar-viewport "Fri 26 9/9 1 Job Sat 27 90/91 6 Jobs Sun 28 23/24 5 Jobs Mon 29 81/82 6 Jobs Tu…" at bounding box center [489, 578] width 979 height 2756
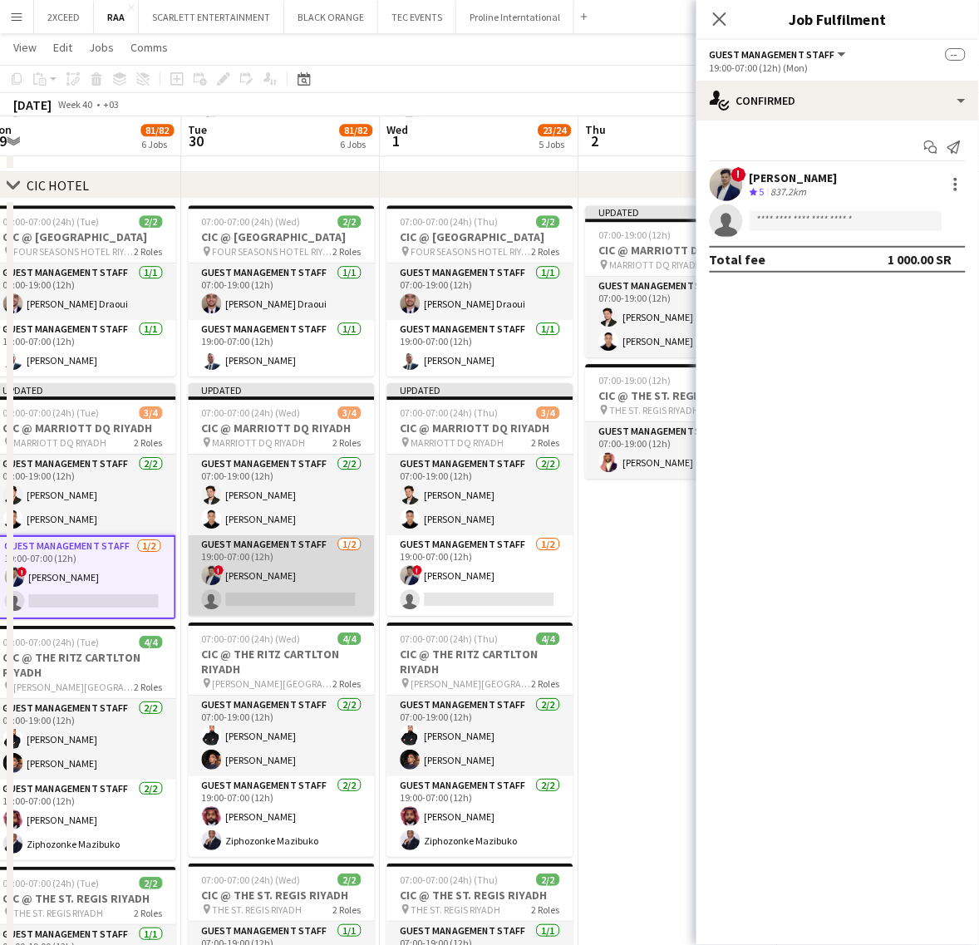
click at [297, 587] on app-card-role "Guest Management Staff 1/2 19:00-07:00 (12h) ! Hamza Omar single-neutral-actions" at bounding box center [282, 575] width 186 height 81
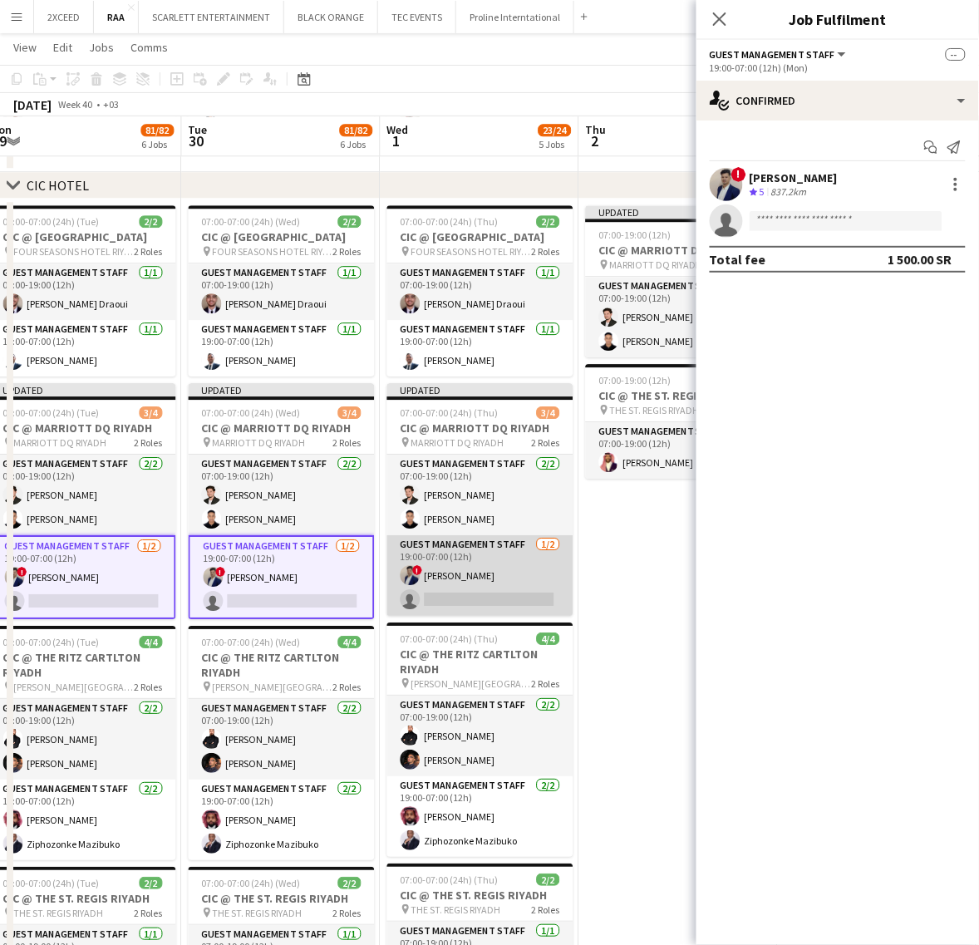
click at [478, 583] on app-card-role "Guest Management Staff 1/2 19:00-07:00 (12h) ! Hamza Omar single-neutral-actions" at bounding box center [480, 575] width 186 height 81
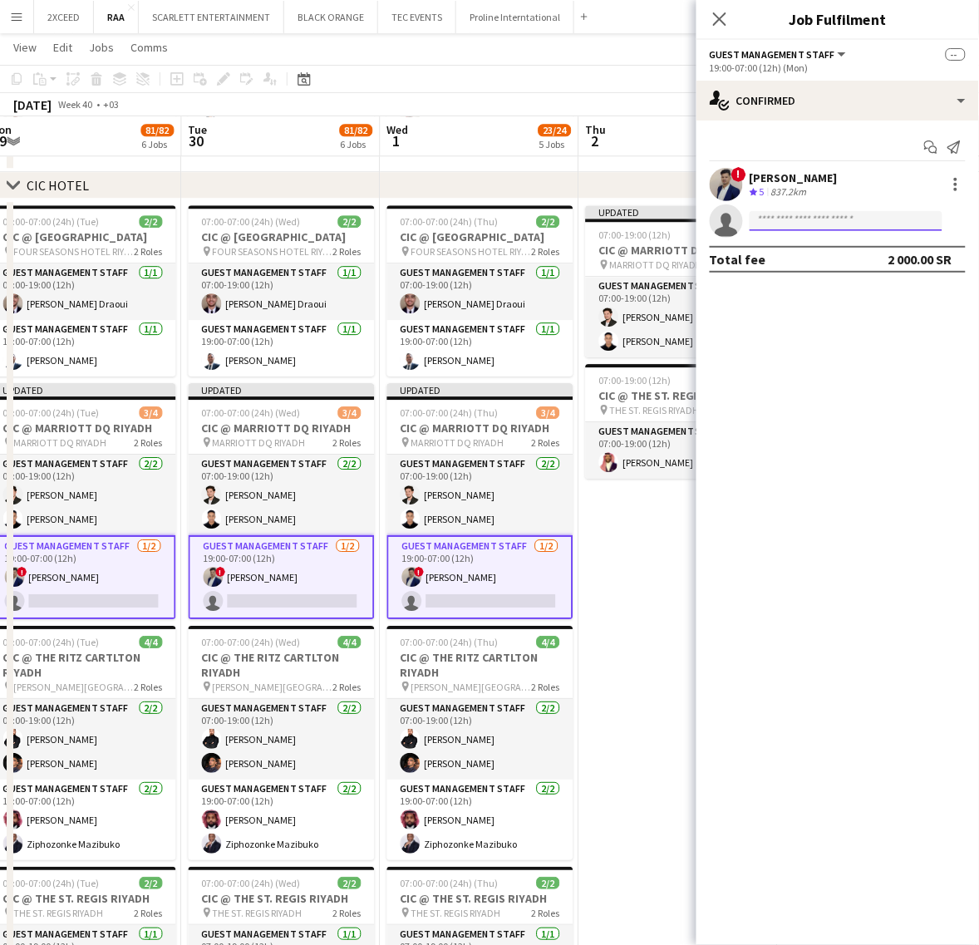
click at [823, 216] on input at bounding box center [845, 221] width 193 height 20
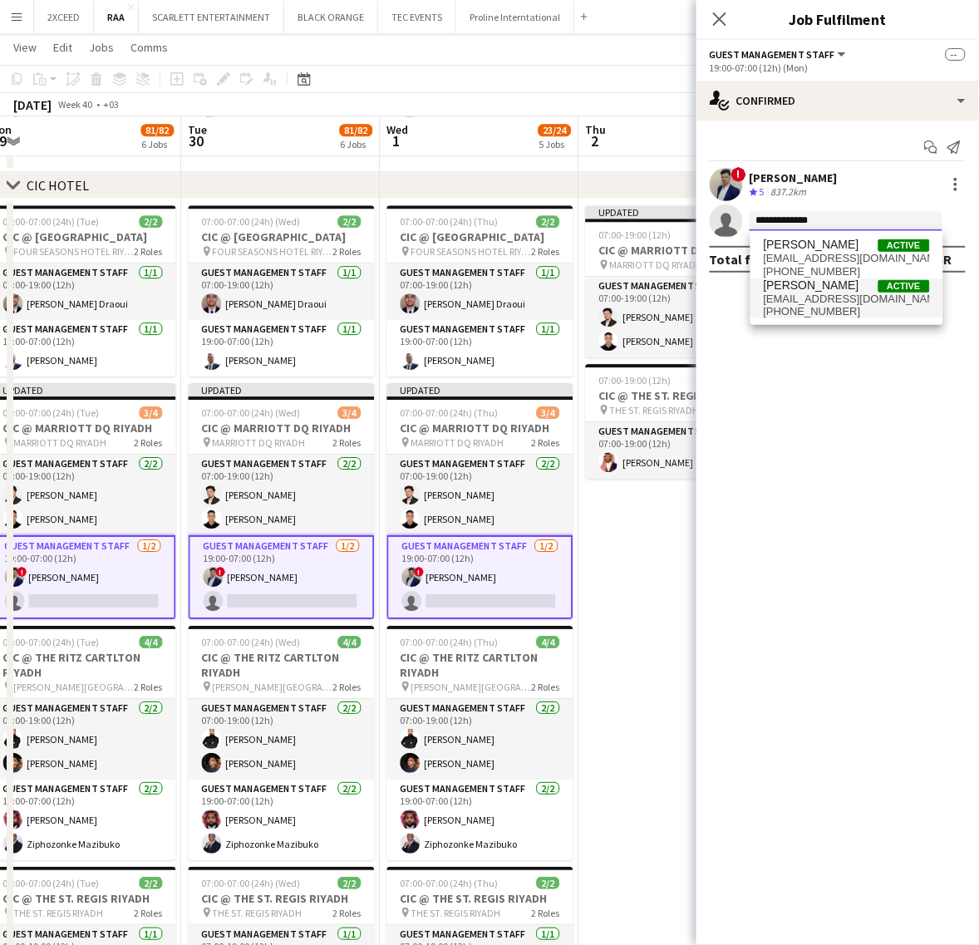
type input "**********"
click at [844, 297] on span "abdullahtawil83@gmail.com" at bounding box center [847, 298] width 166 height 13
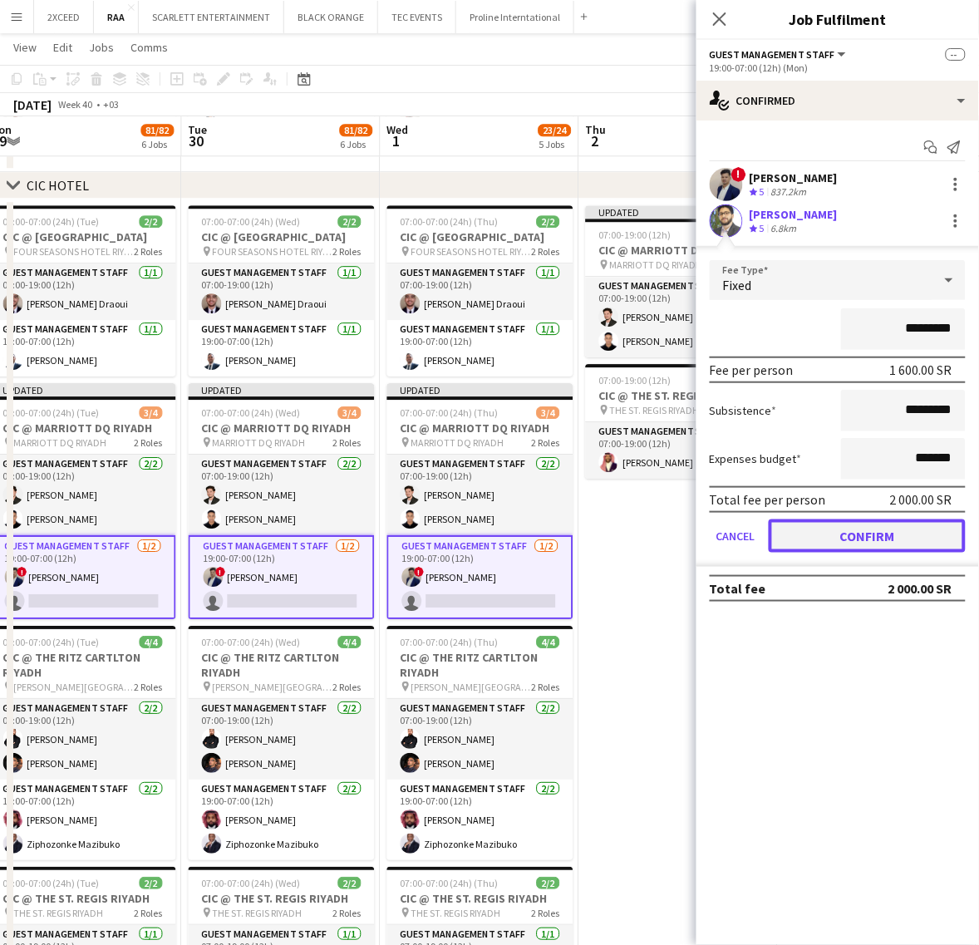
click at [844, 536] on button "Confirm" at bounding box center [867, 535] width 197 height 33
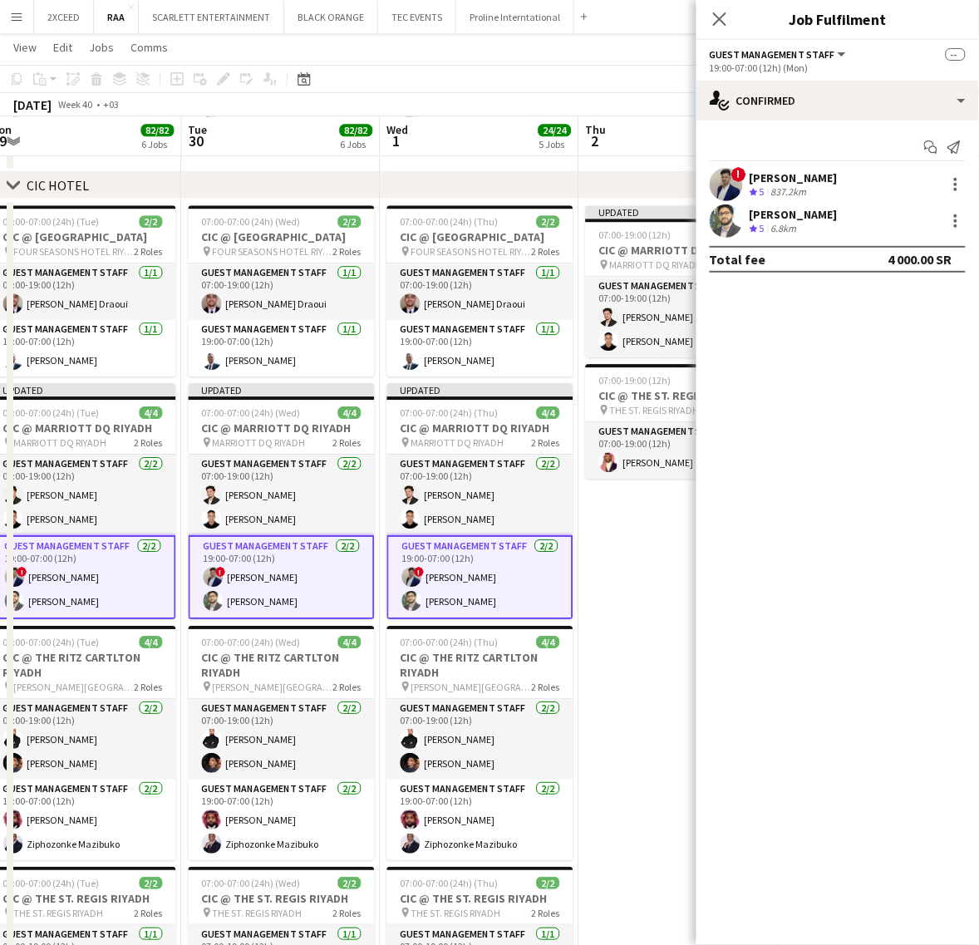
click at [644, 555] on app-date-cell "Updated 07:00-19:00 (12h) 2/2 CIC @ MARRIOTT DQ RIYADH pin MARRIOTT DQ RIYADH 1…" at bounding box center [678, 657] width 199 height 917
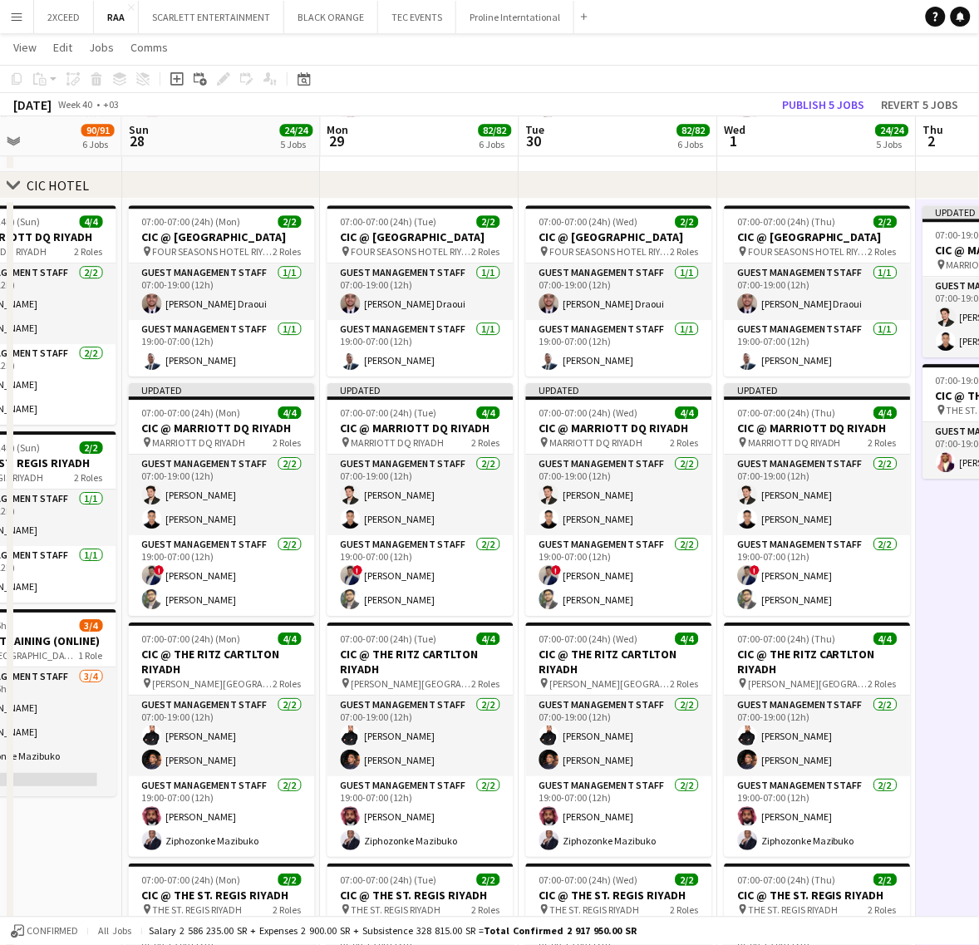
drag, startPoint x: 616, startPoint y: 586, endPoint x: 915, endPoint y: 571, distance: 299.5
click at [979, 565] on html "Menu Boards Boards Boards All jobs Status Workforce Workforce My Workforce Recr…" at bounding box center [489, 559] width 979 height 2849
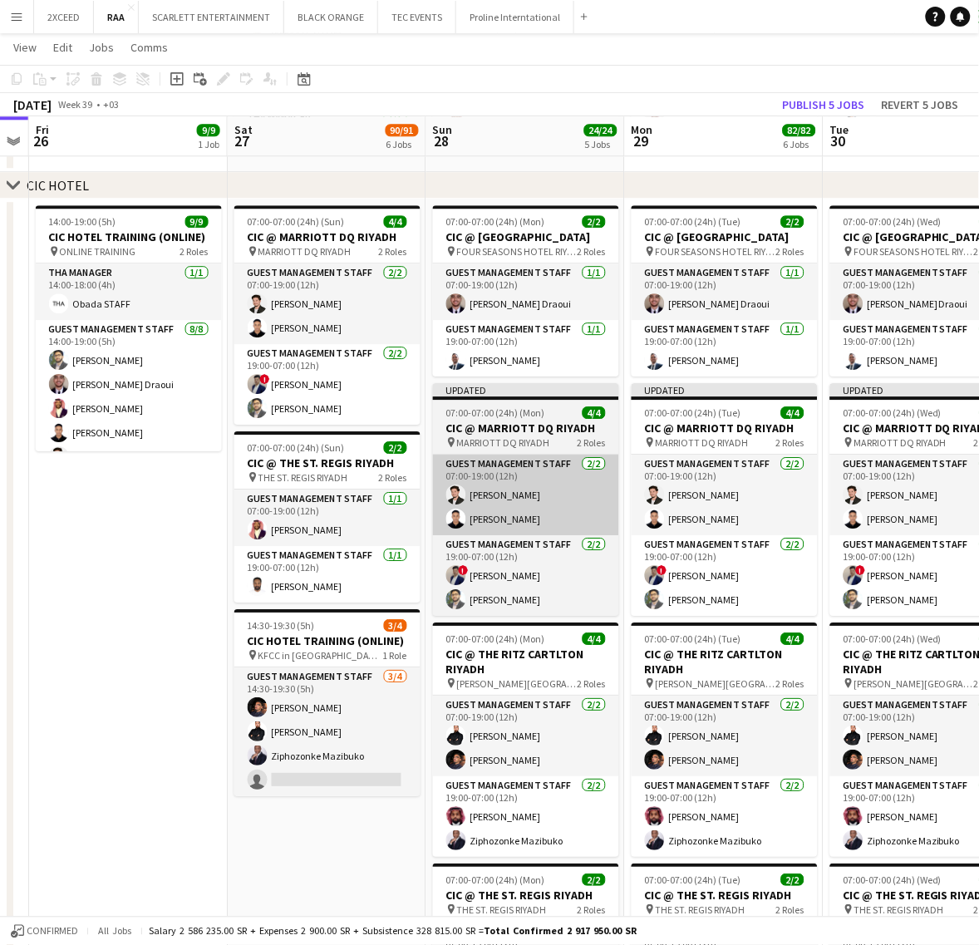
drag, startPoint x: 295, startPoint y: 569, endPoint x: 567, endPoint y: 537, distance: 273.6
click at [599, 528] on app-calendar-viewport "Wed 24 Thu 25 Fri 26 9/9 1 Job Sat 27 90/91 6 Jobs Sun 28 24/24 5 Jobs Mon 29 8…" at bounding box center [489, 578] width 979 height 2756
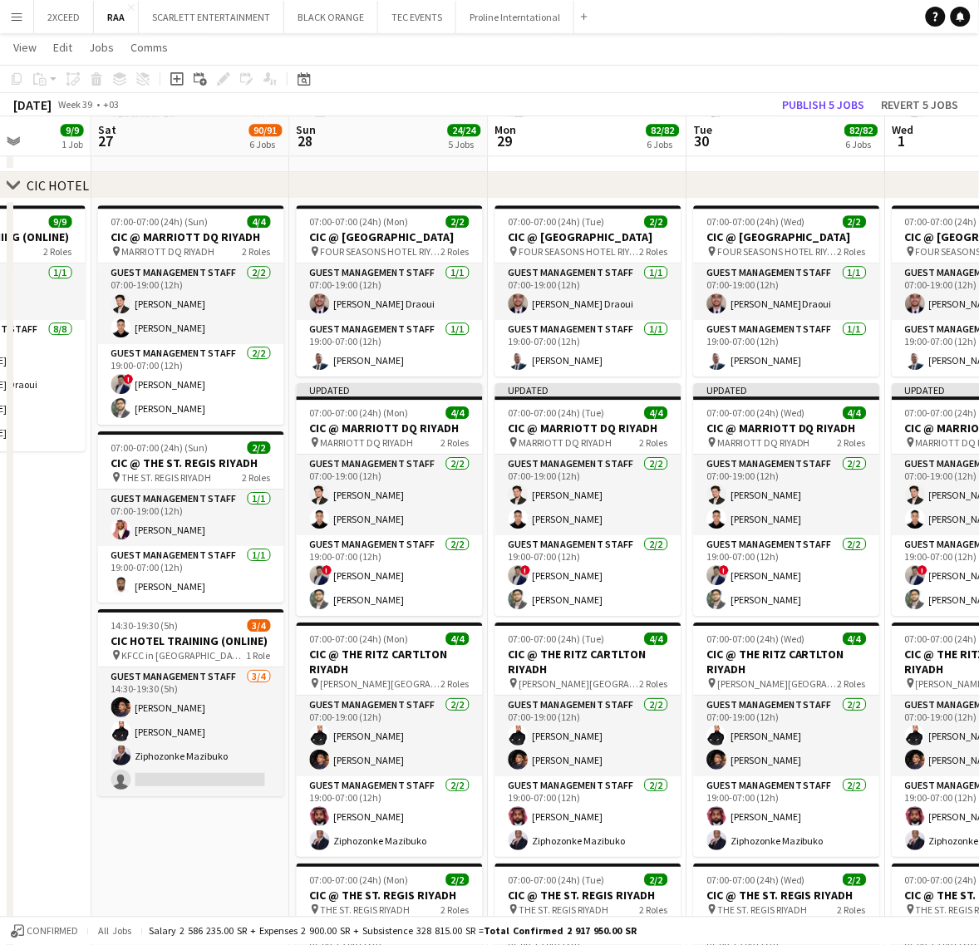
scroll to position [0, 627]
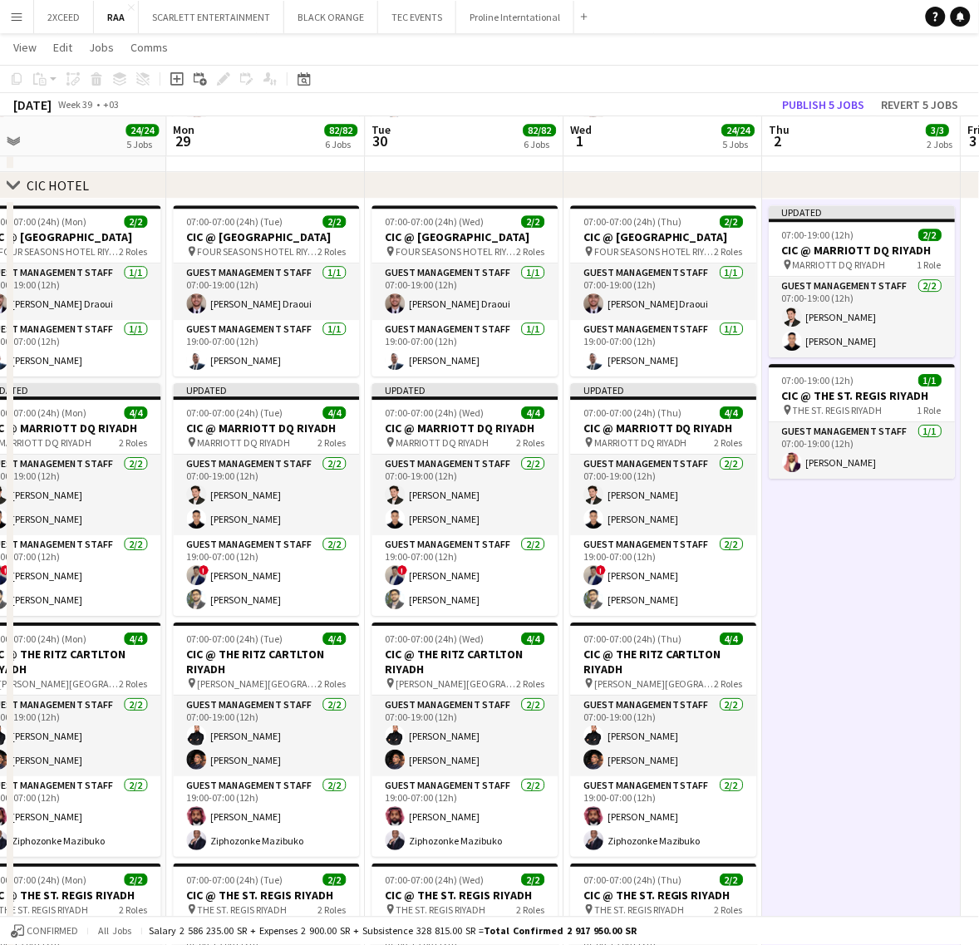
drag, startPoint x: 682, startPoint y: 520, endPoint x: 224, endPoint y: 528, distance: 457.9
click at [224, 528] on app-calendar-viewport "Thu 25 Fri 26 9/9 1 Job Sat 27 90/91 6 Jobs Sun 28 24/24 5 Jobs Mon 29 82/82 6 …" at bounding box center [489, 578] width 979 height 2756
click at [832, 96] on button "Publish 5 jobs" at bounding box center [824, 105] width 96 height 22
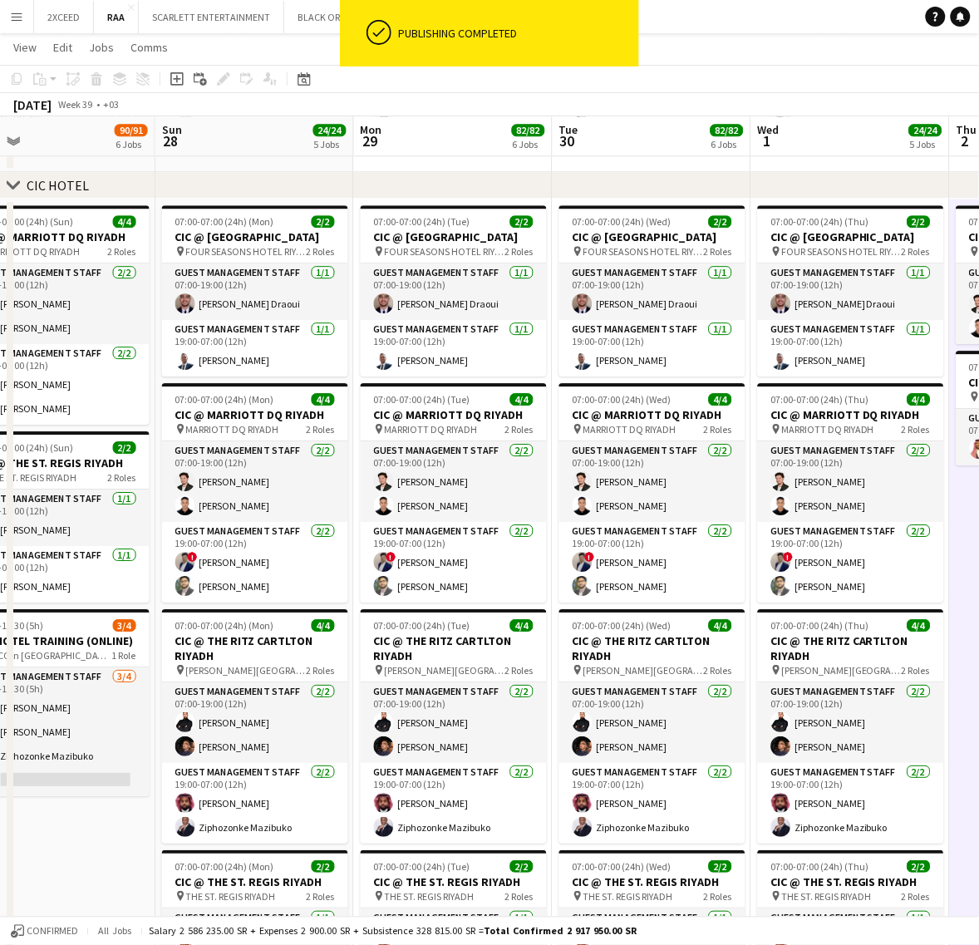
drag, startPoint x: 769, startPoint y: 588, endPoint x: 995, endPoint y: 571, distance: 225.9
click at [979, 571] on html "ok-circled Publishing completed Menu Boards Boards Boards All jobs Status Workf…" at bounding box center [489, 559] width 979 height 2849
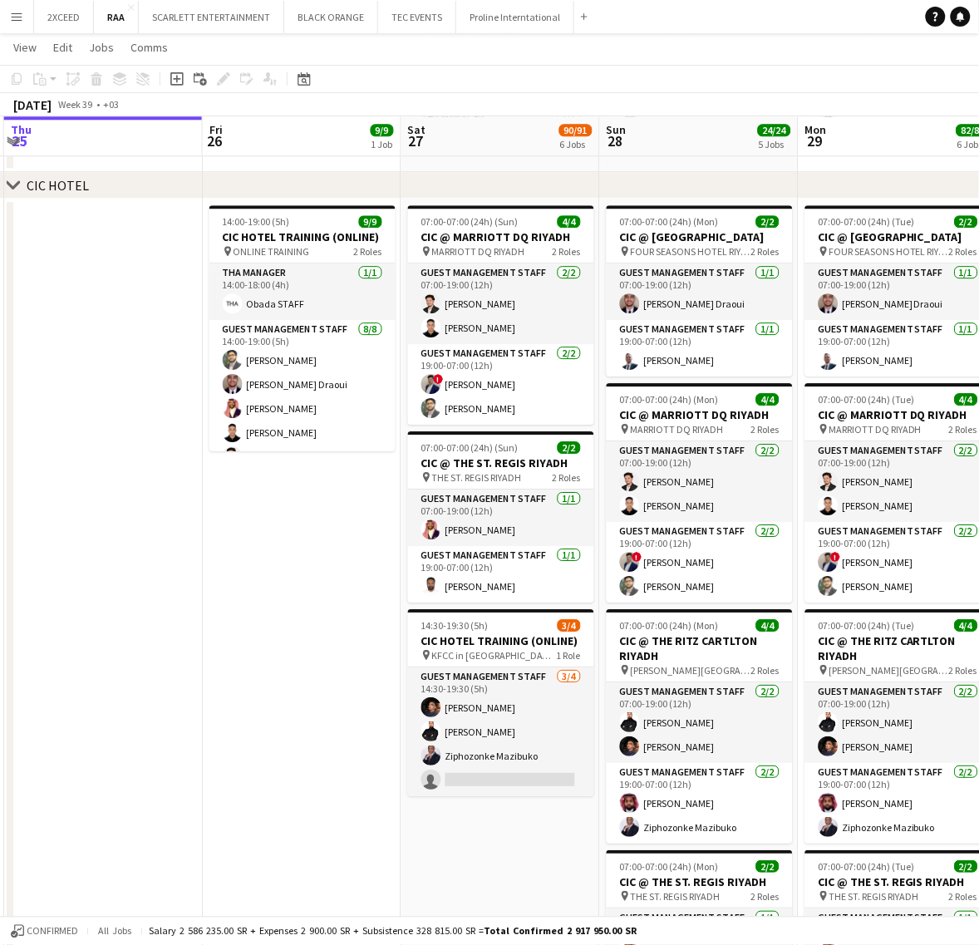
drag, startPoint x: 195, startPoint y: 547, endPoint x: 630, endPoint y: 501, distance: 437.0
click at [630, 501] on app-calendar-viewport "Tue 23 Wed 24 Thu 25 Fri 26 9/9 1 Job Sat 27 90/91 6 Jobs Sun 28 24/24 5 Jobs M…" at bounding box center [489, 578] width 979 height 2756
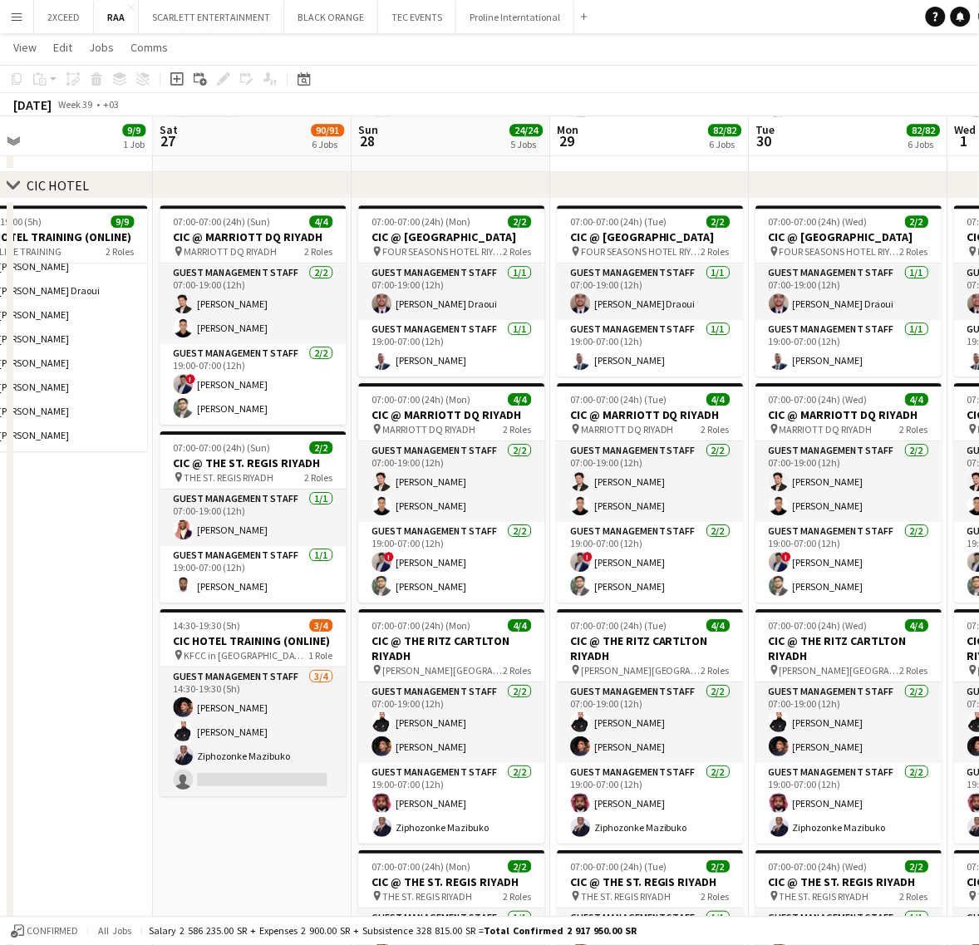
scroll to position [0, 650]
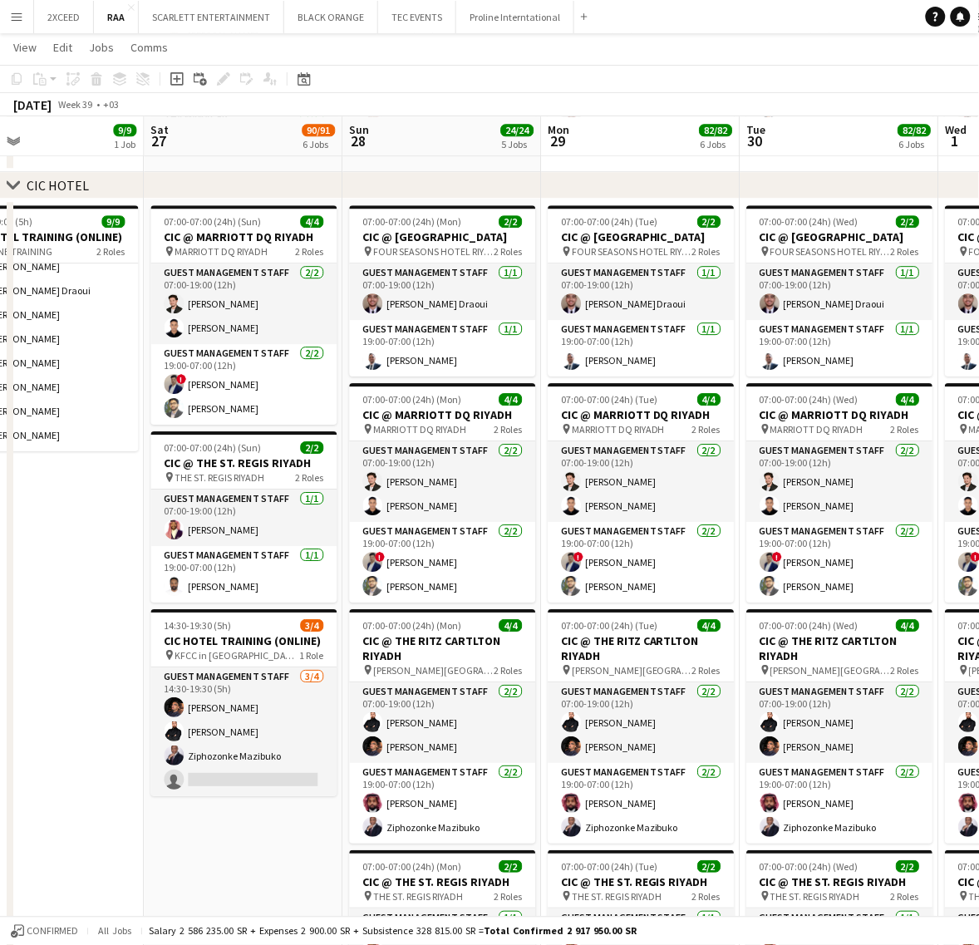
drag, startPoint x: 313, startPoint y: 607, endPoint x: 35, endPoint y: 630, distance: 279.3
click at [35, 630] on app-calendar-viewport "Tue 23 Wed 24 Thu 25 Fri 26 9/9 1 Job Sat 27 90/91 6 Jobs Sun 28 24/24 5 Jobs M…" at bounding box center [489, 578] width 979 height 2756
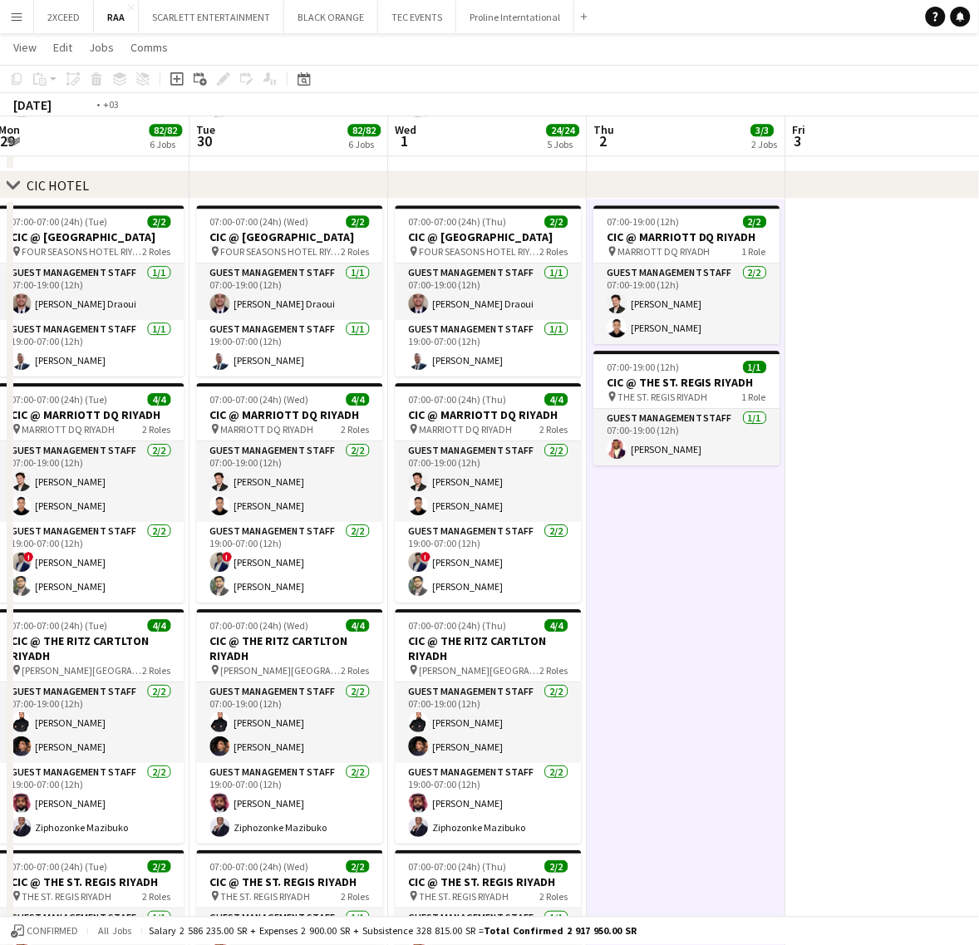
drag, startPoint x: 559, startPoint y: 607, endPoint x: 106, endPoint y: 612, distance: 453.7
click at [97, 616] on app-calendar-viewport "Fri 26 9/9 1 Job Sat 27 90/91 6 Jobs Sun 28 24/24 5 Jobs Mon 29 82/82 6 Jobs Tu…" at bounding box center [489, 578] width 979 height 2756
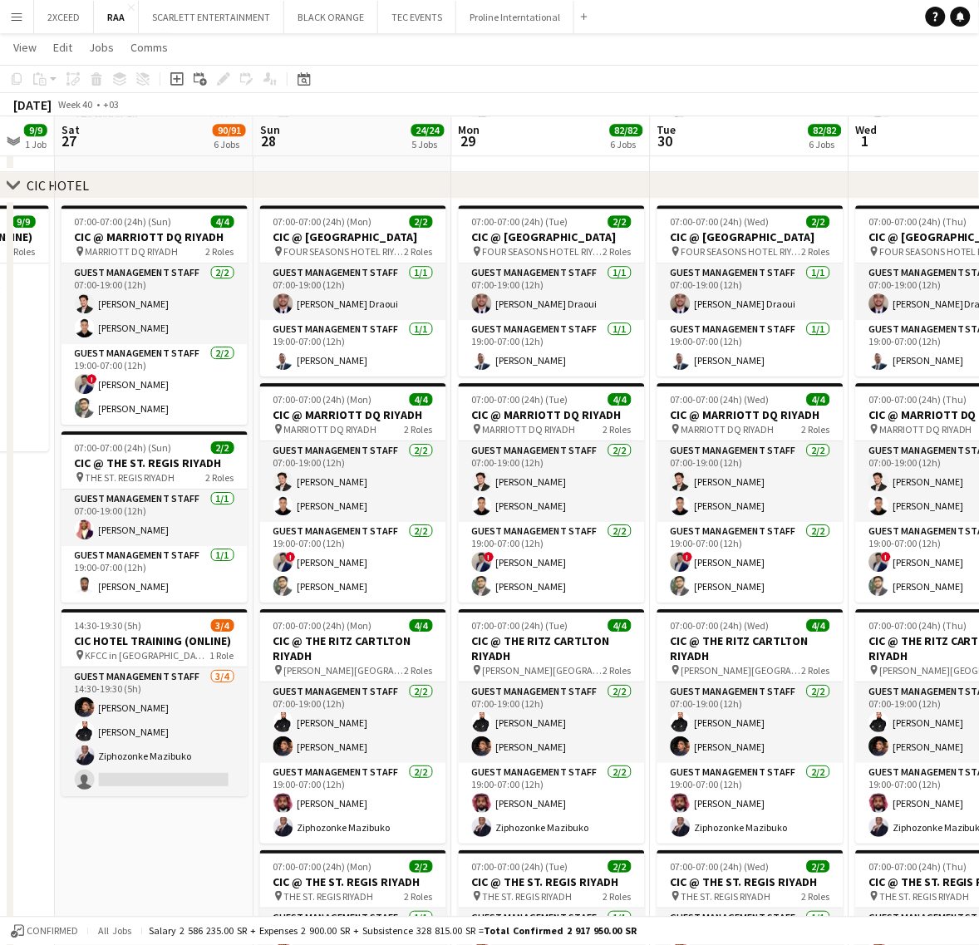
drag, startPoint x: 271, startPoint y: 573, endPoint x: 732, endPoint y: 561, distance: 461.3
click at [732, 561] on app-calendar-viewport "Thu 25 Fri 26 9/9 1 Job Sat 27 90/91 6 Jobs Sun 28 24/24 5 Jobs Mon 29 82/82 6 …" at bounding box center [489, 578] width 979 height 2756
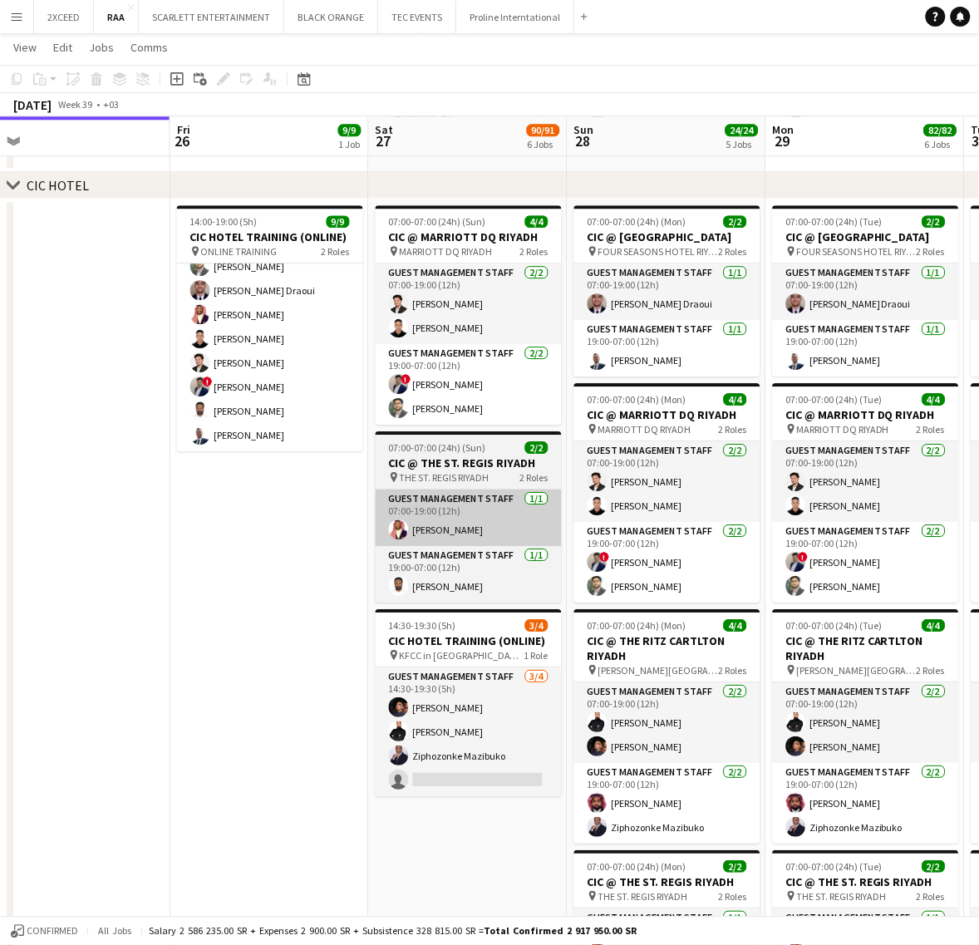
scroll to position [0, 408]
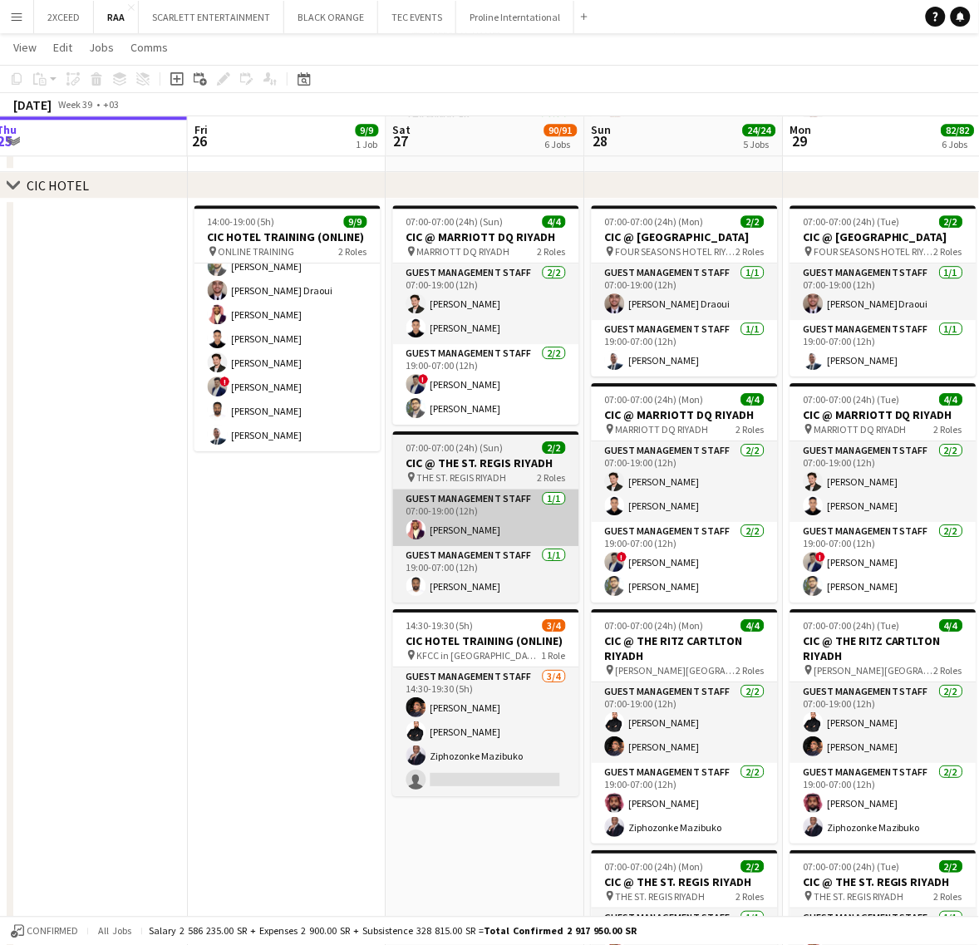
drag, startPoint x: 223, startPoint y: 548, endPoint x: 466, endPoint y: 542, distance: 243.6
click at [471, 545] on app-calendar-viewport "Tue 23 Wed 24 Thu 25 Fri 26 9/9 1 Job Sat 27 90/91 6 Jobs Sun 28 24/24 5 Jobs M…" at bounding box center [489, 578] width 979 height 2756
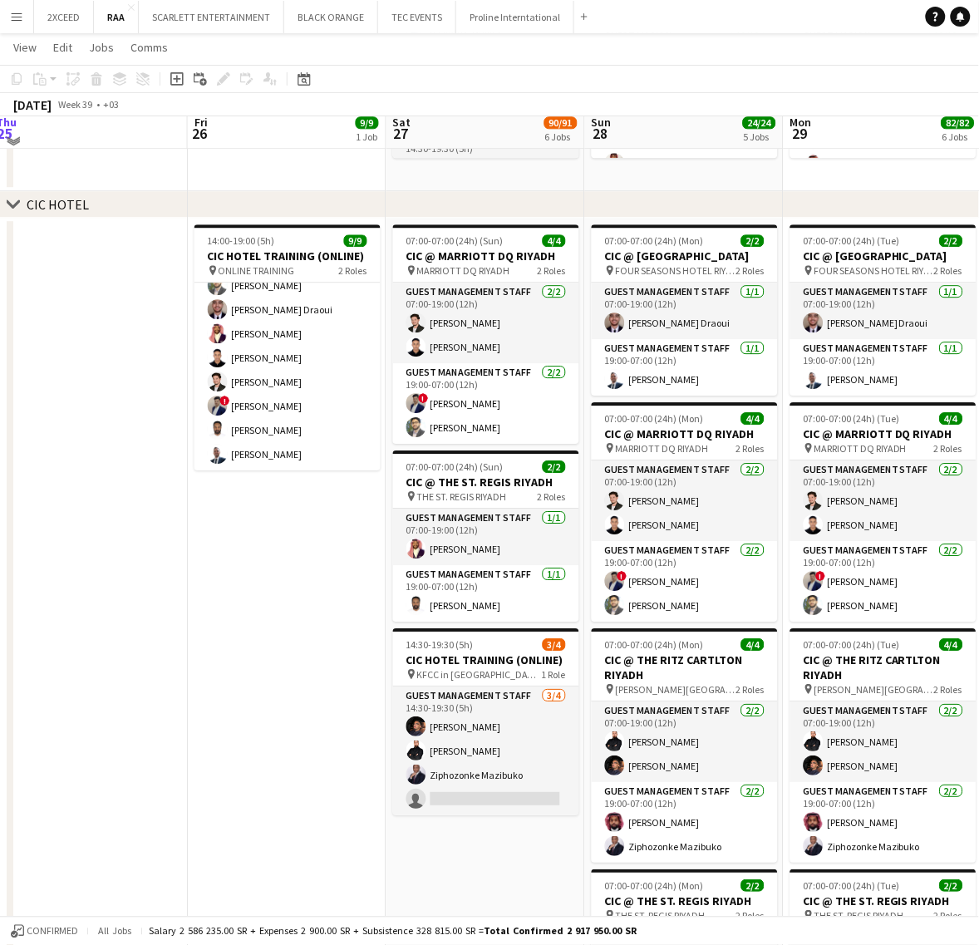
scroll to position [865, 0]
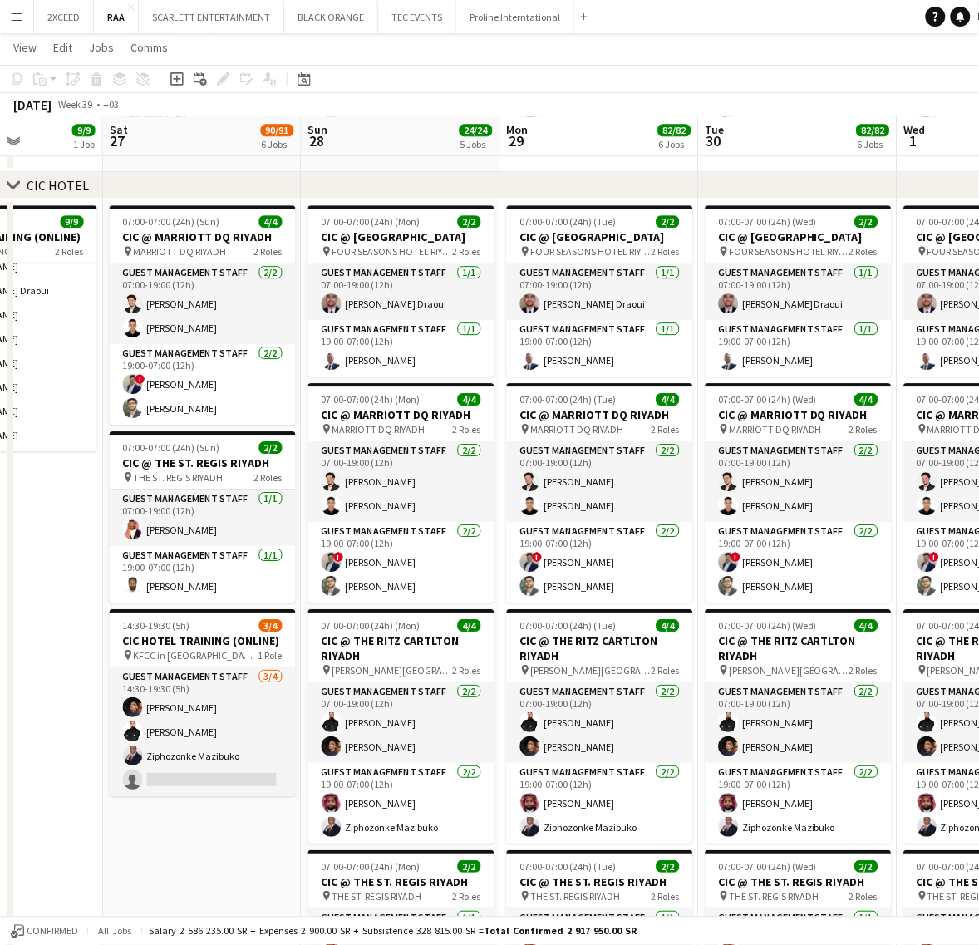
drag, startPoint x: 247, startPoint y: 551, endPoint x: 30, endPoint y: 554, distance: 216.9
click at [30, 554] on app-calendar-viewport "Wed 24 Thu 25 Fri 26 9/9 1 Job Sat 27 90/91 6 Jobs Sun 28 24/24 5 Jobs Mon 29 8…" at bounding box center [489, 578] width 979 height 2756
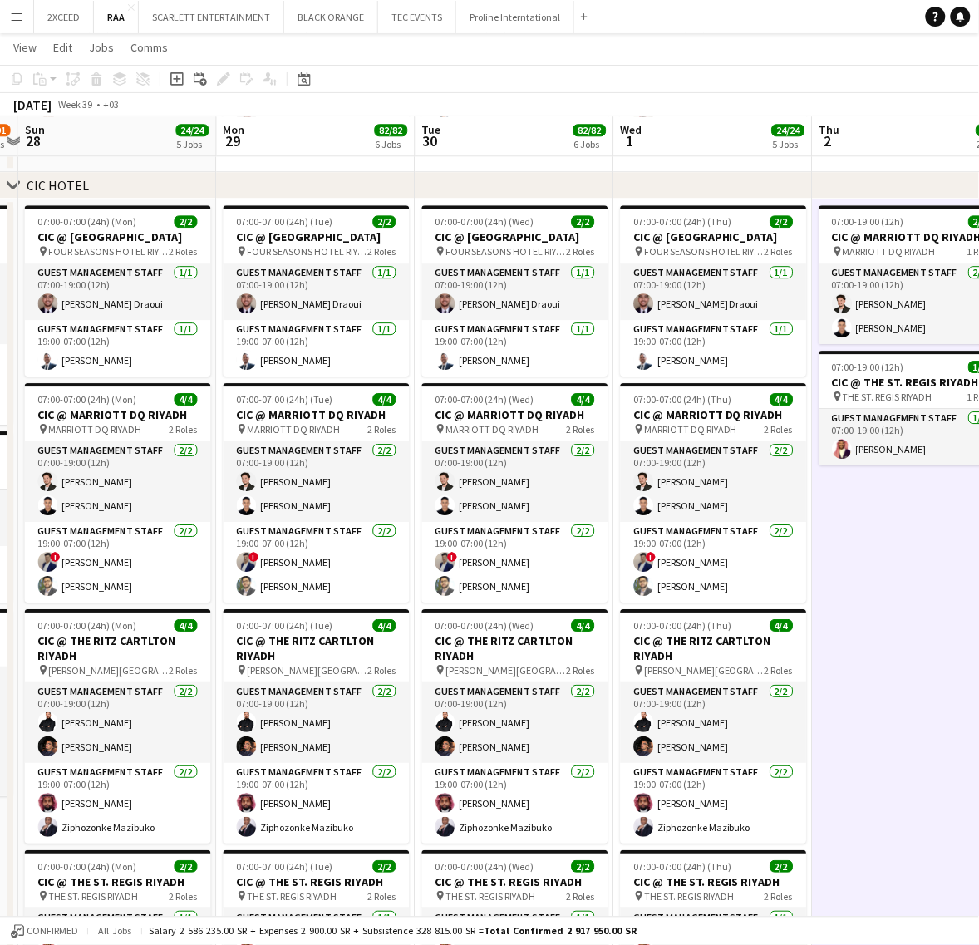
drag, startPoint x: 316, startPoint y: 543, endPoint x: 33, endPoint y: 553, distance: 282.7
click at [33, 553] on app-calendar-viewport "Thu 25 Fri 26 9/9 1 Job Sat 27 90/91 6 Jobs Sun 28 24/24 5 Jobs Mon 29 82/82 6 …" at bounding box center [489, 578] width 979 height 2756
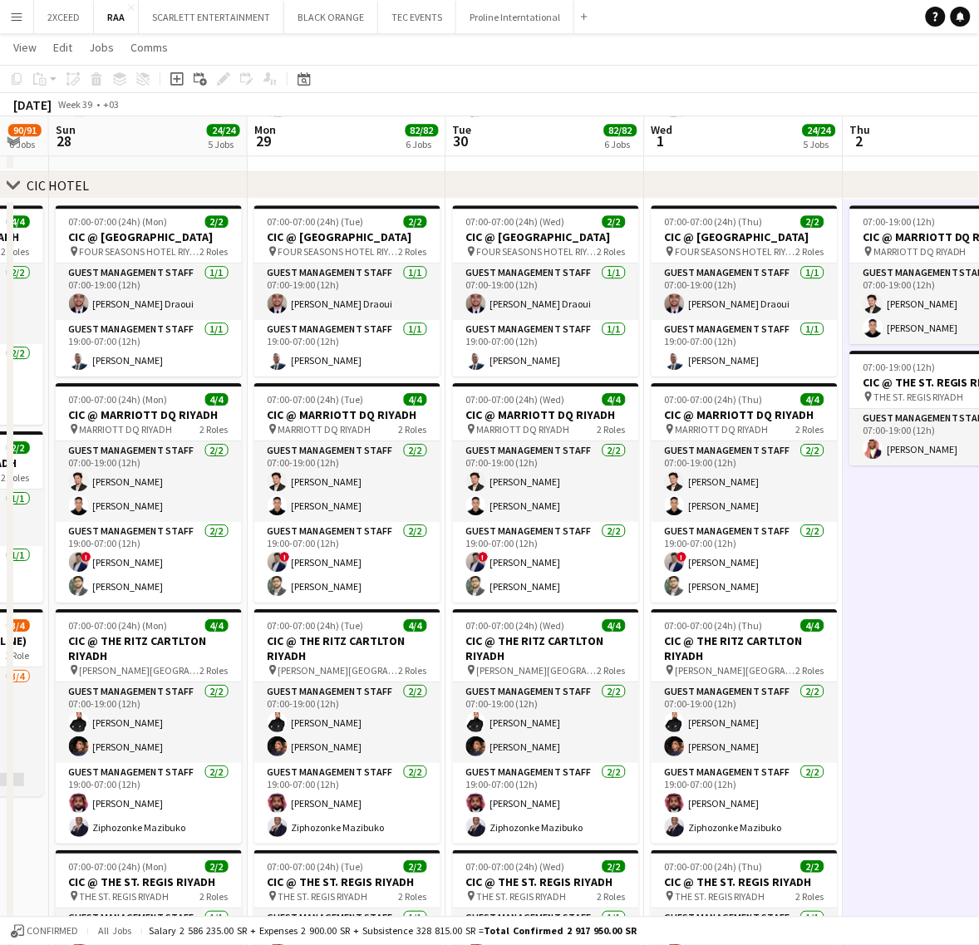
drag, startPoint x: 857, startPoint y: 550, endPoint x: 890, endPoint y: 529, distance: 39.2
click at [928, 507] on app-calendar-viewport "Fri 26 9/9 1 Job Sat 27 90/91 6 Jobs Sun 28 24/24 5 Jobs Mon 29 82/82 6 Jobs Tu…" at bounding box center [489, 578] width 979 height 2756
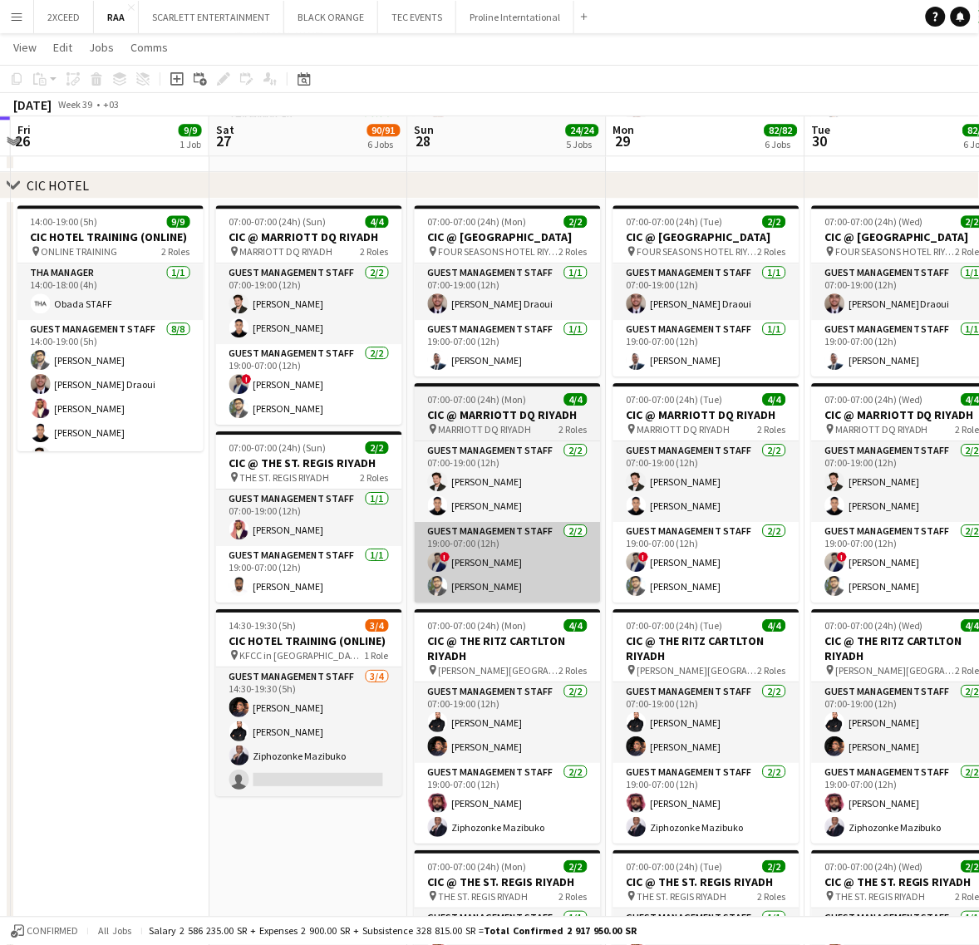
drag, startPoint x: 212, startPoint y: 538, endPoint x: 555, endPoint y: 538, distance: 343.2
click at [569, 537] on app-calendar-viewport "Wed 24 Thu 25 Fri 26 9/9 1 Job Sat 27 90/91 6 Jobs Sun 28 24/24 5 Jobs Mon 29 8…" at bounding box center [489, 578] width 979 height 2756
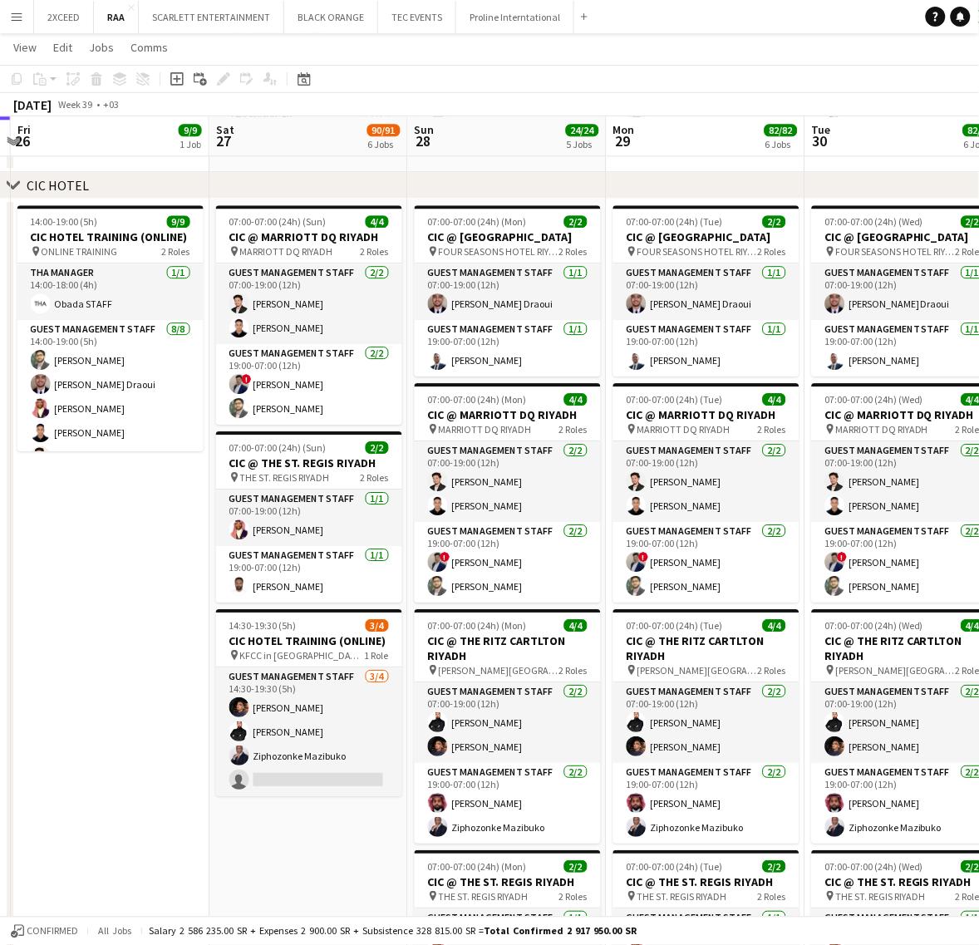
scroll to position [0, 445]
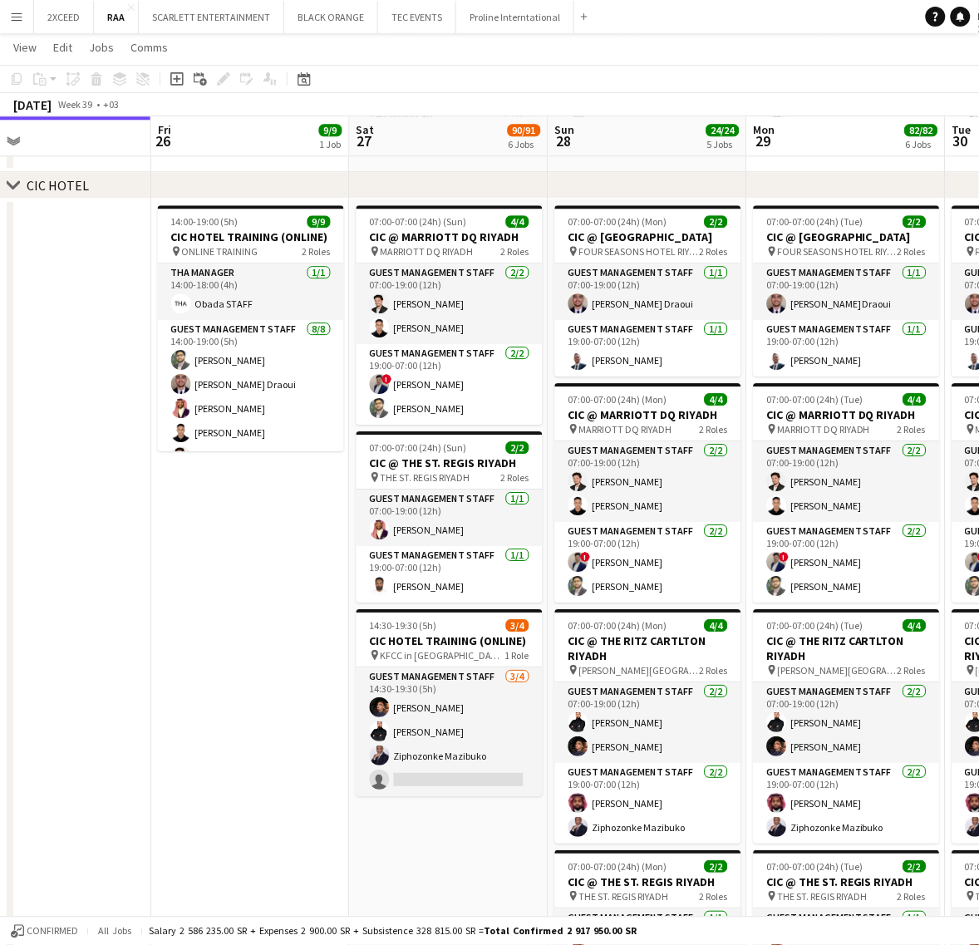
drag, startPoint x: 81, startPoint y: 583, endPoint x: 225, endPoint y: 528, distance: 154.6
click at [225, 528] on app-calendar-viewport "Tue 23 Wed 24 Thu 25 Fri 26 9/9 1 Job Sat 27 90/91 6 Jobs Sun 28 24/24 5 Jobs M…" at bounding box center [489, 578] width 979 height 2756
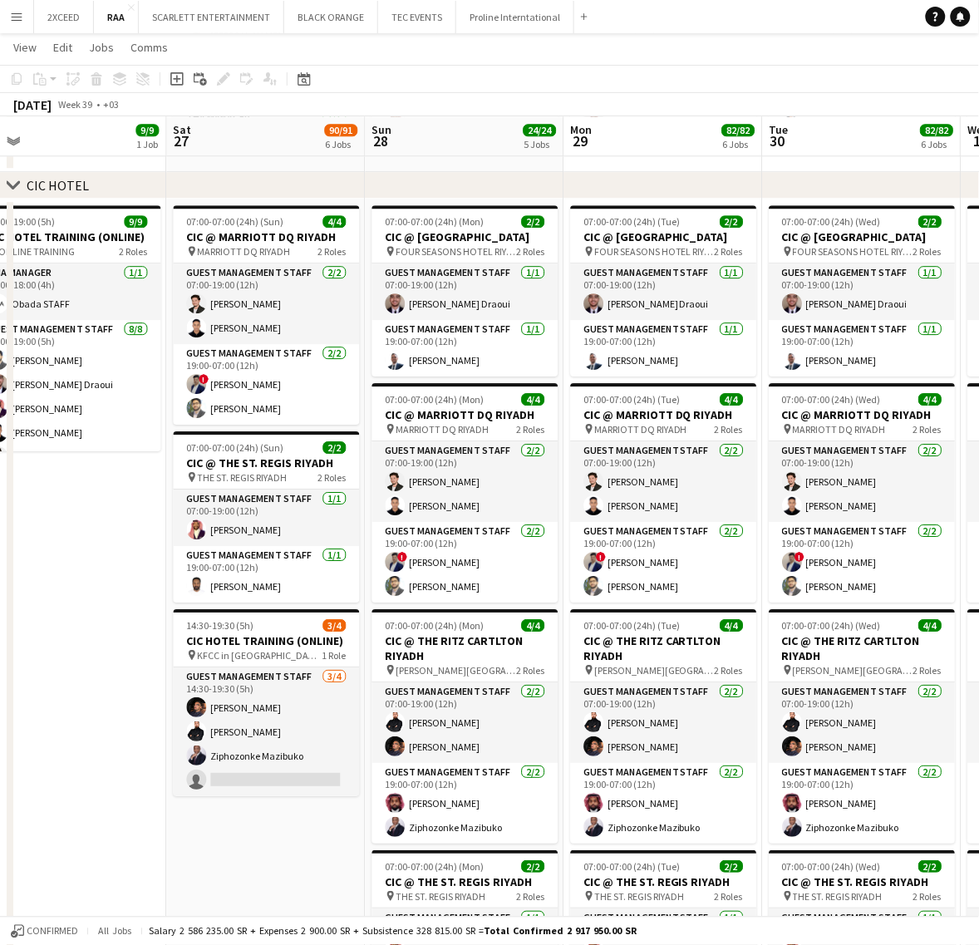
scroll to position [0, 646]
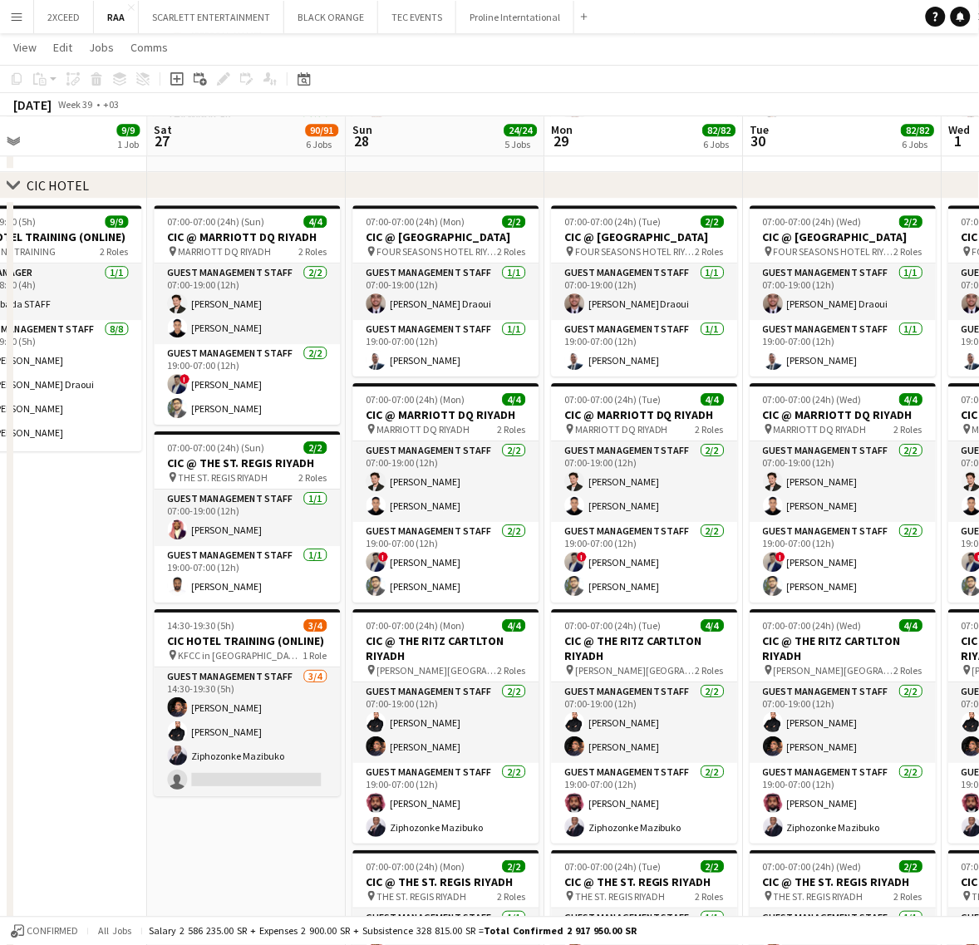
drag, startPoint x: 297, startPoint y: 617, endPoint x: 94, endPoint y: 623, distance: 202.8
click at [94, 623] on app-calendar-viewport "Tue 23 Wed 24 Thu 25 Fri 26 9/9 1 Job Sat 27 90/91 6 Jobs Sun 28 24/24 5 Jobs M…" at bounding box center [489, 578] width 979 height 2756
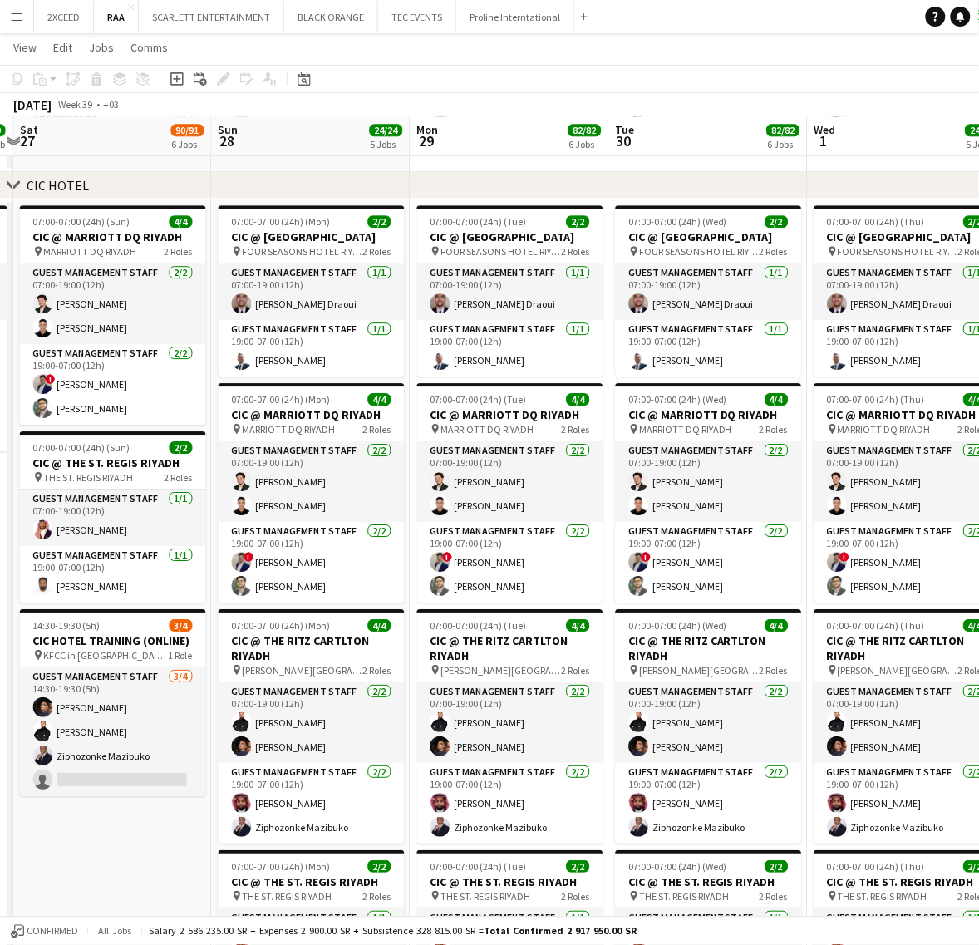
scroll to position [0, 592]
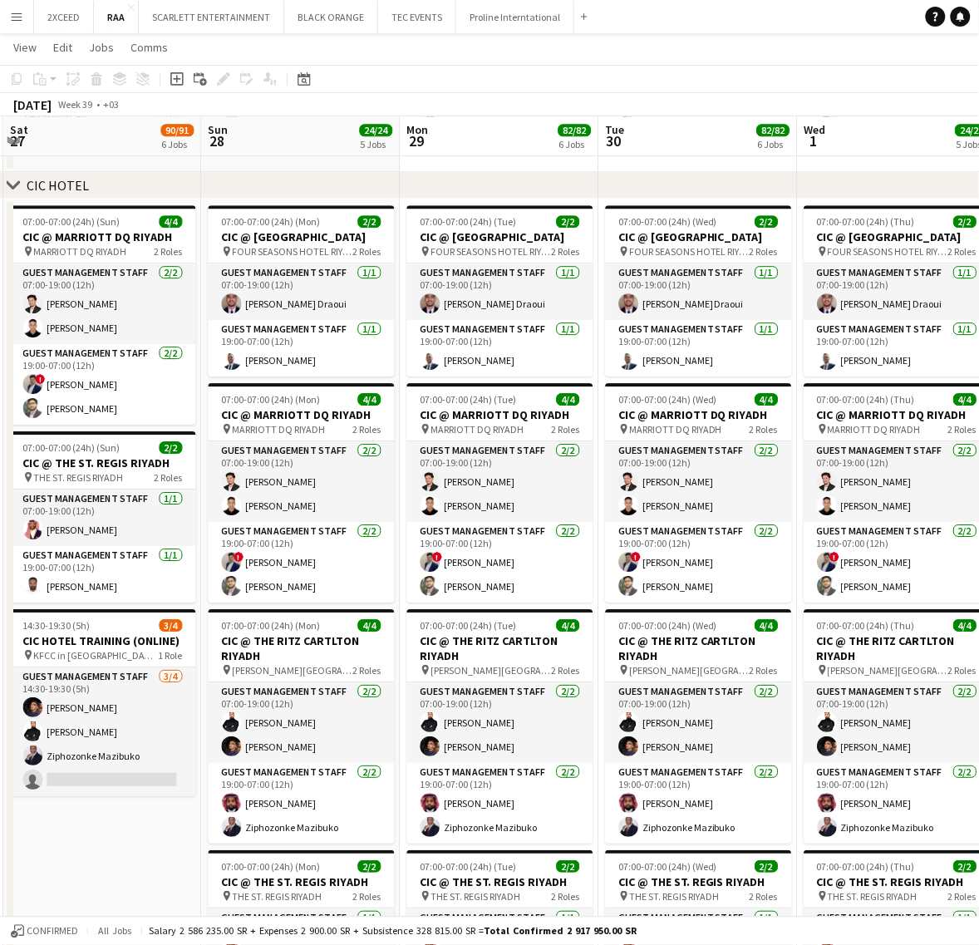
drag, startPoint x: 307, startPoint y: 844, endPoint x: 163, endPoint y: 861, distance: 145.5
click at [163, 861] on app-calendar-viewport "Wed 24 Thu 25 Fri 26 9/9 1 Job Sat 27 90/91 6 Jobs Sun 28 24/24 5 Jobs Mon 29 8…" at bounding box center [489, 578] width 979 height 2756
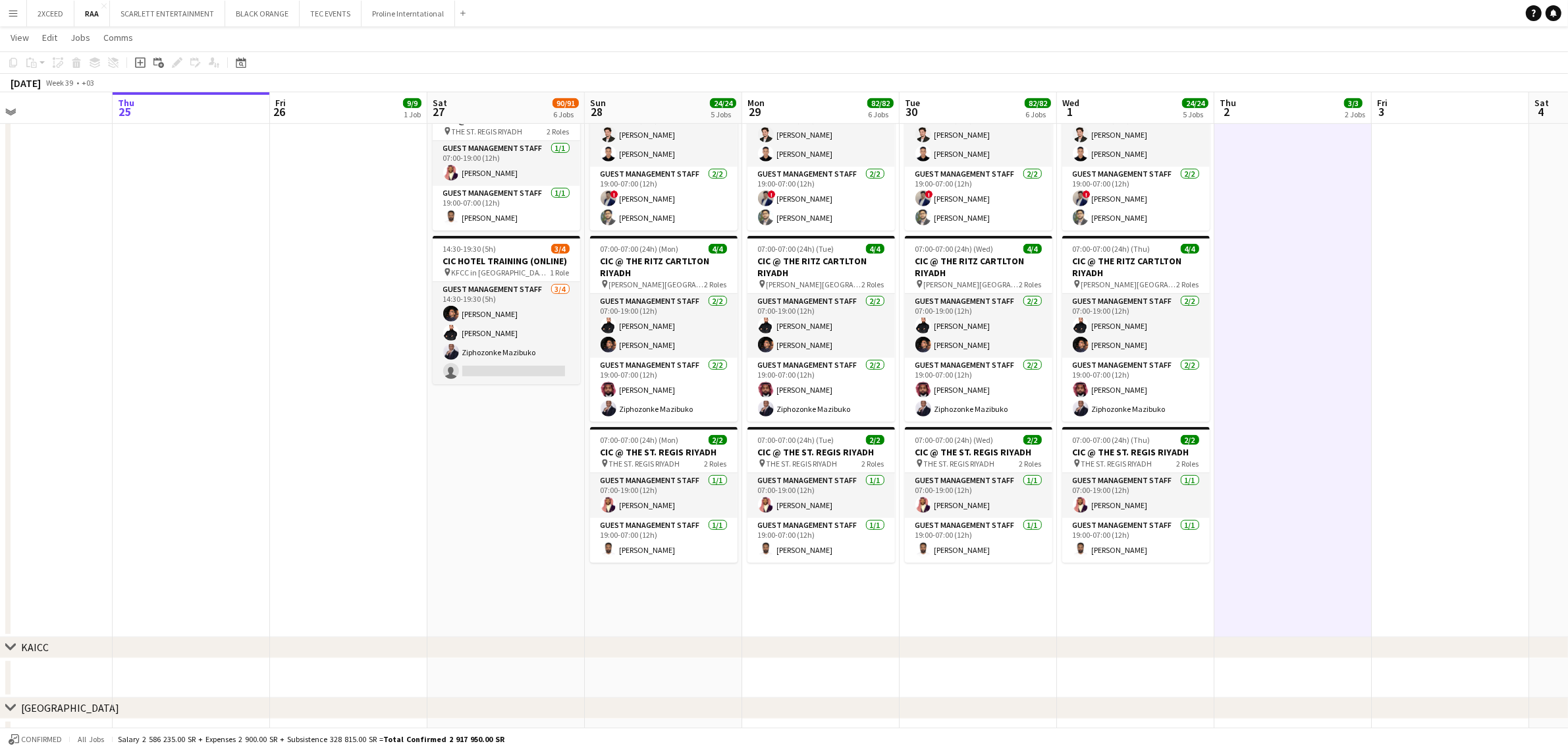
scroll to position [0, 353]
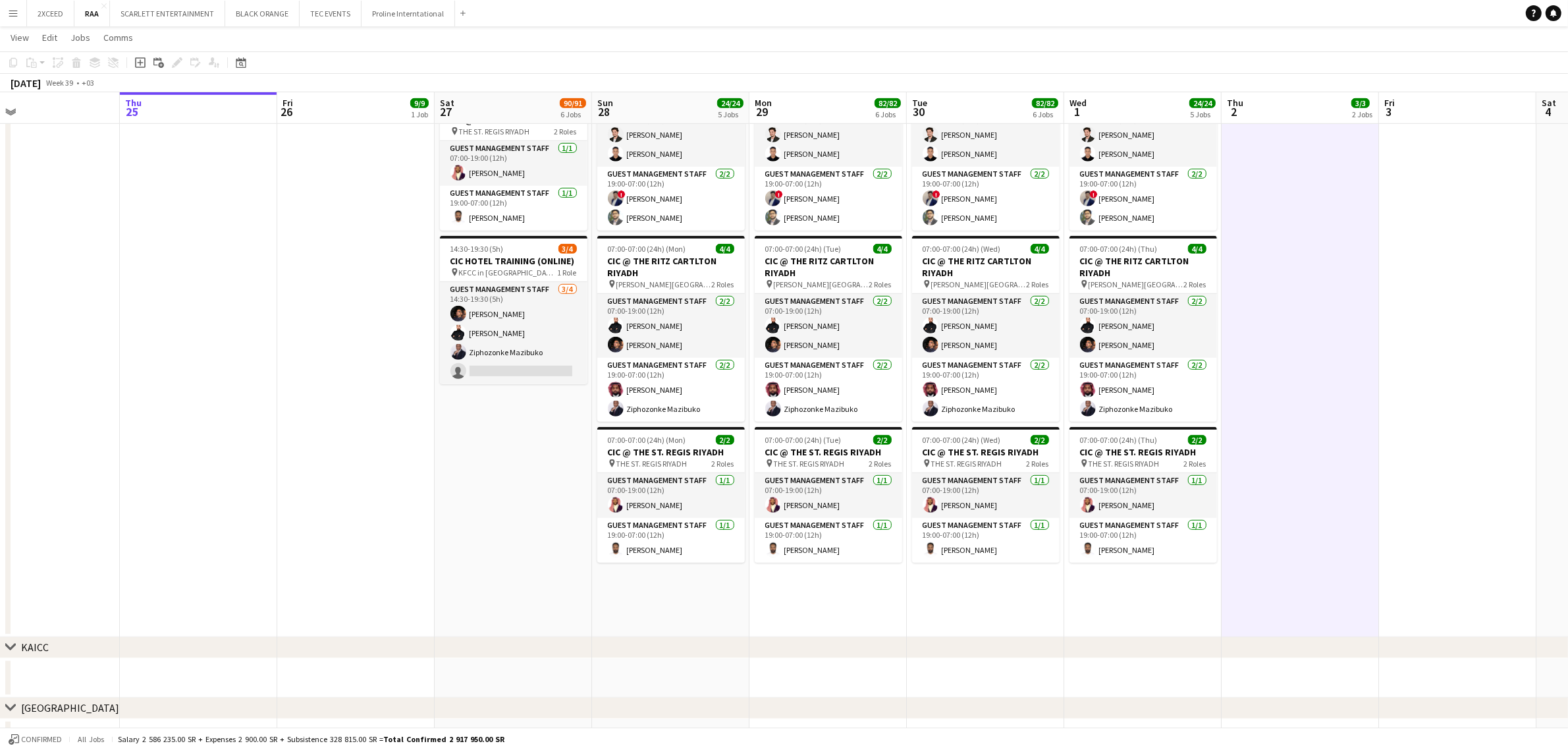
drag, startPoint x: 103, startPoint y: 518, endPoint x: 536, endPoint y: 512, distance: 433.0
click at [536, 512] on app-calendar-viewport "Mon 22 Tue 23 Wed 24 Thu 25 Fri 26 9/9 1 Job Sat 27 90/91 6 Jobs Sun 28 24/24 5…" at bounding box center [784, 211] width 1568 height 2185
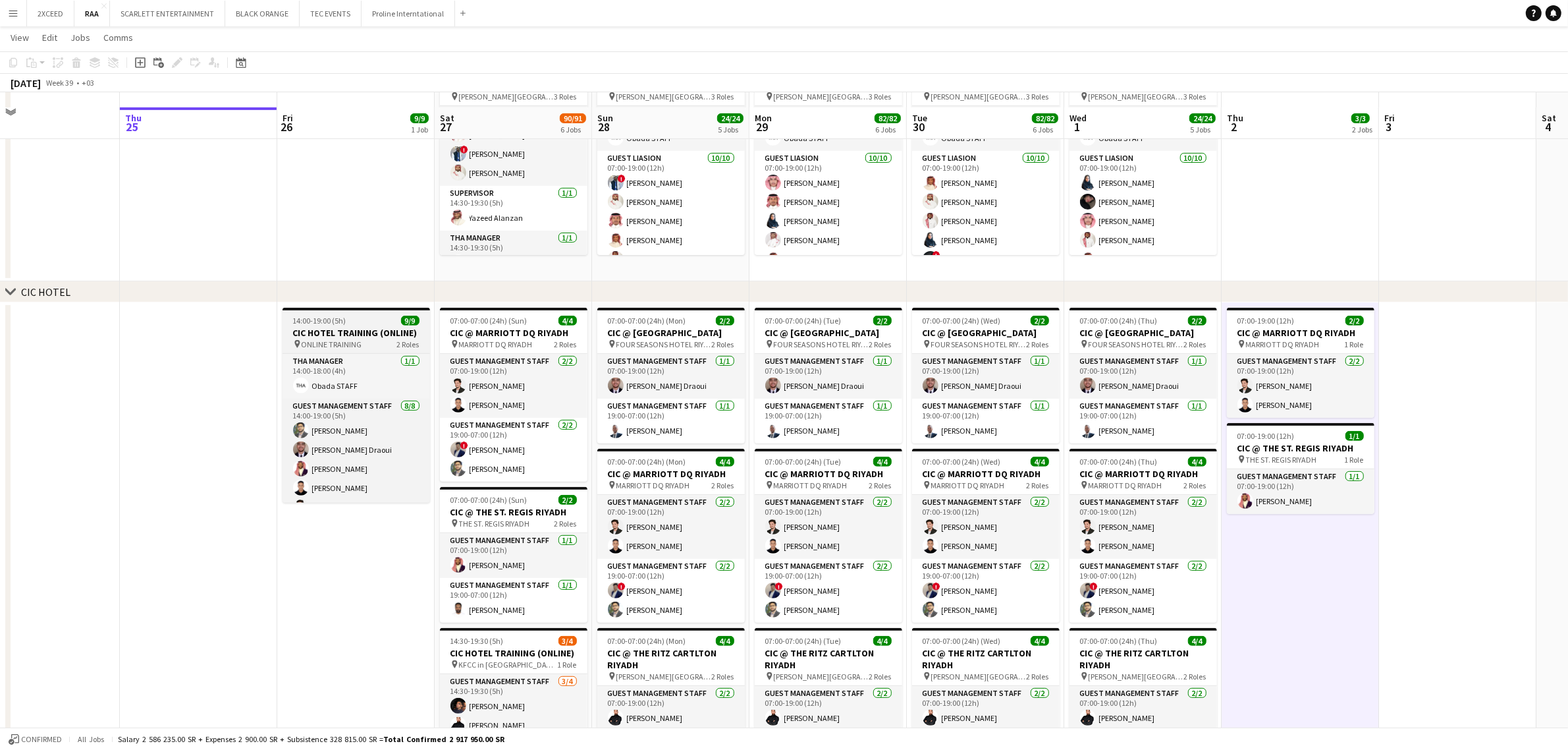
scroll to position [521, 0]
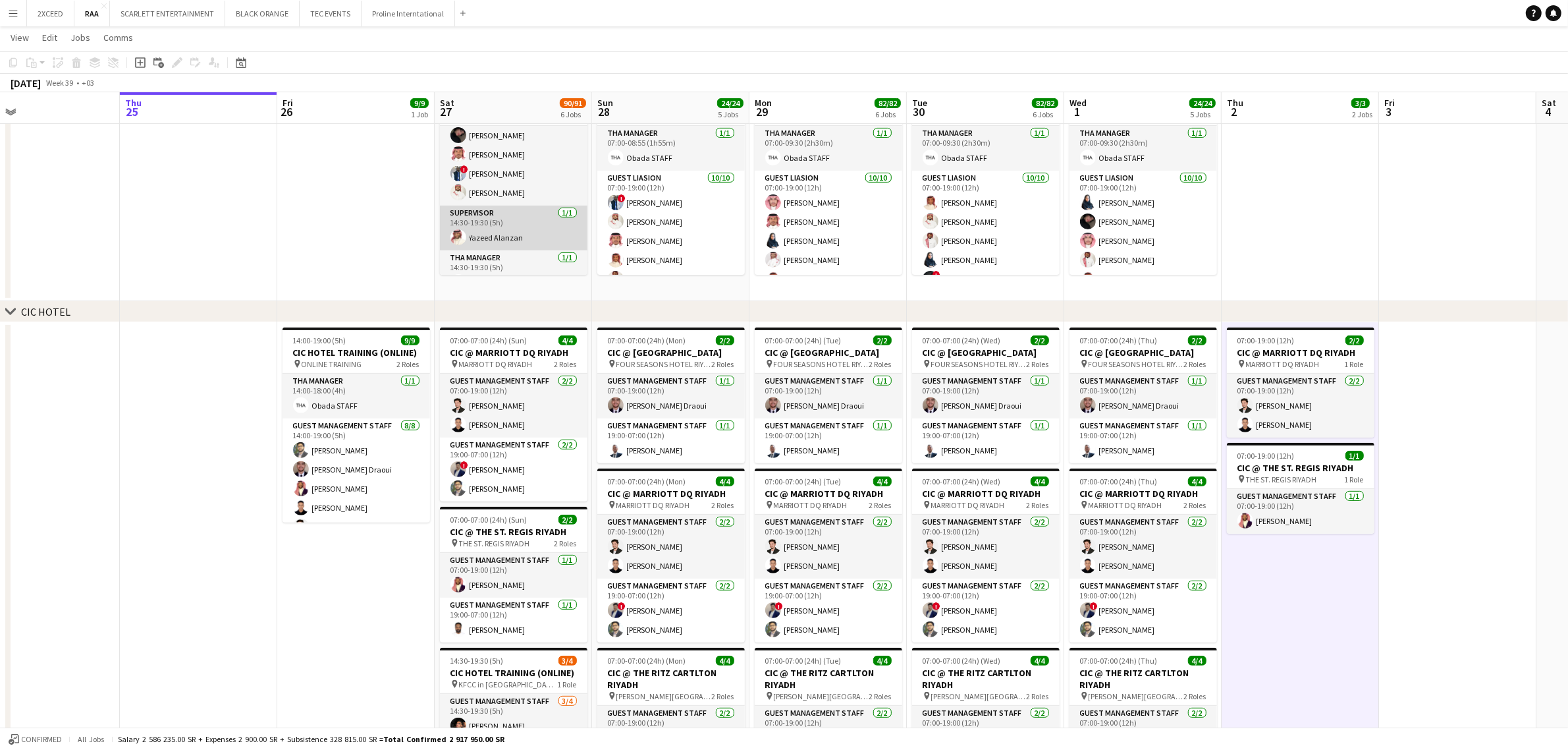
click at [522, 228] on app-card-role "Supervisor 1/1 14:30-19:30 (5h) Yazeed Alanzan" at bounding box center [514, 228] width 147 height 45
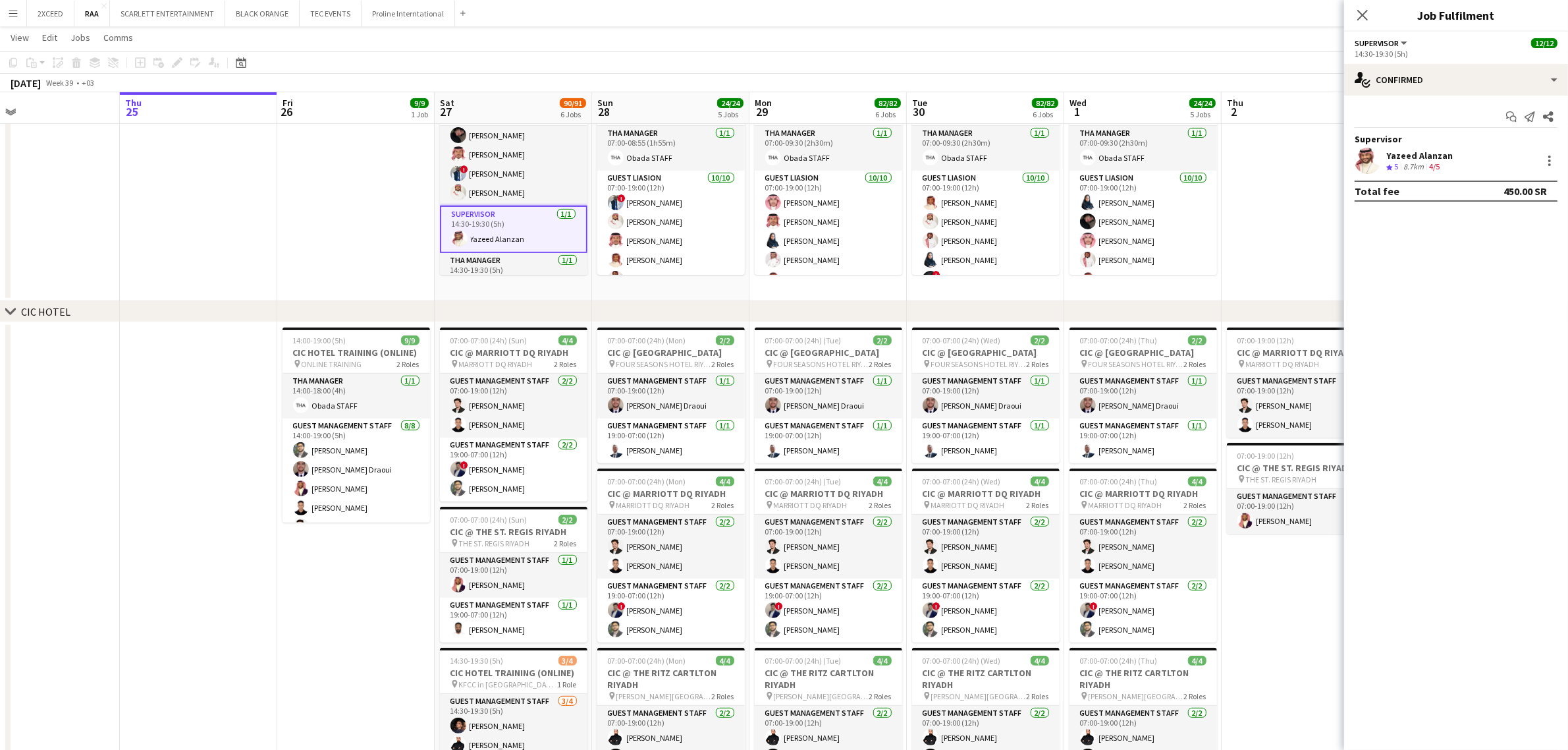
click at [788, 155] on div "Yazeed Alanzan Crew rating 5 8.7km 4/5" at bounding box center [1456, 160] width 224 height 26
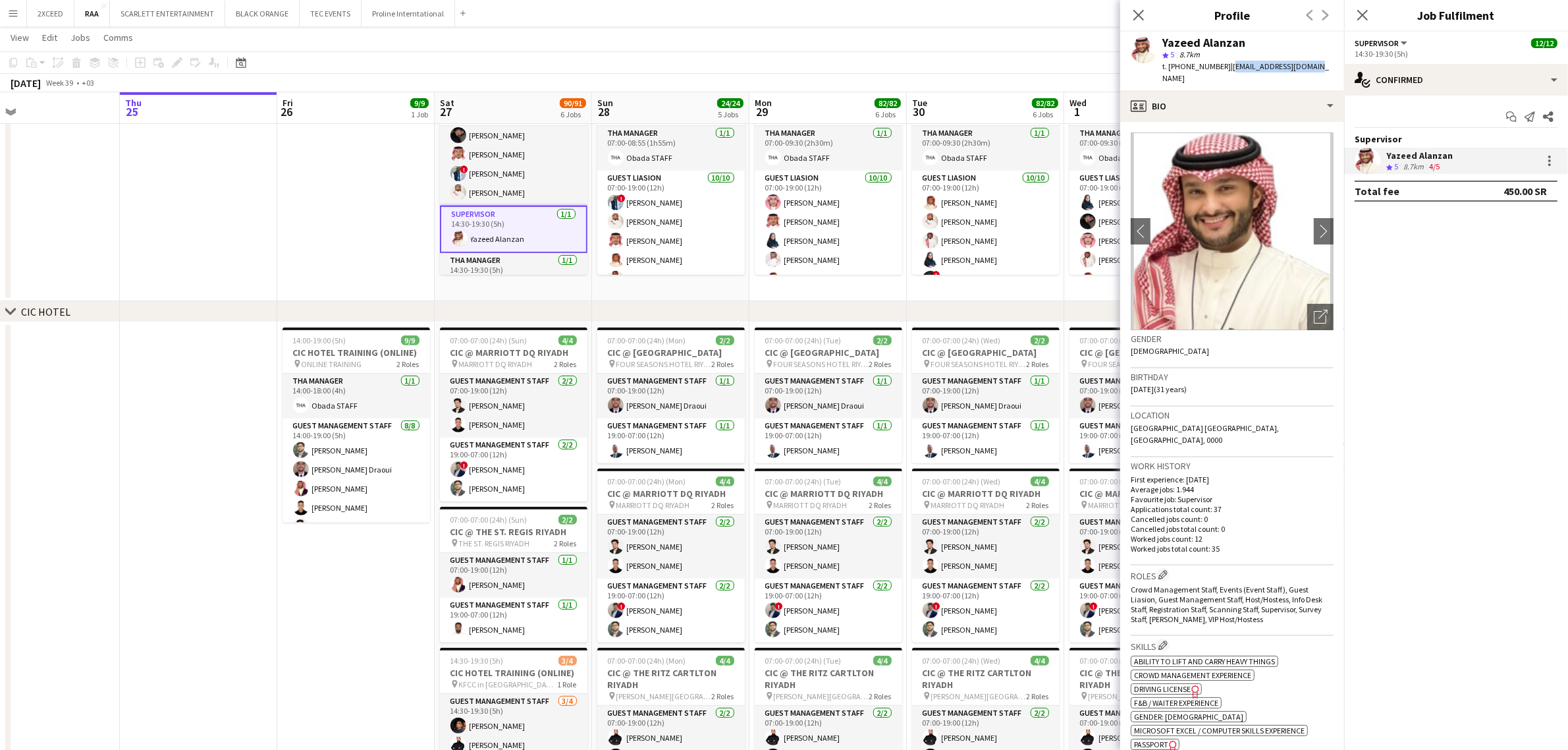
drag, startPoint x: 1304, startPoint y: 66, endPoint x: 1226, endPoint y: 70, distance: 78.1
click at [788, 70] on span "| yzeed-z20@hotmail.com" at bounding box center [1246, 71] width 166 height 21
copy span "yzeed-z20@hotmail.com"
click at [337, 193] on app-date-cell at bounding box center [356, 188] width 158 height 227
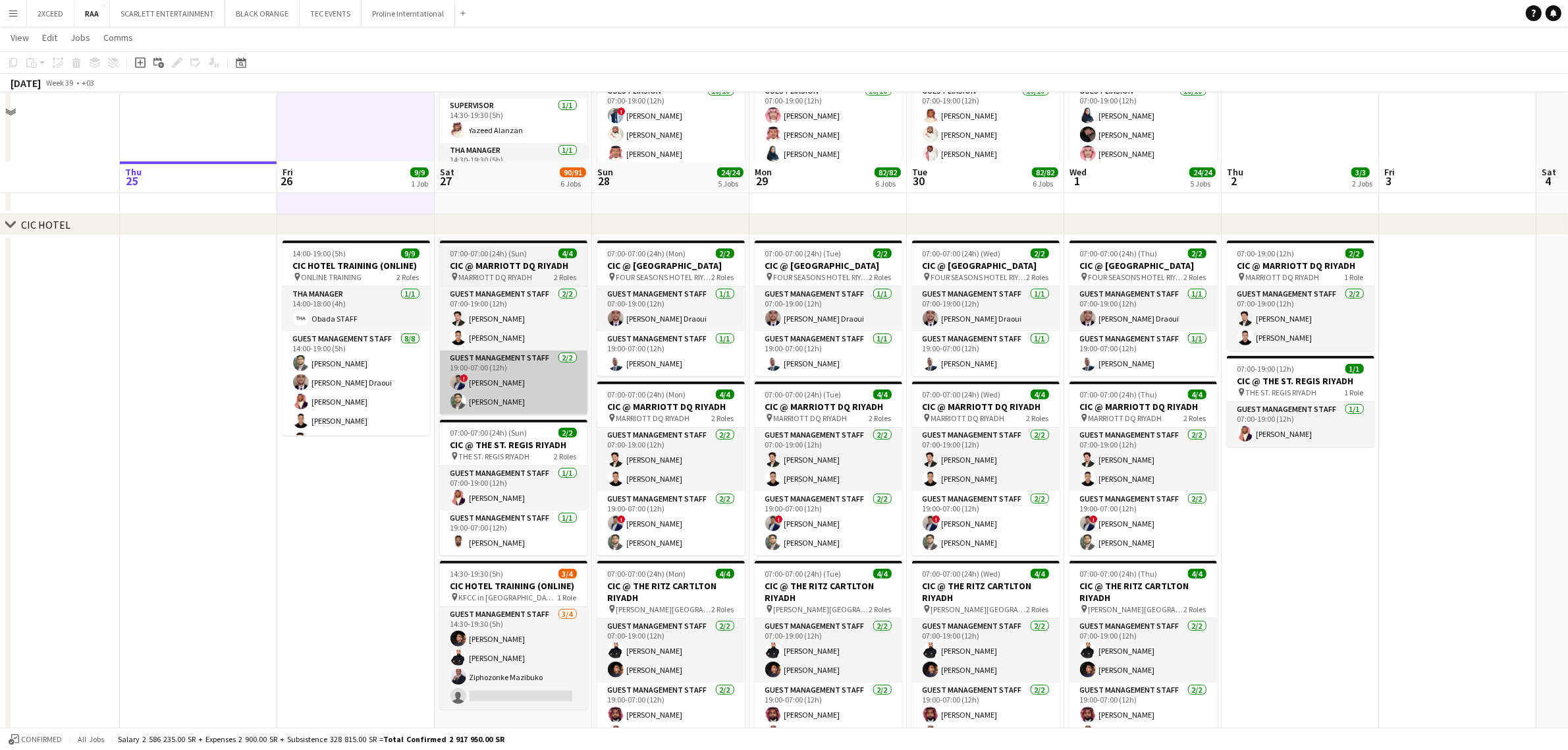
scroll to position [603, 0]
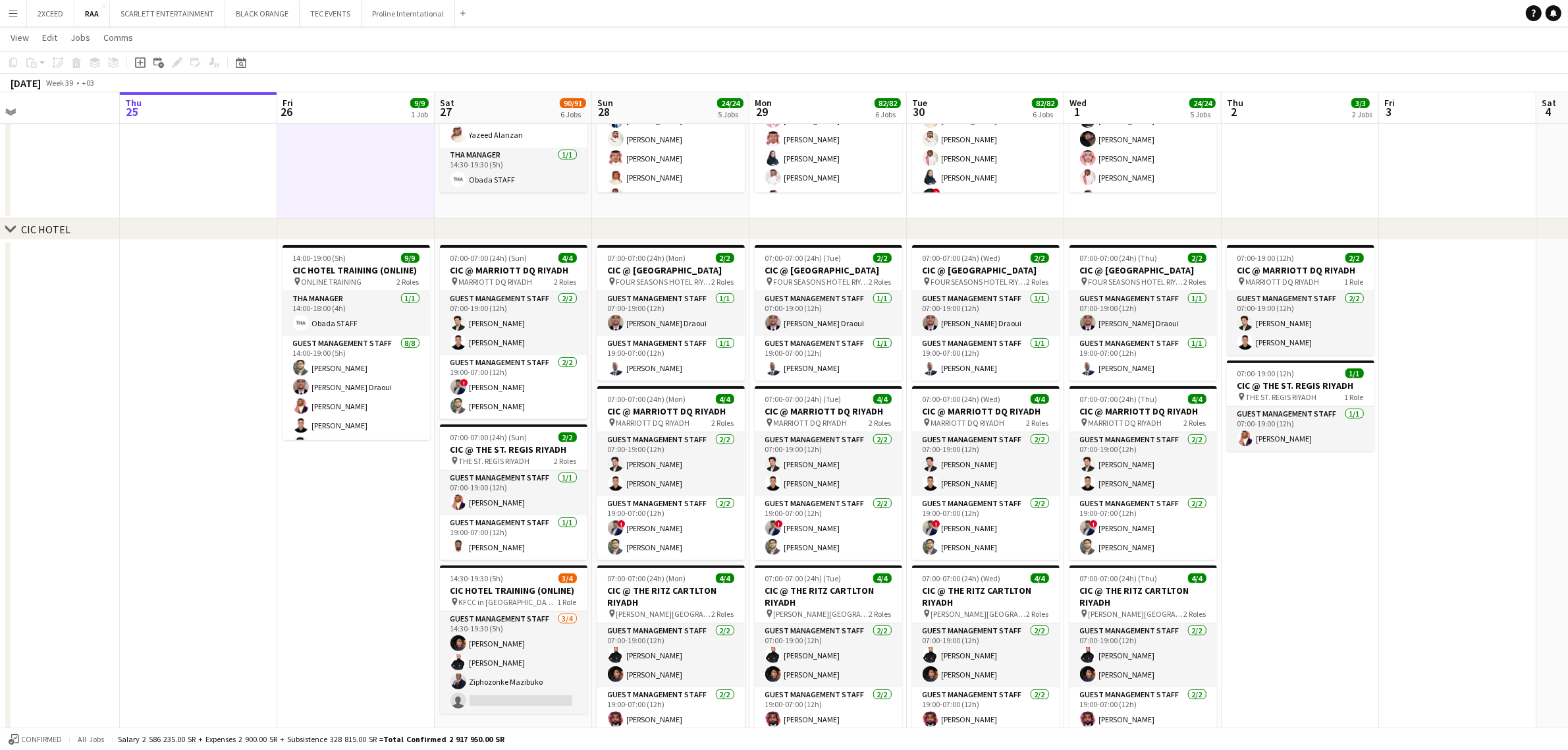
click at [522, 205] on app-date-cell "14:30-19:30 (5h) 12/12 CIC @ KFCC RIYADH pin King Fahad Cultural Center 3 Roles…" at bounding box center [513, 105] width 158 height 227
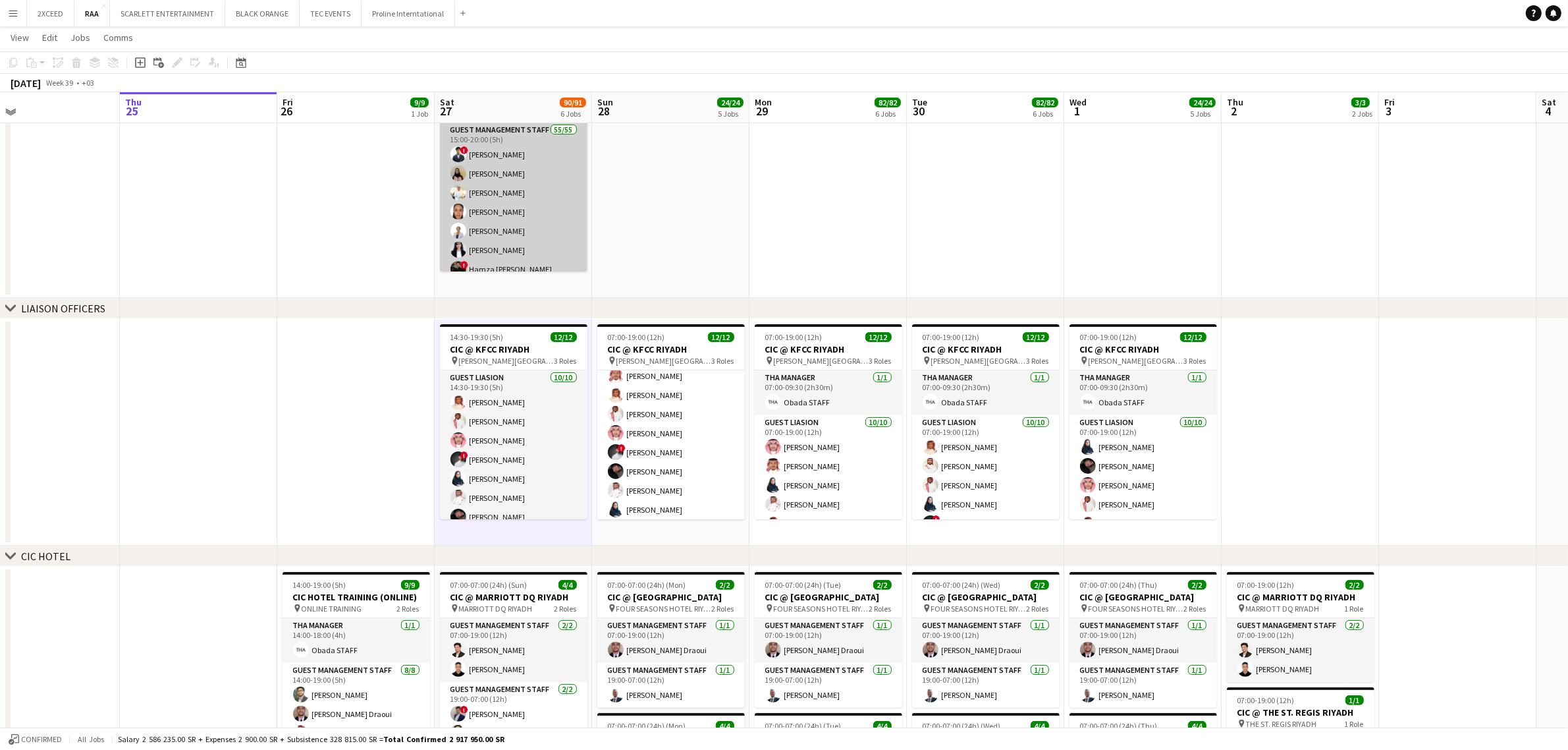
scroll to position [274, 0]
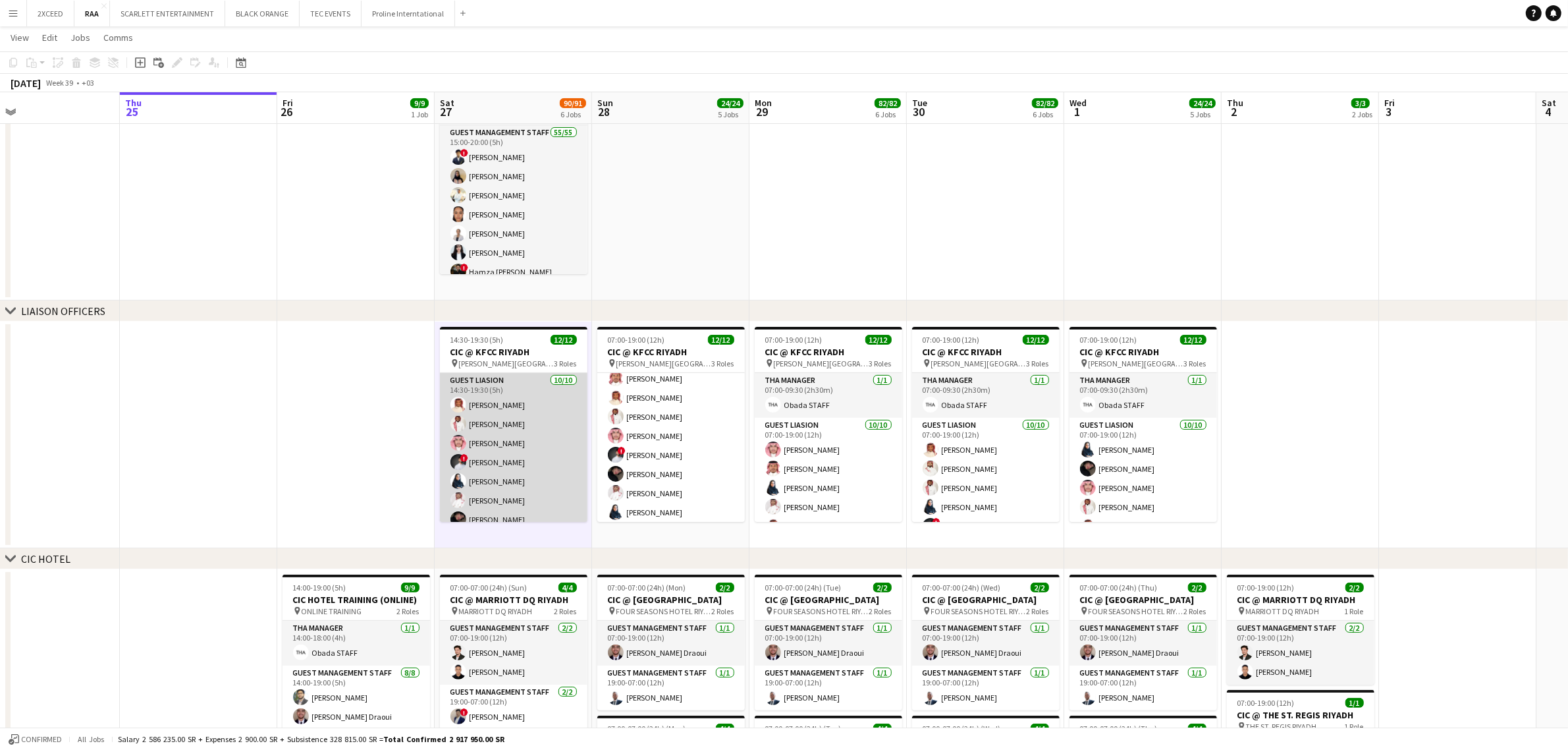
click at [517, 419] on app-card-role "Guest Liasion 10/10 14:30-19:30 (5h) Fahad Al sultan Mohammed Abdulelah Amer Al…" at bounding box center [514, 480] width 147 height 216
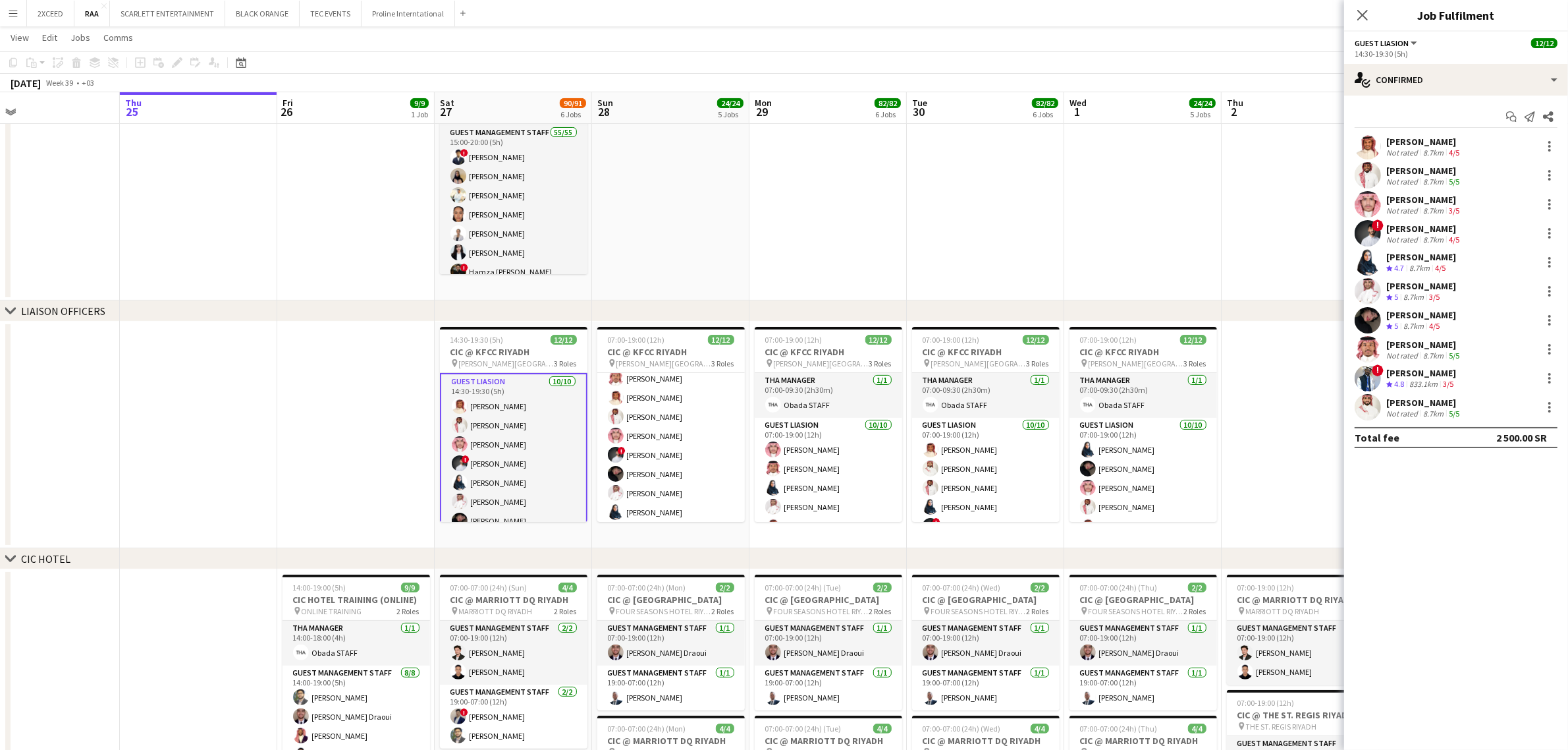
click at [788, 140] on app-date-cell "08:00-20:00 (12h) 58/58 CIC @ KFCC RIYADH pin [PERSON_NAME][GEOGRAPHIC_DATA] 3 …" at bounding box center [828, 86] width 158 height 427
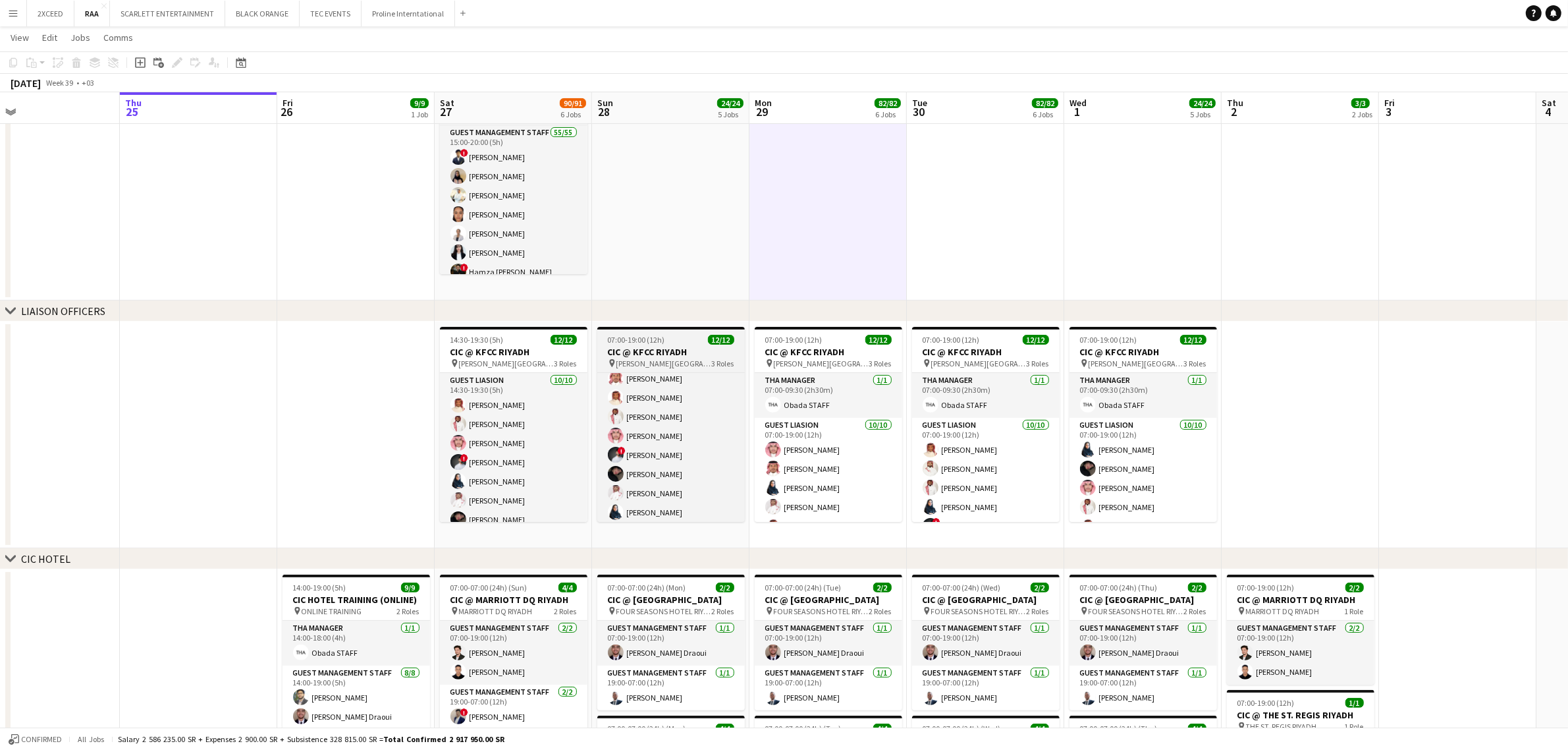
scroll to position [0, 351]
